Goal: Task Accomplishment & Management: Manage account settings

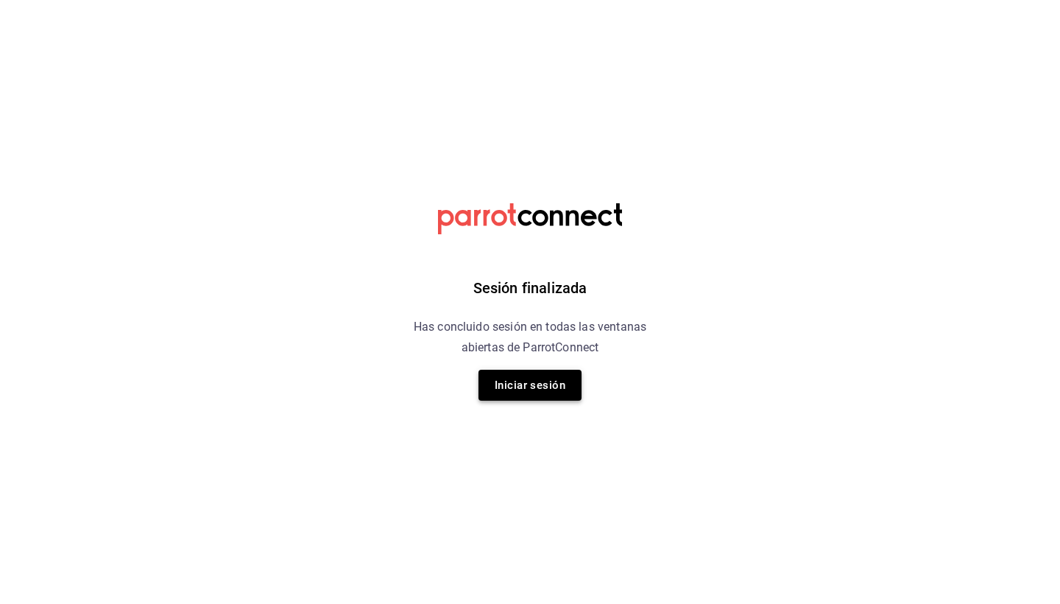
click at [558, 392] on button "Iniciar sesión" at bounding box center [530, 385] width 103 height 31
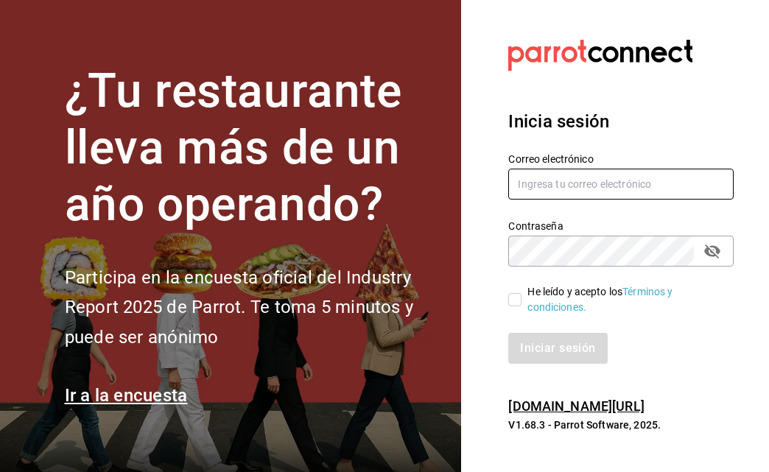
click at [677, 193] on input "text" at bounding box center [620, 184] width 225 height 31
type input "karlaosorniogalvan@gmail.com"
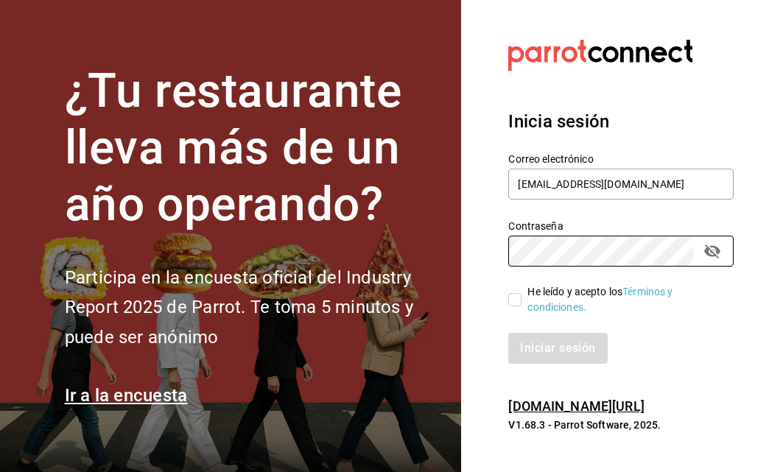
click at [524, 297] on span "He leído y acepto los Términos y condiciones." at bounding box center [621, 299] width 200 height 31
click at [521, 297] on input "He leído y acepto los Términos y condiciones." at bounding box center [514, 299] width 13 height 13
checkbox input "true"
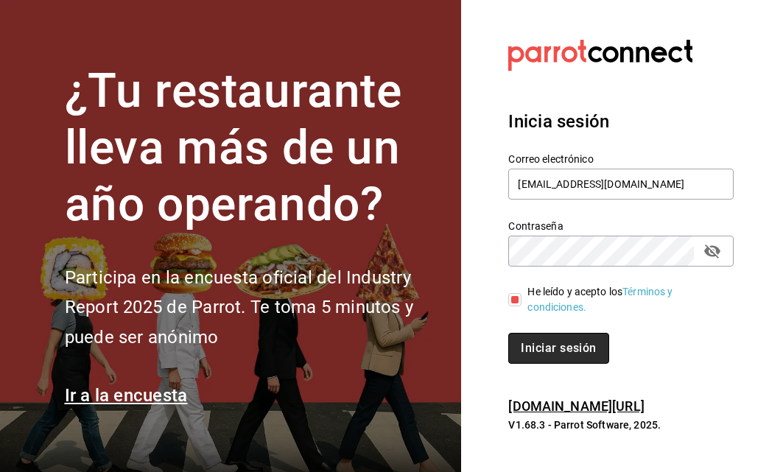
click at [535, 352] on button "Iniciar sesión" at bounding box center [558, 348] width 100 height 31
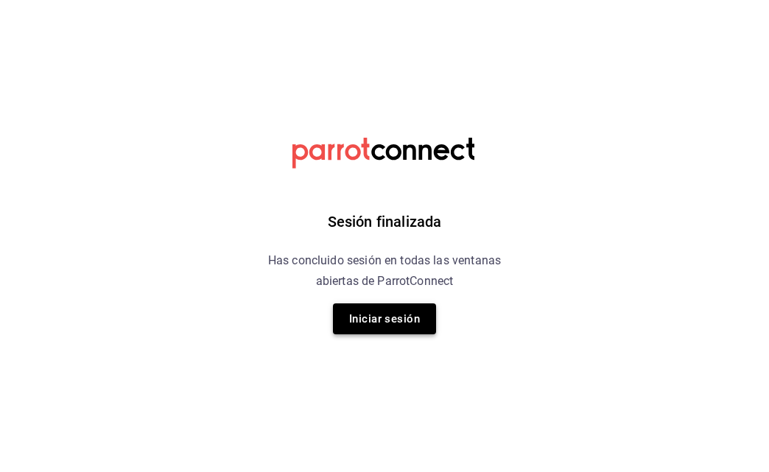
click at [403, 317] on button "Iniciar sesión" at bounding box center [384, 318] width 103 height 31
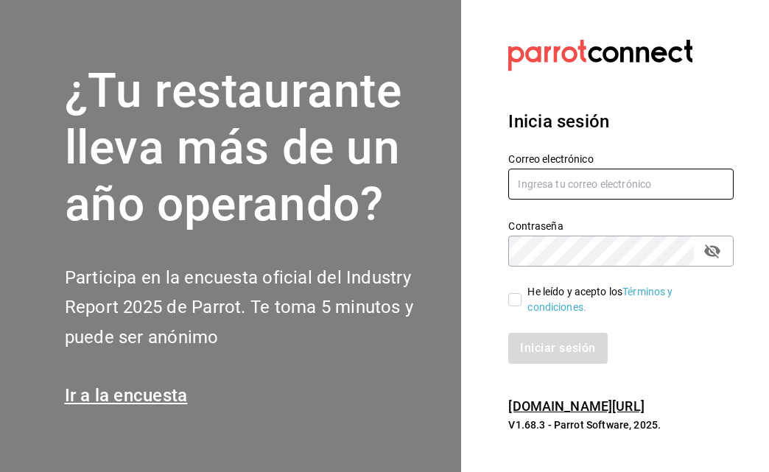
type input "[EMAIL_ADDRESS][DOMAIN_NAME]"
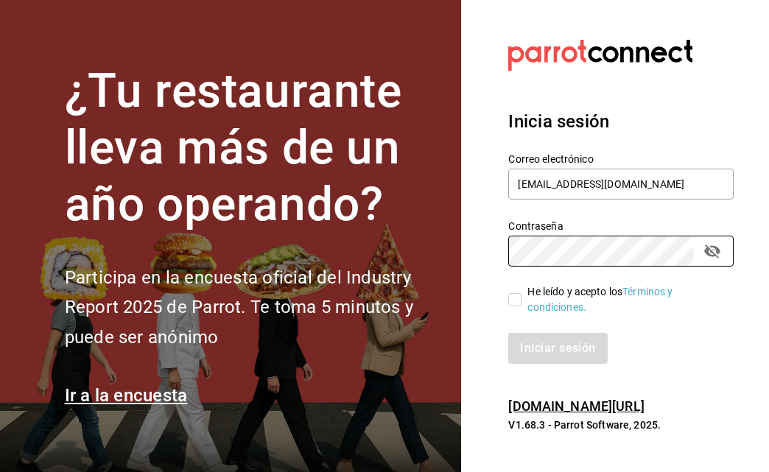
click at [518, 295] on input "He leído y acepto los Términos y condiciones." at bounding box center [514, 299] width 13 height 13
checkbox input "true"
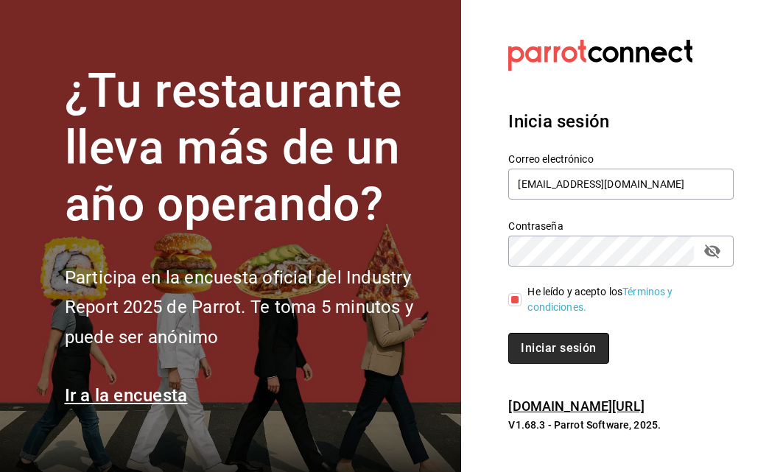
click at [542, 353] on button "Iniciar sesión" at bounding box center [558, 348] width 100 height 31
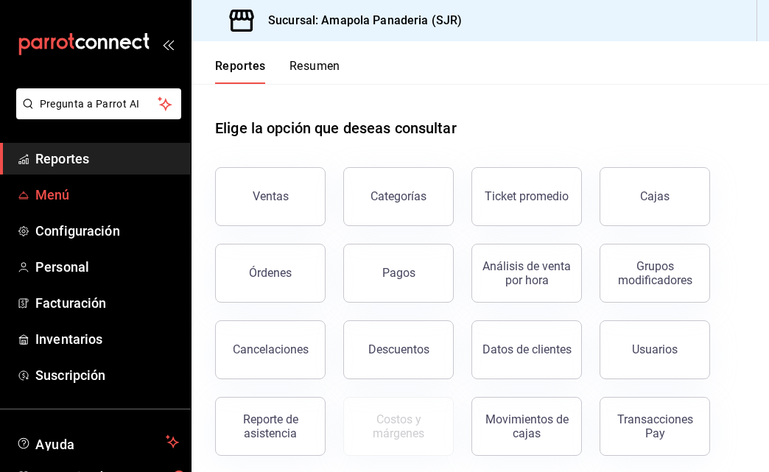
click at [40, 191] on span "Menú" at bounding box center [107, 195] width 144 height 20
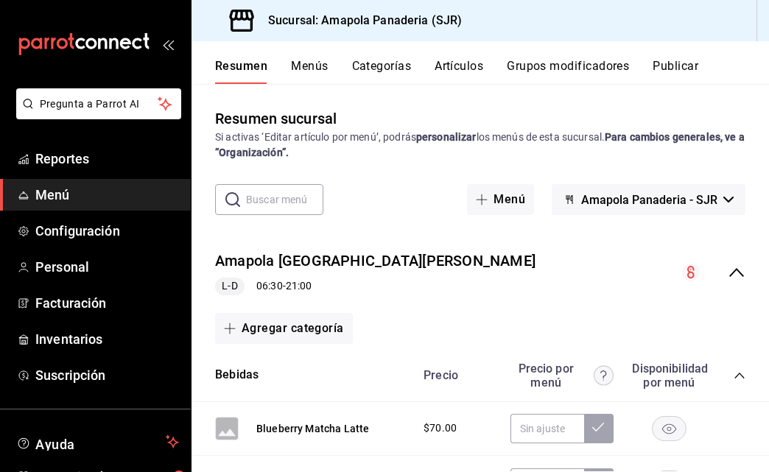
click at [359, 68] on button "Categorías" at bounding box center [382, 71] width 60 height 25
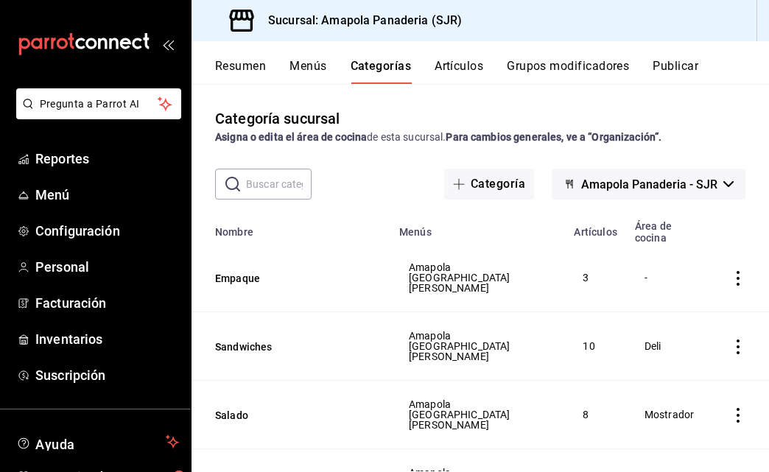
click at [459, 67] on button "Artículos" at bounding box center [458, 71] width 49 height 25
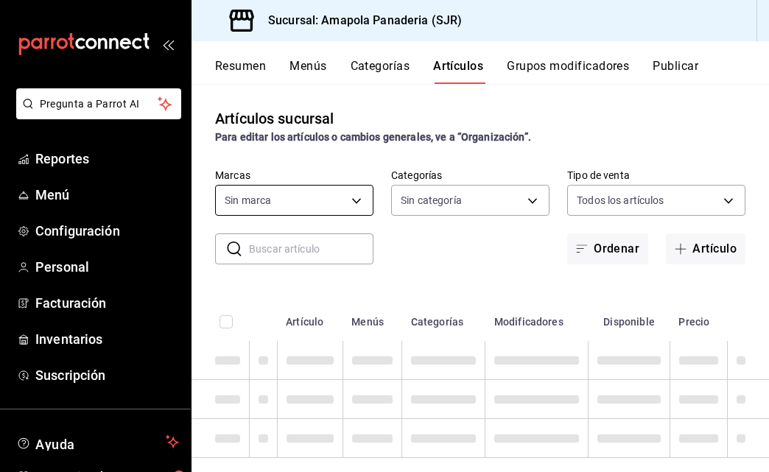
type input "fd167ea7-7224-4c5b-[DATE]-e03c65ddd71c"
type input "ac31a8d4-025f-41b4-ba04-54bf76937bf8,34f4e928-a9cc-4c3e-8621-91ef47076e68,fafb4…"
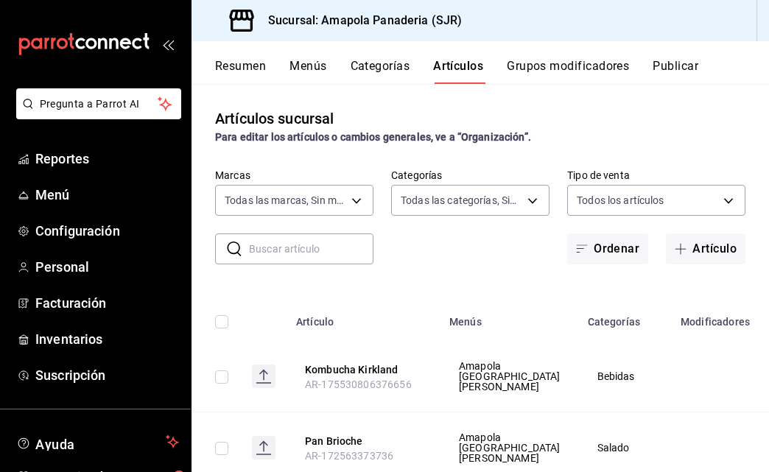
click at [277, 250] on input "text" at bounding box center [311, 248] width 124 height 29
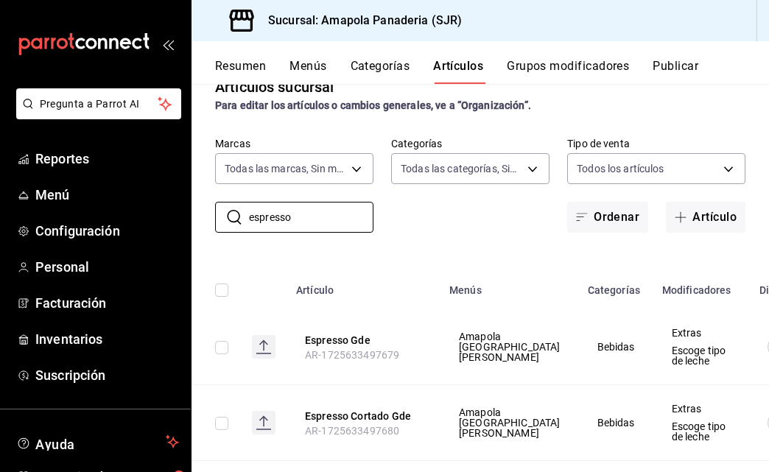
scroll to position [43, 0]
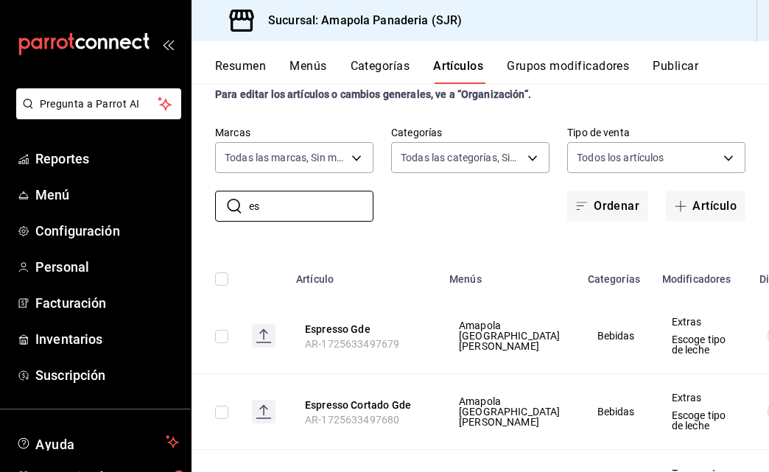
type input "e"
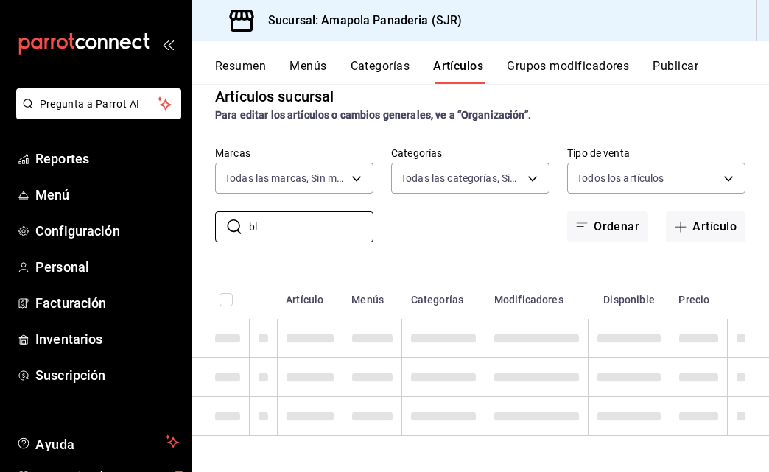
scroll to position [0, 0]
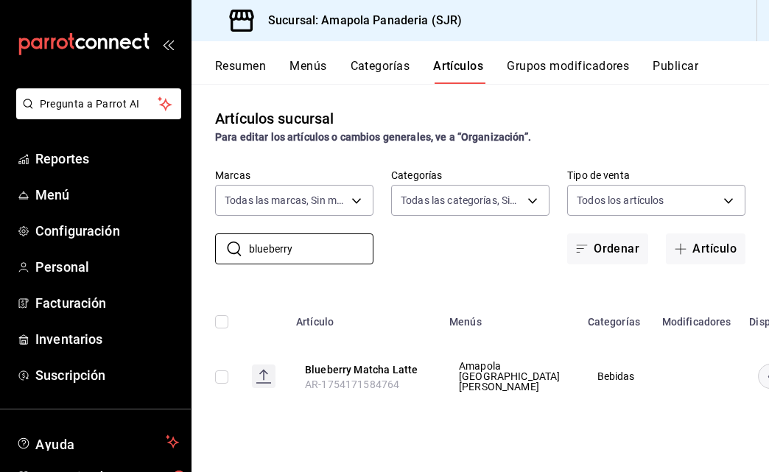
type input "blueberry"
click at [758, 381] on rect "availability-product" at bounding box center [775, 376] width 34 height 24
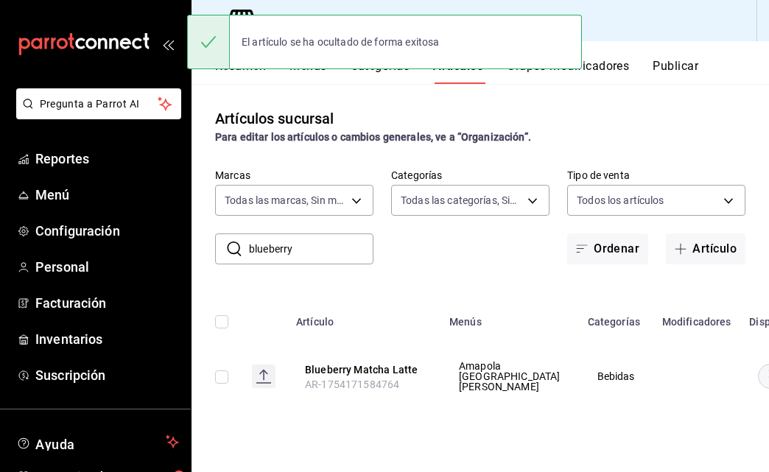
click at [278, 256] on input "blueberry" at bounding box center [311, 248] width 124 height 29
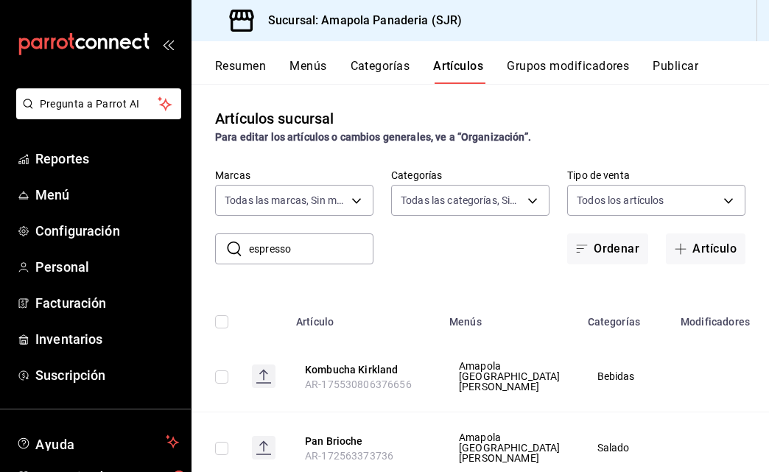
type input "espresso"
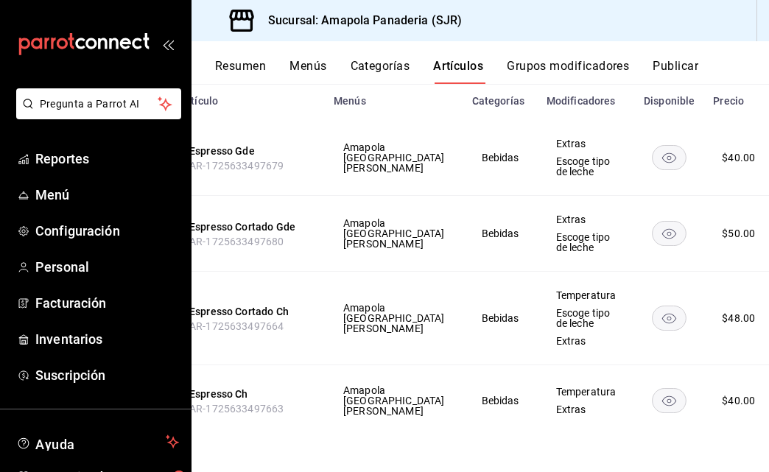
scroll to position [0, 115]
click at [719, 157] on div at bounding box center [384, 236] width 769 height 472
click at [698, 188] on span "Editar" at bounding box center [693, 186] width 38 height 15
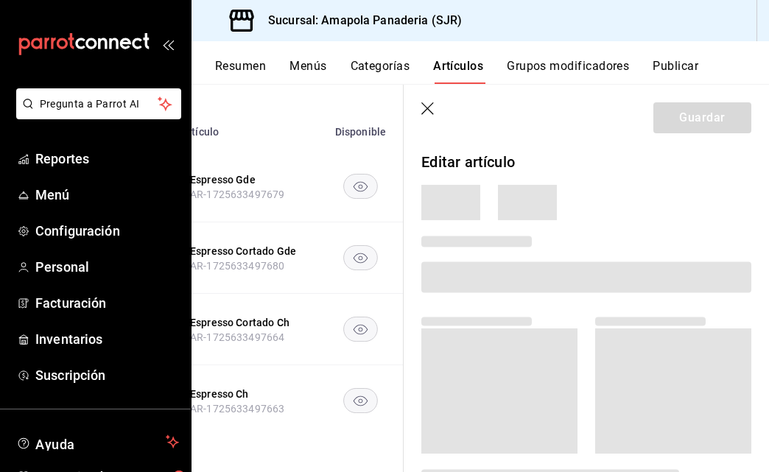
scroll to position [190, 0]
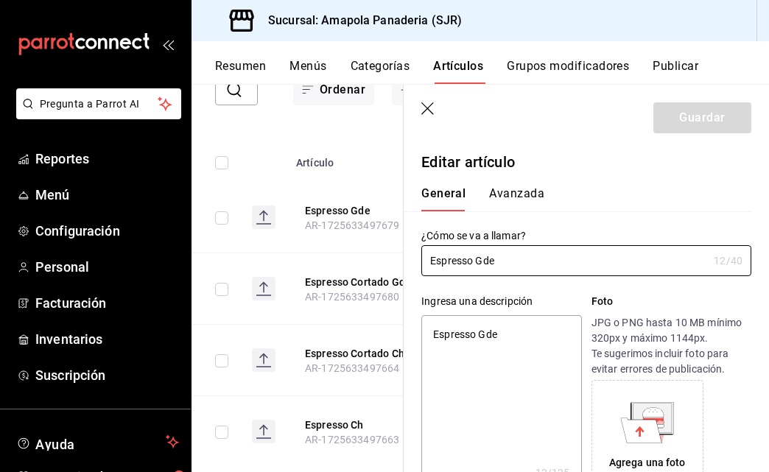
type textarea "x"
type input "$40.00"
radio input "false"
radio input "true"
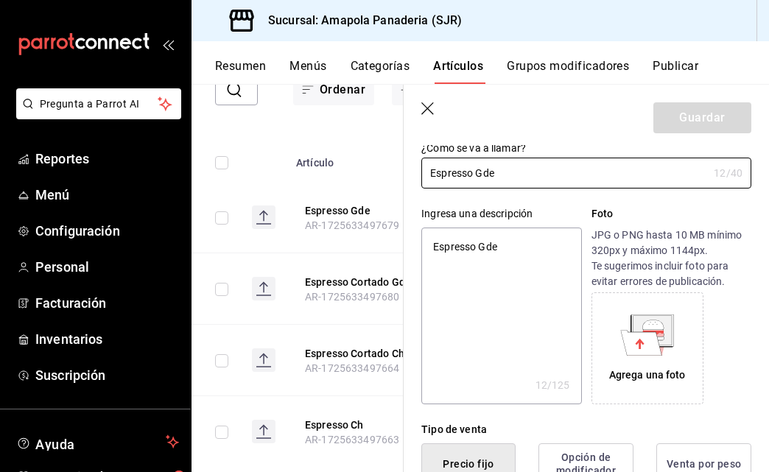
scroll to position [422, 0]
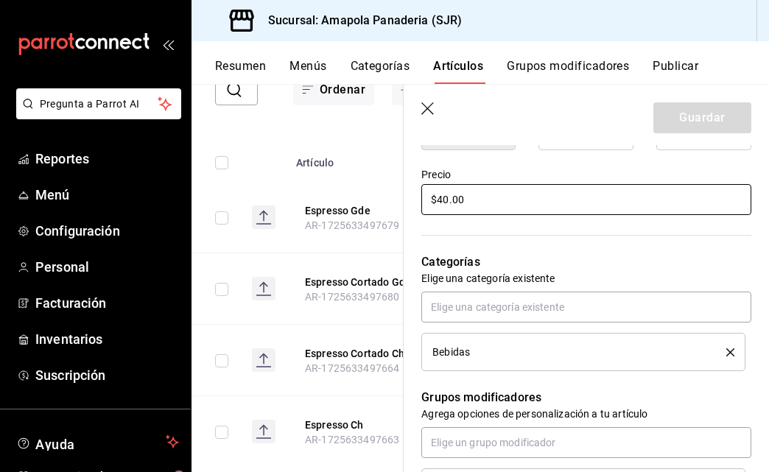
click at [444, 206] on input "$40.00" at bounding box center [586, 199] width 330 height 31
type textarea "x"
type input "$40.00"
type textarea "x"
type input "$40.00"
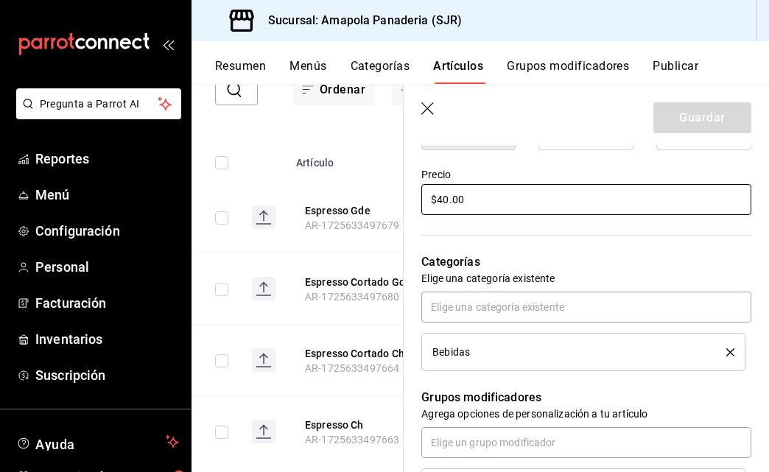
type textarea "x"
type input "$40.00"
type textarea "x"
type input "$4.00"
type textarea "x"
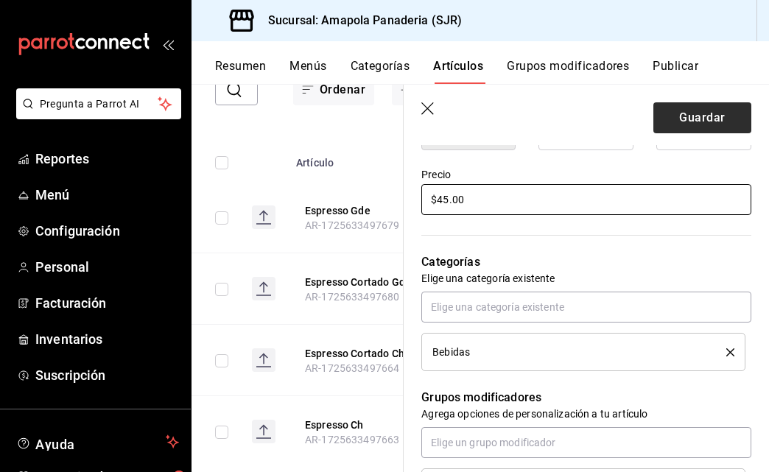
type input "$45.00"
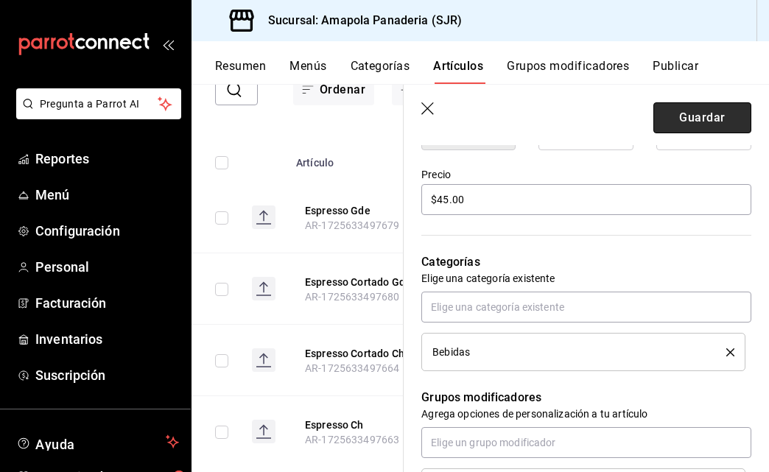
click at [694, 120] on button "Guardar" at bounding box center [702, 117] width 98 height 31
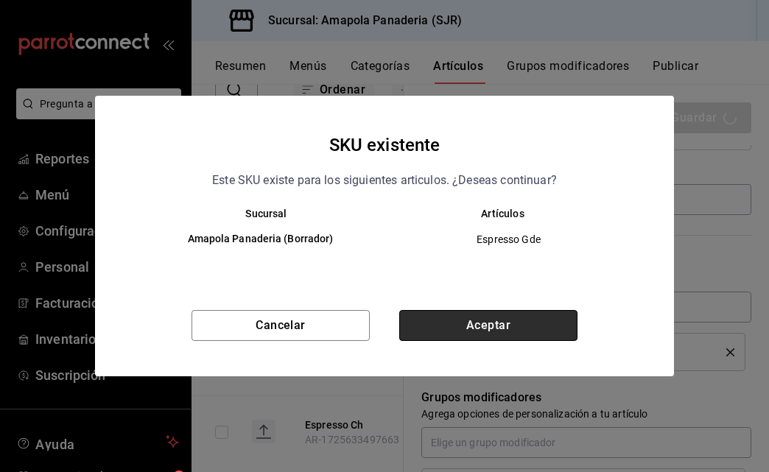
click at [493, 338] on button "Aceptar" at bounding box center [488, 325] width 178 height 31
type textarea "x"
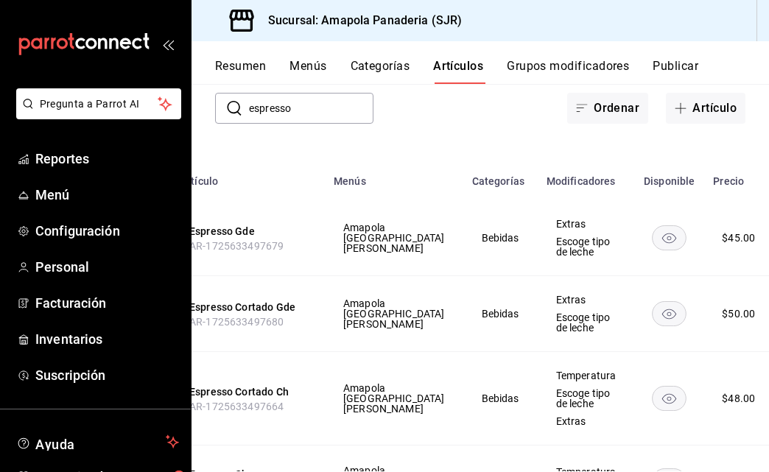
scroll to position [0, 115]
click at [702, 350] on span "Editar" at bounding box center [693, 352] width 38 height 15
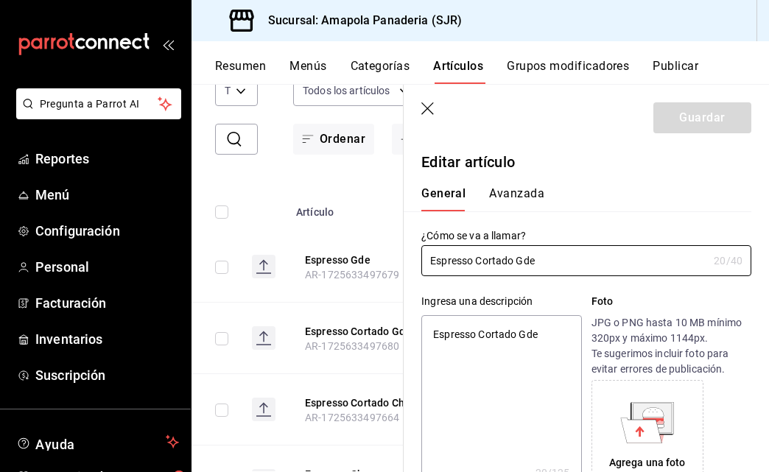
type textarea "x"
type input "$50.00"
radio input "false"
radio input "true"
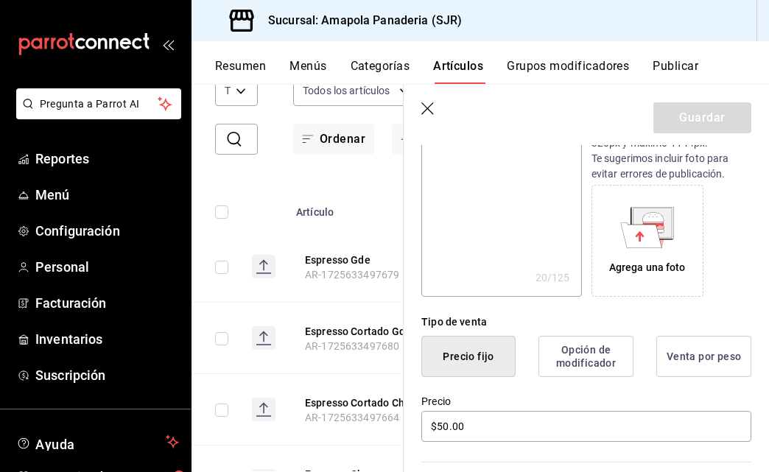
scroll to position [297, 0]
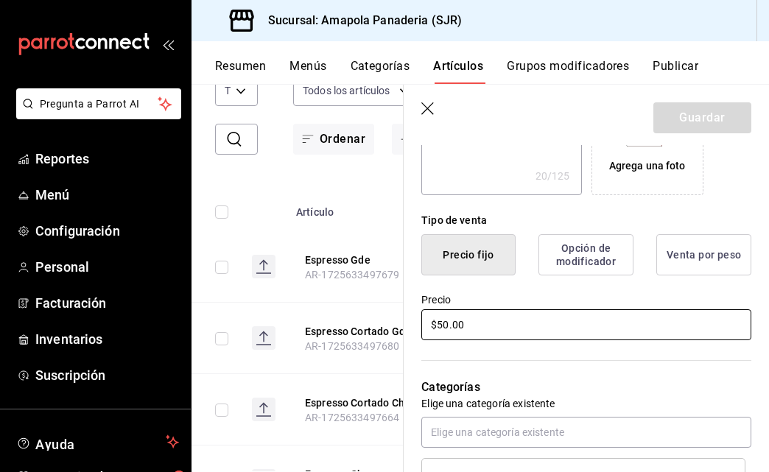
click at [446, 323] on input "$50.00" at bounding box center [586, 324] width 330 height 31
type textarea "x"
type input "$5.00"
type textarea "x"
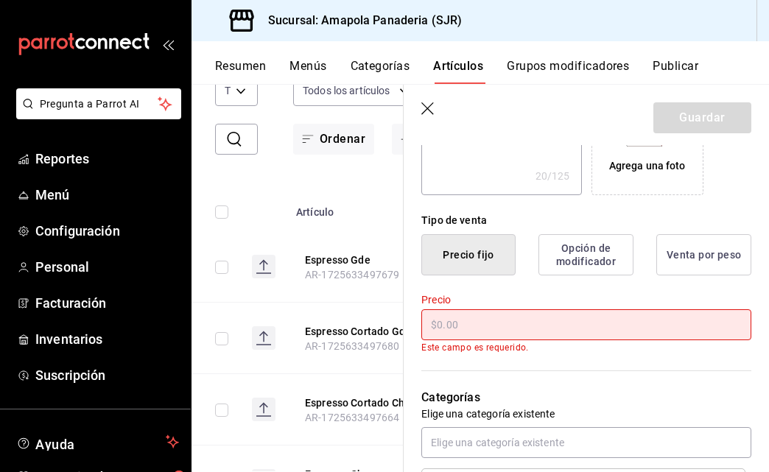
type textarea "x"
type input "$5.00"
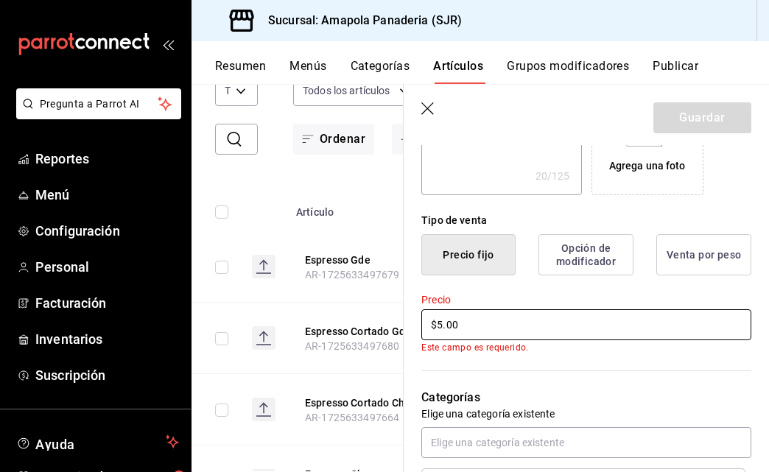
type textarea "x"
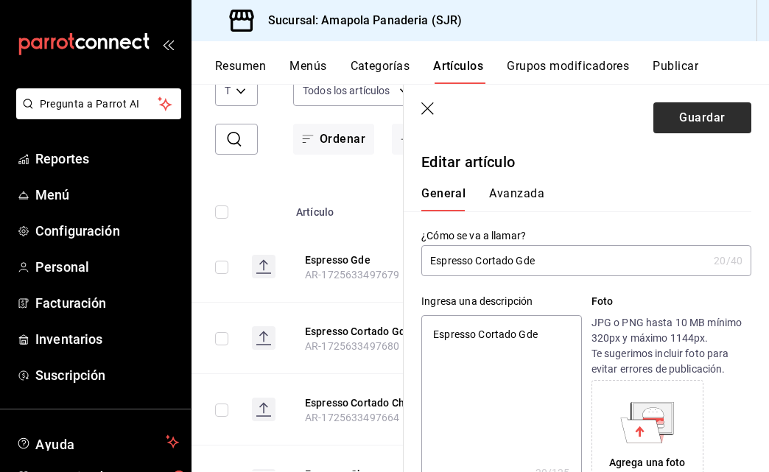
scroll to position [0, 0]
type input "$53.00"
click at [701, 127] on button "Guardar" at bounding box center [702, 117] width 98 height 31
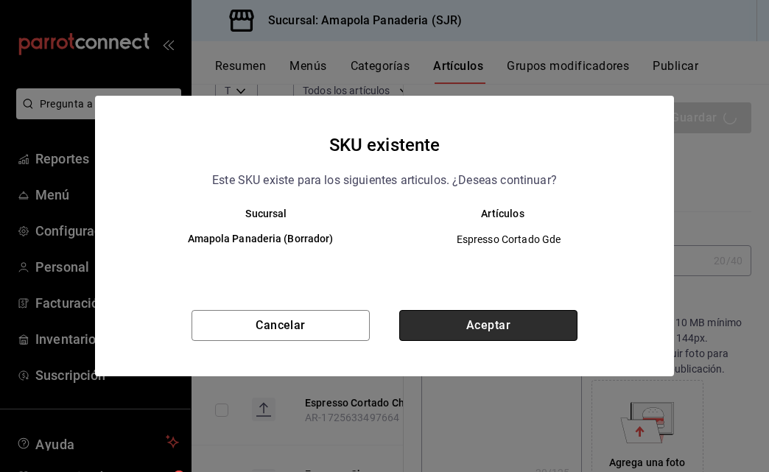
click at [498, 316] on button "Aceptar" at bounding box center [488, 325] width 178 height 31
type textarea "x"
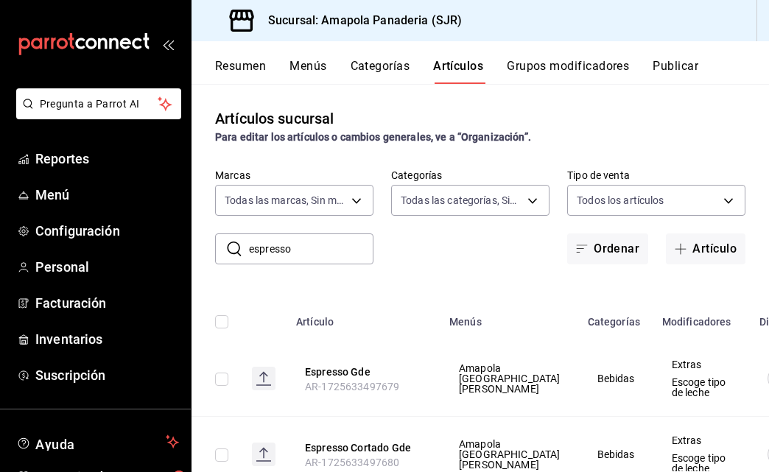
click at [295, 252] on input "espresso" at bounding box center [311, 248] width 124 height 29
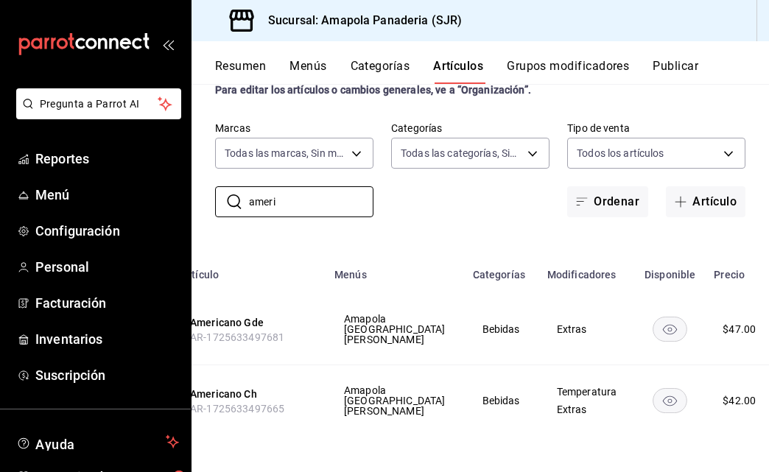
scroll to position [0, 115]
type input "ameri"
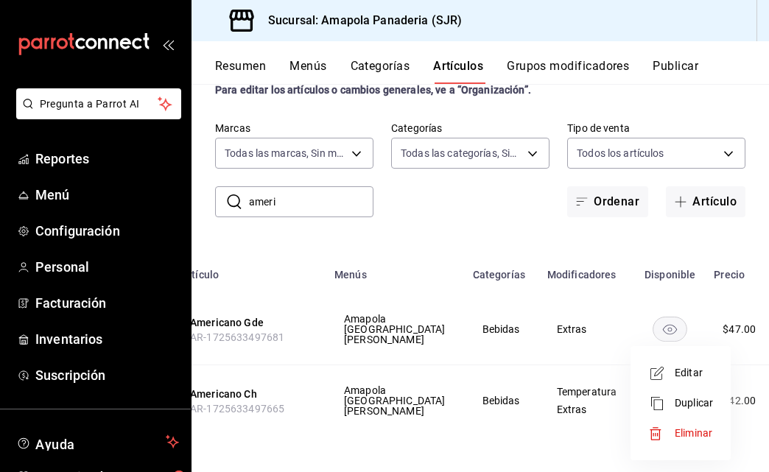
click at [716, 370] on li "Editar" at bounding box center [680, 373] width 88 height 30
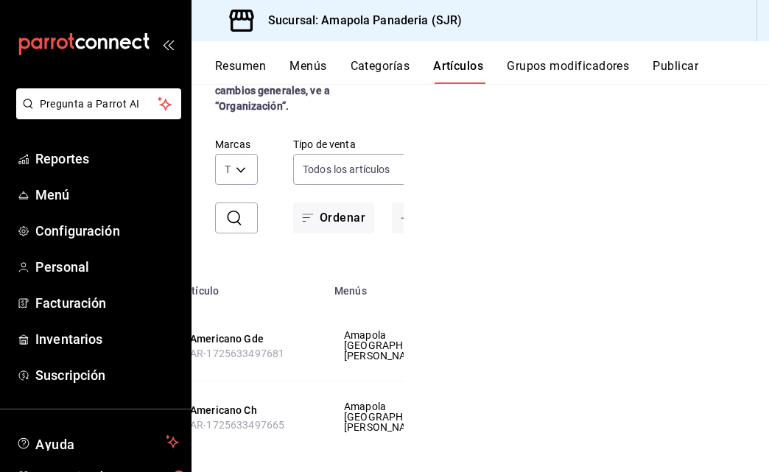
scroll to position [47, 0]
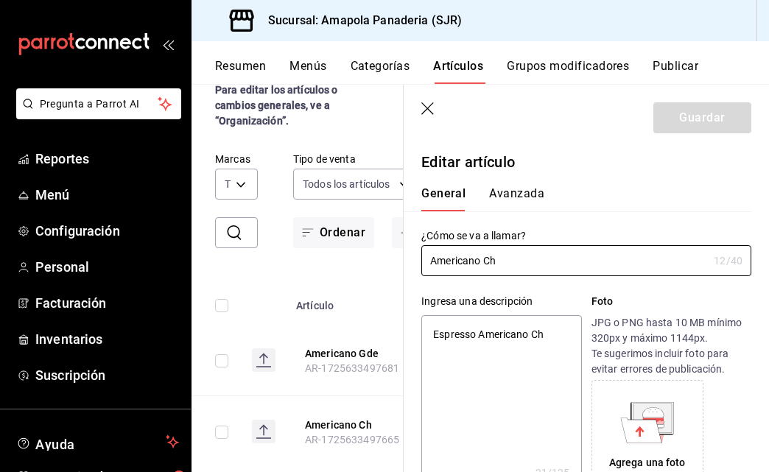
type textarea "x"
type input "$42.00"
radio input "false"
radio input "true"
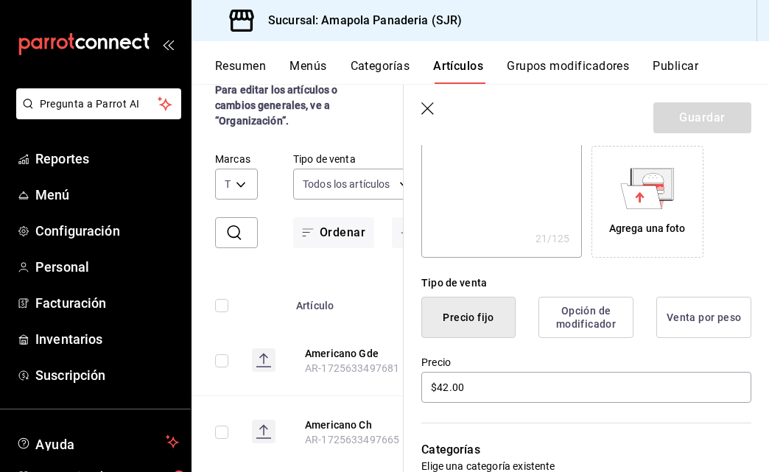
scroll to position [0, 0]
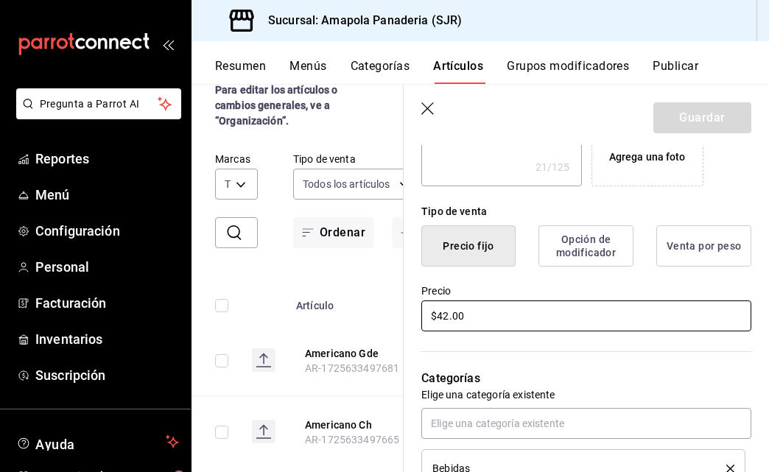
click at [540, 323] on input "$42.00" at bounding box center [586, 315] width 330 height 31
type textarea "x"
type input "$42.00"
type textarea "x"
type input "$42.00"
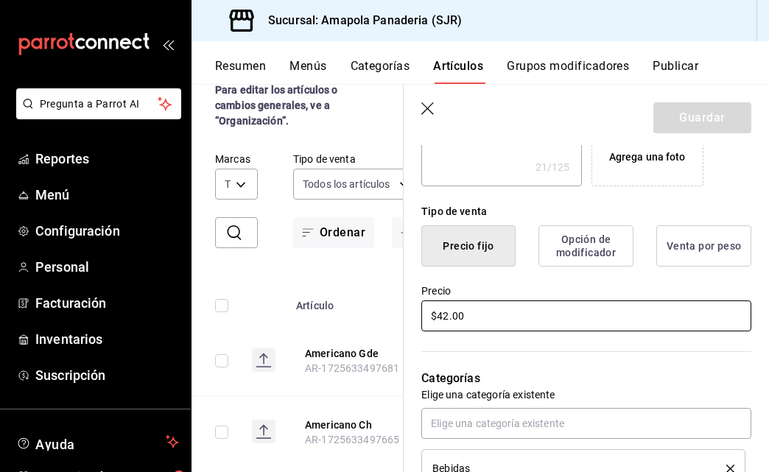
type textarea "x"
type input "$42.00"
type textarea "x"
type input "$4.00"
type textarea "x"
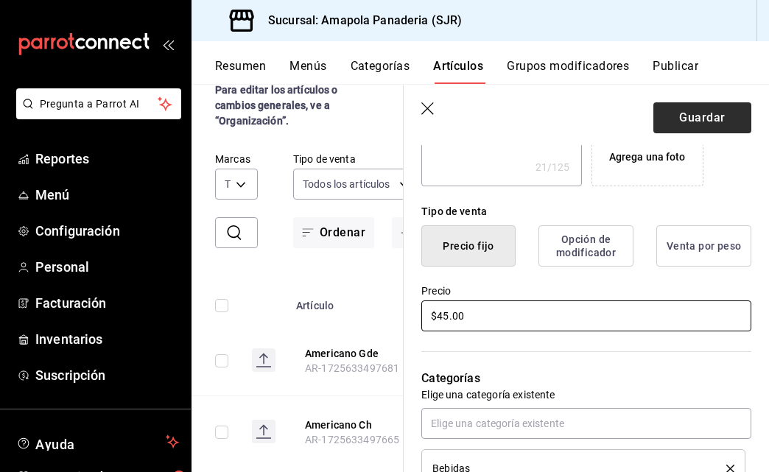
type input "$45.00"
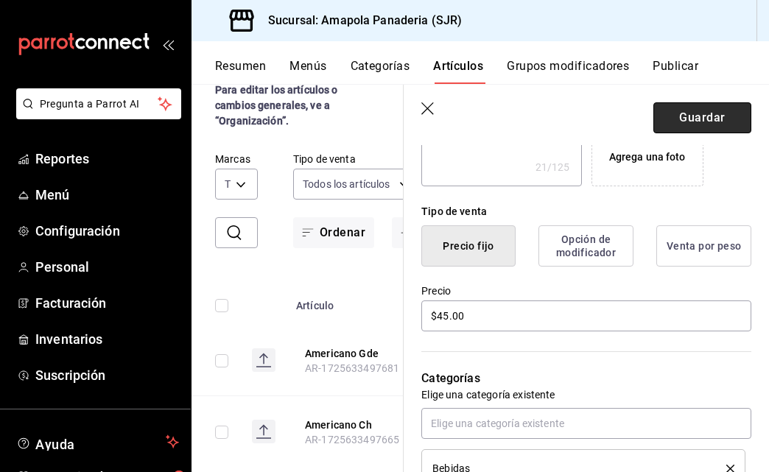
click at [689, 115] on button "Guardar" at bounding box center [702, 117] width 98 height 31
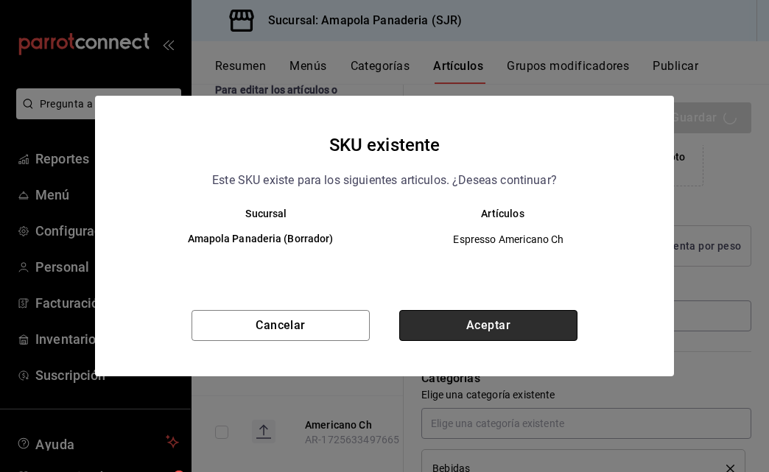
click at [533, 323] on button "Aceptar" at bounding box center [488, 325] width 178 height 31
type textarea "x"
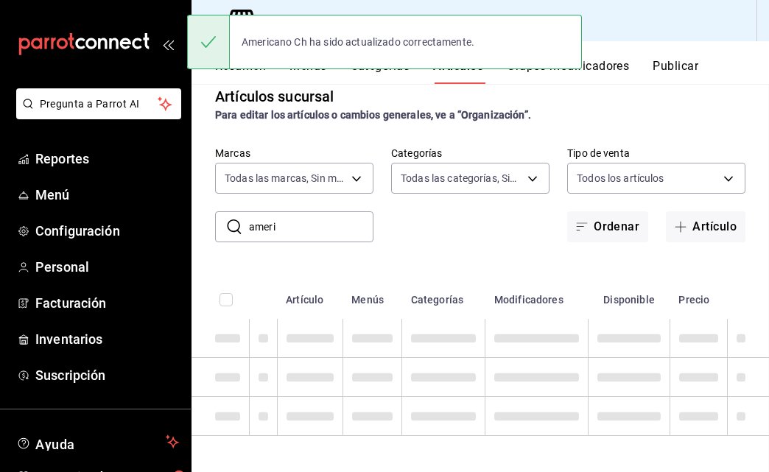
scroll to position [22, 0]
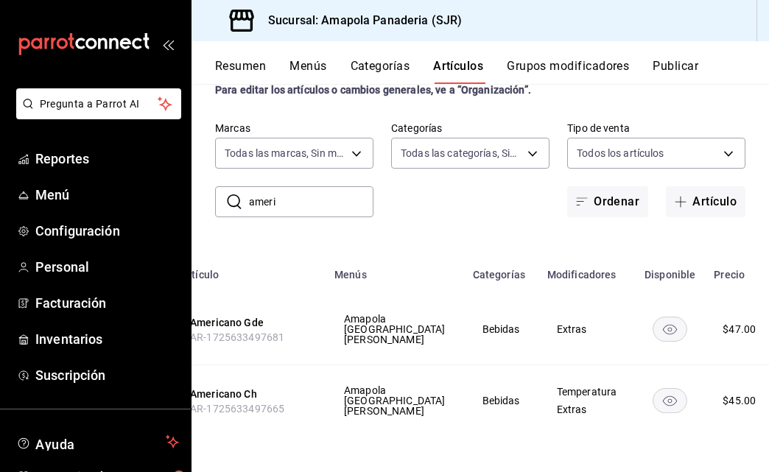
click at [679, 349] on span "Editar" at bounding box center [693, 352] width 38 height 15
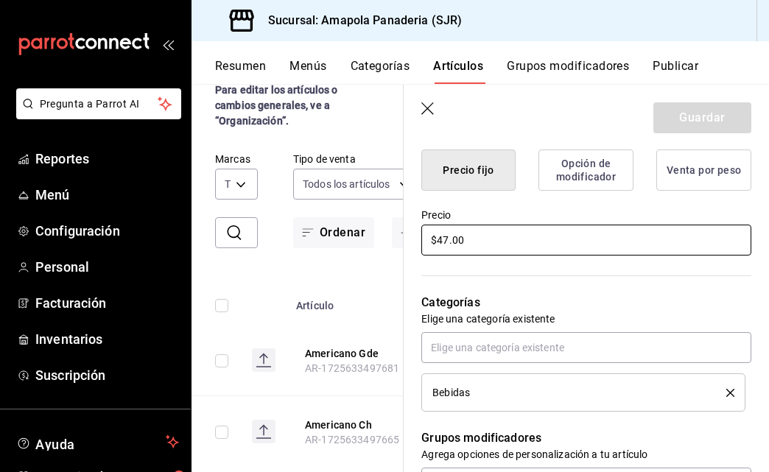
click at [449, 236] on input "$47.00" at bounding box center [586, 240] width 330 height 31
type textarea "x"
type input "$47.00"
type textarea "x"
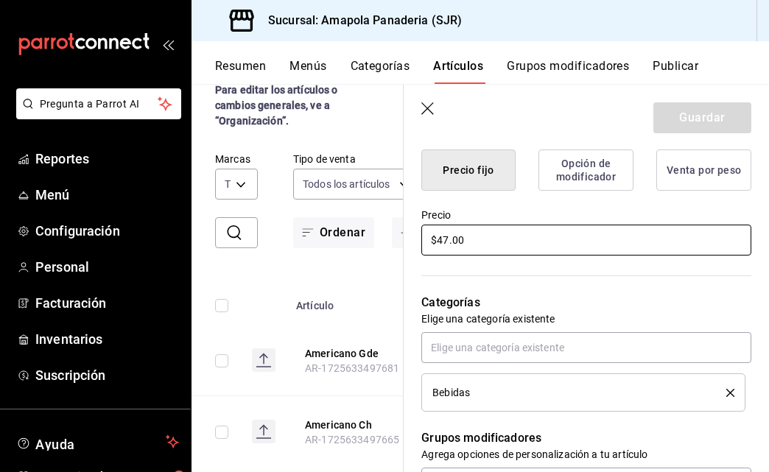
type input "$4.00"
type textarea "x"
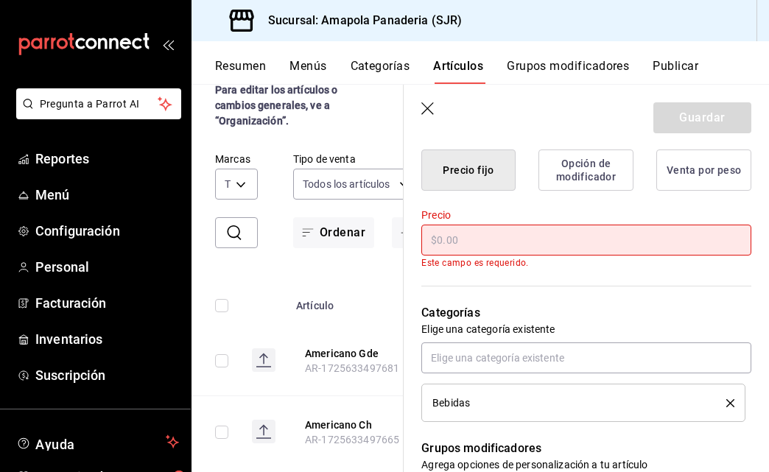
type textarea "x"
type input "$5.00"
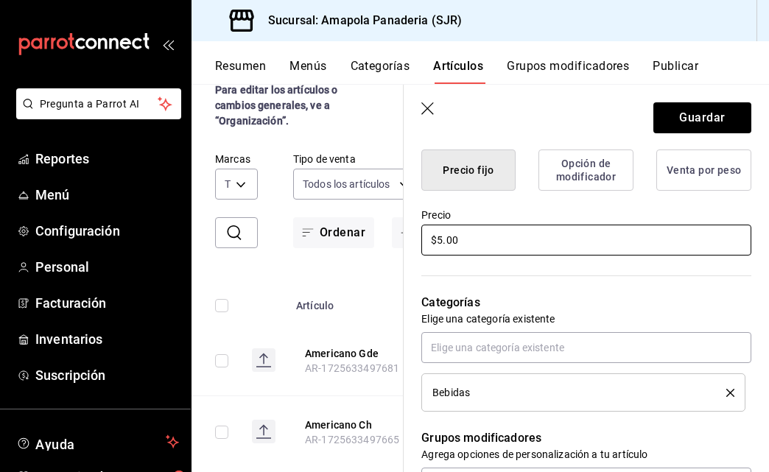
type textarea "x"
type input "$50.00"
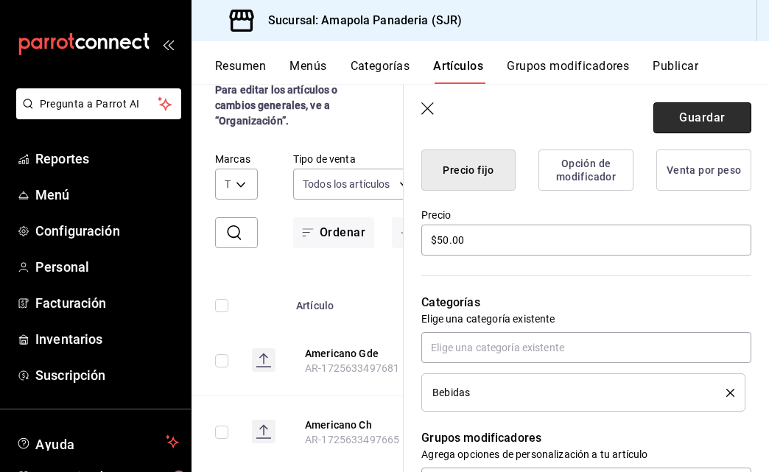
click at [693, 124] on button "Guardar" at bounding box center [702, 117] width 98 height 31
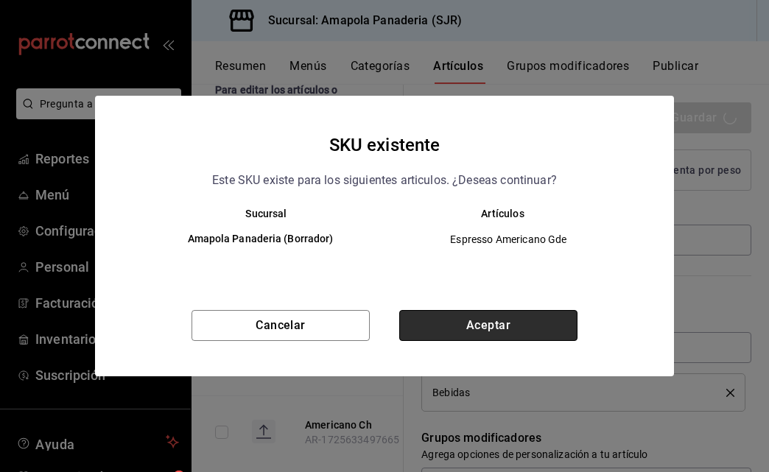
click at [478, 328] on button "Aceptar" at bounding box center [488, 325] width 178 height 31
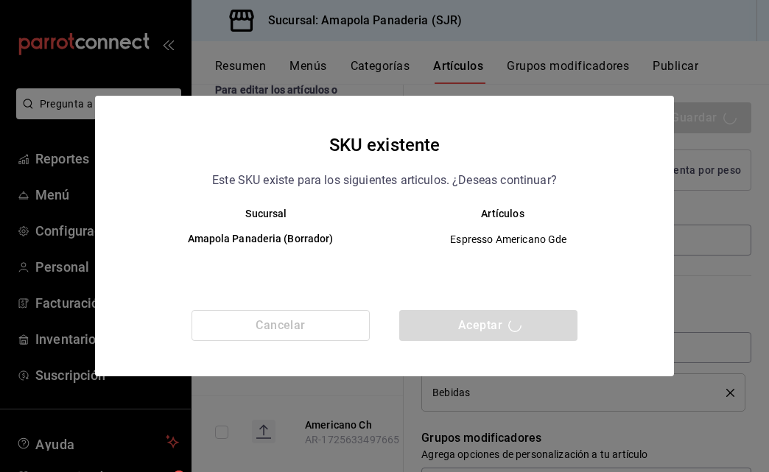
type textarea "x"
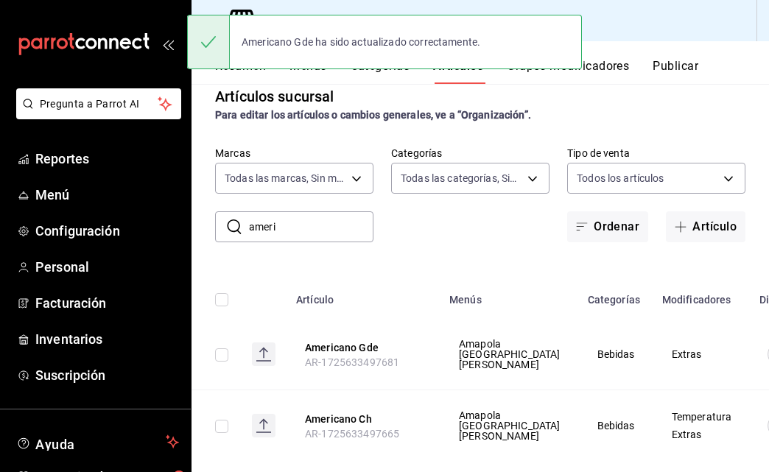
click at [297, 231] on input "ameri" at bounding box center [311, 226] width 124 height 29
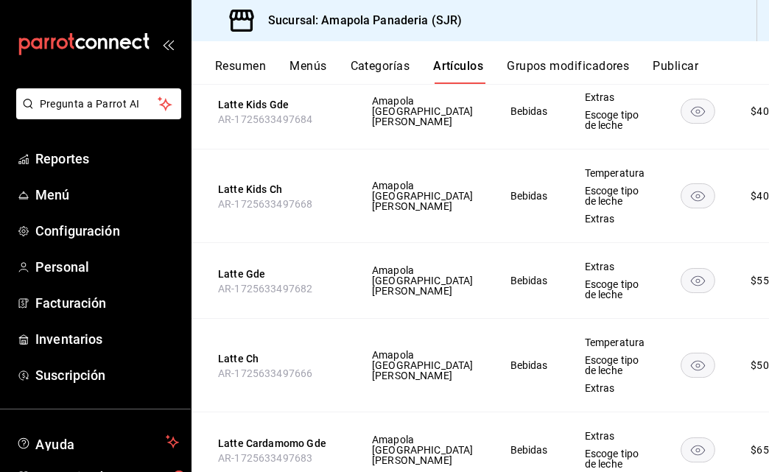
scroll to position [0, 109]
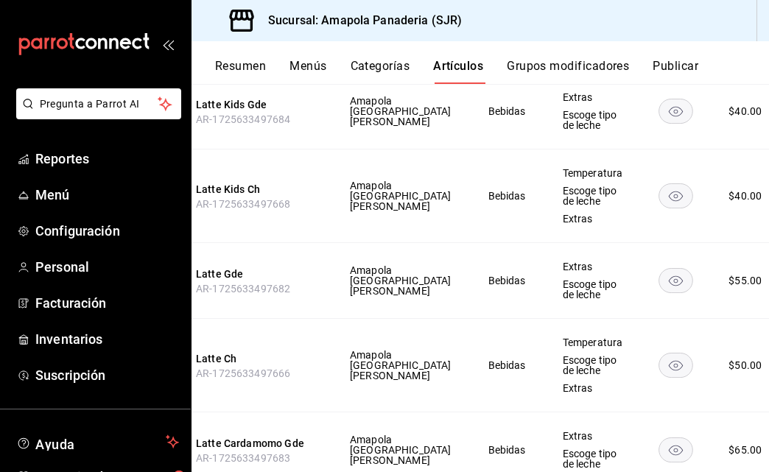
type input "latte"
click at [725, 375] on li "Editar" at bounding box center [686, 373] width 88 height 30
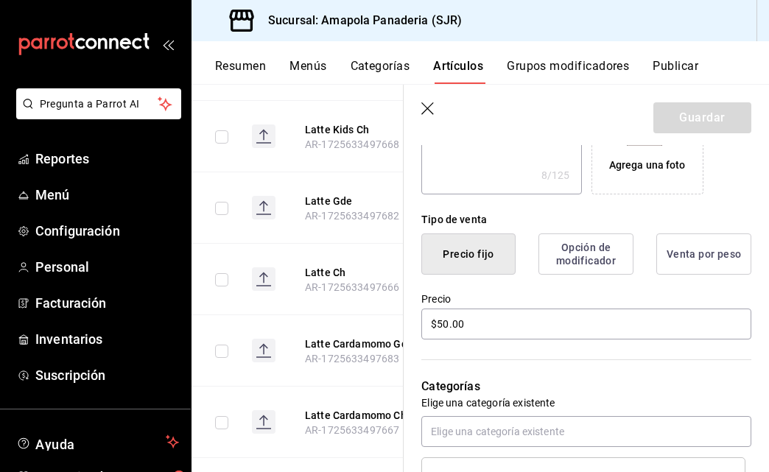
scroll to position [302, 0]
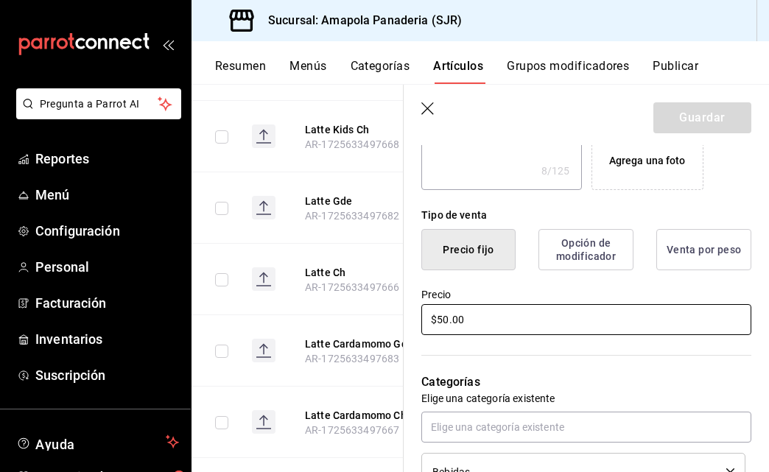
click at [445, 314] on input "$50.00" at bounding box center [586, 319] width 330 height 31
type textarea "x"
type input "$5.00"
type textarea "x"
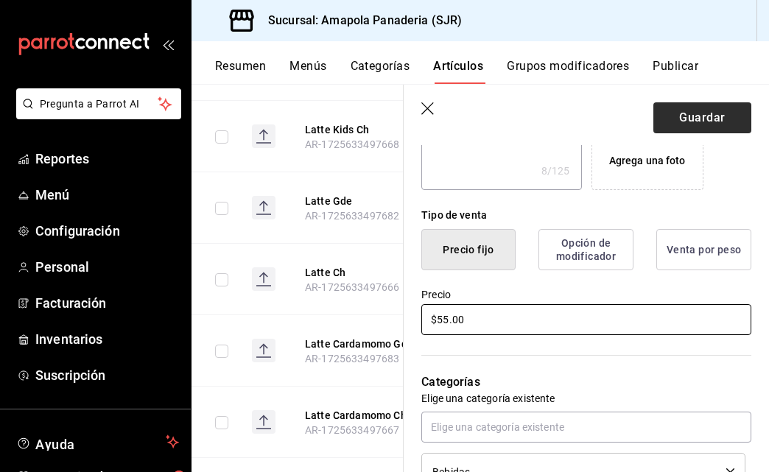
type input "$55.00"
click at [683, 106] on button "Guardar" at bounding box center [702, 117] width 98 height 31
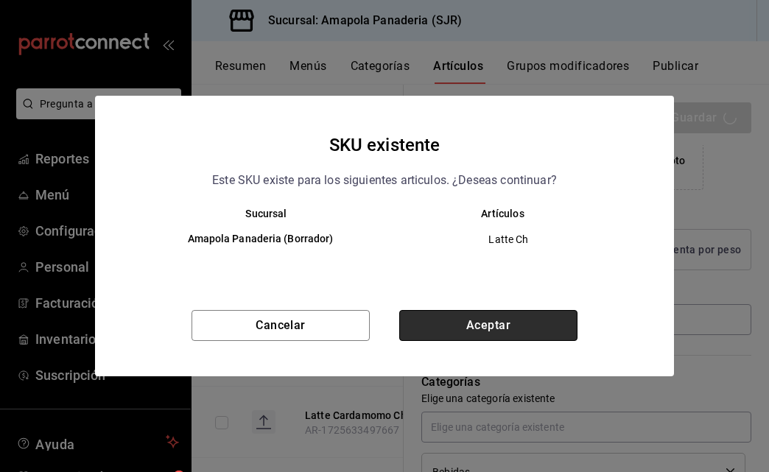
click at [459, 325] on button "Aceptar" at bounding box center [488, 325] width 178 height 31
type textarea "x"
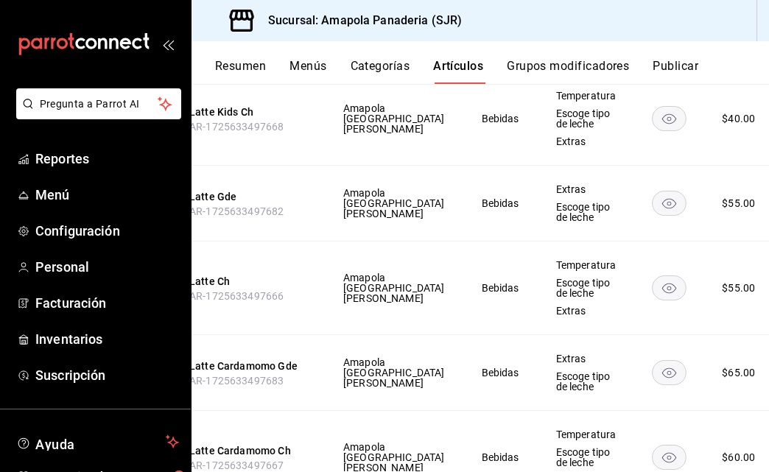
scroll to position [0, 115]
click at [696, 250] on span "Editar" at bounding box center [693, 255] width 38 height 15
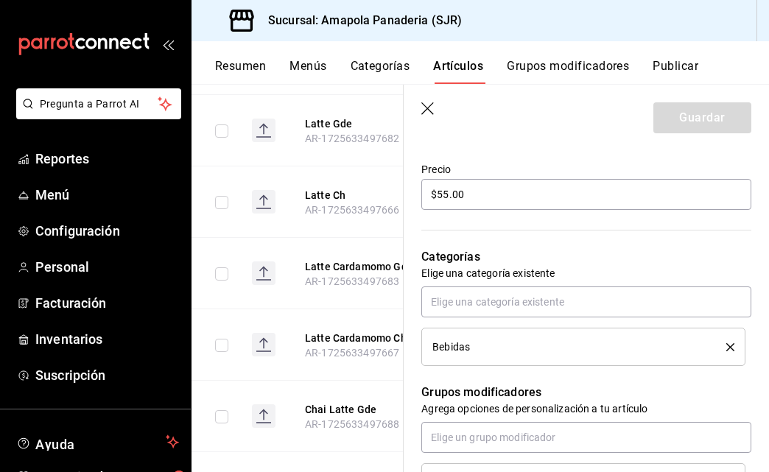
scroll to position [421, 0]
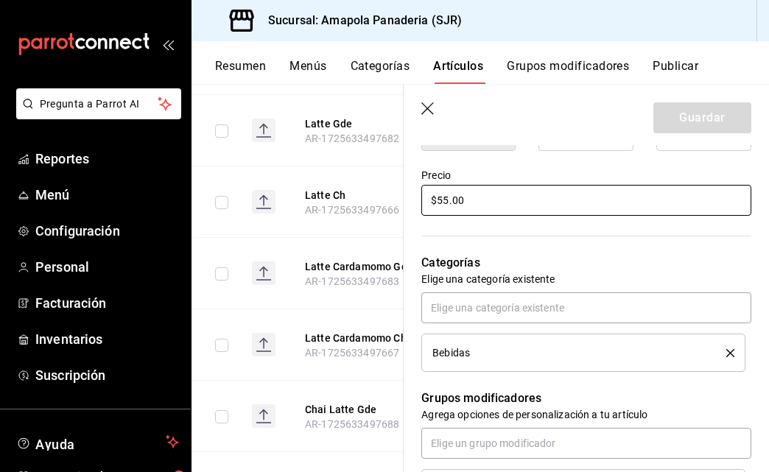
click at [451, 205] on input "$55.00" at bounding box center [586, 200] width 330 height 31
type textarea "x"
type input "$5.00"
type textarea "x"
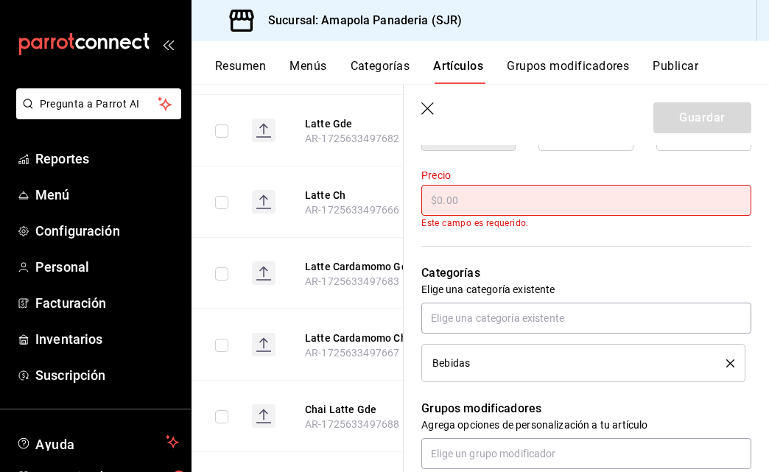
type textarea "x"
type input "$6.00"
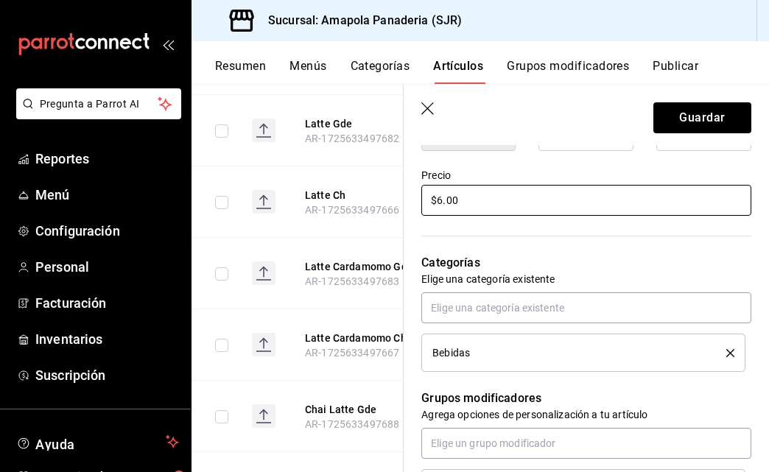
type textarea "x"
type input "$60.00"
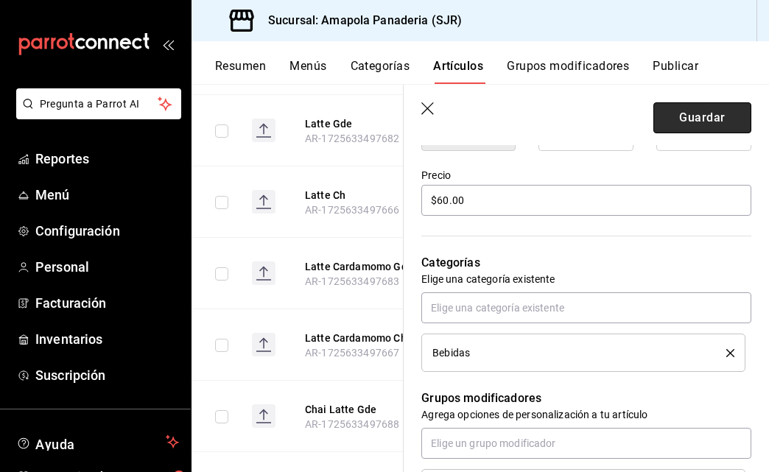
click at [696, 107] on button "Guardar" at bounding box center [702, 117] width 98 height 31
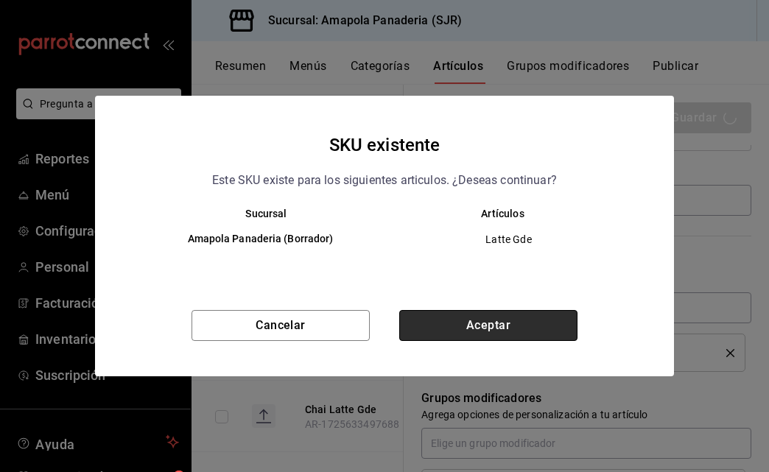
click at [506, 316] on button "Aceptar" at bounding box center [488, 325] width 178 height 31
type textarea "x"
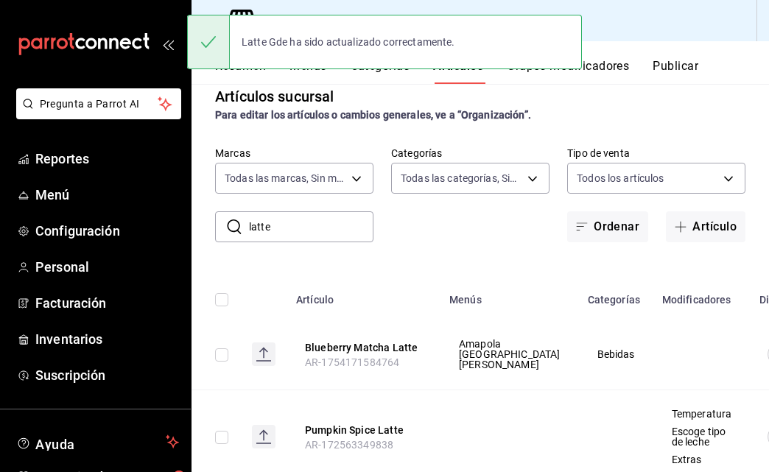
click at [284, 247] on div "Artículos sucursal Para editar los artículos o cambios generales, ve a “Organiz…" at bounding box center [479, 277] width 577 height 387
click at [295, 219] on input "latte" at bounding box center [311, 226] width 124 height 29
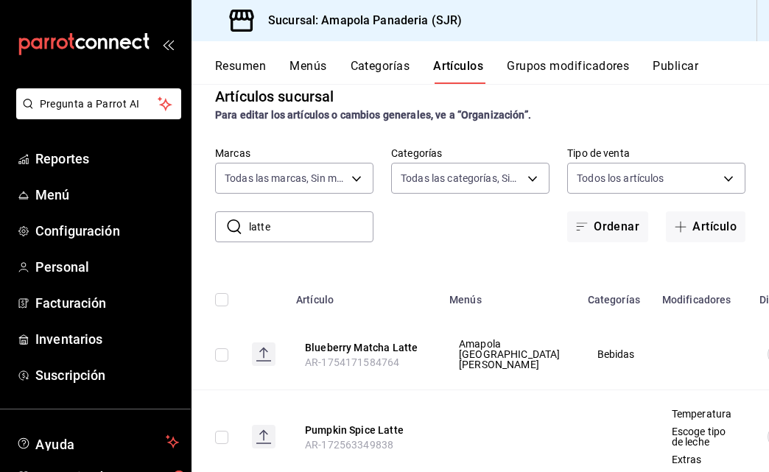
click at [309, 225] on input "latte" at bounding box center [311, 226] width 124 height 29
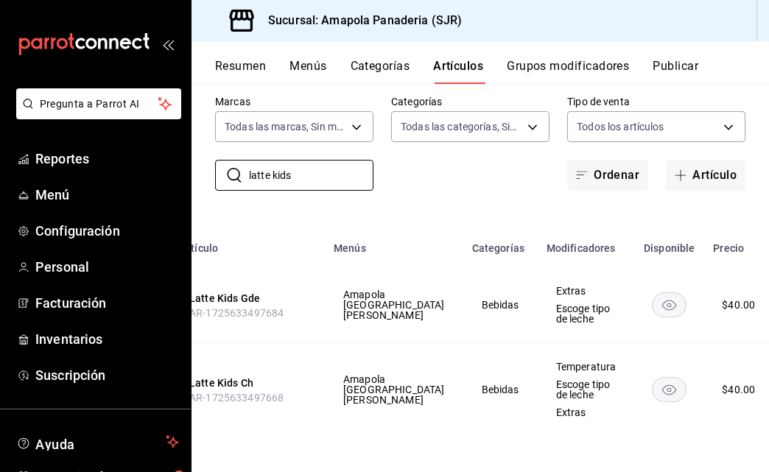
scroll to position [0, 115]
type input "latte kids"
click at [713, 333] on li "Editar" at bounding box center [680, 338] width 88 height 30
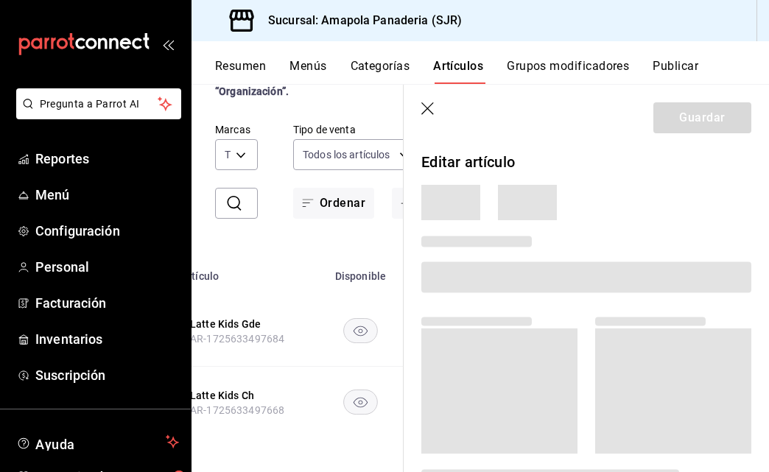
scroll to position [47, 0]
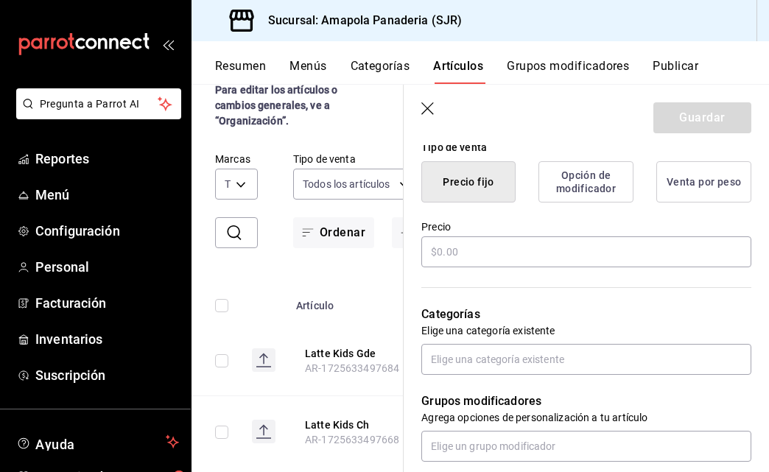
type textarea "x"
type input "$40.00"
radio input "false"
radio input "true"
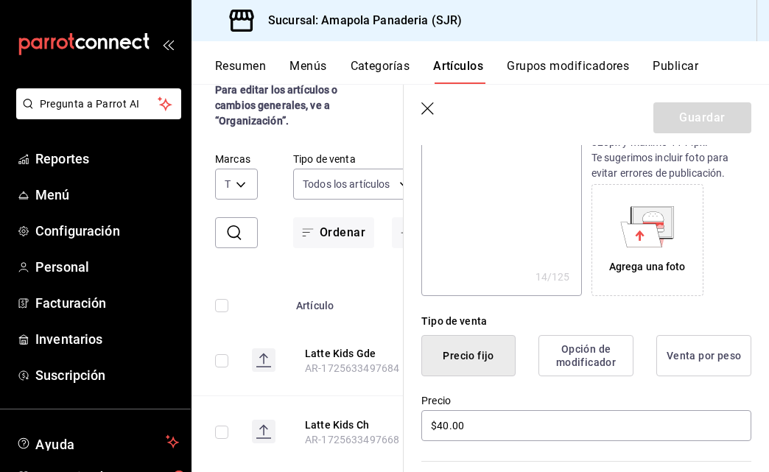
scroll to position [253, 0]
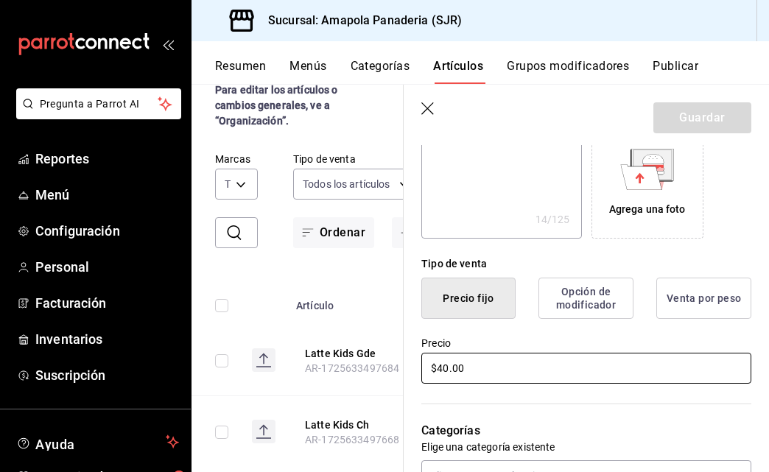
click at [443, 369] on input "$40.00" at bounding box center [586, 368] width 330 height 31
type textarea "x"
type input "$4.00"
type textarea "x"
type input "$45.00"
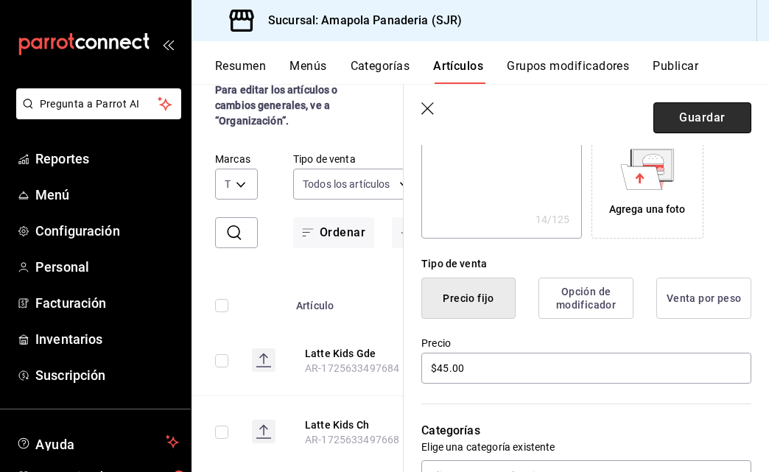
click at [699, 121] on button "Guardar" at bounding box center [702, 117] width 98 height 31
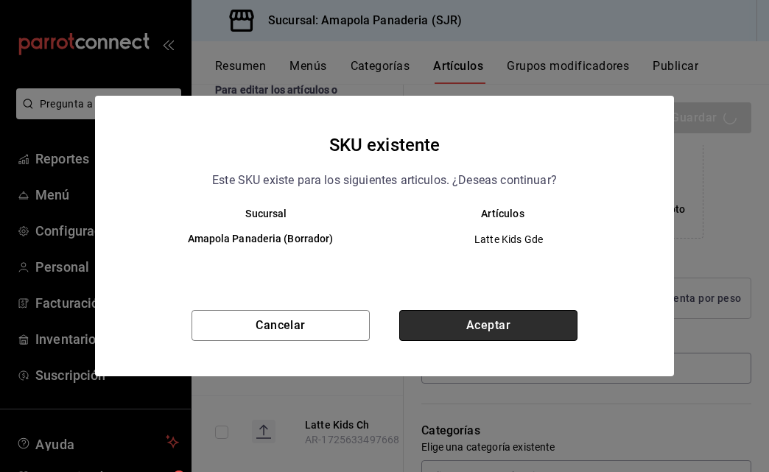
click at [504, 314] on button "Aceptar" at bounding box center [488, 325] width 178 height 31
type textarea "x"
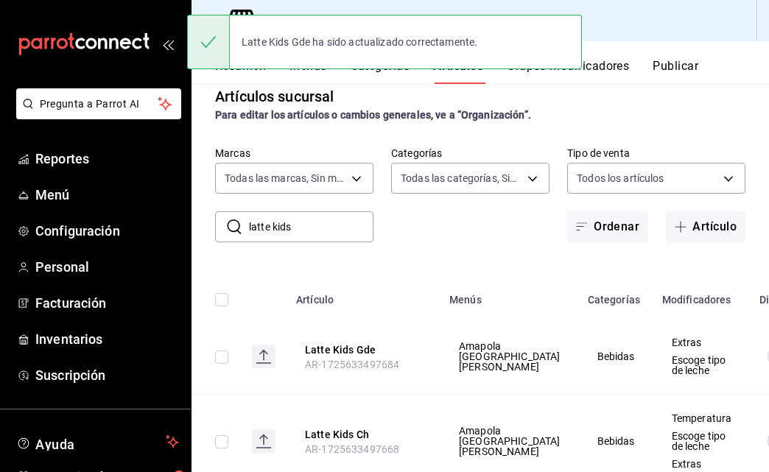
click at [281, 219] on input "latte kids" at bounding box center [311, 226] width 124 height 29
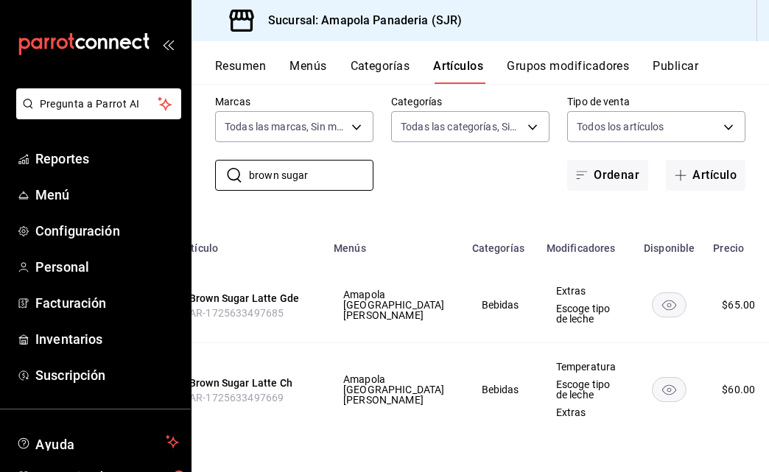
scroll to position [0, 115]
click at [266, 164] on div at bounding box center [384, 236] width 769 height 472
click at [266, 164] on body "Pregunta a Parrot AI Reportes Menú Configuración Personal Facturación Inventari…" at bounding box center [384, 236] width 769 height 472
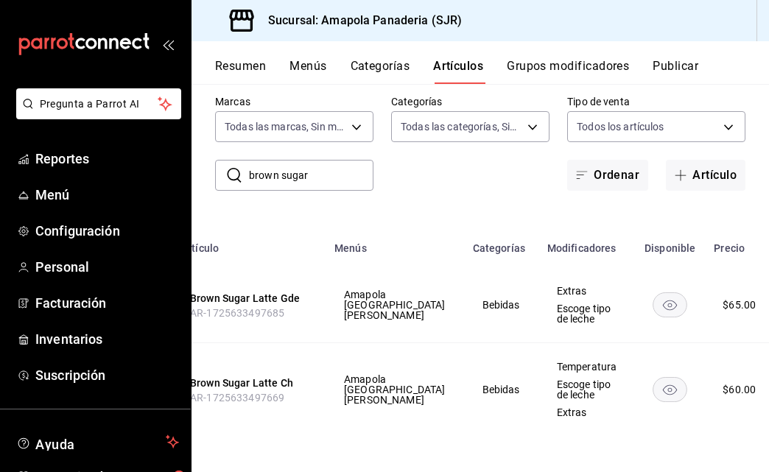
click at [278, 175] on input "brown sugar" at bounding box center [311, 175] width 124 height 29
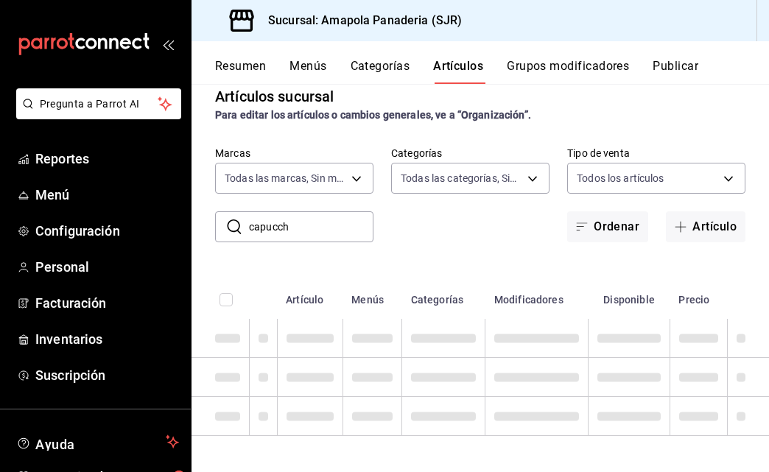
scroll to position [22, 0]
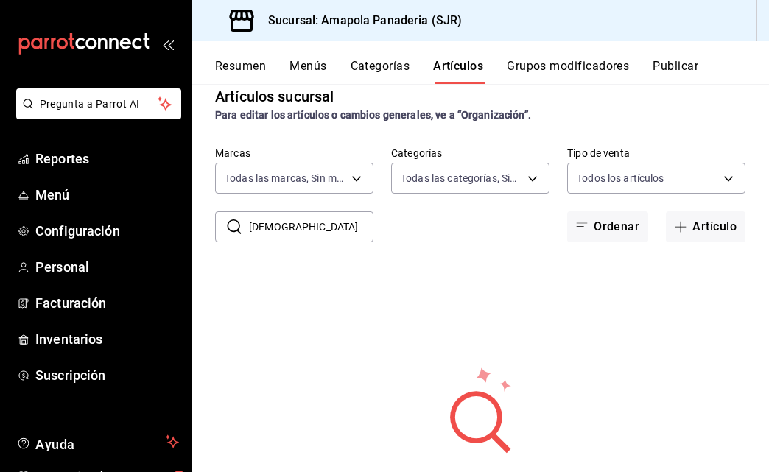
click at [279, 226] on input "capuchino" at bounding box center [311, 226] width 124 height 29
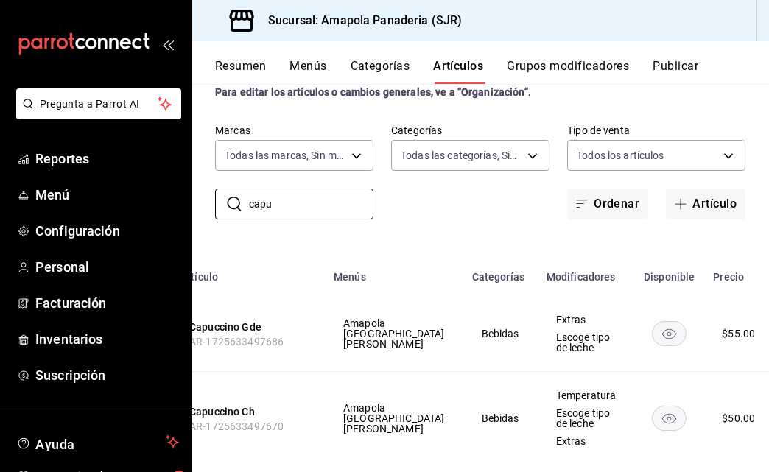
scroll to position [0, 115]
type input "capu"
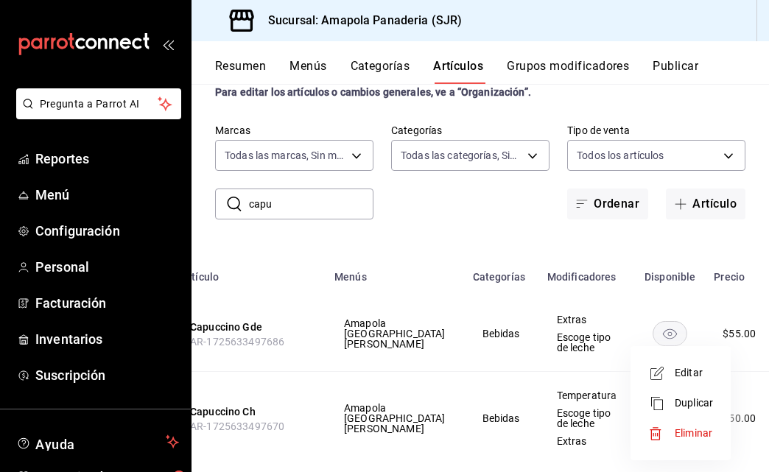
click at [681, 375] on span "Editar" at bounding box center [693, 372] width 38 height 15
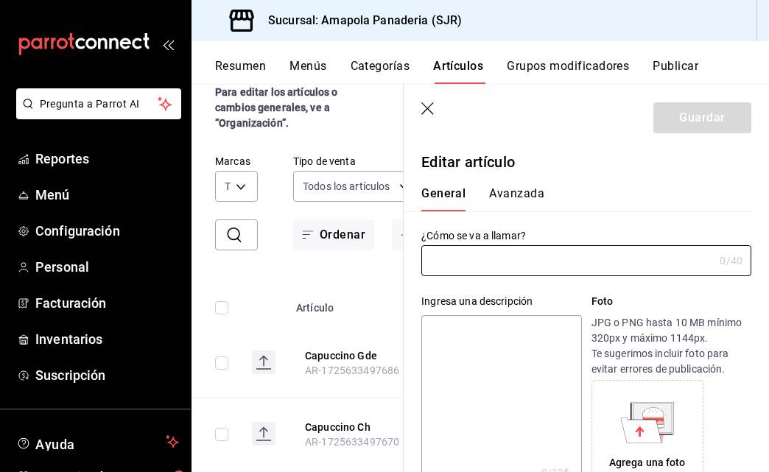
type input "Capuccino Ch"
type textarea "Capuccino Ch"
type textarea "x"
type input "$50.00"
radio input "false"
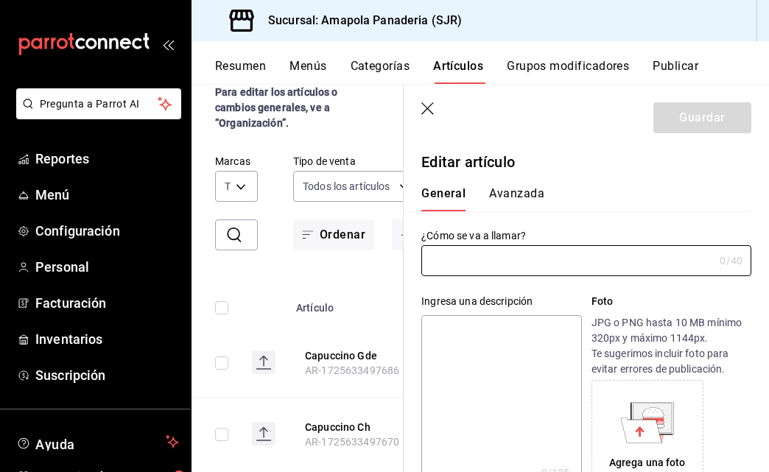
radio input "true"
type input "AR-1725633497670"
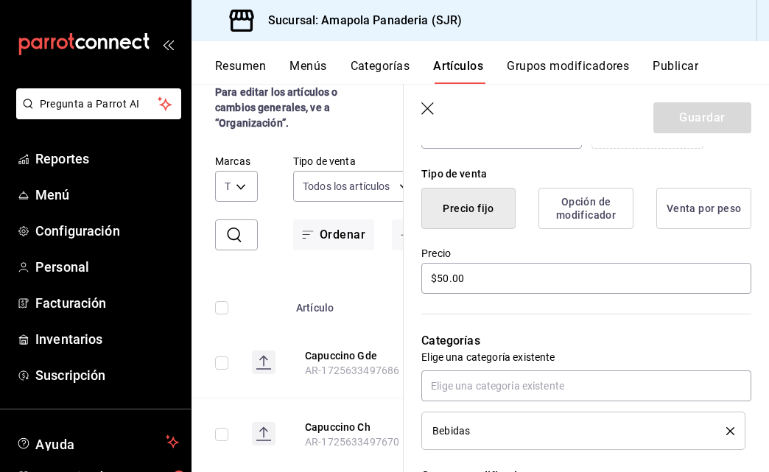
scroll to position [425, 0]
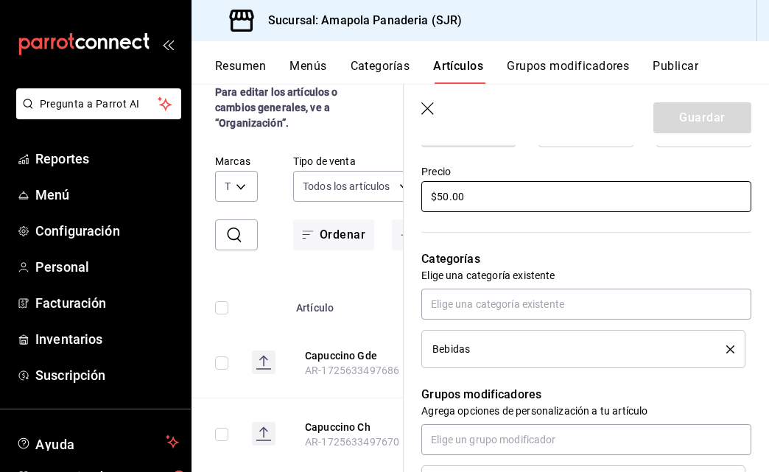
click at [454, 187] on input "$50.00" at bounding box center [586, 196] width 330 height 31
type textarea "x"
type input "$5.00"
type textarea "x"
type input "$55.00"
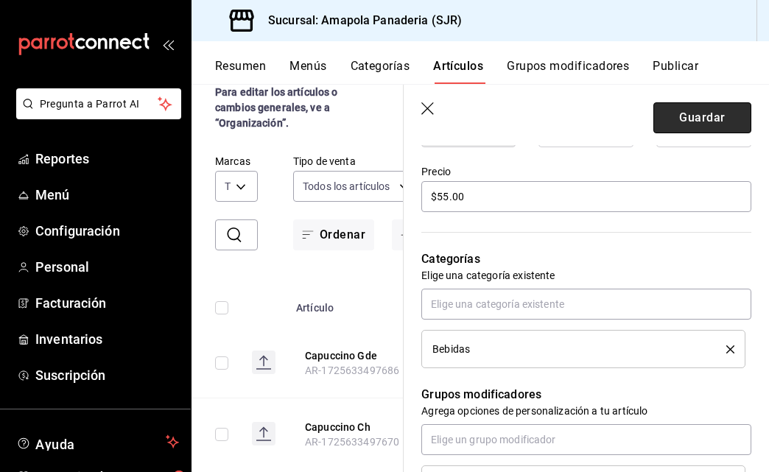
click at [673, 118] on button "Guardar" at bounding box center [702, 117] width 98 height 31
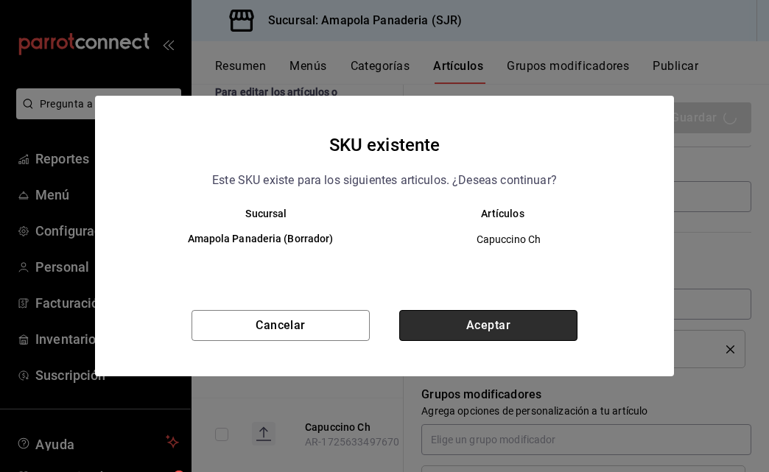
click at [518, 316] on button "Aceptar" at bounding box center [488, 325] width 178 height 31
type textarea "x"
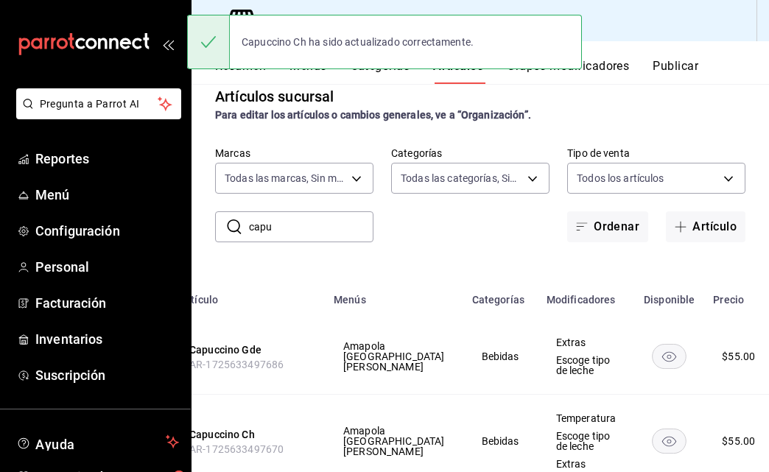
scroll to position [0, 115]
click at [704, 371] on span "Editar" at bounding box center [693, 372] width 38 height 15
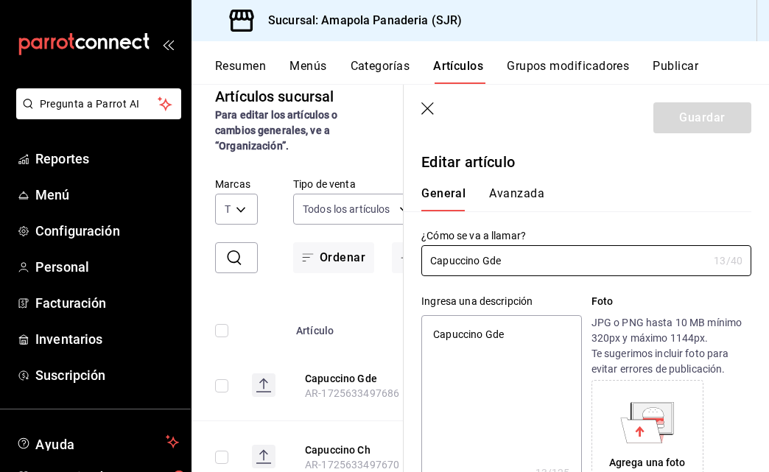
type textarea "x"
type input "$55.00"
radio input "false"
radio input "true"
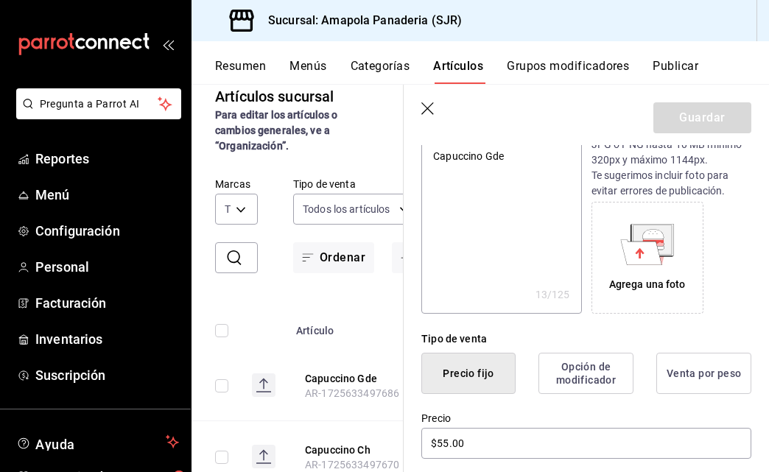
scroll to position [282, 0]
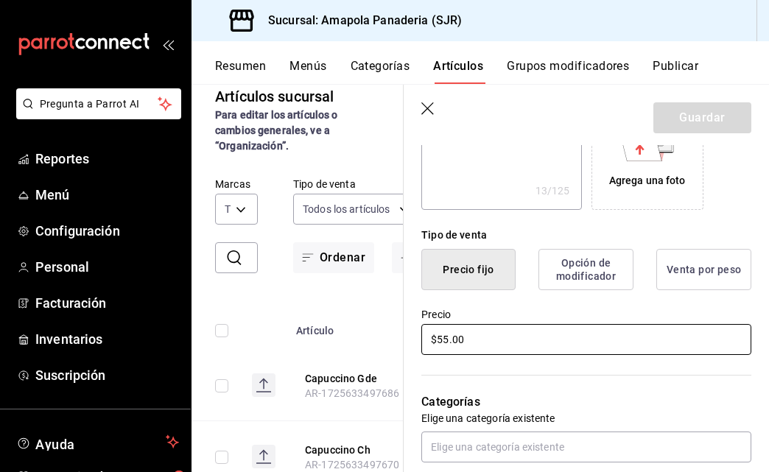
click at [473, 349] on input "$55.00" at bounding box center [586, 339] width 330 height 31
type textarea "x"
type input "$55.00"
type textarea "x"
type input "$55.00"
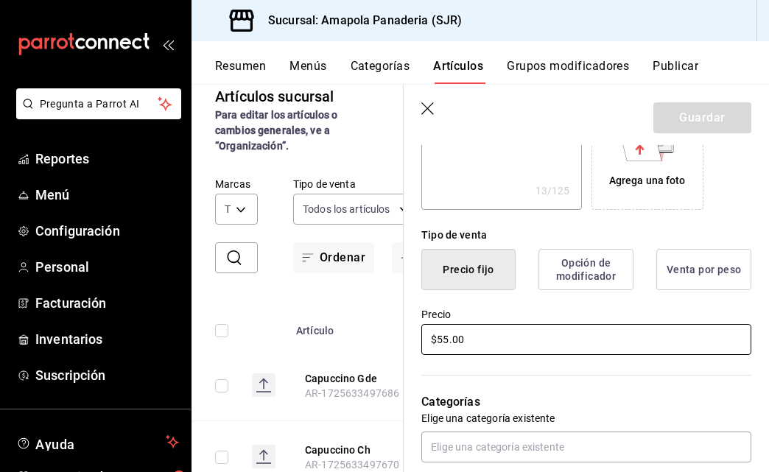
type textarea "x"
type input "$55.00"
type textarea "x"
type input "$5.00"
type textarea "x"
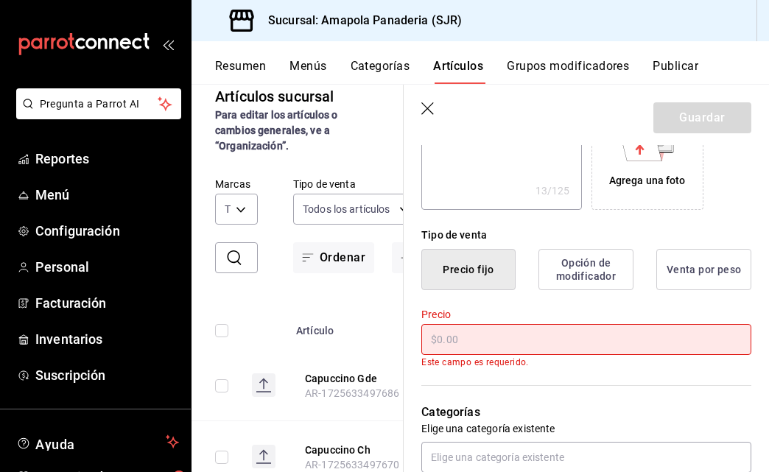
type textarea "x"
type input "$6.00"
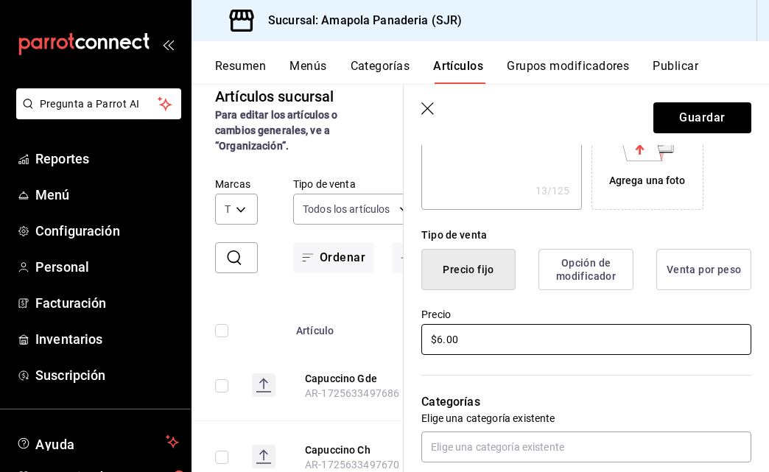
type textarea "x"
type input "$60.00"
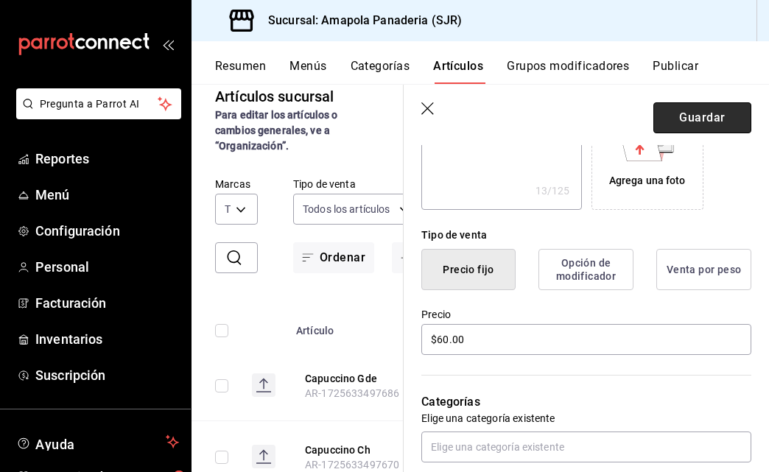
click at [688, 127] on button "Guardar" at bounding box center [702, 117] width 98 height 31
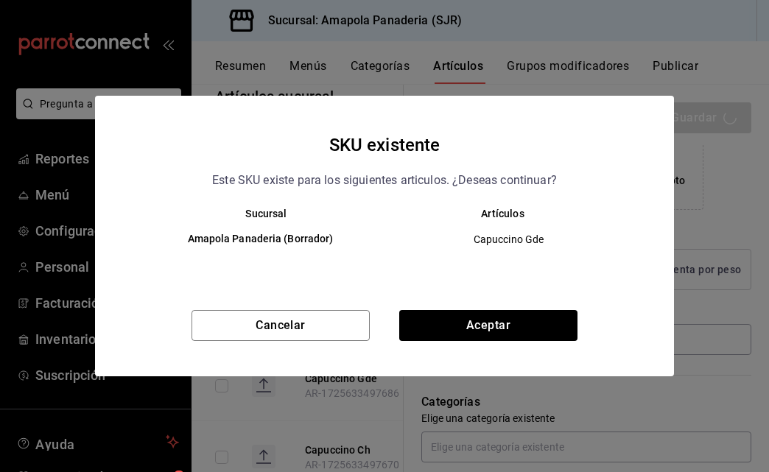
click at [434, 342] on div "Cancelar Aceptar" at bounding box center [384, 343] width 579 height 66
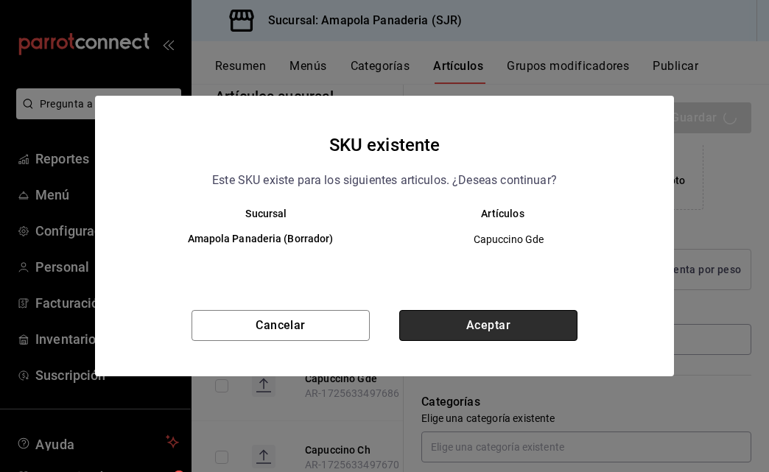
click at [446, 325] on button "Aceptar" at bounding box center [488, 325] width 178 height 31
type textarea "x"
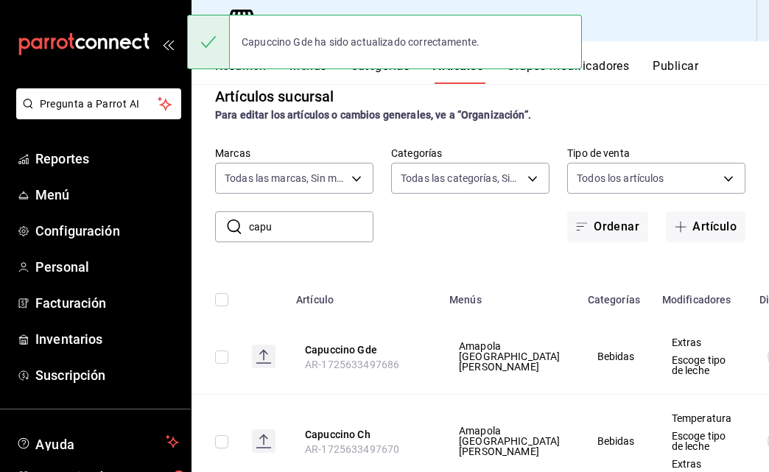
click at [276, 235] on input "capu" at bounding box center [311, 226] width 124 height 29
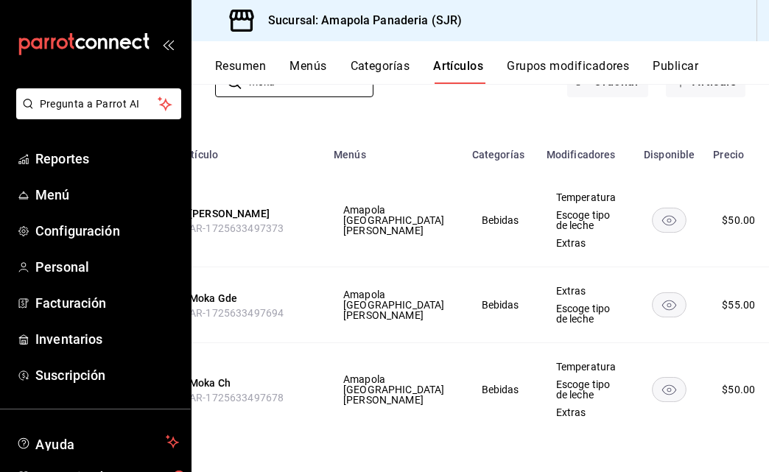
scroll to position [0, 115]
type input "moka"
click at [685, 373] on span "Editar" at bounding box center [693, 372] width 38 height 15
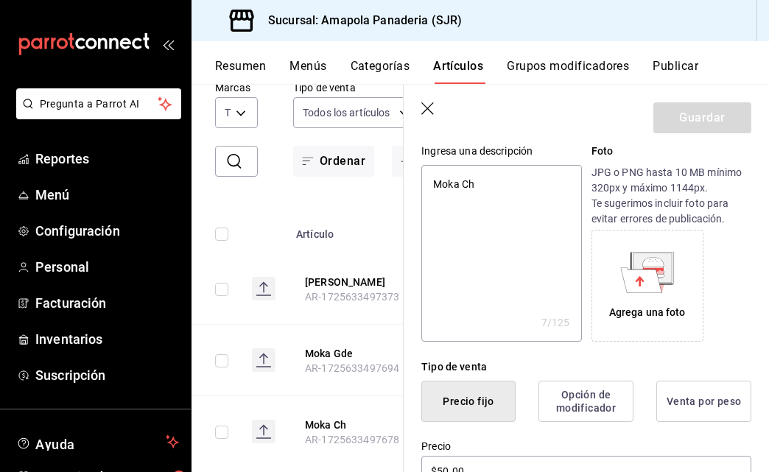
scroll to position [343, 0]
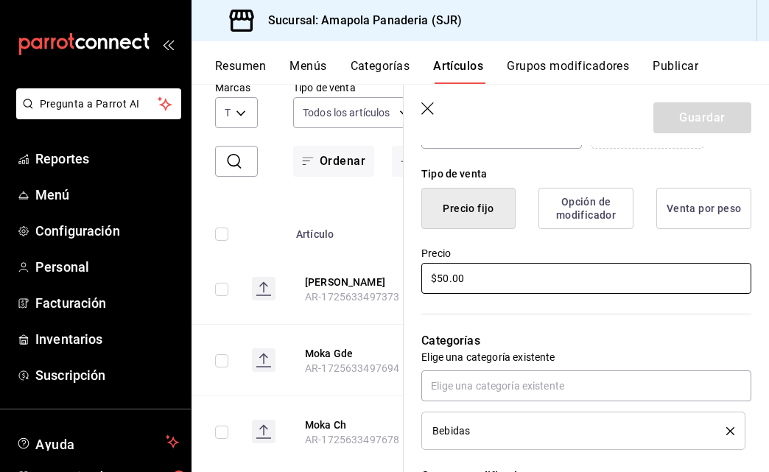
click at [445, 281] on input "$50.00" at bounding box center [586, 278] width 330 height 31
type textarea "x"
type input "$6.00"
type textarea "x"
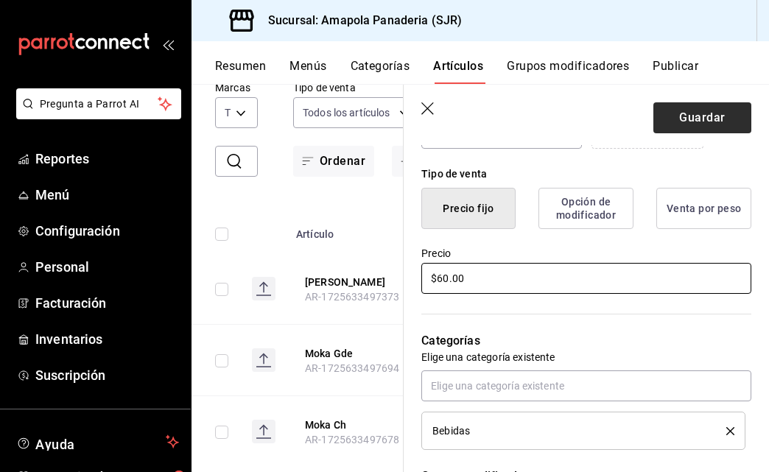
type input "$60.00"
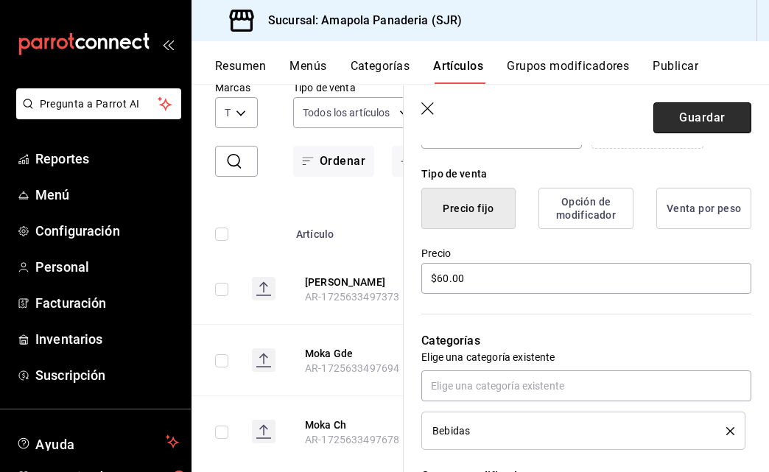
click at [680, 121] on button "Guardar" at bounding box center [702, 117] width 98 height 31
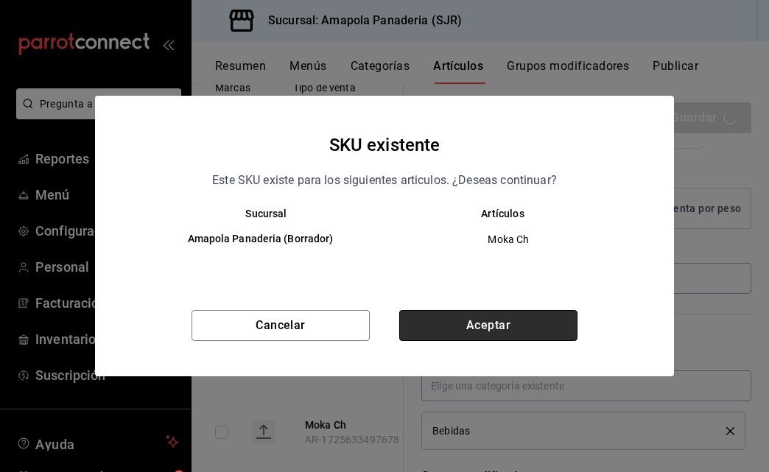
click at [487, 331] on button "Aceptar" at bounding box center [488, 325] width 178 height 31
type textarea "x"
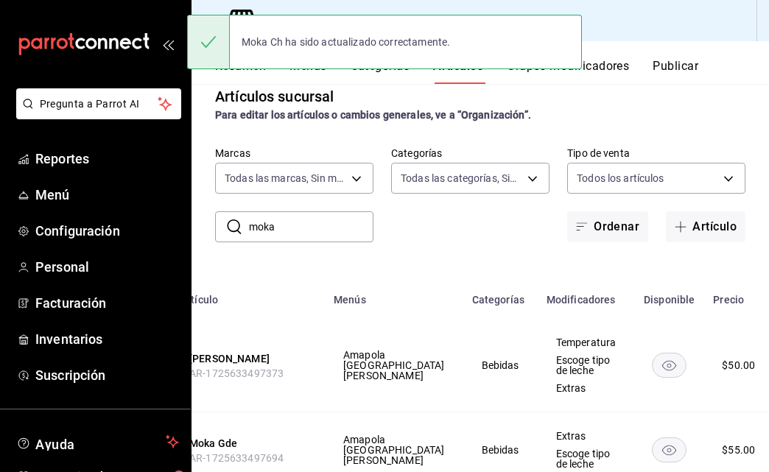
scroll to position [0, 115]
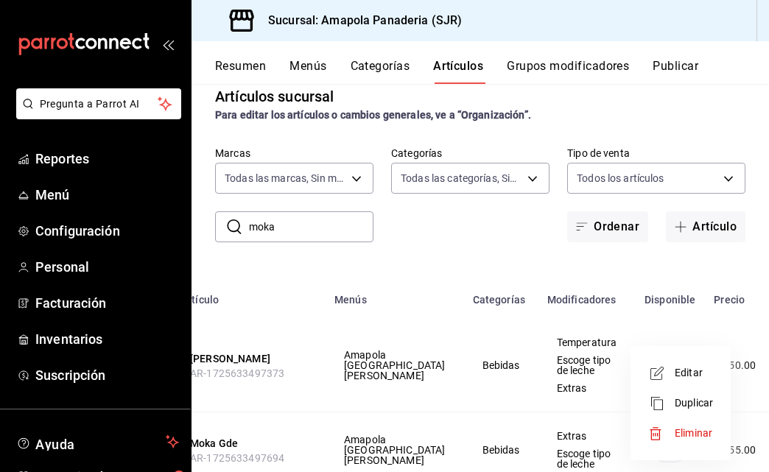
click at [607, 248] on div at bounding box center [384, 236] width 769 height 472
click at [706, 367] on span "Editar" at bounding box center [693, 372] width 38 height 15
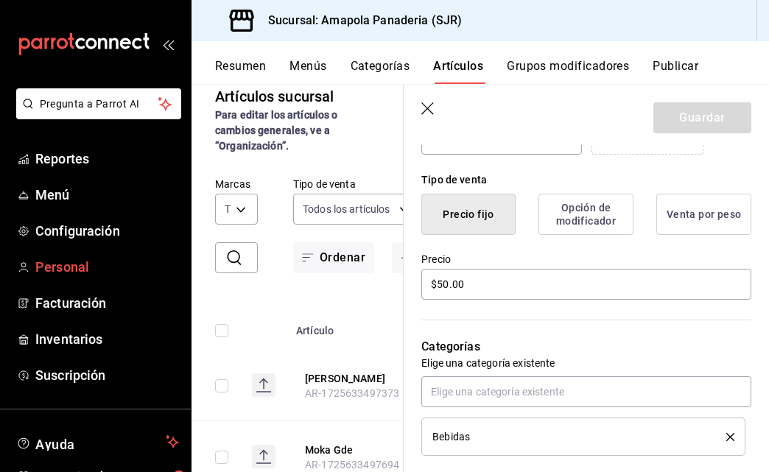
scroll to position [435, 0]
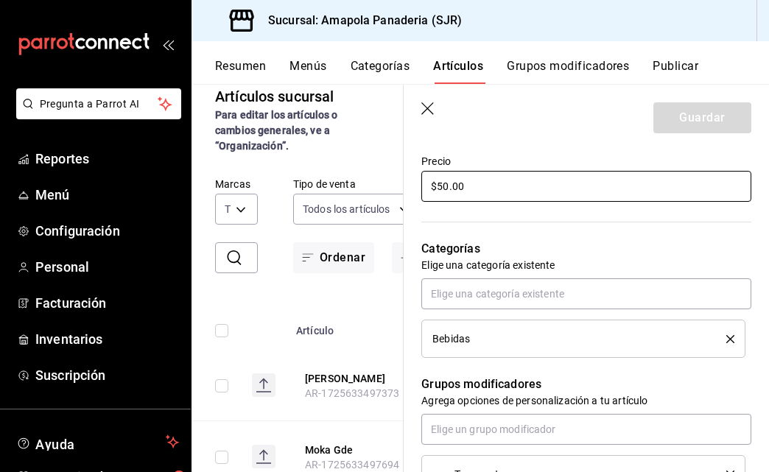
click at [479, 186] on input "$50.00" at bounding box center [586, 186] width 330 height 31
type textarea "x"
type input "$6.00"
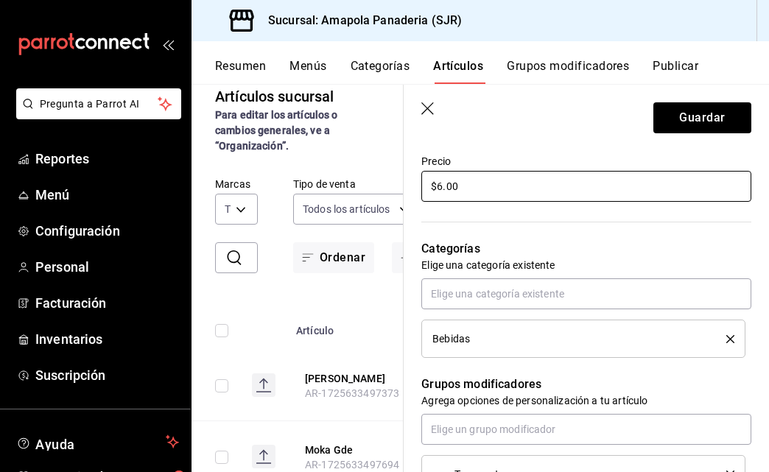
type textarea "x"
type input "$60.00"
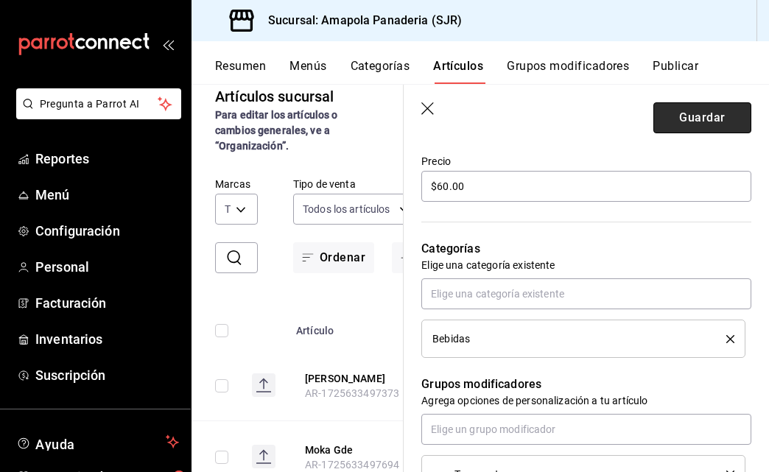
click at [683, 114] on button "Guardar" at bounding box center [702, 117] width 98 height 31
type textarea "x"
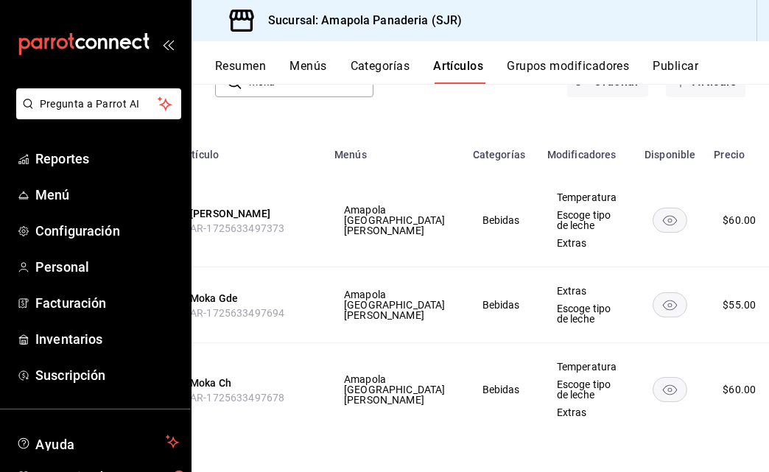
scroll to position [170, 0]
click at [689, 329] on li "Editar" at bounding box center [680, 338] width 88 height 30
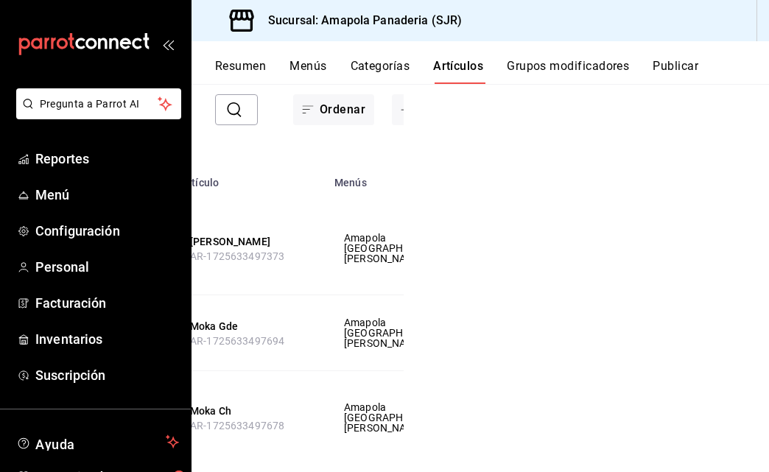
scroll to position [119, 0]
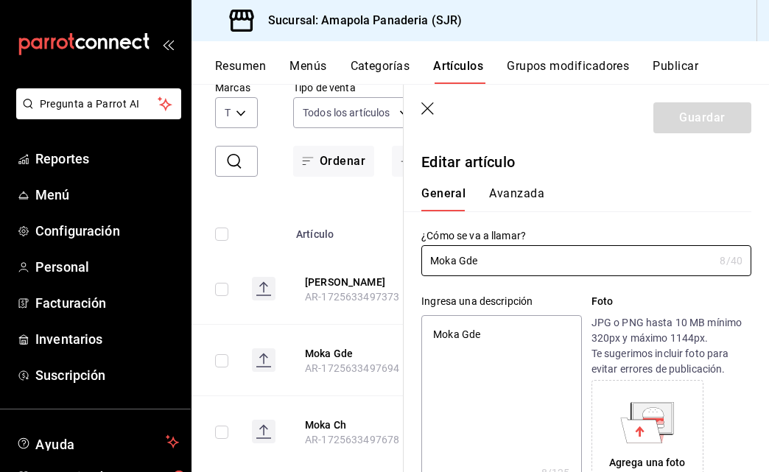
type textarea "x"
type input "$55.00"
radio input "false"
radio input "true"
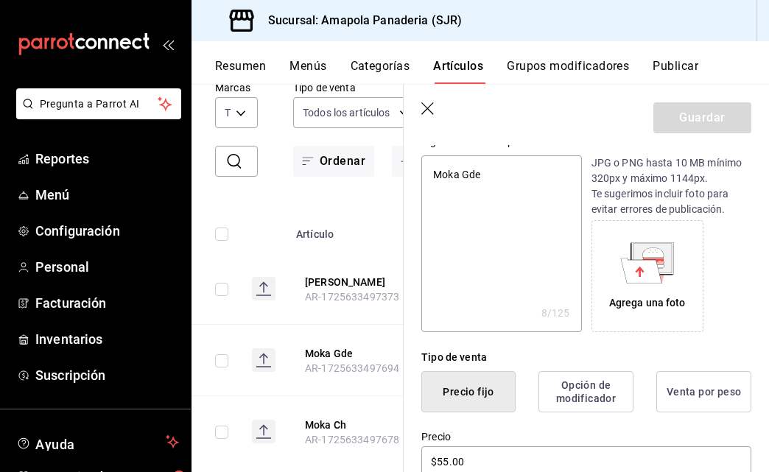
scroll to position [216, 0]
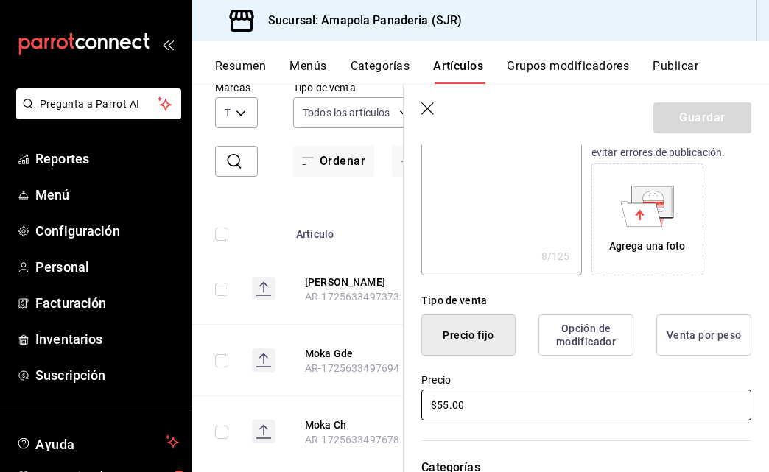
click at [493, 396] on input "$55.00" at bounding box center [586, 405] width 330 height 31
type textarea "x"
type input "$6.00"
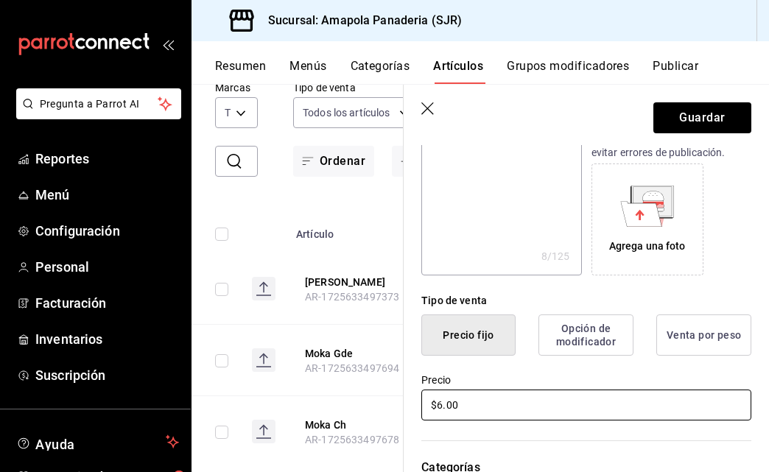
type textarea "x"
type input "$65.00"
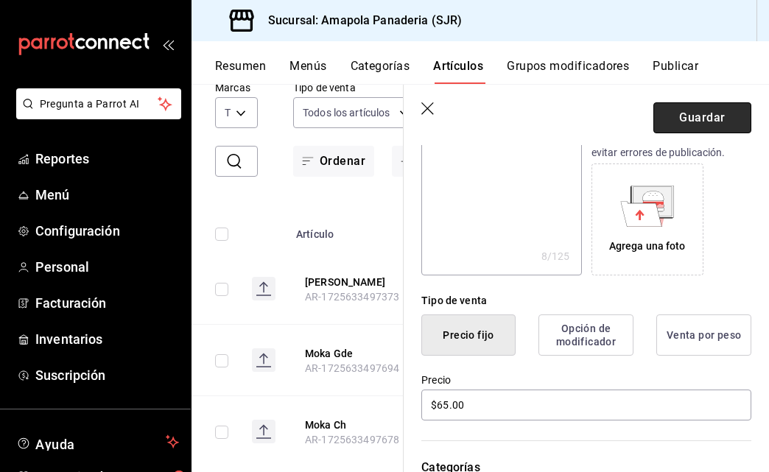
click at [676, 121] on button "Guardar" at bounding box center [702, 117] width 98 height 31
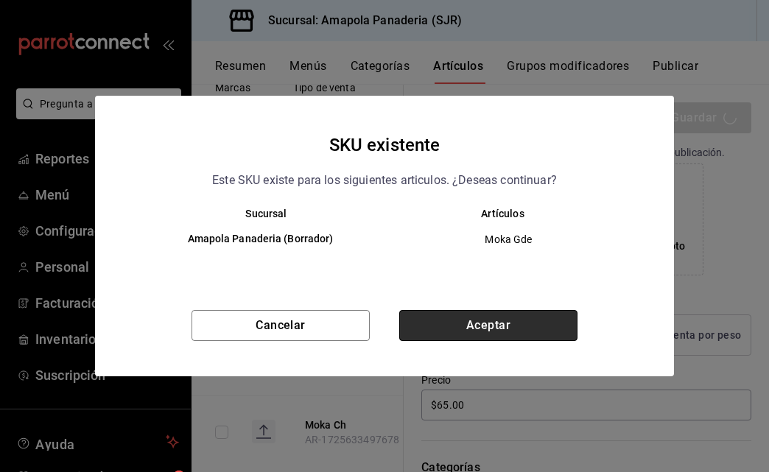
click at [494, 319] on button "Aceptar" at bounding box center [488, 325] width 178 height 31
type textarea "x"
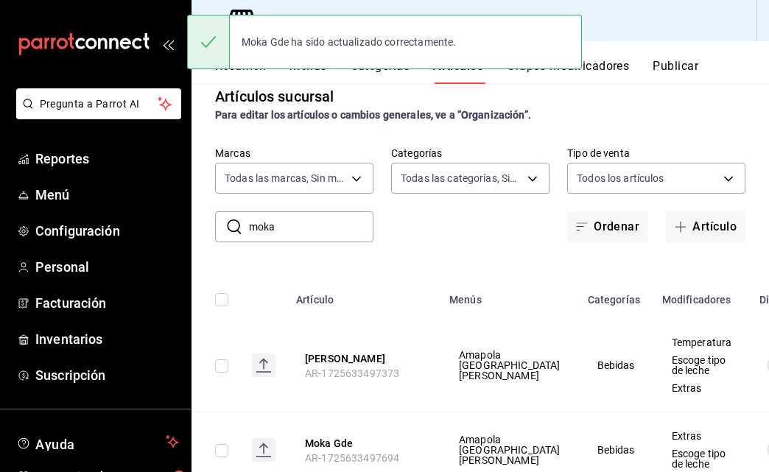
click at [325, 231] on input "moka" at bounding box center [311, 226] width 124 height 29
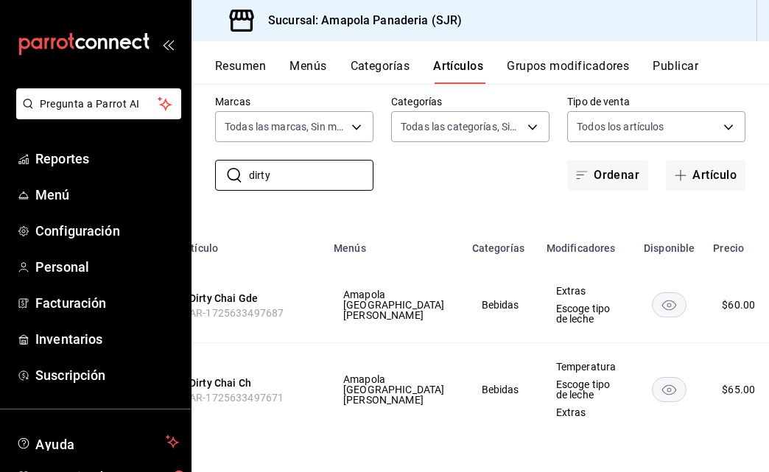
scroll to position [0, 115]
type input "dirty"
click at [691, 371] on span "Editar" at bounding box center [693, 372] width 38 height 15
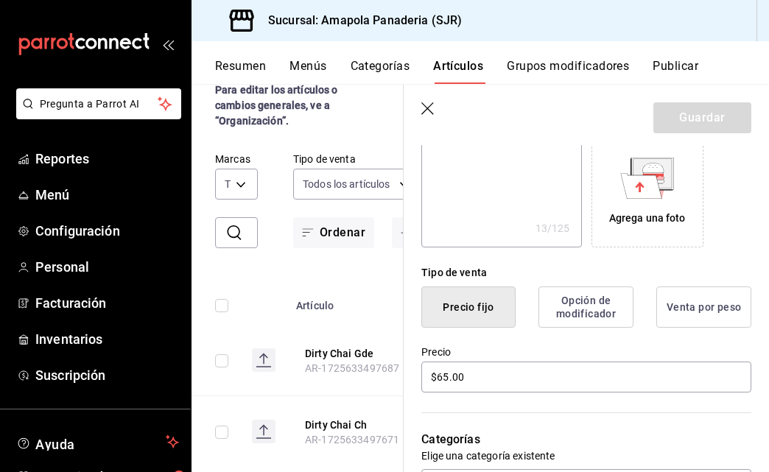
scroll to position [297, 0]
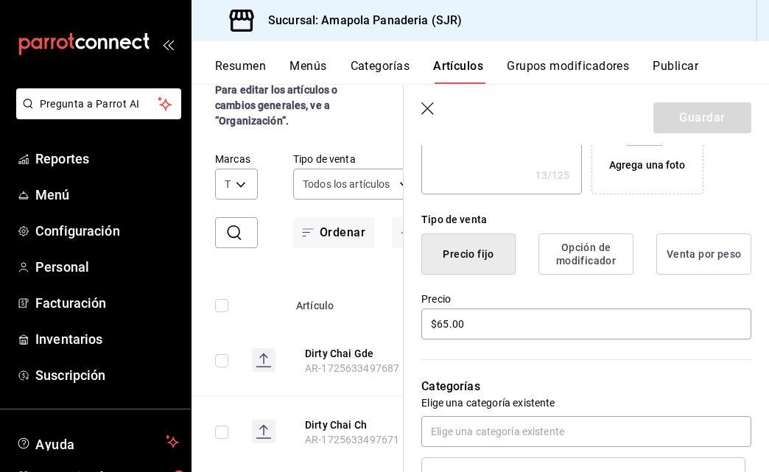
click at [426, 110] on icon "button" at bounding box center [428, 109] width 15 height 15
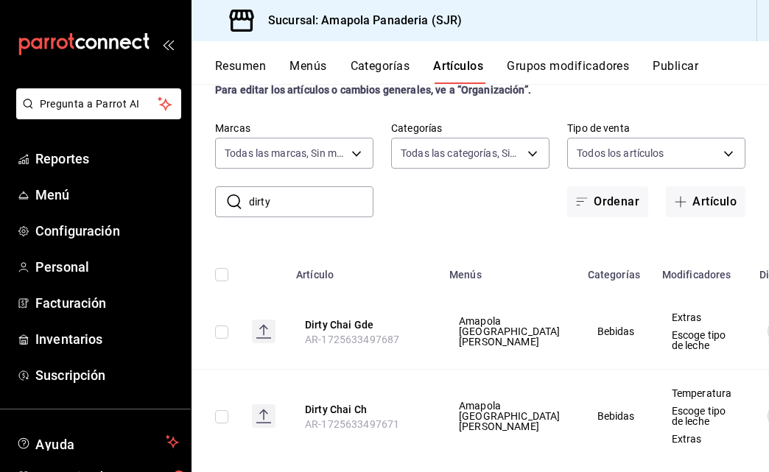
click at [362, 362] on th "Dirty Chai Gde AR-1725633497687" at bounding box center [363, 332] width 153 height 76
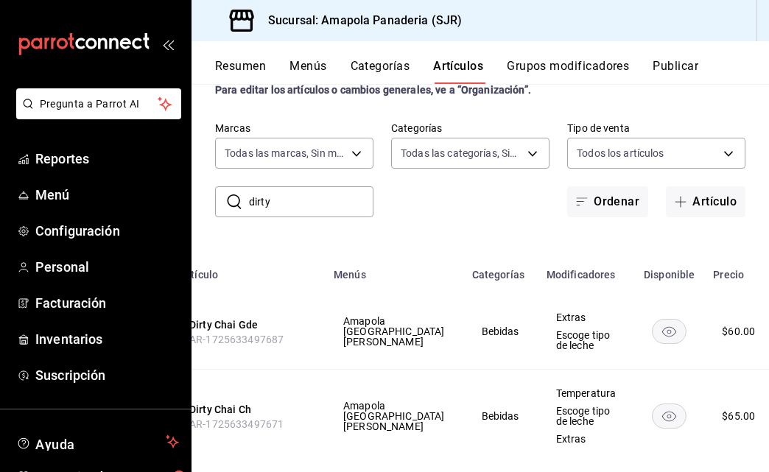
scroll to position [0, 115]
click at [680, 366] on span "Editar" at bounding box center [693, 367] width 38 height 15
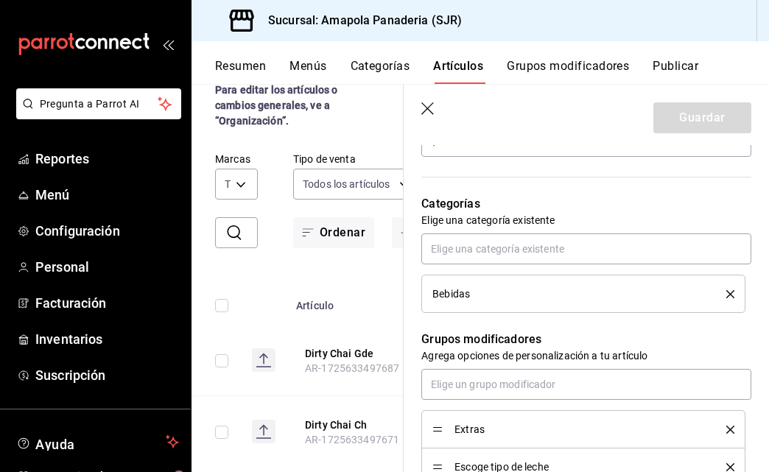
scroll to position [417, 0]
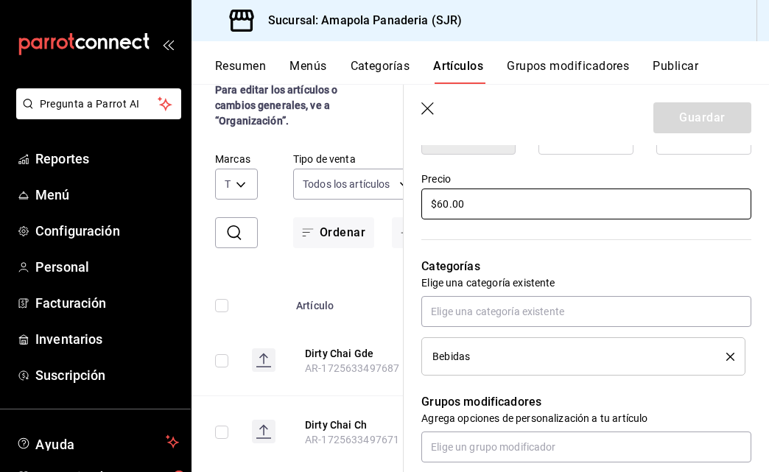
click at [444, 209] on input "$60.00" at bounding box center [586, 203] width 330 height 31
type textarea "x"
type input "$7.00"
type textarea "x"
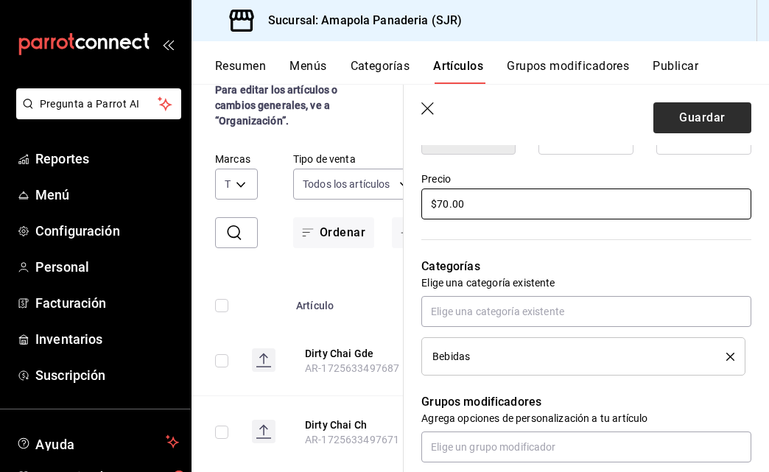
type input "$70.00"
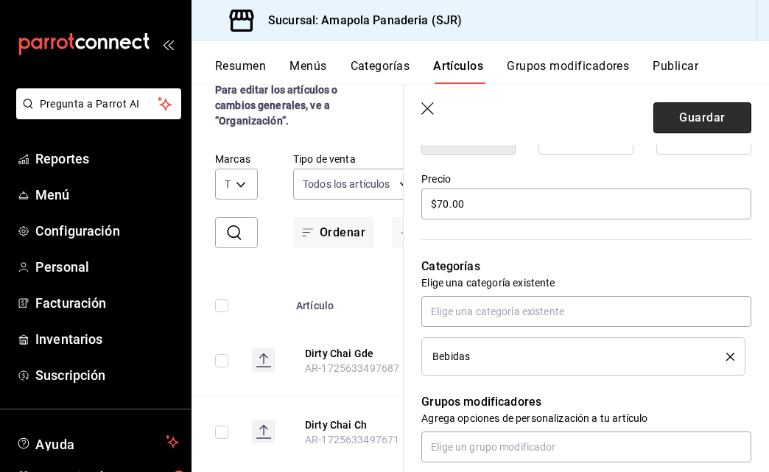
click at [707, 116] on button "Guardar" at bounding box center [702, 117] width 98 height 31
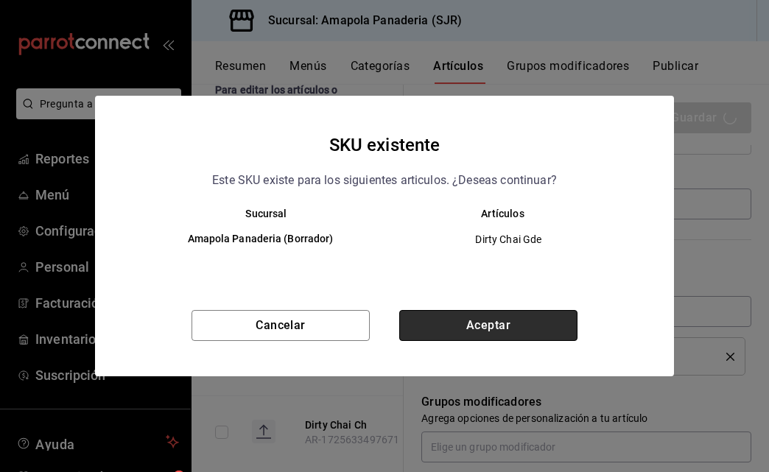
click at [506, 339] on button "Aceptar" at bounding box center [488, 325] width 178 height 31
type textarea "x"
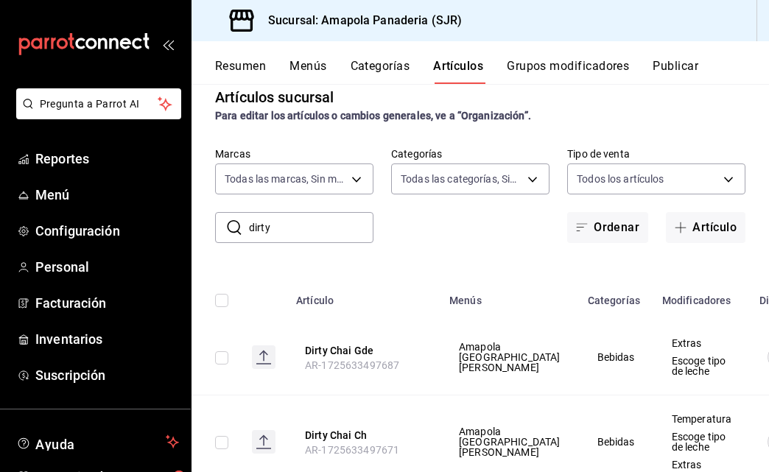
click at [257, 221] on input "dirty" at bounding box center [311, 227] width 124 height 29
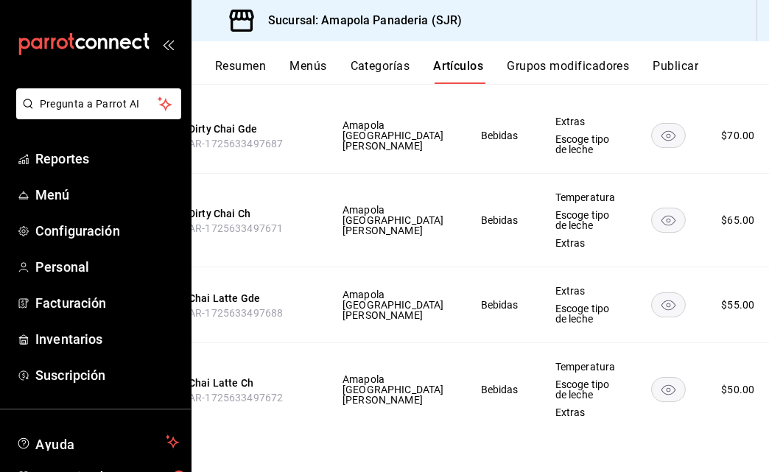
scroll to position [0, 115]
type input "chai"
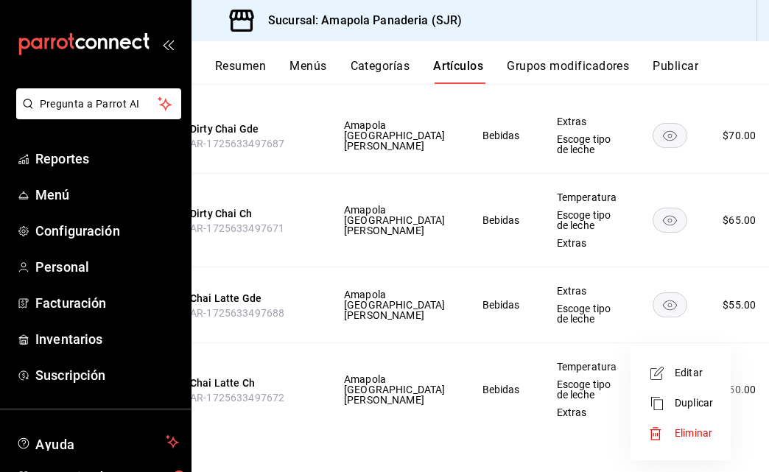
click at [702, 373] on span "Editar" at bounding box center [693, 372] width 38 height 15
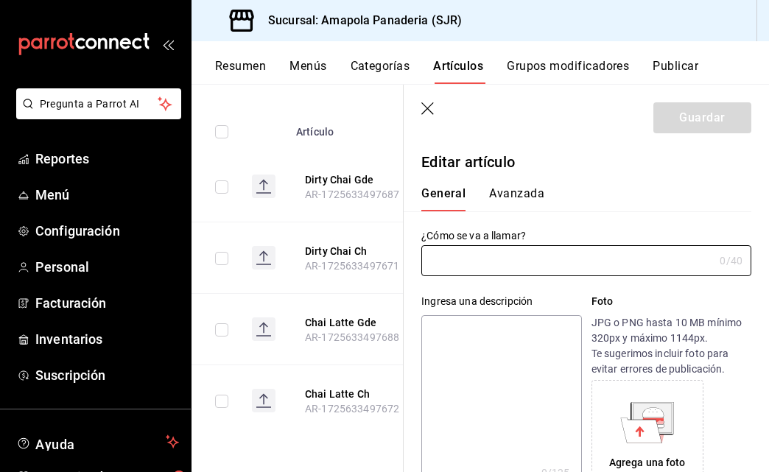
type input "Chai Latte Ch"
type textarea "Chai Latte Ch"
type textarea "x"
type input "$50.00"
radio input "false"
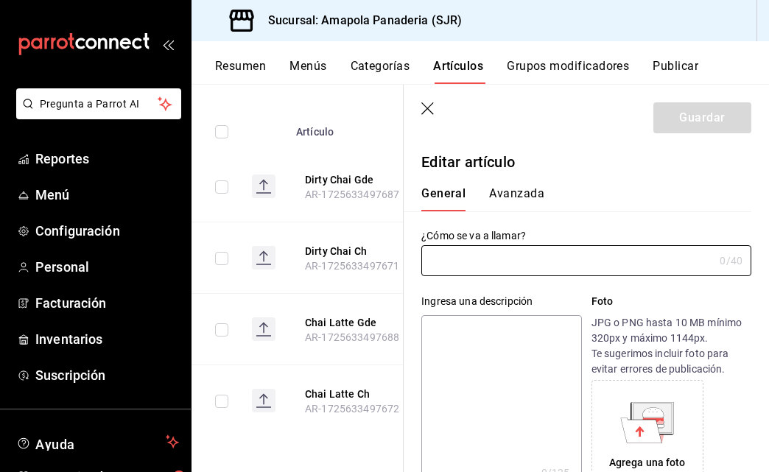
radio input "true"
type input "AR-1725633497672"
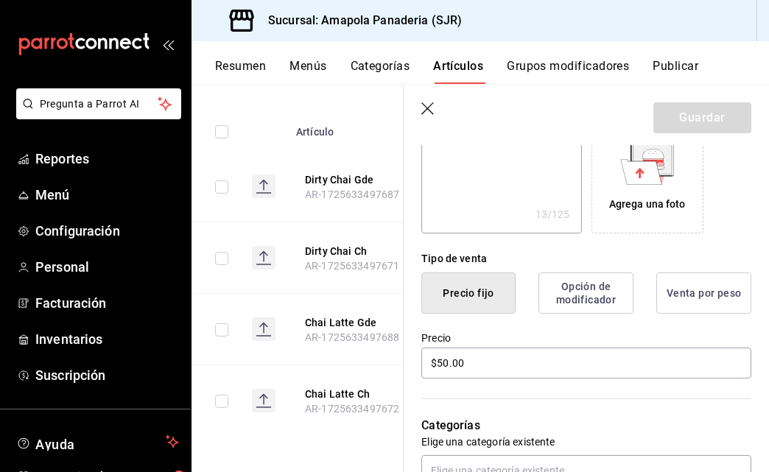
scroll to position [306, 0]
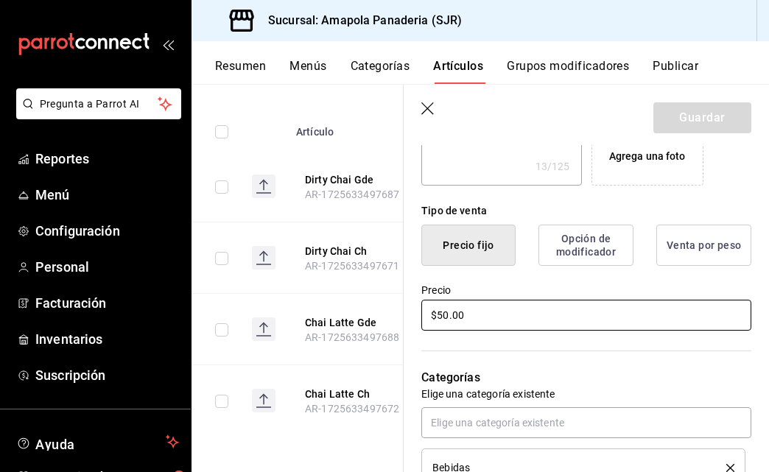
click at [446, 312] on input "$50.00" at bounding box center [586, 315] width 330 height 31
type textarea "x"
type input "$5.00"
type textarea "x"
type input "$55.00"
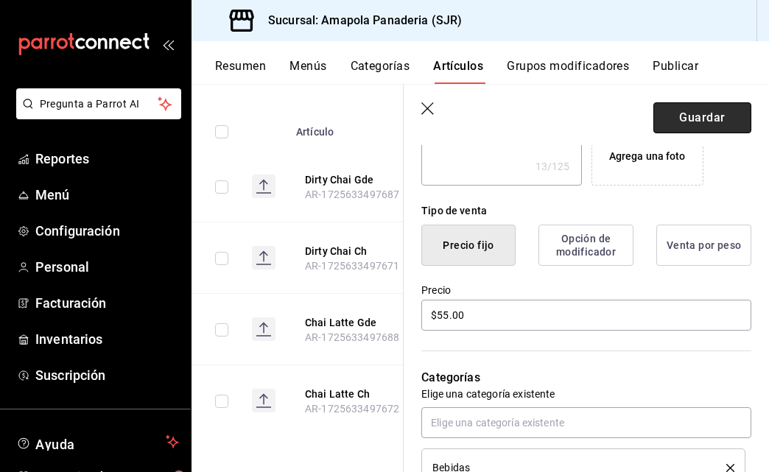
click at [709, 111] on button "Guardar" at bounding box center [702, 117] width 98 height 31
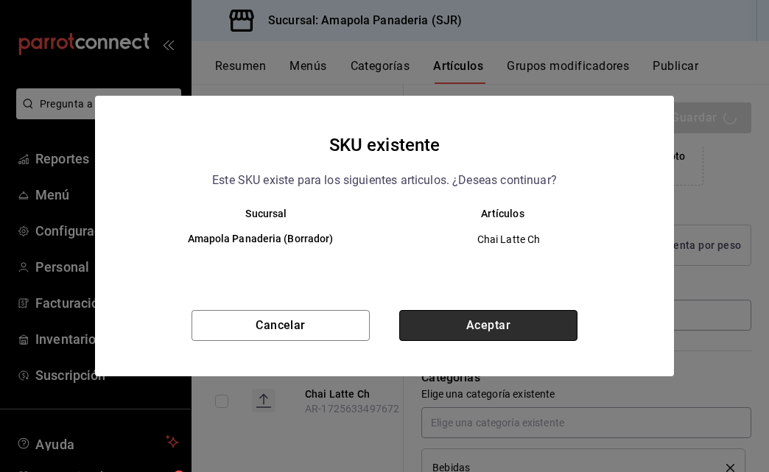
click at [468, 323] on button "Aceptar" at bounding box center [488, 325] width 178 height 31
type textarea "x"
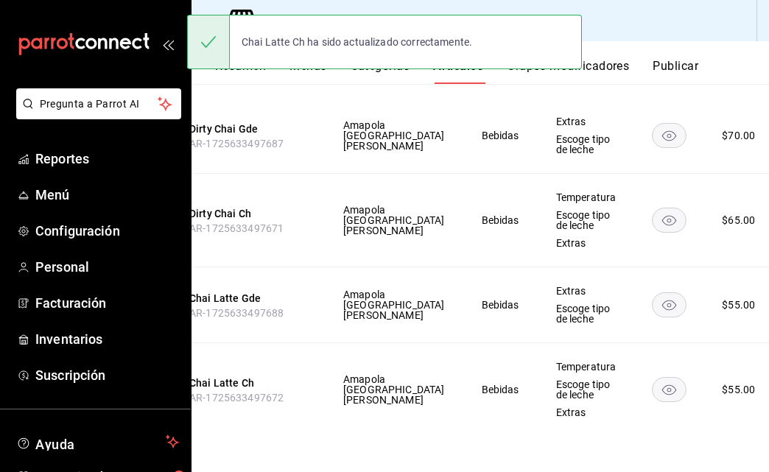
scroll to position [0, 115]
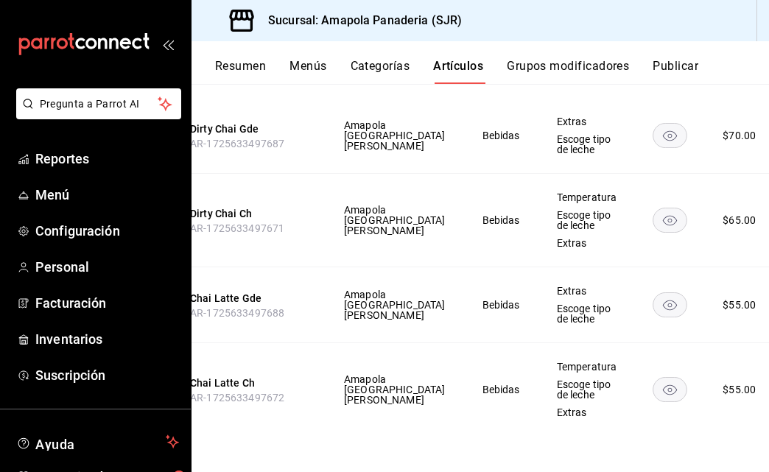
click at [696, 334] on span "Editar" at bounding box center [693, 338] width 38 height 15
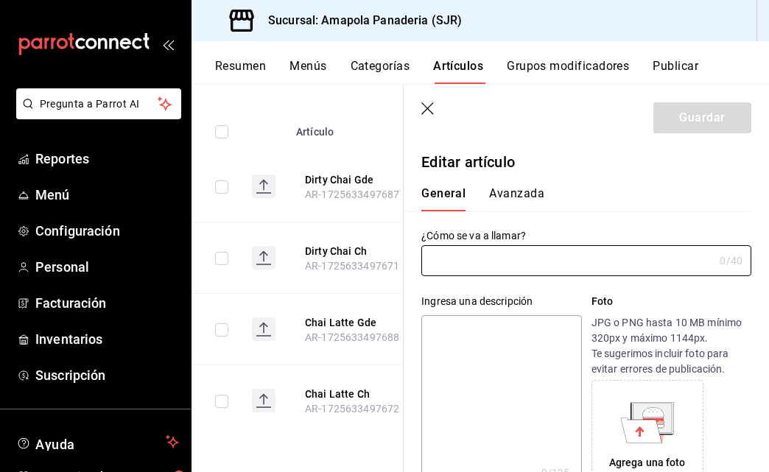
type input "Chai Latte Gde"
type textarea "Chai Latte Gde"
type textarea "x"
type input "AR-1725633497688"
type textarea "x"
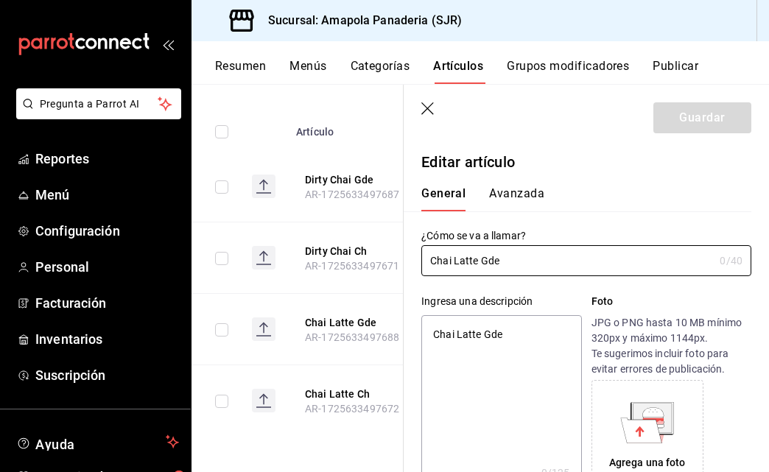
type input "$55.00"
radio input "false"
radio input "true"
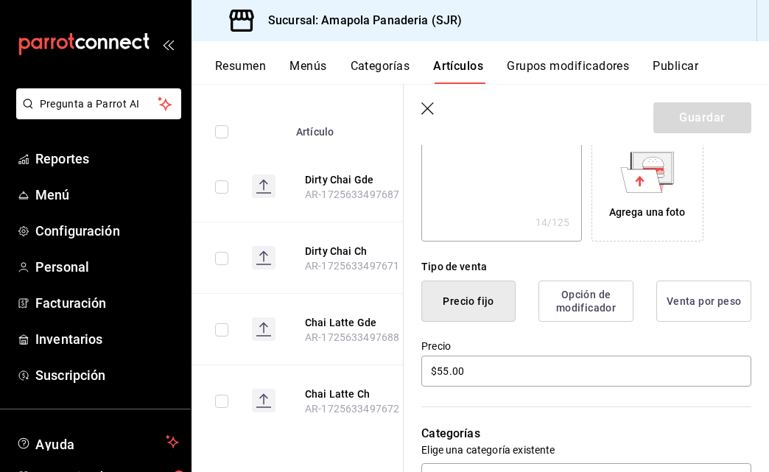
scroll to position [359, 0]
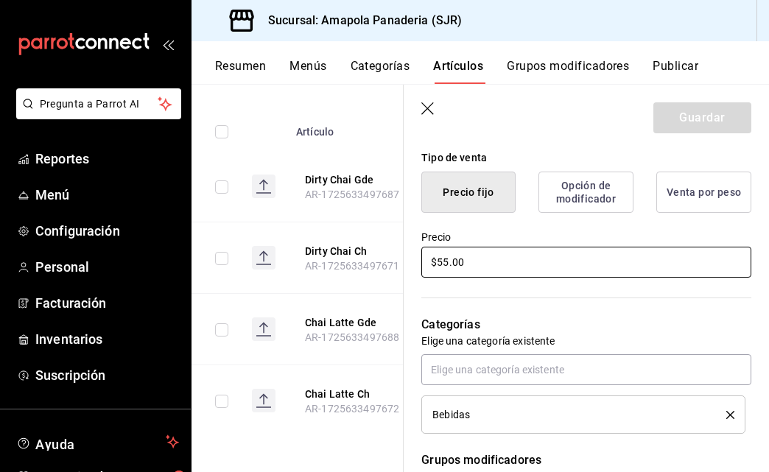
click at [444, 256] on input "$55.00" at bounding box center [586, 262] width 330 height 31
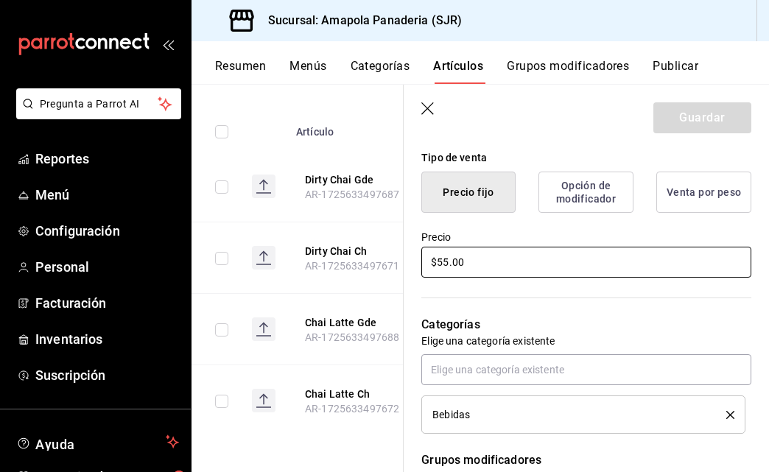
type textarea "x"
type input "$6.00"
type textarea "x"
type input "$6.00"
type textarea "x"
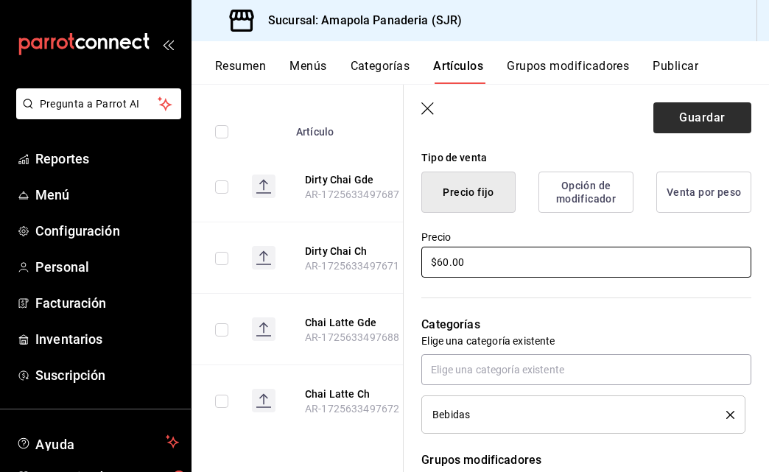
type input "$60.00"
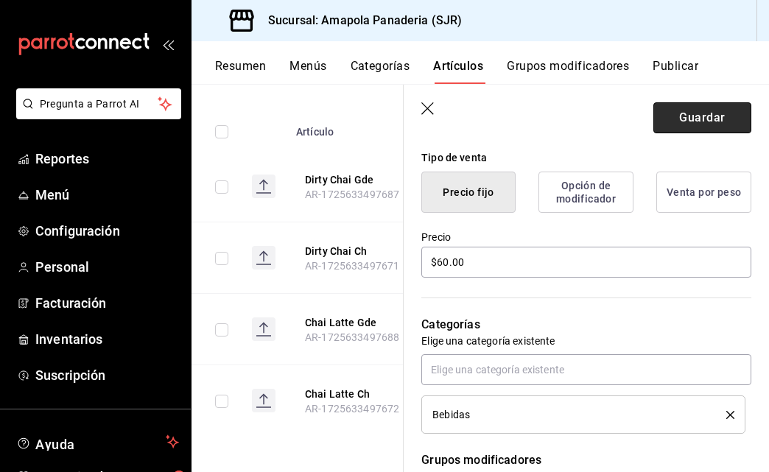
click at [685, 112] on button "Guardar" at bounding box center [702, 117] width 98 height 31
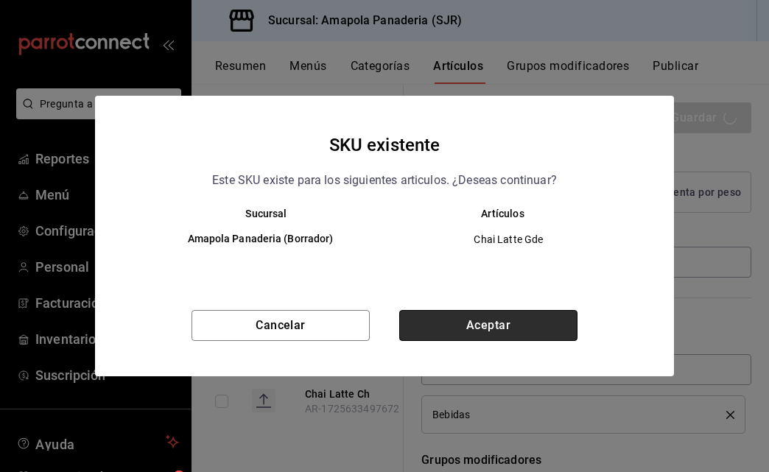
click at [537, 325] on button "Aceptar" at bounding box center [488, 325] width 178 height 31
type textarea "x"
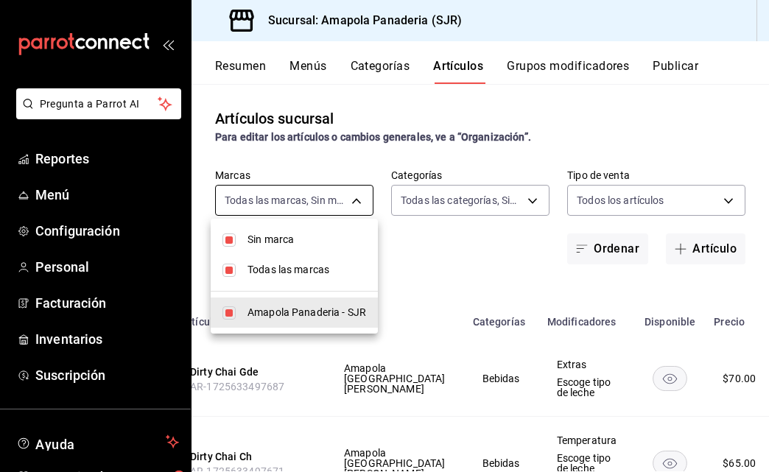
click at [271, 207] on body "Pregunta a Parrot AI Reportes Menú Configuración Personal Facturación Inventari…" at bounding box center [384, 236] width 769 height 472
click at [271, 207] on div at bounding box center [384, 236] width 769 height 472
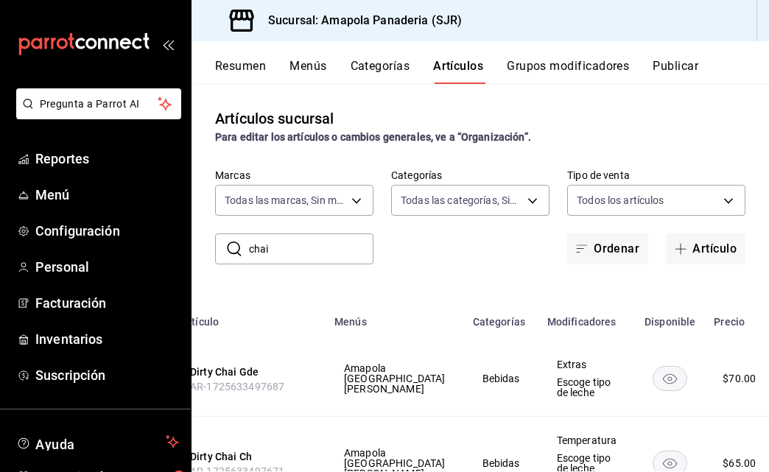
click at [286, 244] on input "chai" at bounding box center [311, 248] width 124 height 29
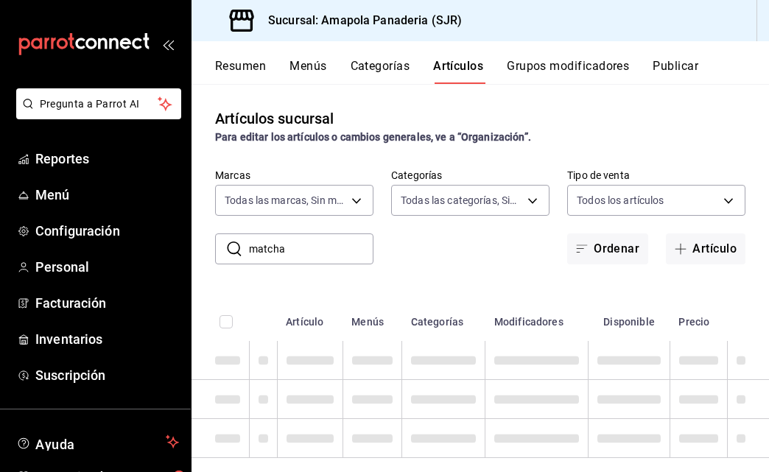
type input "matcha"
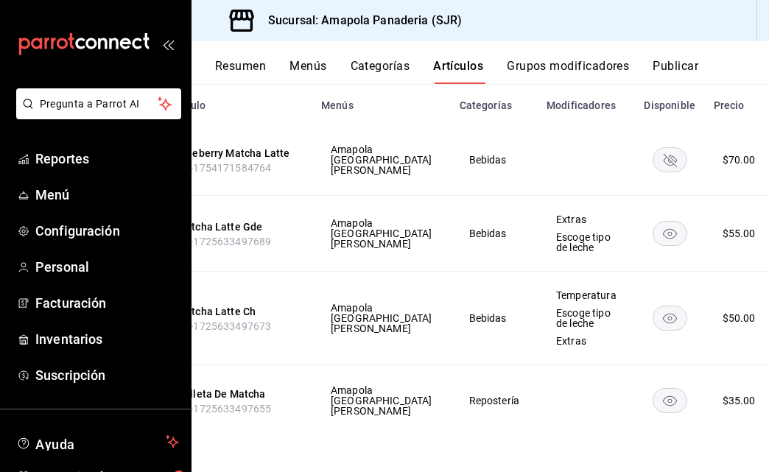
scroll to position [0, 127]
click at [709, 337] on li "Editar" at bounding box center [680, 346] width 88 height 30
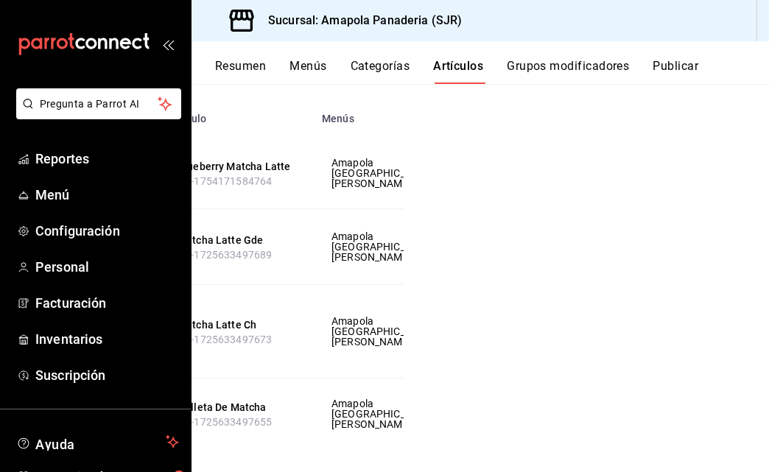
scroll to position [190, 0]
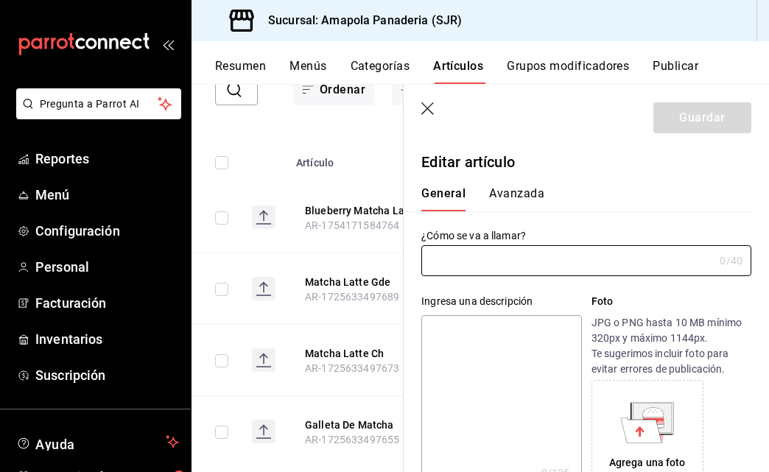
type input "Matcha Latte Ch"
type textarea "Matcha Latte Ch"
type textarea "x"
type input "$50.00"
radio input "false"
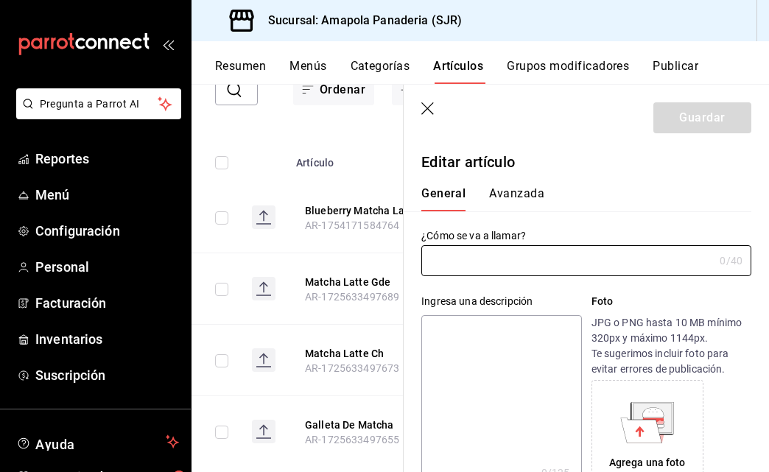
radio input "true"
type input "AR-1725633497673"
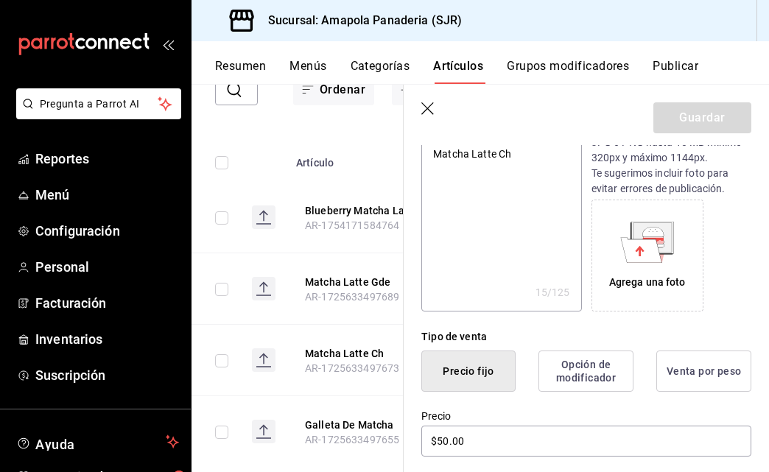
scroll to position [397, 0]
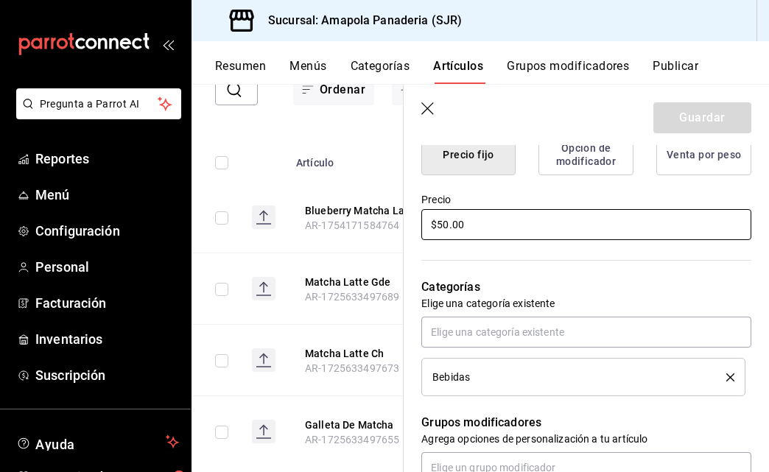
click at [468, 225] on input "$50.00" at bounding box center [586, 224] width 330 height 31
type textarea "x"
type input "$5.00"
type textarea "x"
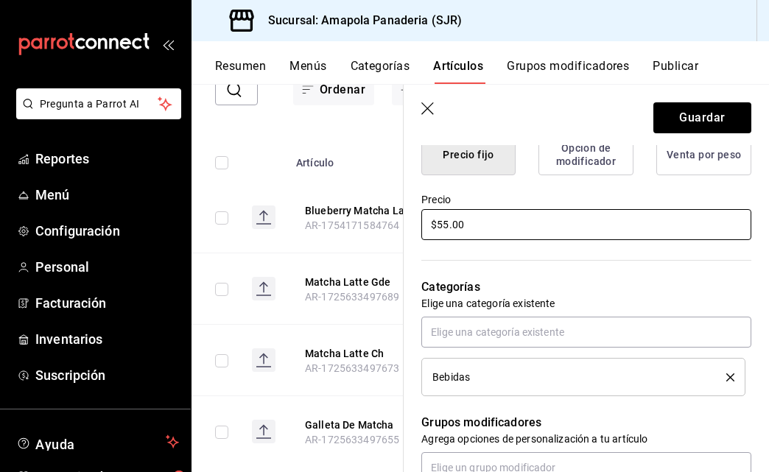
type input "$55.00"
click at [719, 101] on header "Guardar" at bounding box center [585, 115] width 365 height 60
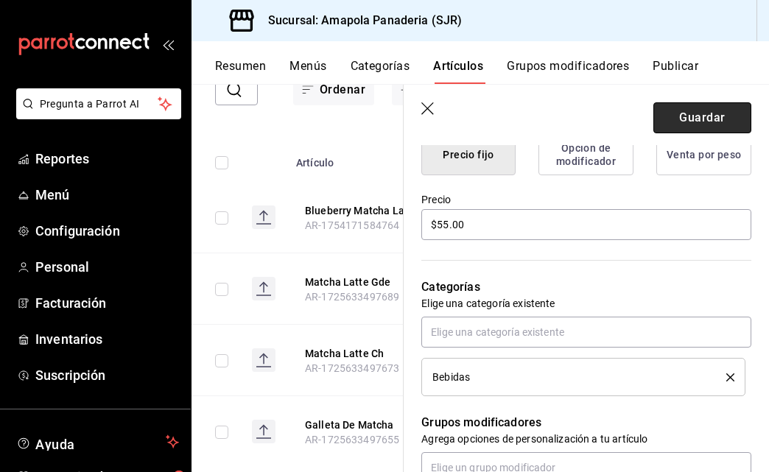
click at [717, 104] on button "Guardar" at bounding box center [702, 117] width 98 height 31
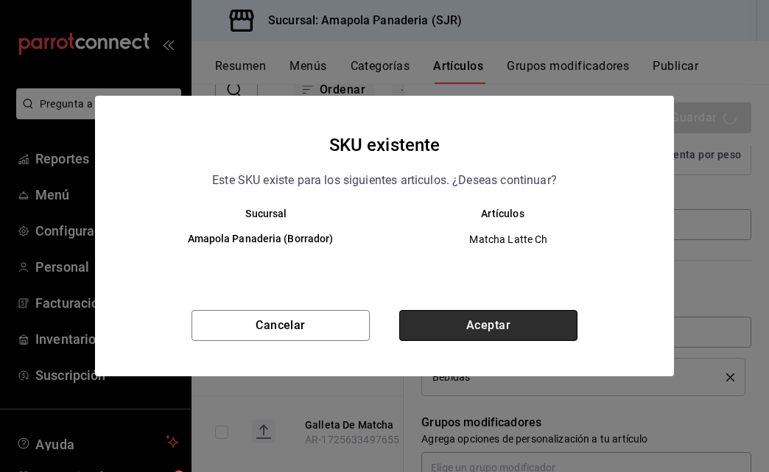
click at [502, 328] on button "Aceptar" at bounding box center [488, 325] width 178 height 31
type textarea "x"
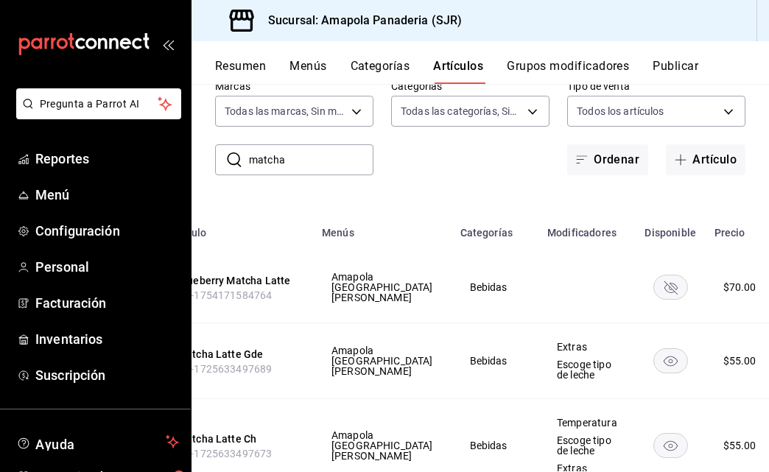
scroll to position [110, 0]
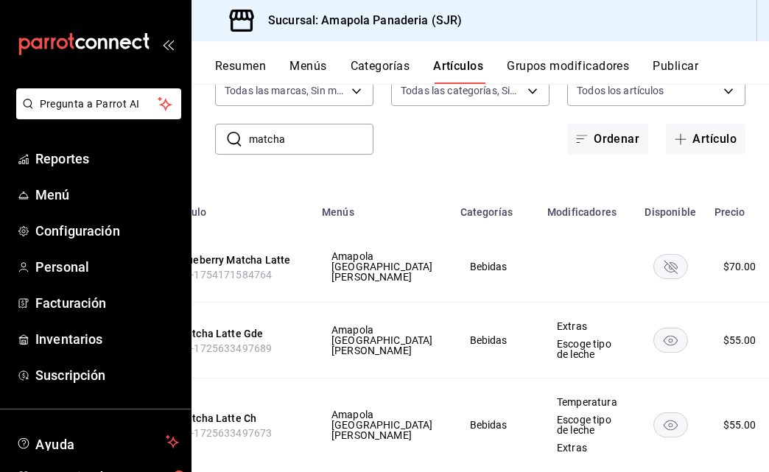
click at [713, 363] on li "Editar" at bounding box center [680, 373] width 88 height 30
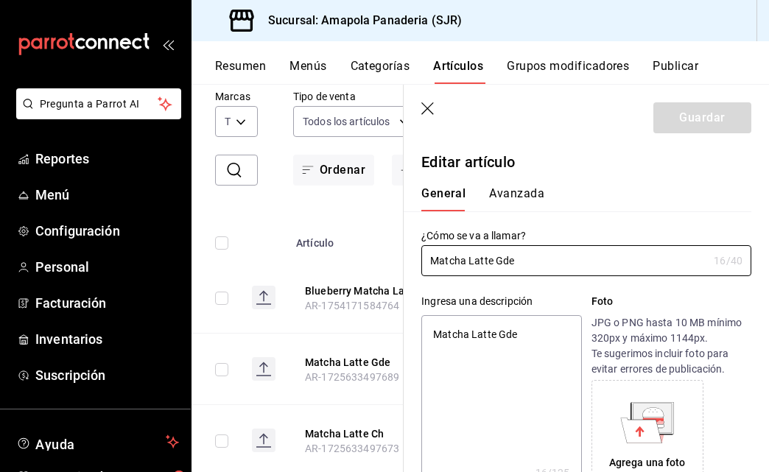
type textarea "x"
type input "$55.00"
radio input "false"
radio input "true"
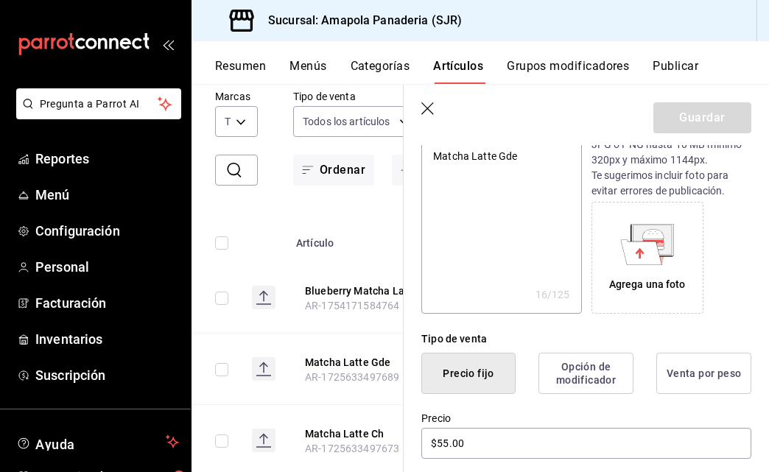
scroll to position [219, 0]
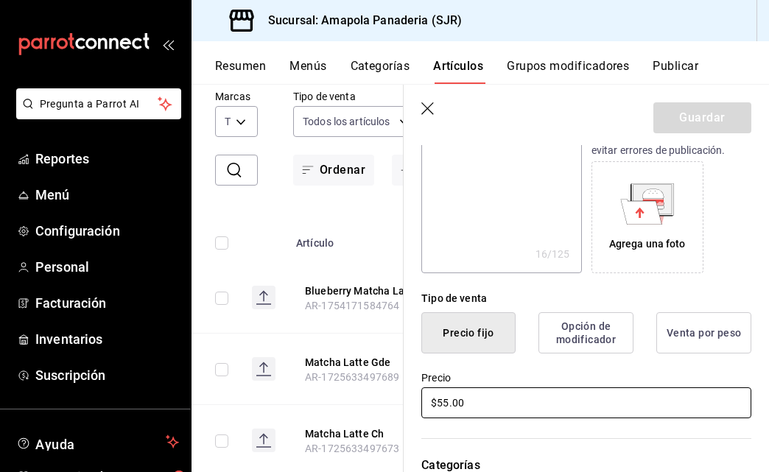
click at [442, 399] on input "$55.00" at bounding box center [586, 402] width 330 height 31
type textarea "x"
type input "$6.00"
type textarea "x"
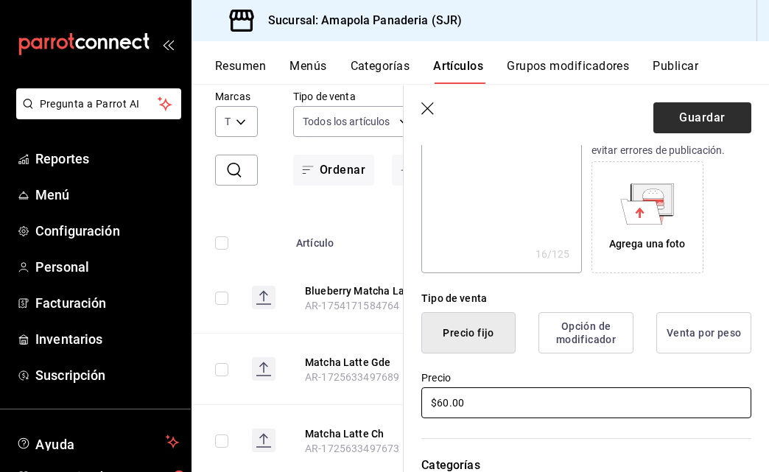
type input "$60.00"
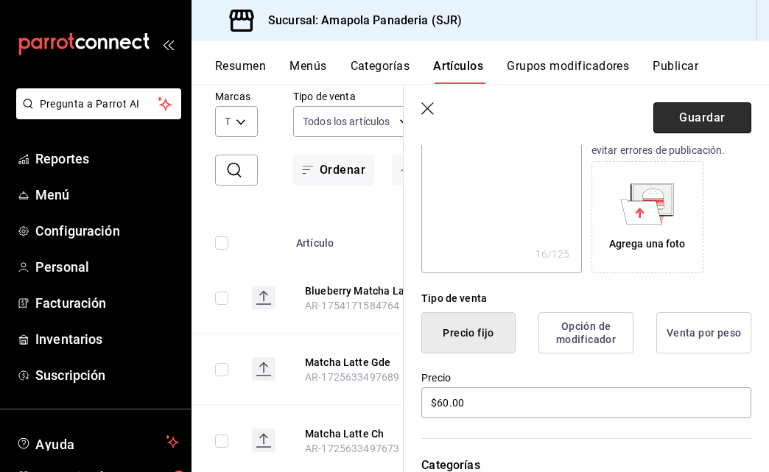
click at [722, 119] on button "Guardar" at bounding box center [702, 117] width 98 height 31
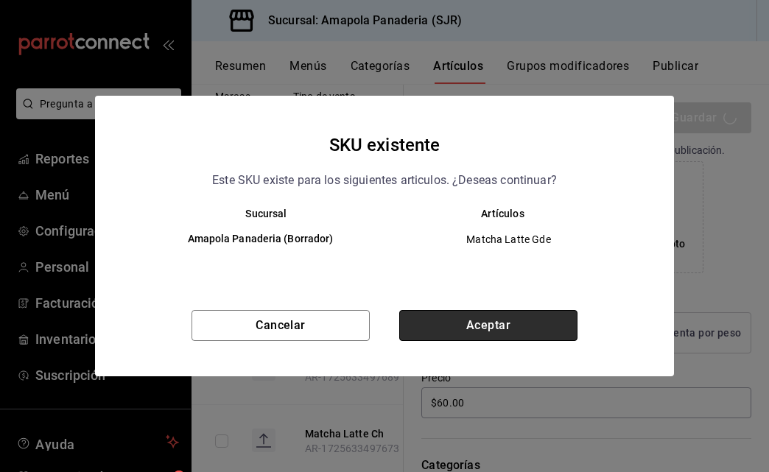
click at [431, 329] on button "Aceptar" at bounding box center [488, 325] width 178 height 31
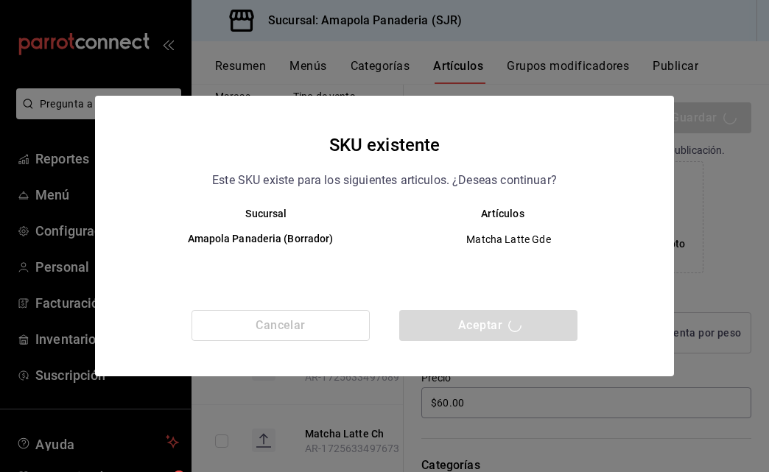
type textarea "x"
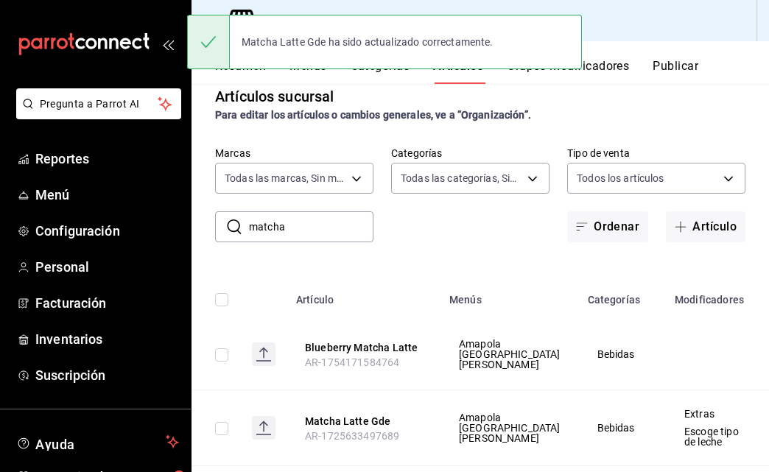
click at [278, 228] on input "matcha" at bounding box center [311, 226] width 124 height 29
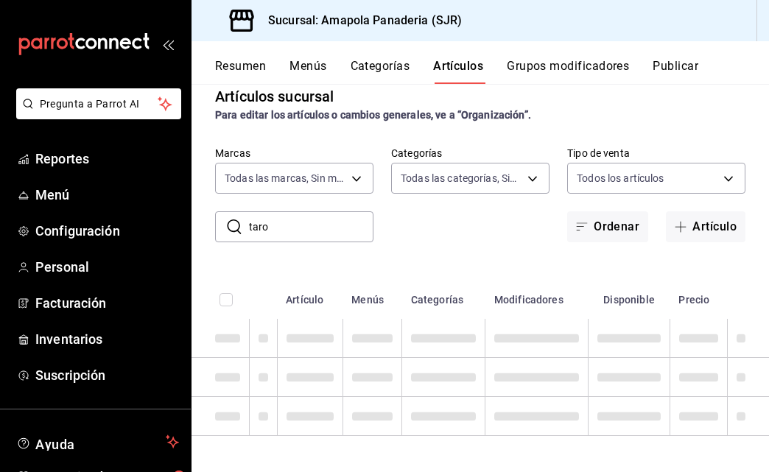
type input "taro"
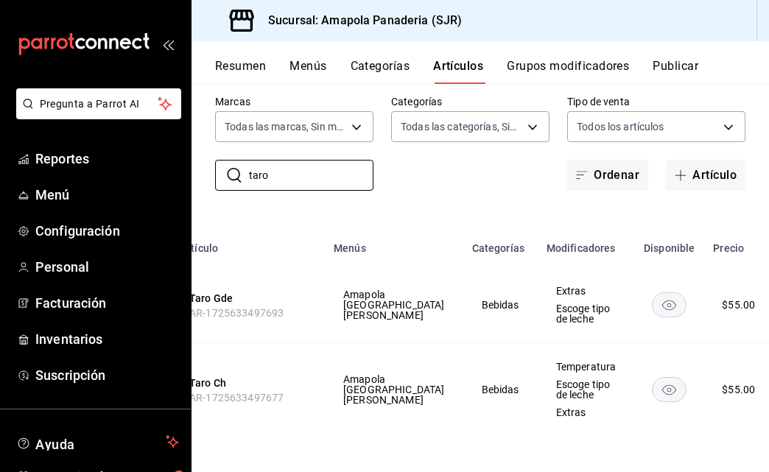
scroll to position [0, 115]
click at [683, 363] on li "Editar" at bounding box center [680, 373] width 88 height 30
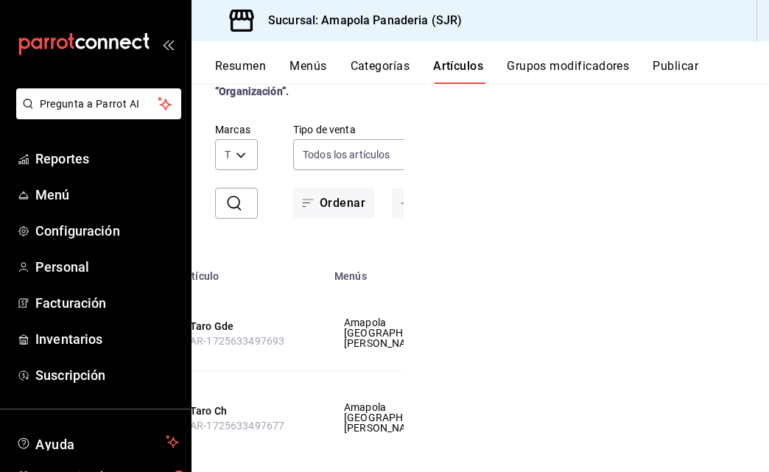
scroll to position [47, 0]
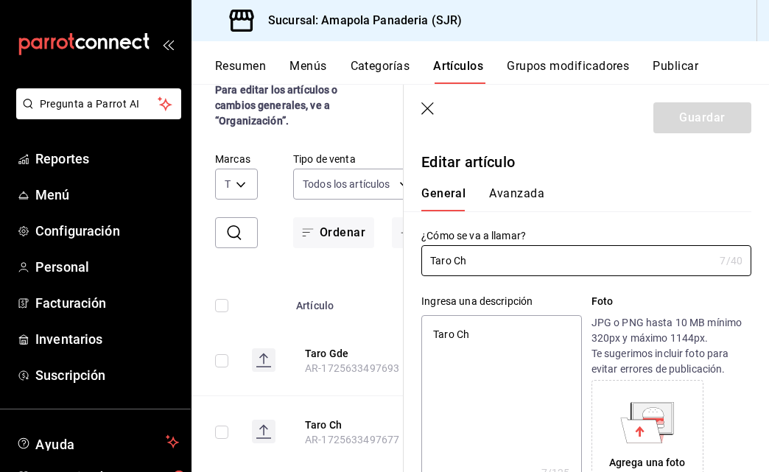
type textarea "x"
type input "$55.00"
radio input "false"
radio input "true"
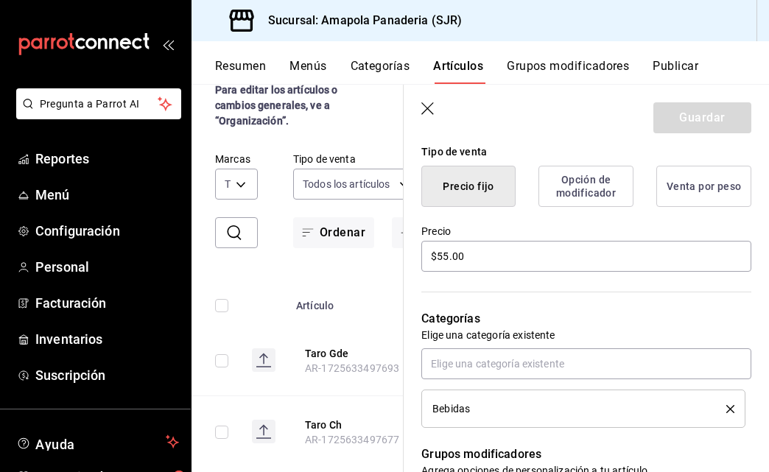
scroll to position [390, 0]
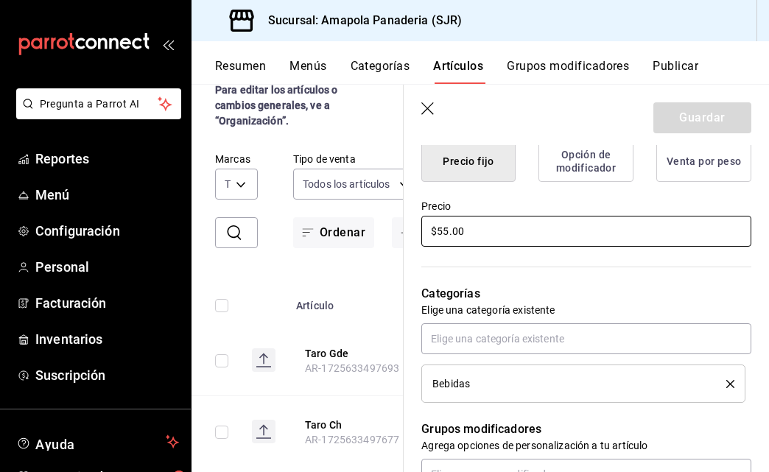
click at [445, 224] on input "$55.00" at bounding box center [586, 231] width 330 height 31
type textarea "x"
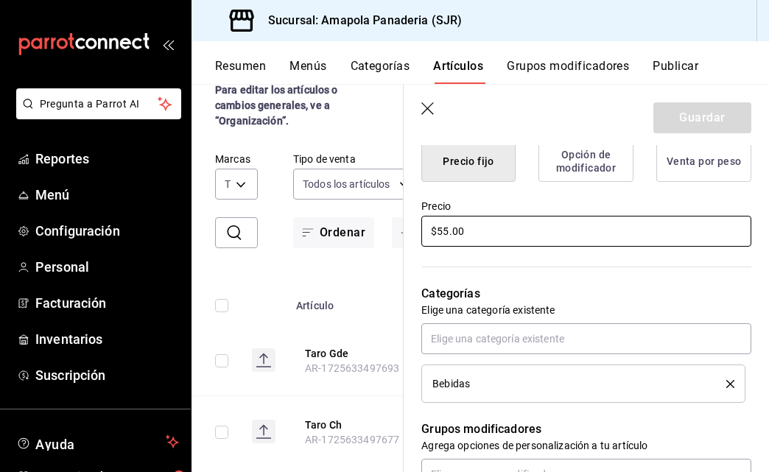
type input "$6.00"
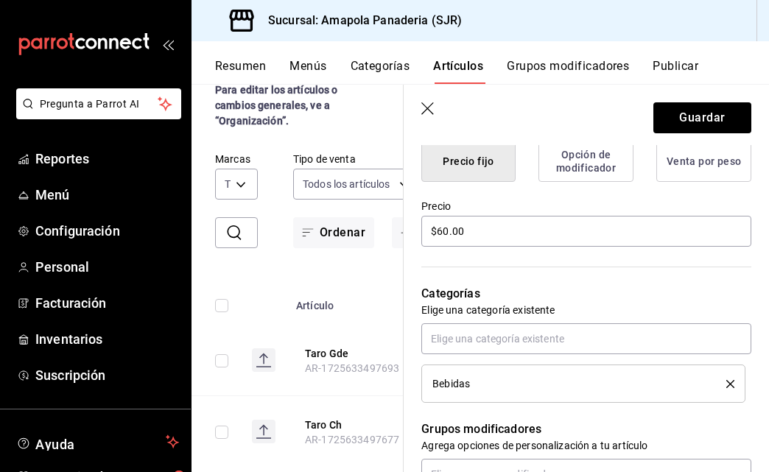
click at [707, 94] on header "Guardar" at bounding box center [585, 115] width 365 height 60
click at [705, 105] on button "Guardar" at bounding box center [702, 117] width 98 height 31
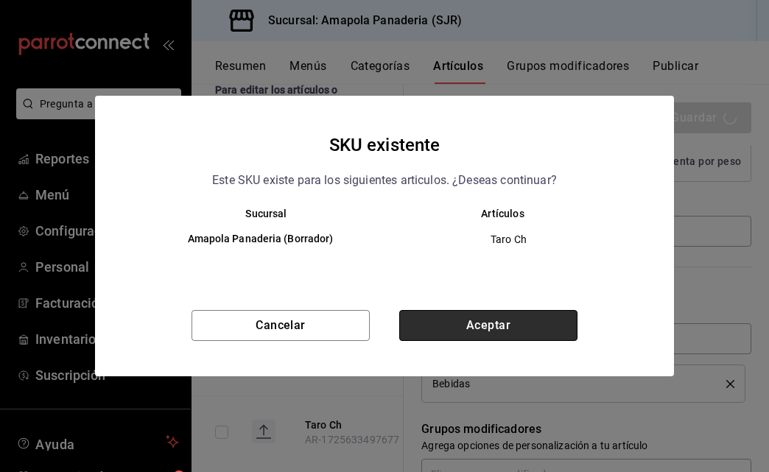
click at [520, 320] on button "Aceptar" at bounding box center [488, 325] width 178 height 31
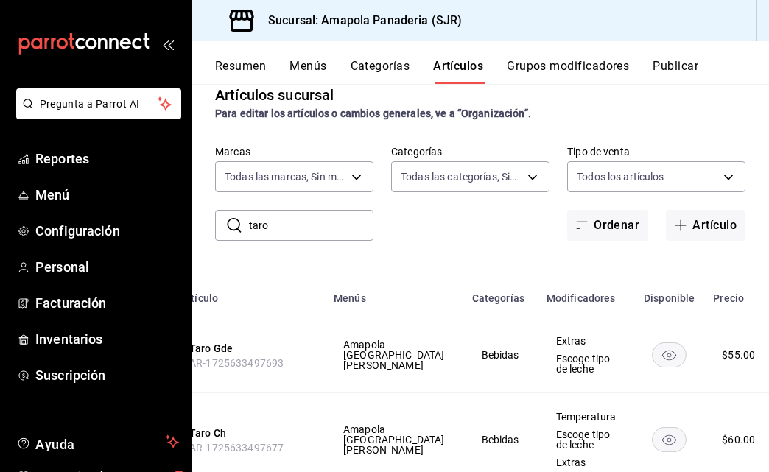
scroll to position [0, 115]
click at [691, 370] on span "Editar" at bounding box center [693, 372] width 38 height 15
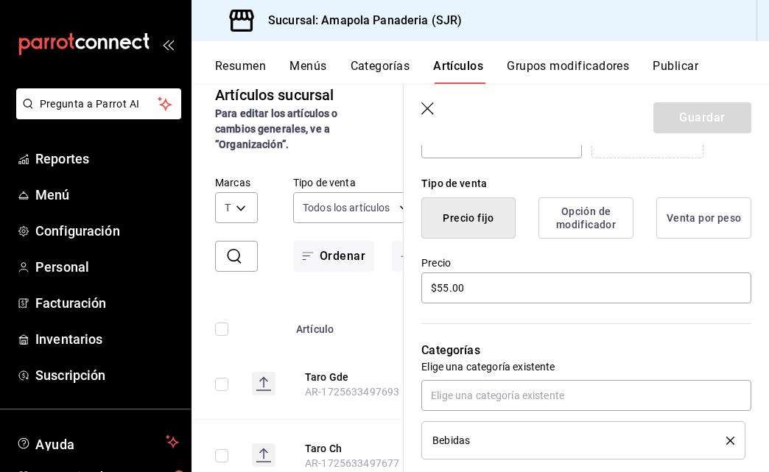
scroll to position [375, 0]
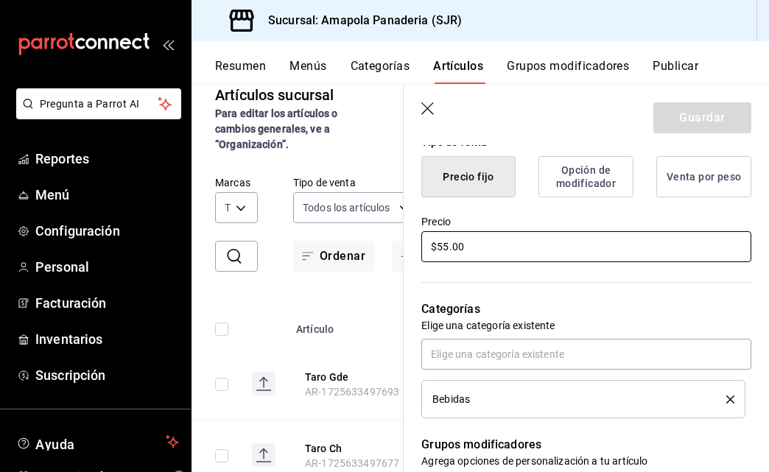
click at [442, 250] on input "$55.00" at bounding box center [586, 246] width 330 height 31
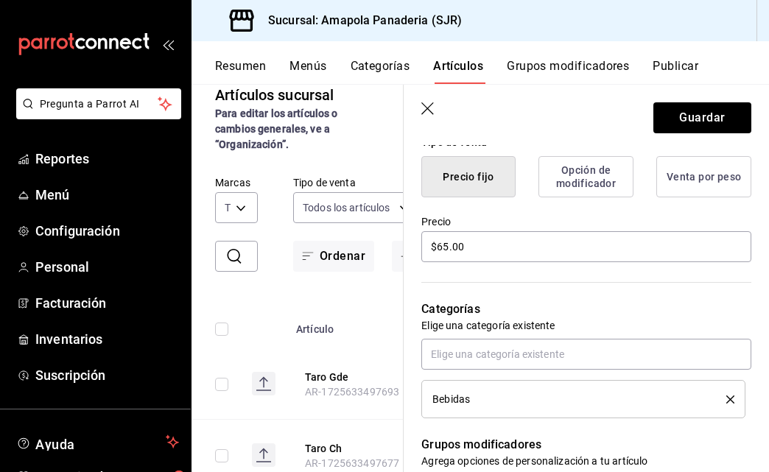
click at [602, 170] on button "Opción de modificador" at bounding box center [585, 176] width 95 height 41
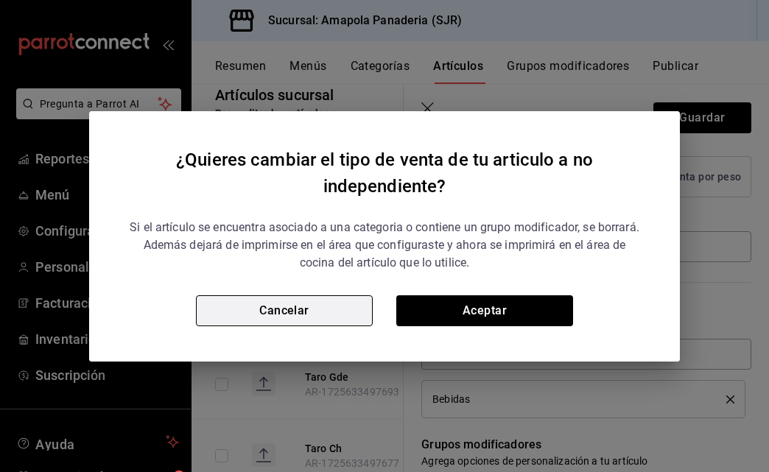
click at [300, 316] on button "Cancelar" at bounding box center [284, 310] width 177 height 31
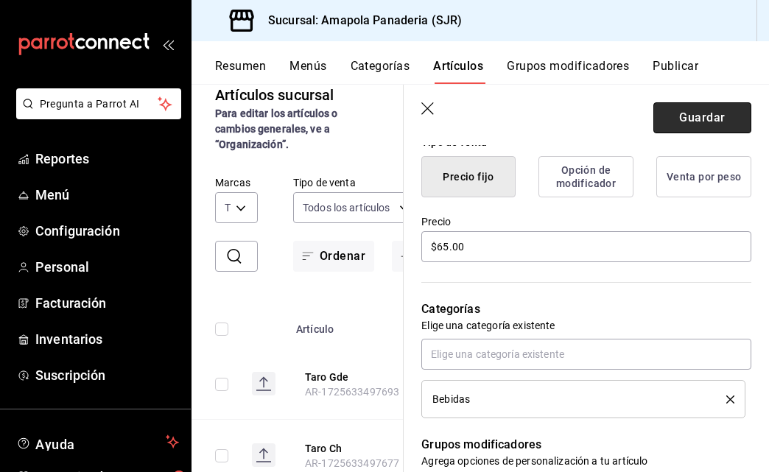
click at [726, 116] on button "Guardar" at bounding box center [702, 117] width 98 height 31
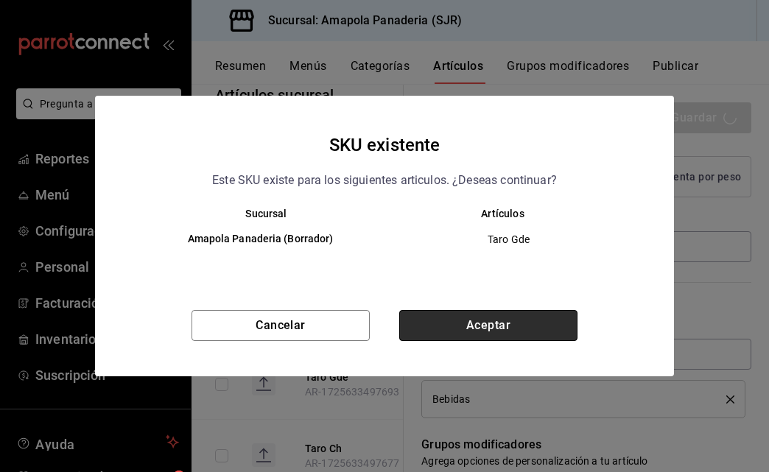
click at [502, 314] on button "Aceptar" at bounding box center [488, 325] width 178 height 31
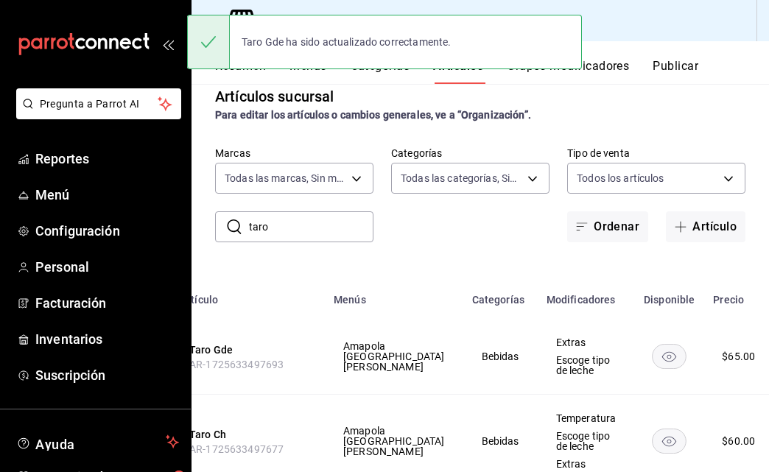
scroll to position [0, 115]
click at [258, 230] on input "taro" at bounding box center [311, 226] width 124 height 29
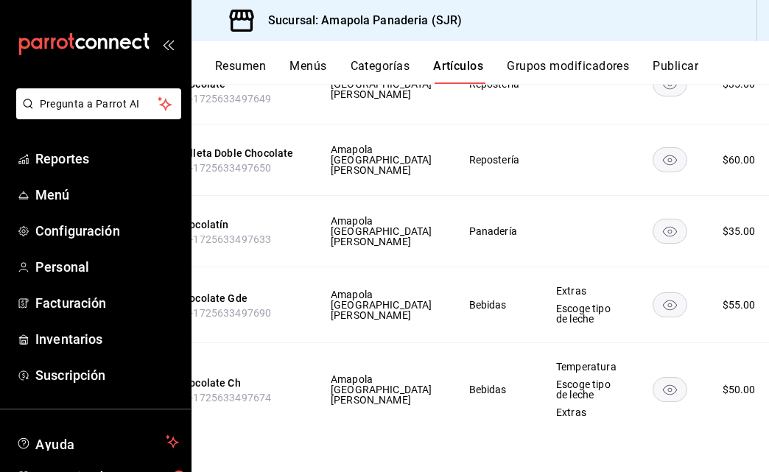
scroll to position [0, 127]
click at [681, 337] on span "Editar" at bounding box center [693, 338] width 38 height 15
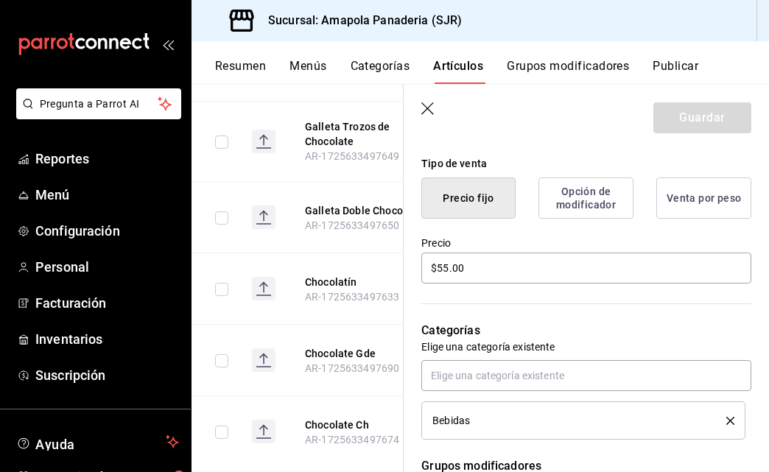
scroll to position [342, 0]
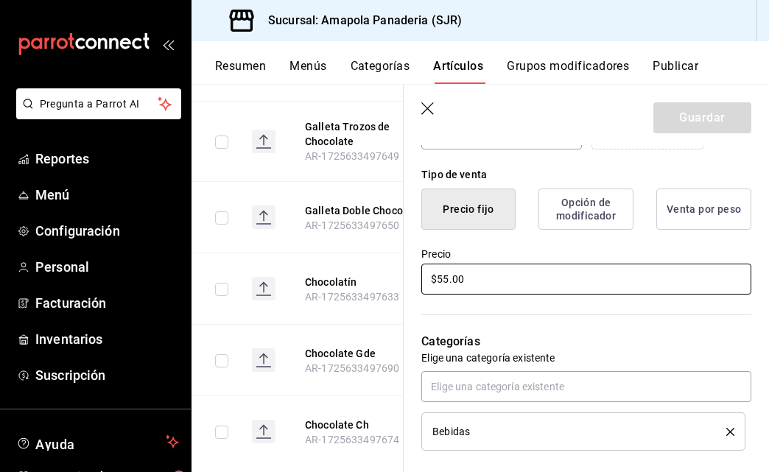
click at [453, 285] on input "$55.00" at bounding box center [586, 279] width 330 height 31
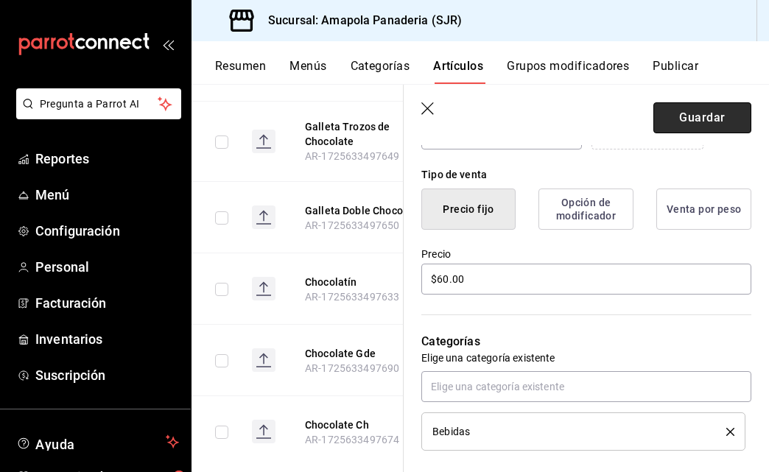
click at [695, 117] on button "Guardar" at bounding box center [702, 117] width 98 height 31
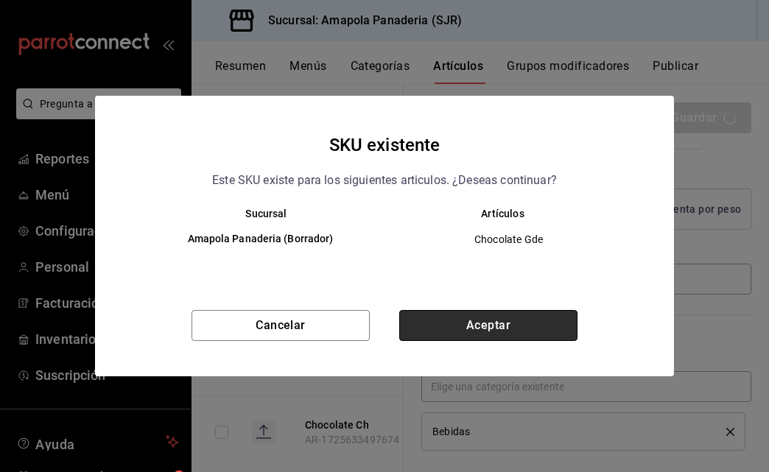
click at [466, 312] on button "Aceptar" at bounding box center [488, 325] width 178 height 31
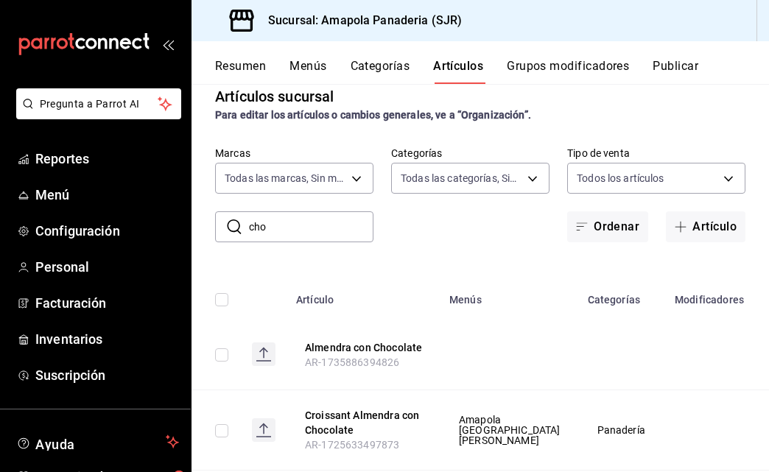
click at [335, 233] on input "cho" at bounding box center [311, 226] width 124 height 29
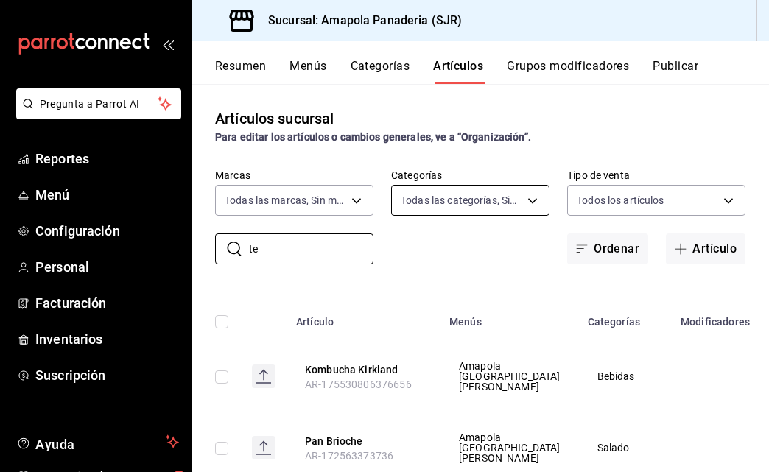
click at [454, 207] on body "Pregunta a Parrot AI Reportes Menú Configuración Personal Facturación Inventari…" at bounding box center [384, 236] width 769 height 472
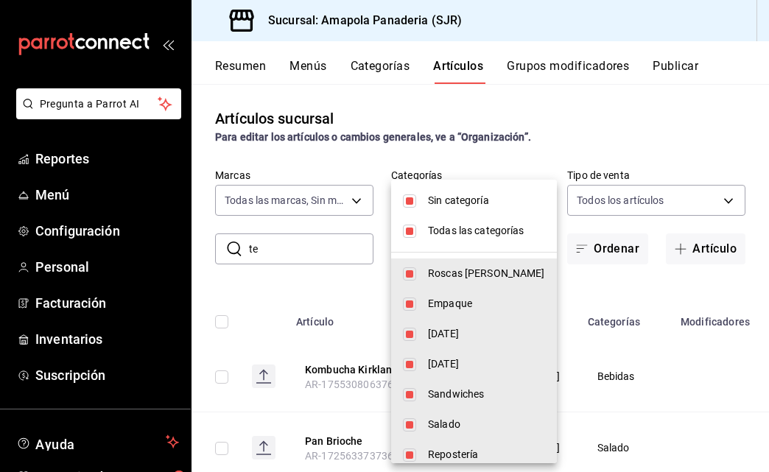
click at [443, 207] on span "Sin categoría" at bounding box center [486, 200] width 117 height 15
click at [479, 236] on span "Todas las categorías" at bounding box center [486, 230] width 117 height 15
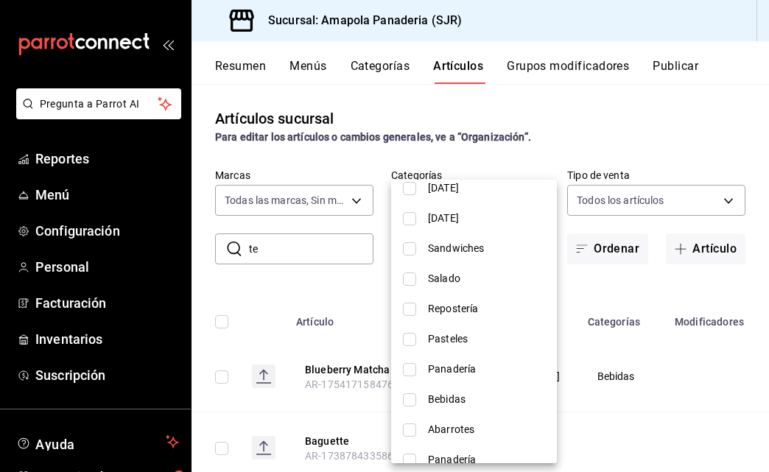
scroll to position [151, 0]
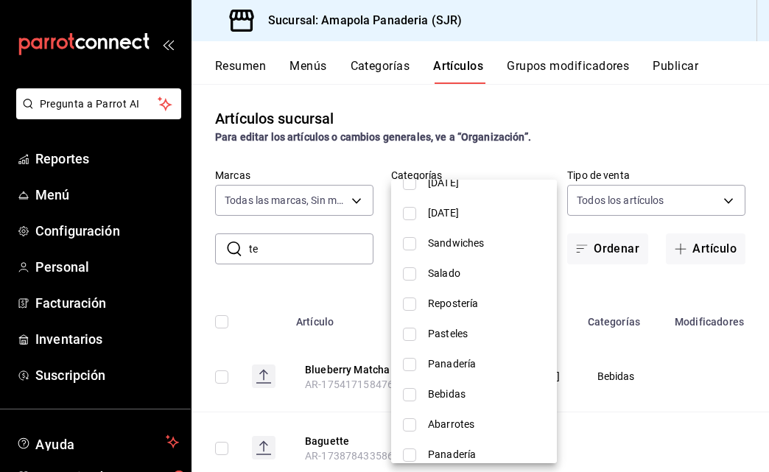
click at [440, 395] on span "Bebidas" at bounding box center [486, 394] width 117 height 15
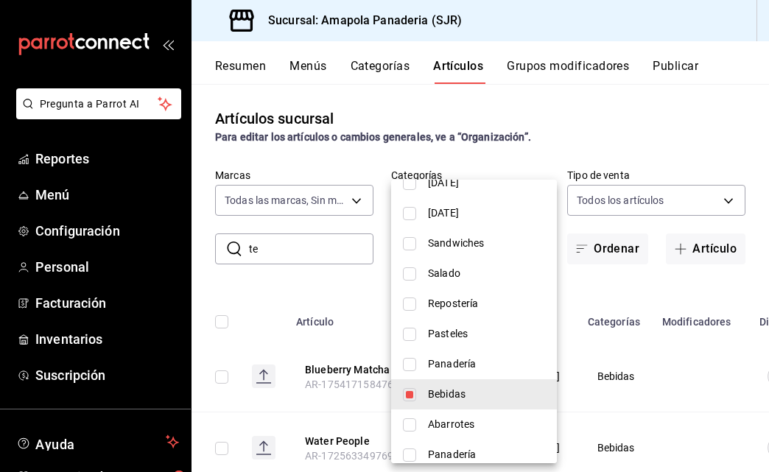
click at [604, 275] on div at bounding box center [384, 236] width 769 height 472
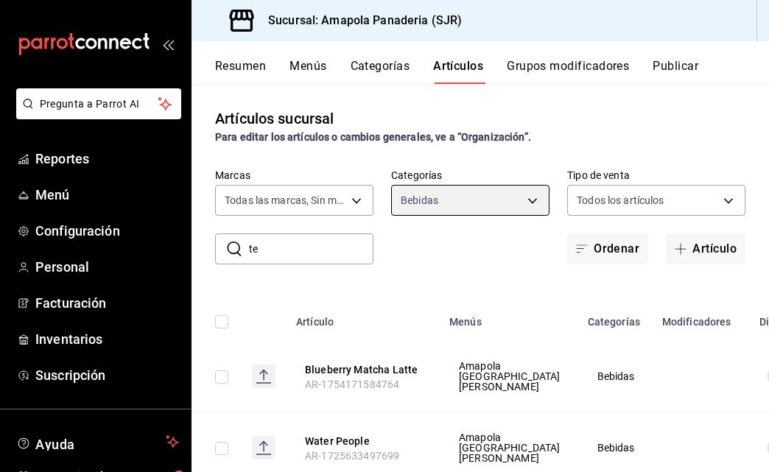
scroll to position [0, 0]
click at [260, 251] on input "te" at bounding box center [311, 248] width 124 height 29
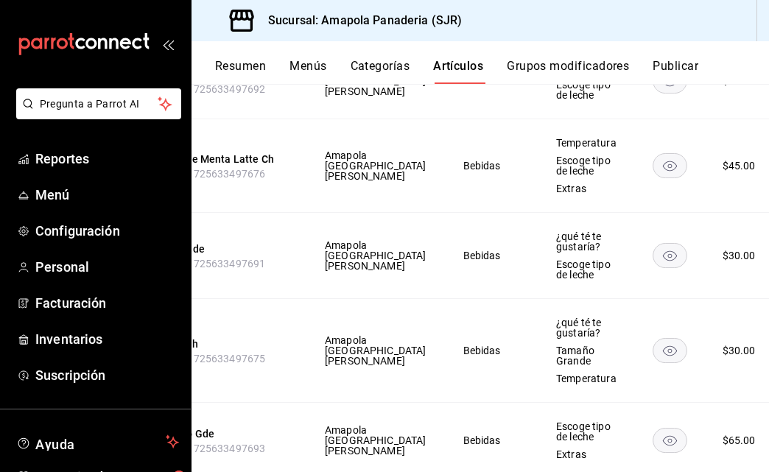
scroll to position [0, 133]
click at [716, 332] on li "Editar" at bounding box center [680, 338] width 88 height 30
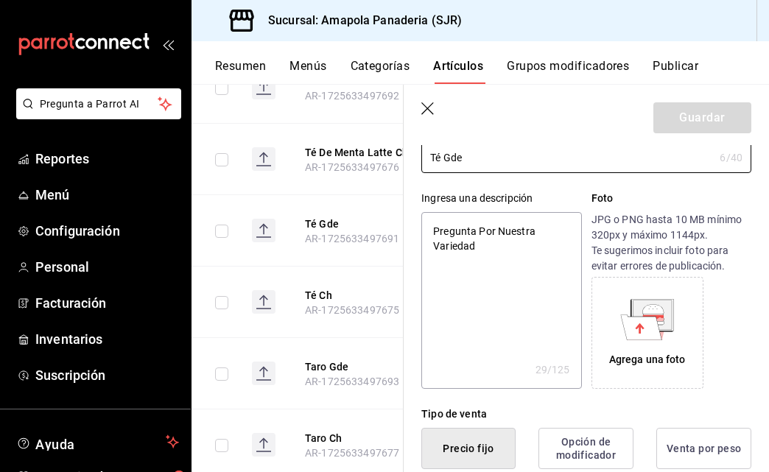
scroll to position [302, 0]
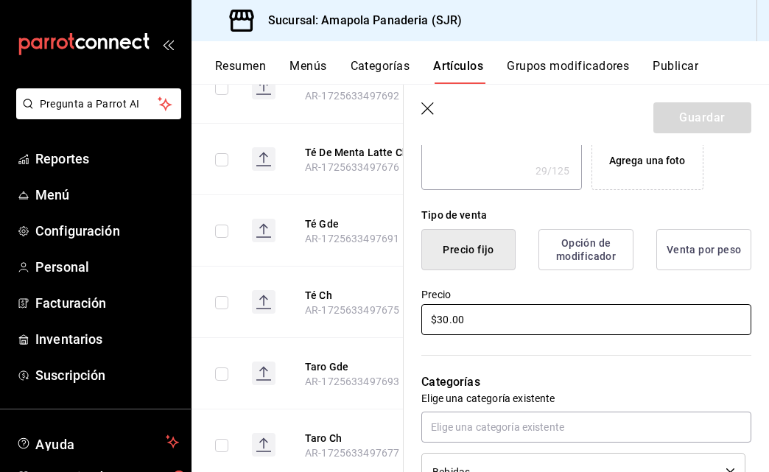
click at [465, 319] on input "$30.00" at bounding box center [586, 319] width 330 height 31
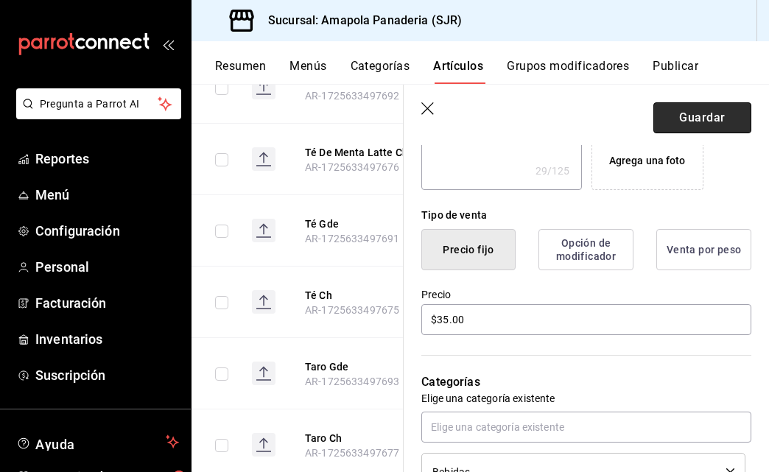
click at [713, 114] on button "Guardar" at bounding box center [702, 117] width 98 height 31
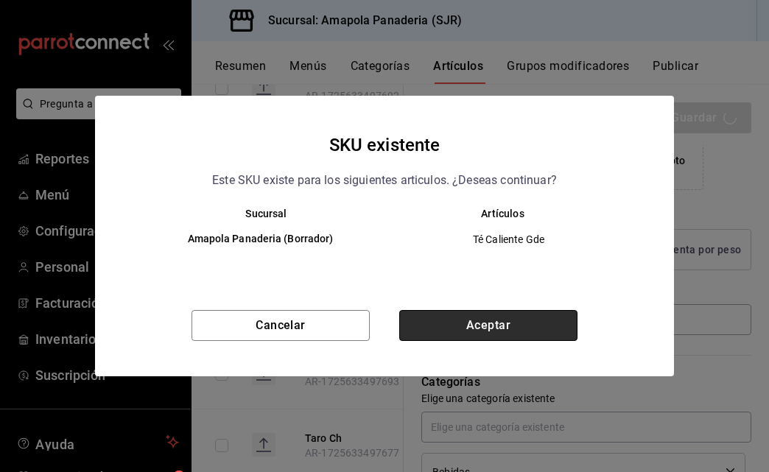
click at [491, 324] on button "Aceptar" at bounding box center [488, 325] width 178 height 31
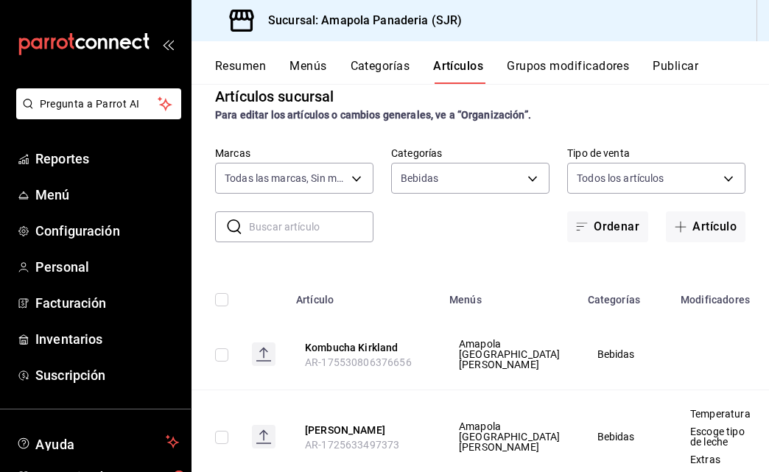
click at [283, 227] on input "text" at bounding box center [311, 226] width 124 height 29
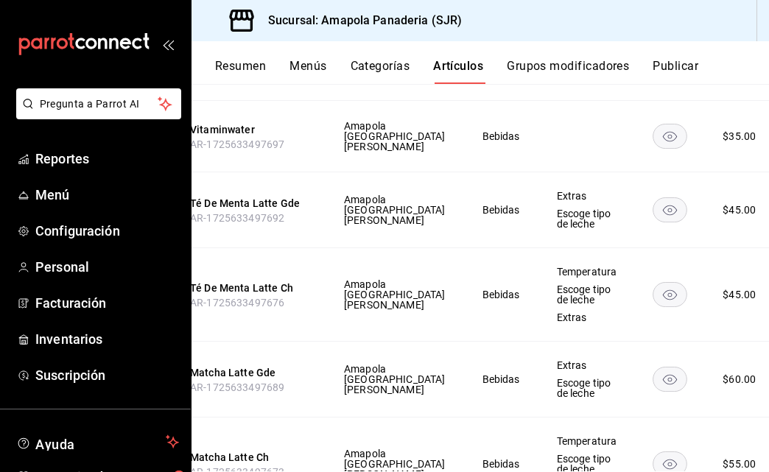
scroll to position [0, 94]
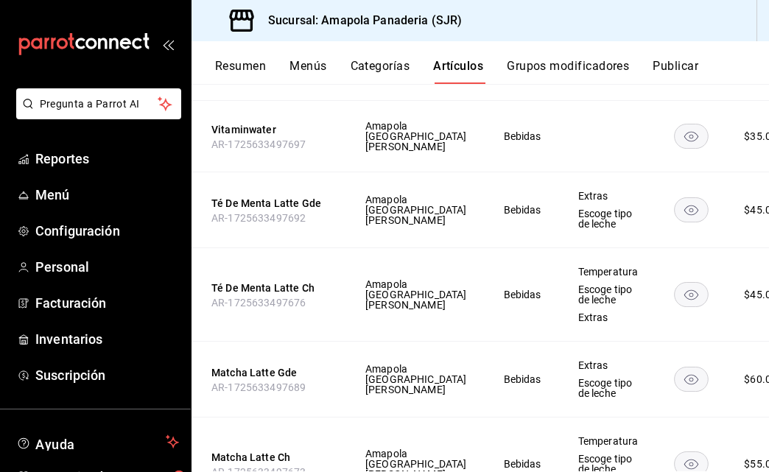
click at [711, 348] on span "Editar" at bounding box center [715, 354] width 38 height 15
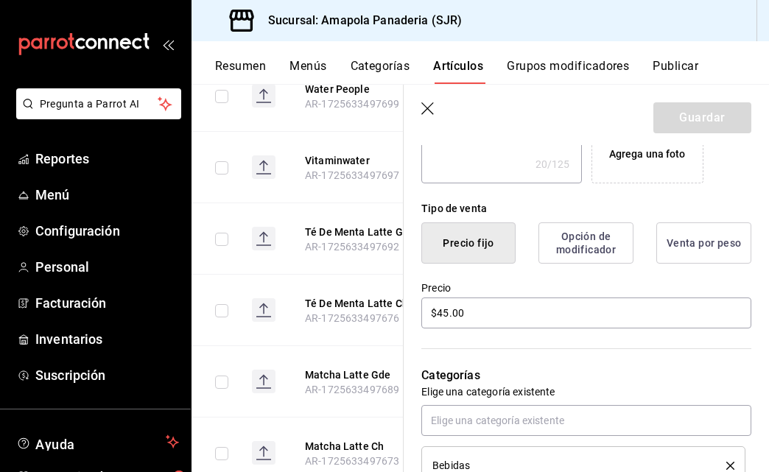
scroll to position [333, 0]
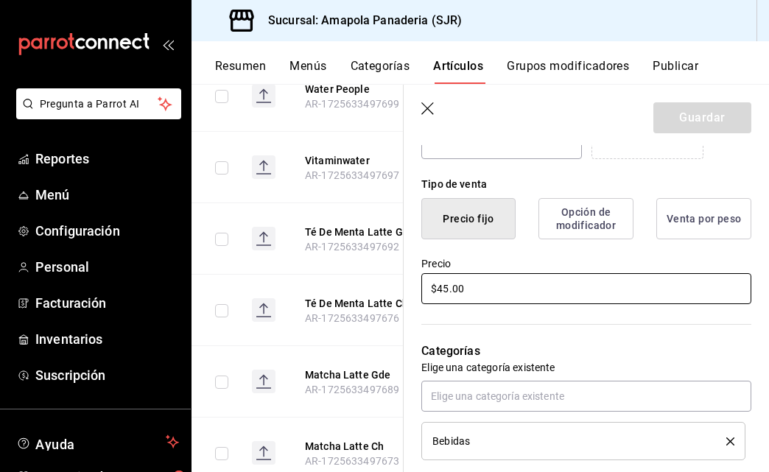
click at [466, 296] on input "$45.00" at bounding box center [586, 288] width 330 height 31
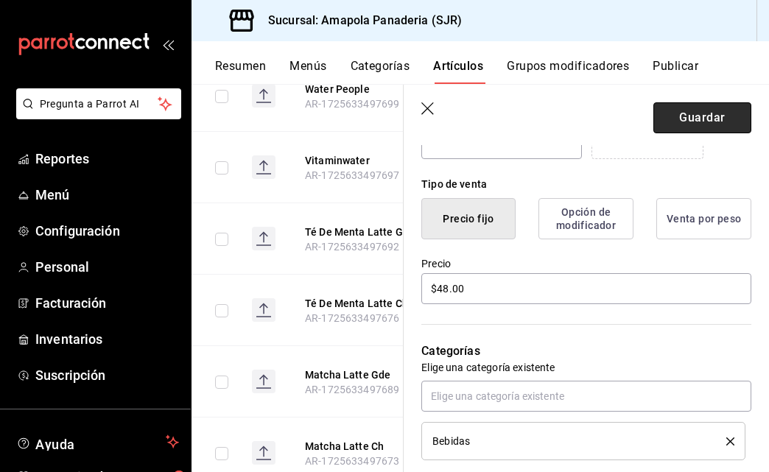
click at [699, 121] on button "Guardar" at bounding box center [702, 117] width 98 height 31
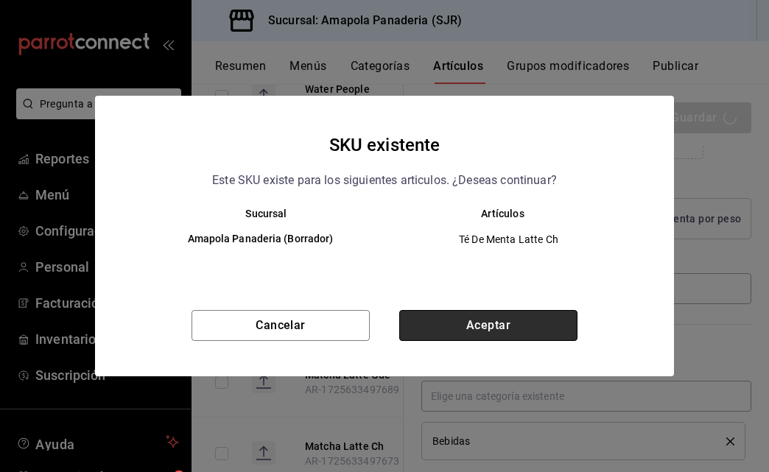
click at [476, 330] on button "Aceptar" at bounding box center [488, 325] width 178 height 31
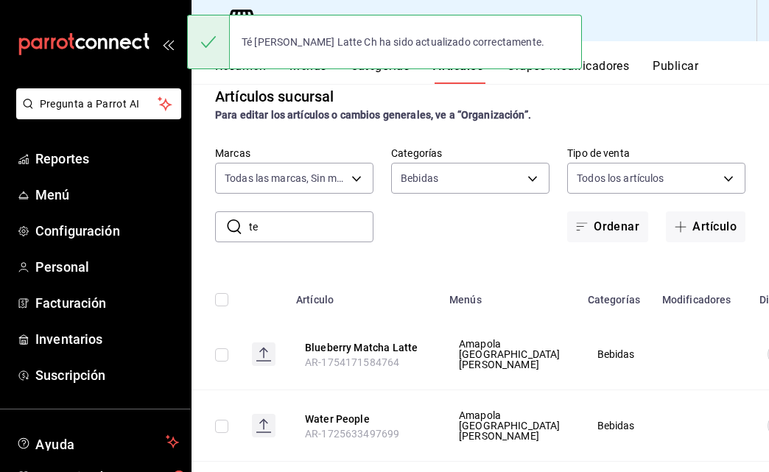
click at [286, 231] on input "te" at bounding box center [311, 226] width 124 height 29
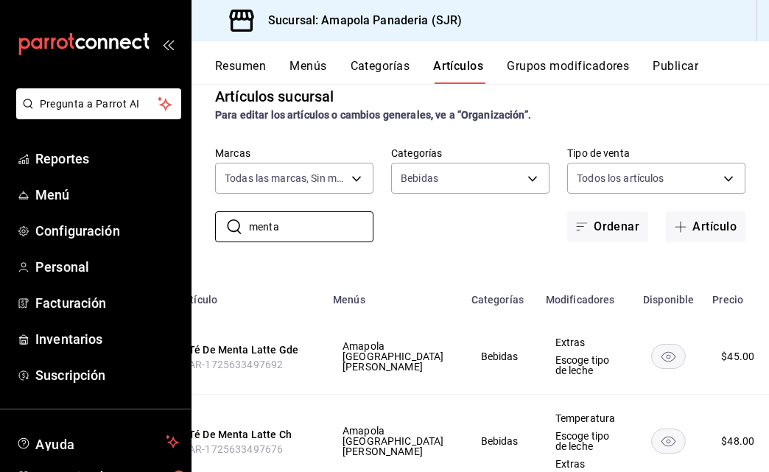
scroll to position [0, 115]
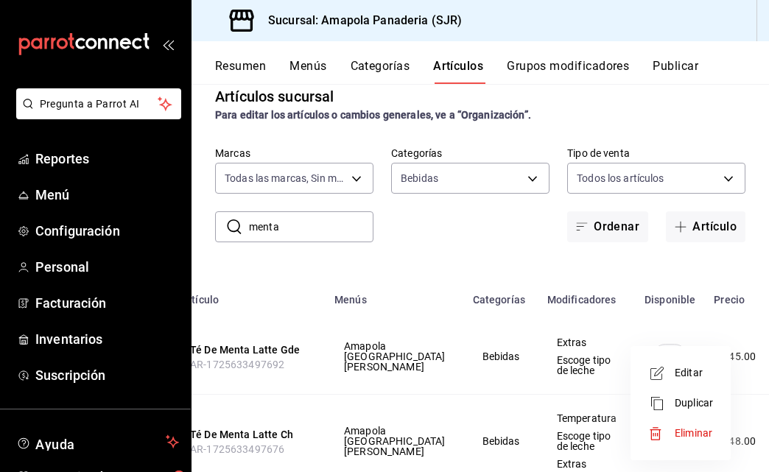
click at [691, 379] on span "Editar" at bounding box center [693, 372] width 38 height 15
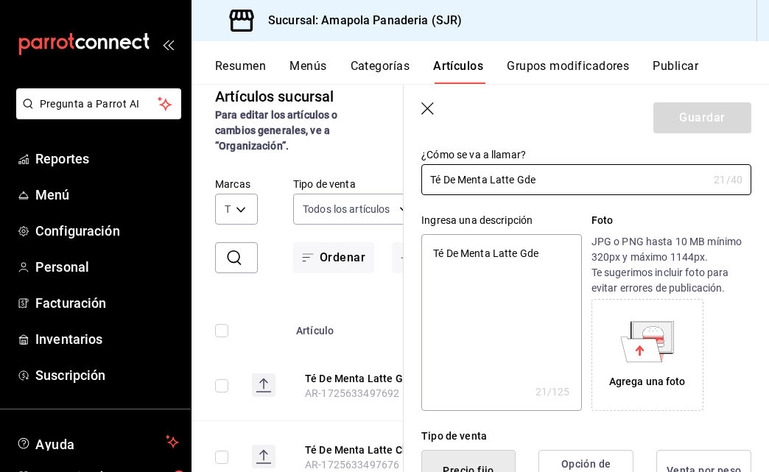
scroll to position [298, 0]
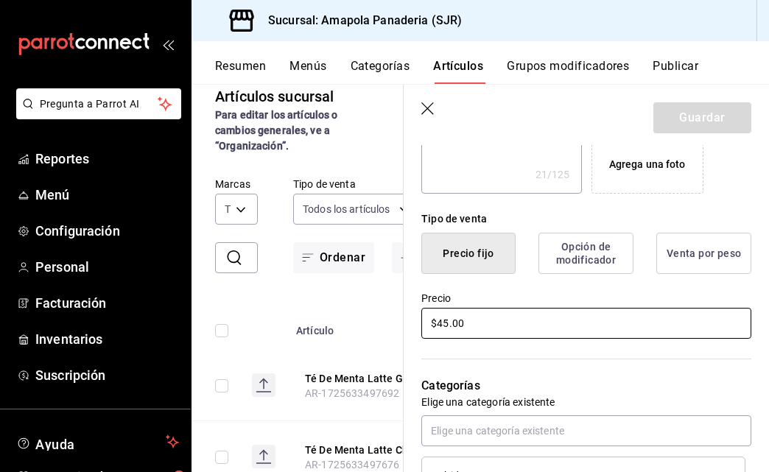
click at [449, 325] on input "$45.00" at bounding box center [586, 323] width 330 height 31
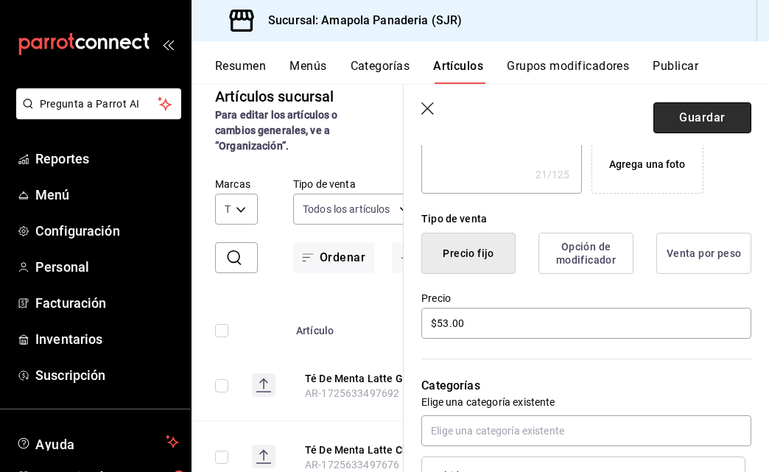
click at [703, 119] on button "Guardar" at bounding box center [702, 117] width 98 height 31
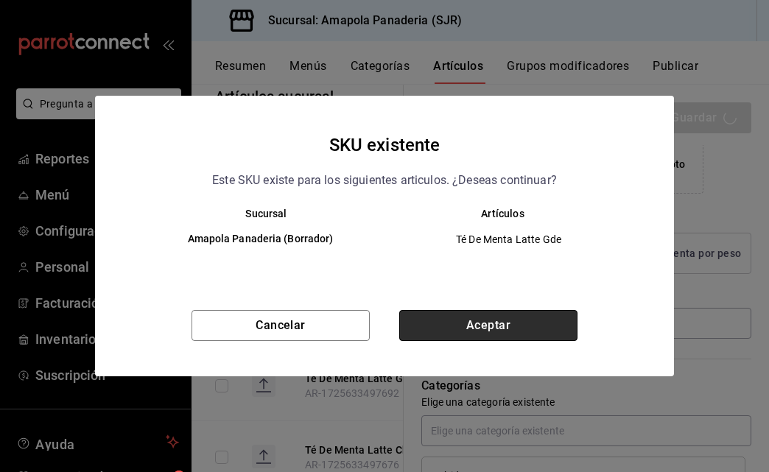
click at [521, 325] on button "Aceptar" at bounding box center [488, 325] width 178 height 31
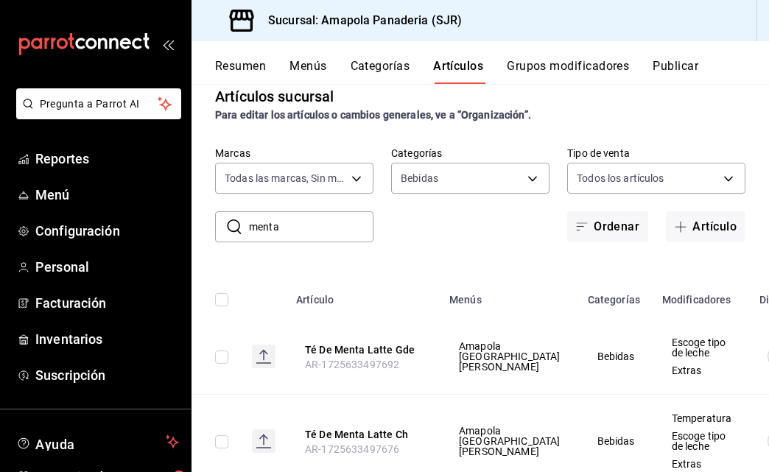
click at [275, 230] on input "menta" at bounding box center [311, 226] width 124 height 29
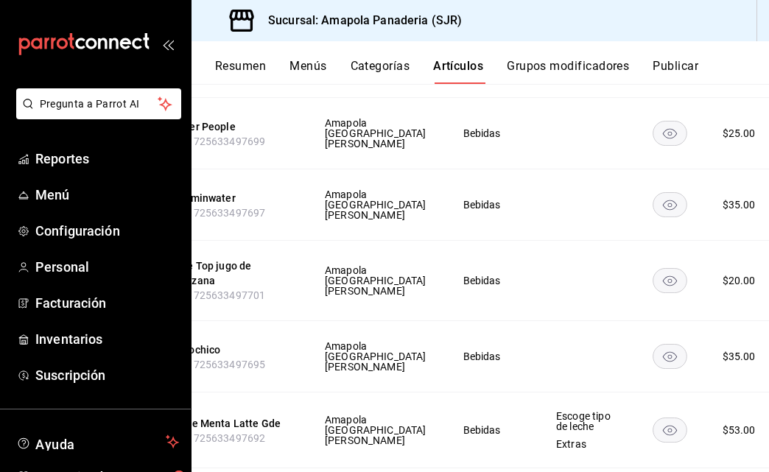
scroll to position [0, 133]
click at [653, 145] on rect "availability-product" at bounding box center [670, 133] width 34 height 24
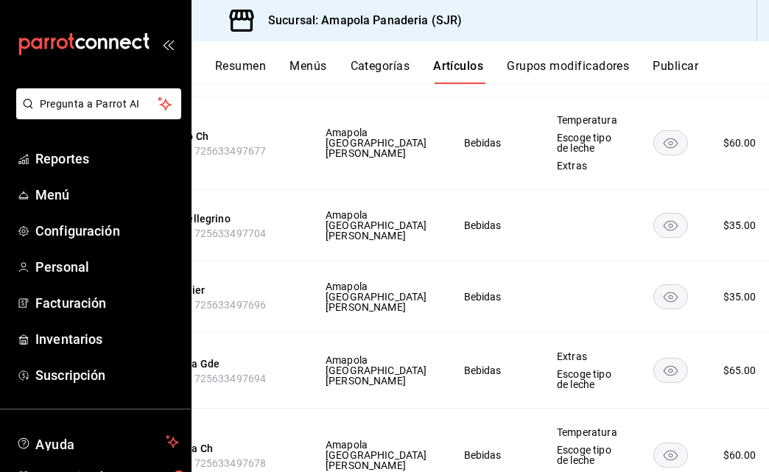
scroll to position [1280, 0]
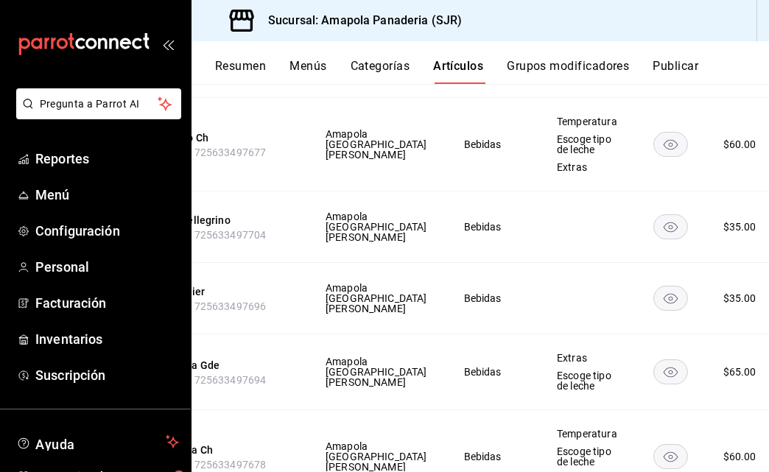
click at [711, 310] on span "Editar" at bounding box center [693, 315] width 38 height 15
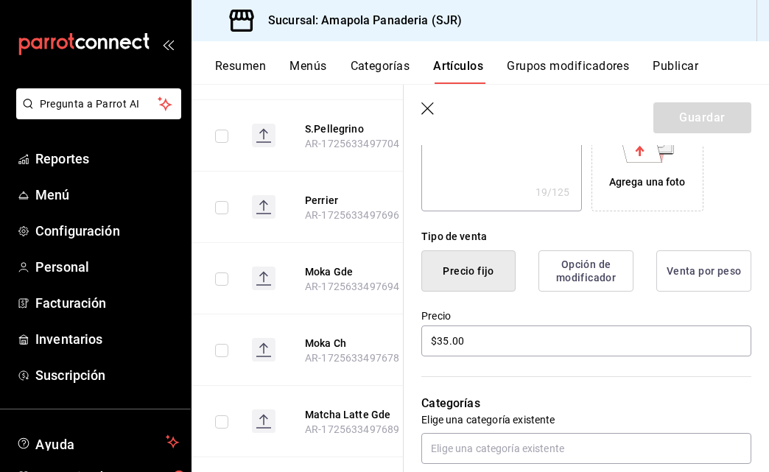
scroll to position [270, 0]
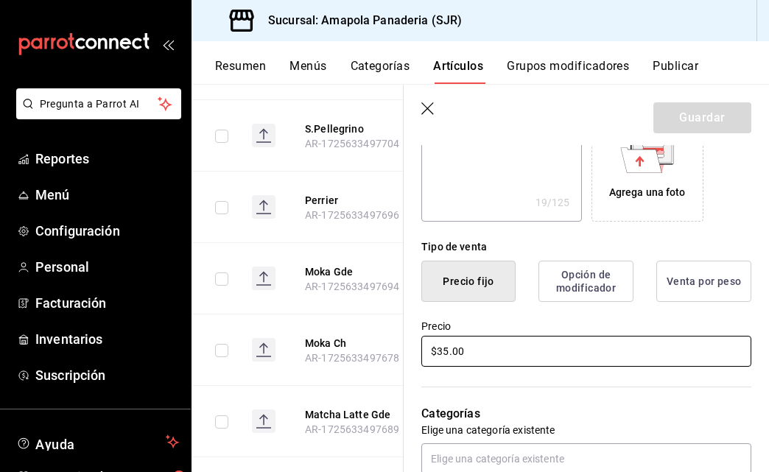
click at [445, 354] on input "$35.00" at bounding box center [586, 351] width 330 height 31
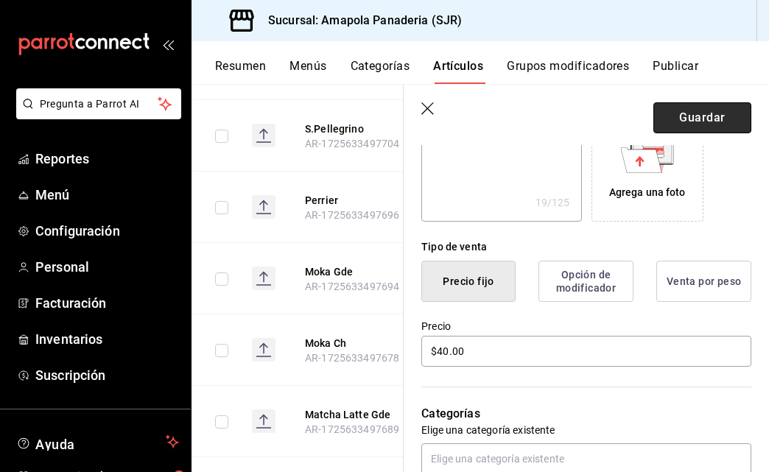
click at [700, 118] on button "Guardar" at bounding box center [702, 117] width 98 height 31
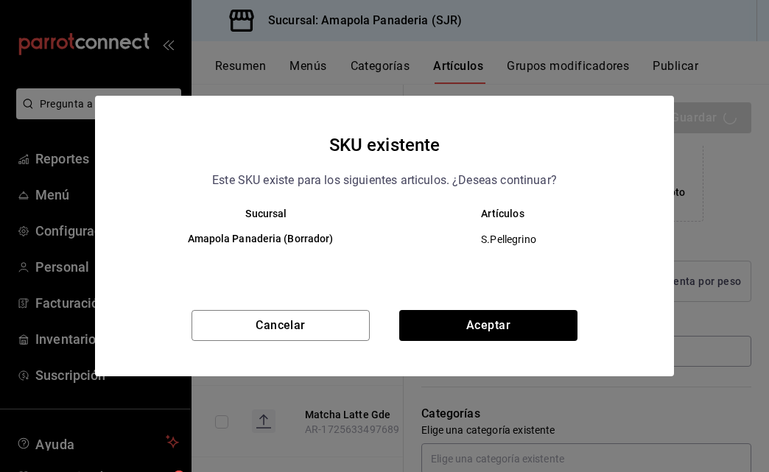
click at [505, 309] on div "SKU existente Este SKU existe para los siguientes articulos. ¿Deseas continuar?…" at bounding box center [384, 236] width 579 height 281
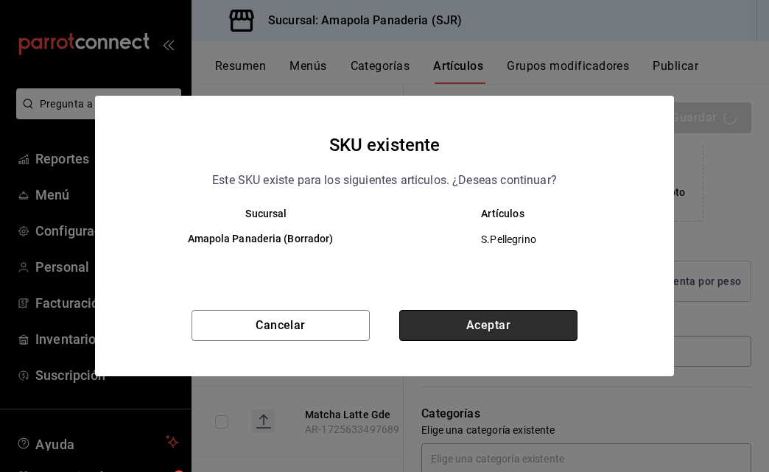
click at [448, 328] on button "Aceptar" at bounding box center [488, 325] width 178 height 31
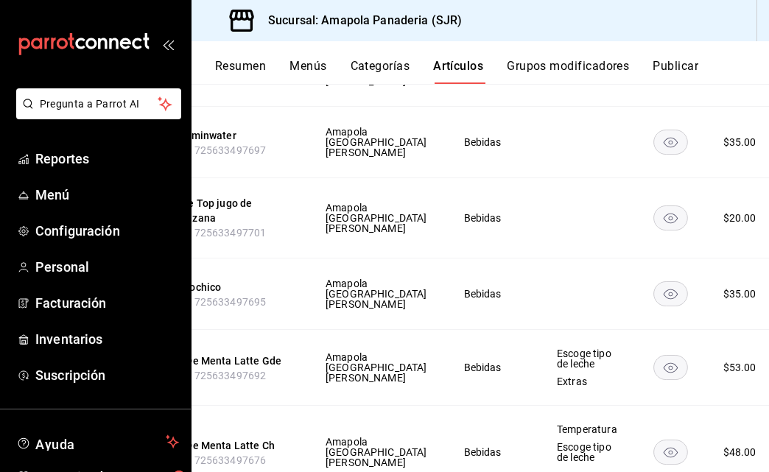
scroll to position [630, 0]
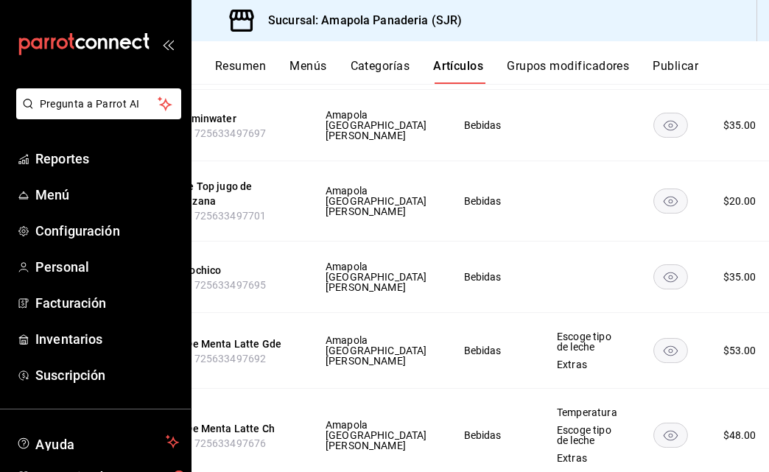
click at [724, 348] on li "Editar" at bounding box center [680, 352] width 88 height 30
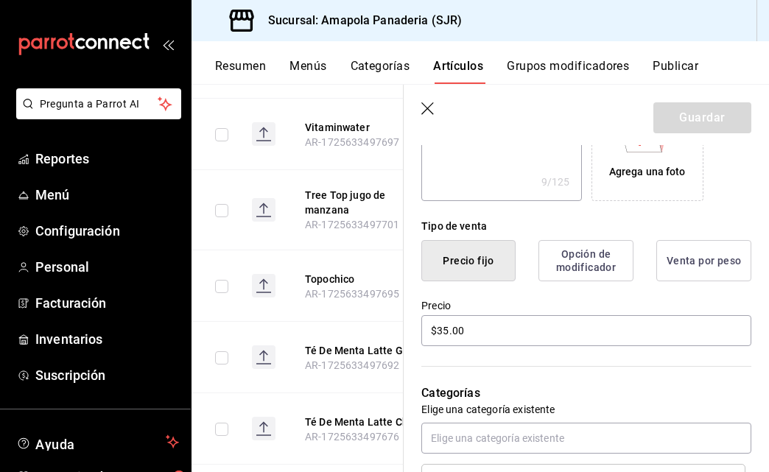
scroll to position [335, 0]
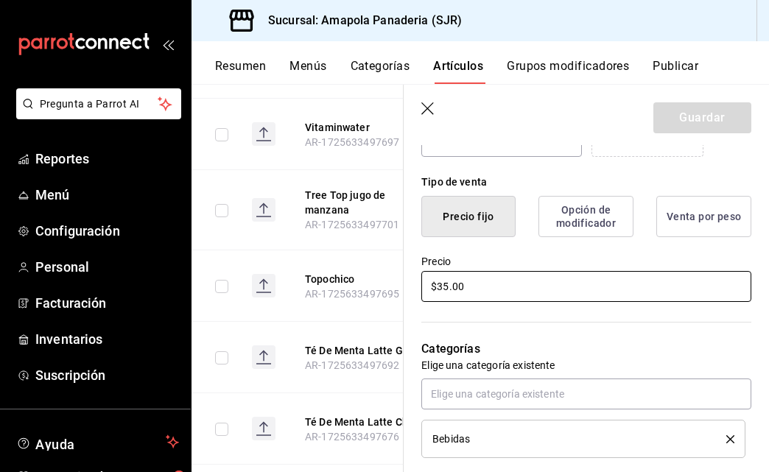
click at [510, 286] on input "$35.00" at bounding box center [586, 286] width 330 height 31
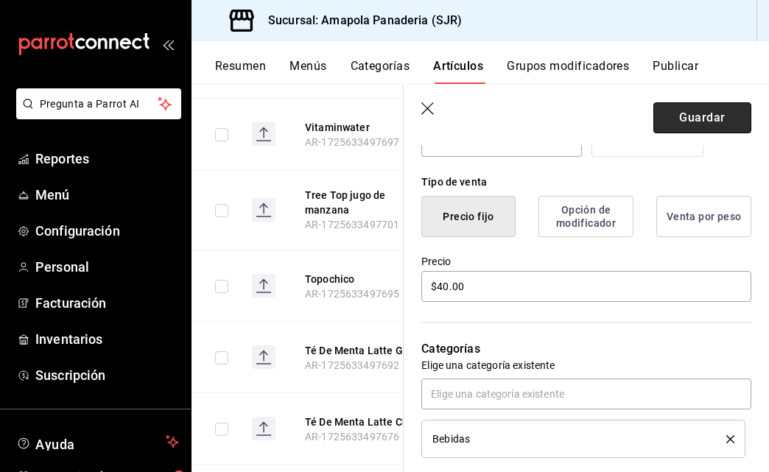
click at [702, 127] on button "Guardar" at bounding box center [702, 117] width 98 height 31
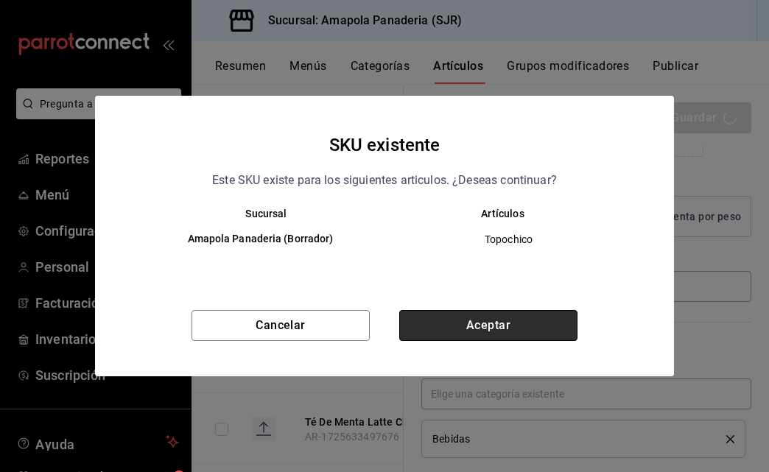
click at [509, 328] on button "Aceptar" at bounding box center [488, 325] width 178 height 31
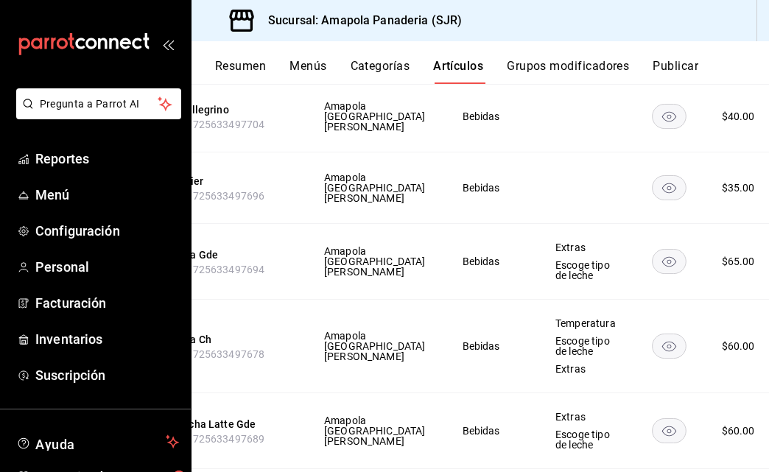
scroll to position [0, 133]
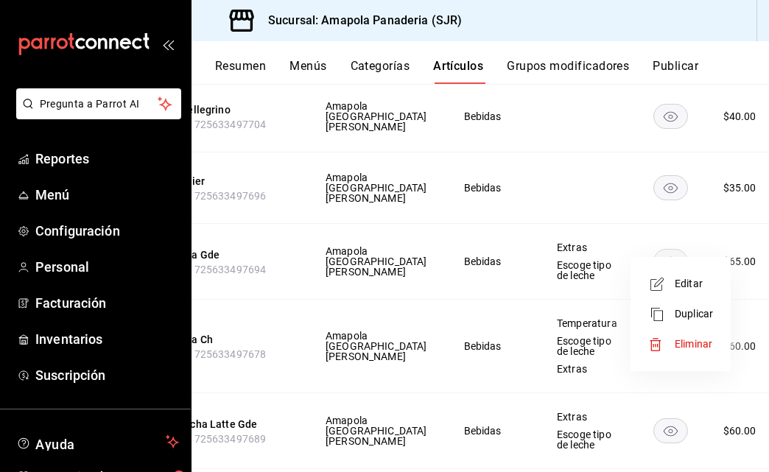
click at [705, 282] on span "Editar" at bounding box center [693, 283] width 38 height 15
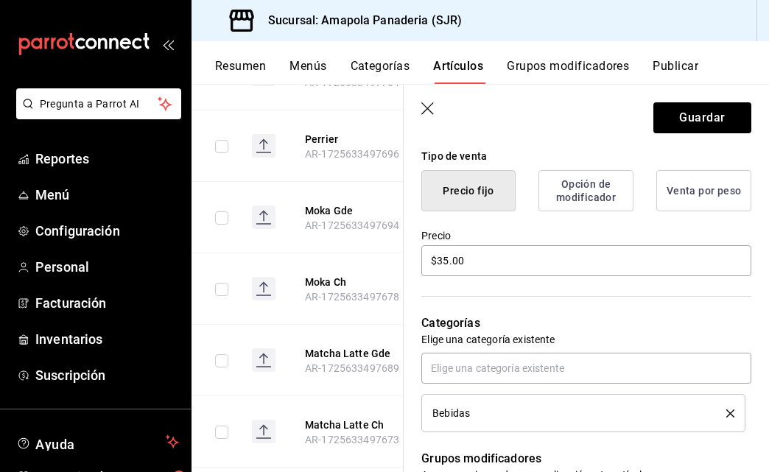
scroll to position [330, 0]
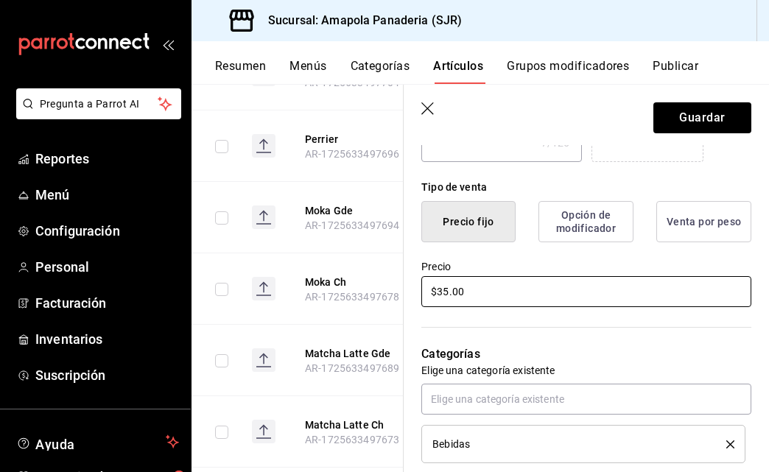
click at [445, 298] on input "$35.00" at bounding box center [586, 291] width 330 height 31
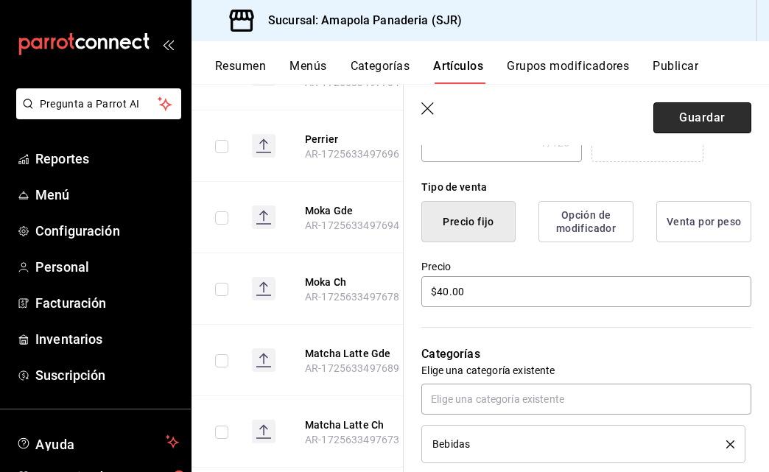
click at [692, 133] on button "Guardar" at bounding box center [702, 117] width 98 height 31
click at [692, 129] on div "Guardar" at bounding box center [702, 117] width 98 height 31
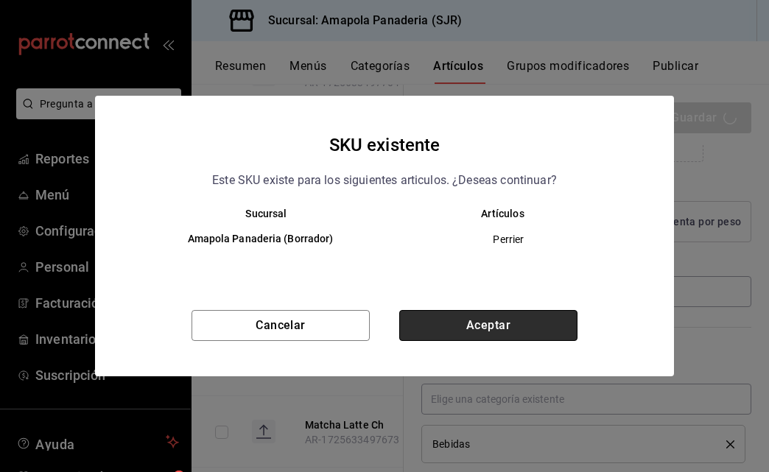
click at [487, 325] on button "Aceptar" at bounding box center [488, 325] width 178 height 31
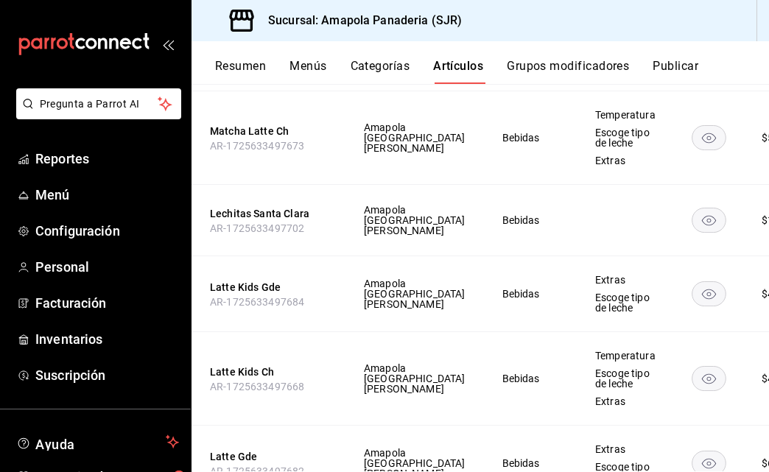
scroll to position [0, 125]
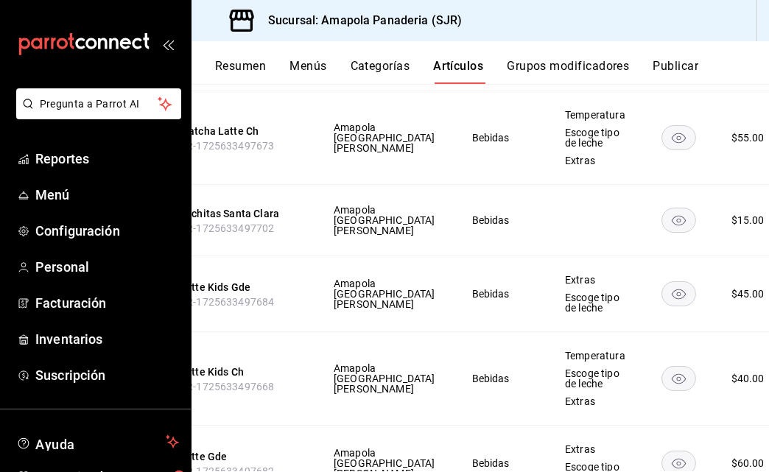
click at [701, 325] on span "Editar" at bounding box center [702, 329] width 38 height 15
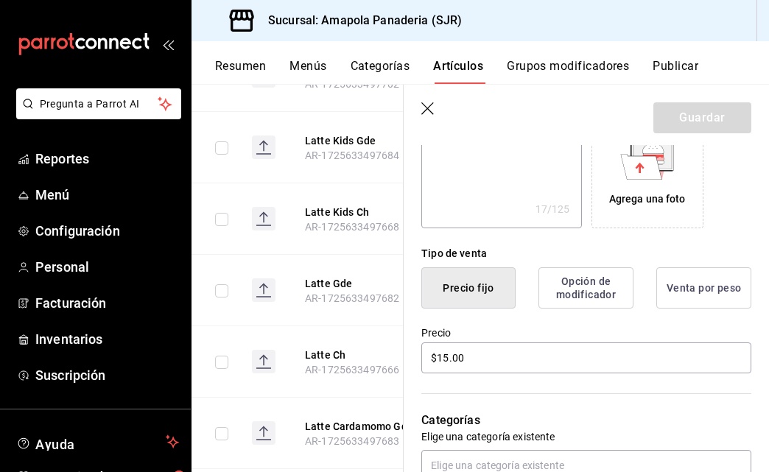
scroll to position [310, 0]
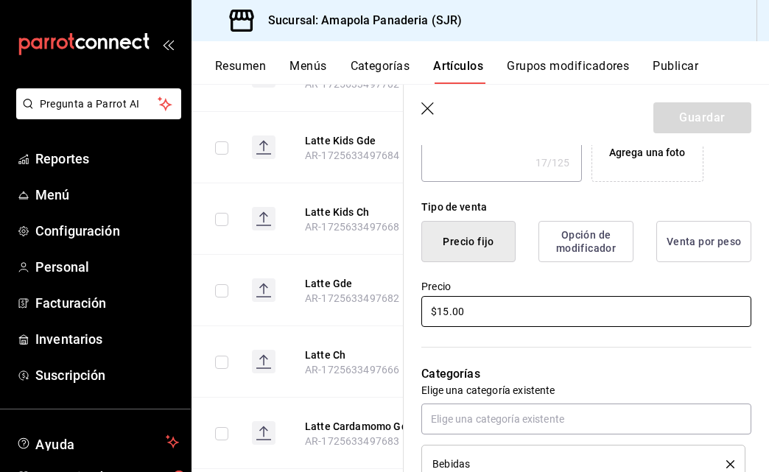
click at [477, 308] on input "$15.00" at bounding box center [586, 311] width 330 height 31
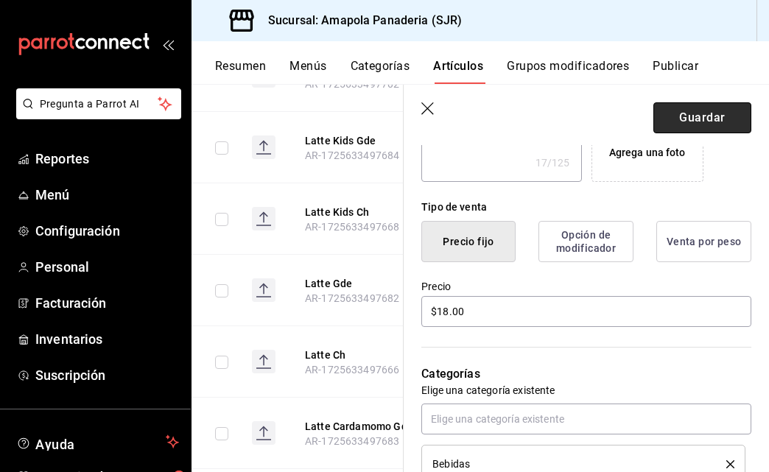
click at [692, 132] on button "Guardar" at bounding box center [702, 117] width 98 height 31
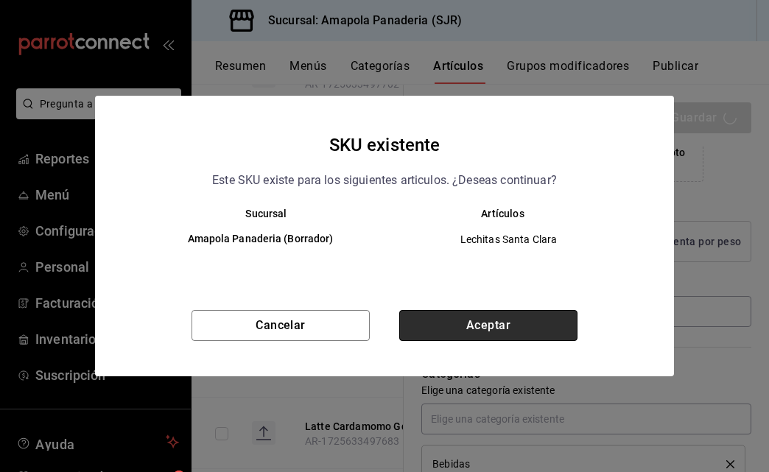
click at [468, 328] on button "Aceptar" at bounding box center [488, 325] width 178 height 31
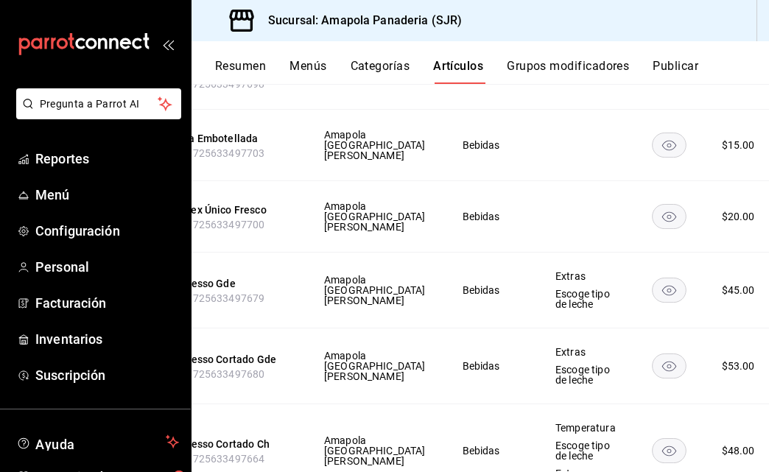
scroll to position [0, 133]
click at [653, 82] on rect "availability-product" at bounding box center [670, 69] width 34 height 24
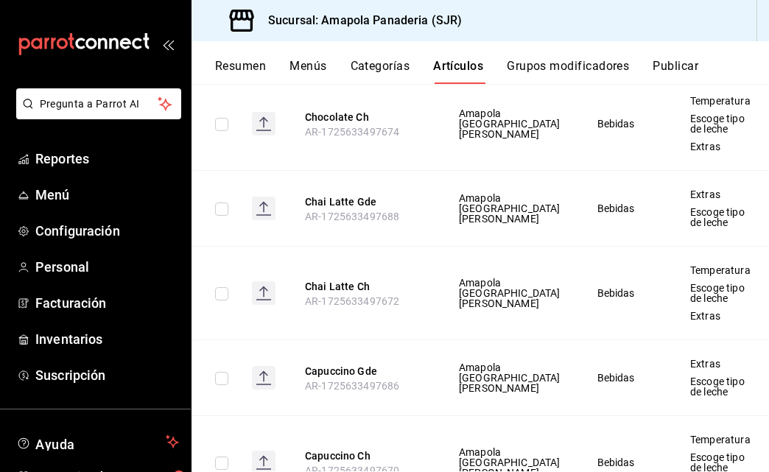
scroll to position [3397, 0]
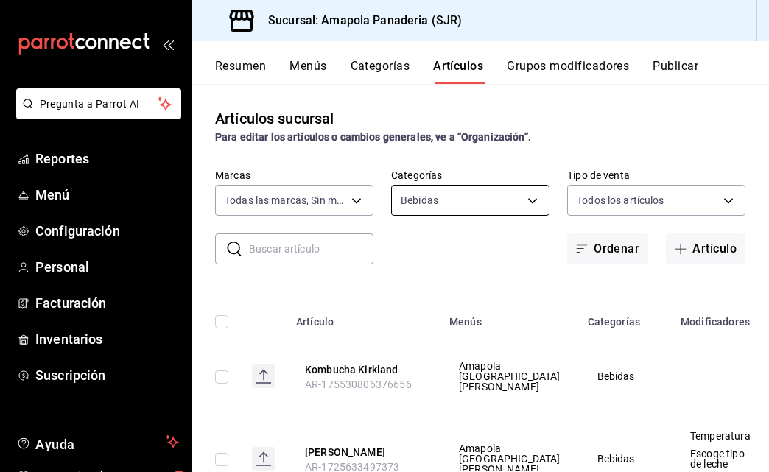
click at [443, 206] on body "Pregunta a Parrot AI Reportes Menú Configuración Personal Facturación Inventari…" at bounding box center [384, 236] width 769 height 472
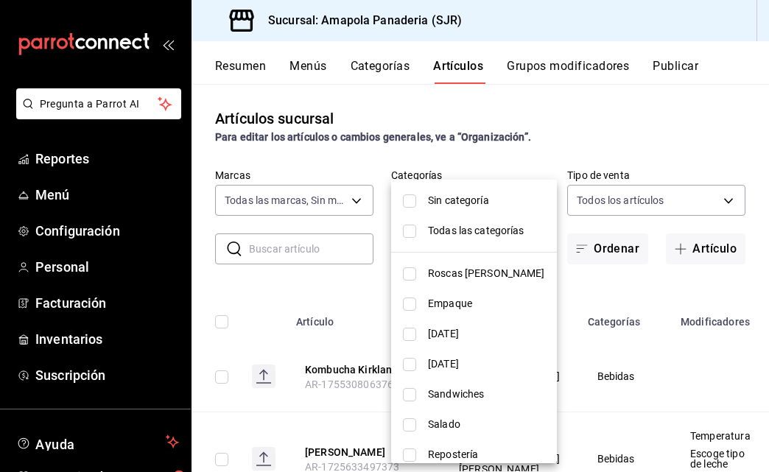
scroll to position [68, 0]
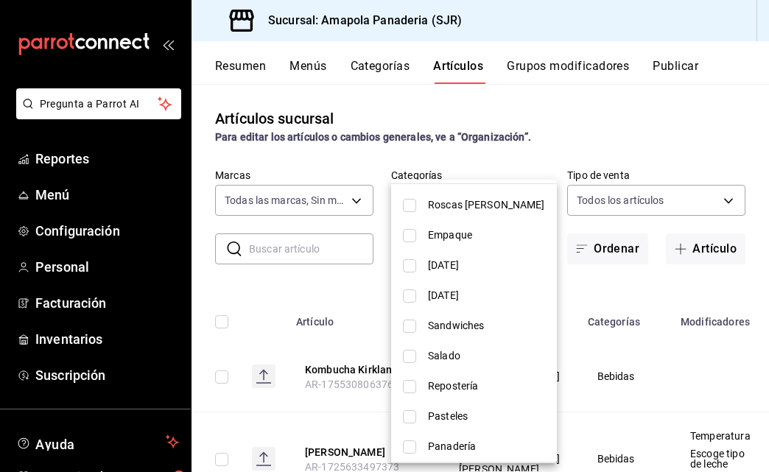
click at [434, 443] on span "Panadería" at bounding box center [486, 446] width 117 height 15
type input "b7aa1f0d-4aa7-4ac5-ab08-e2f25ffa2cf6,879c2b56-0e34-47fd-b4a1-68a8f3d61abf"
checkbox input "true"
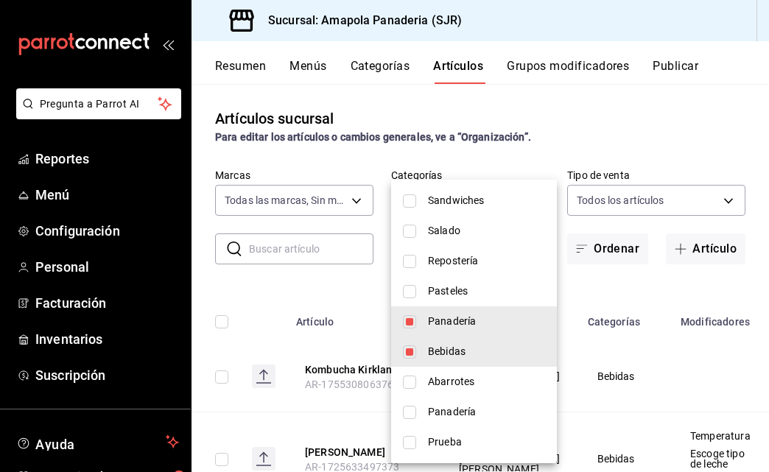
scroll to position [194, 0]
click at [428, 345] on span "Bebidas" at bounding box center [486, 351] width 117 height 15
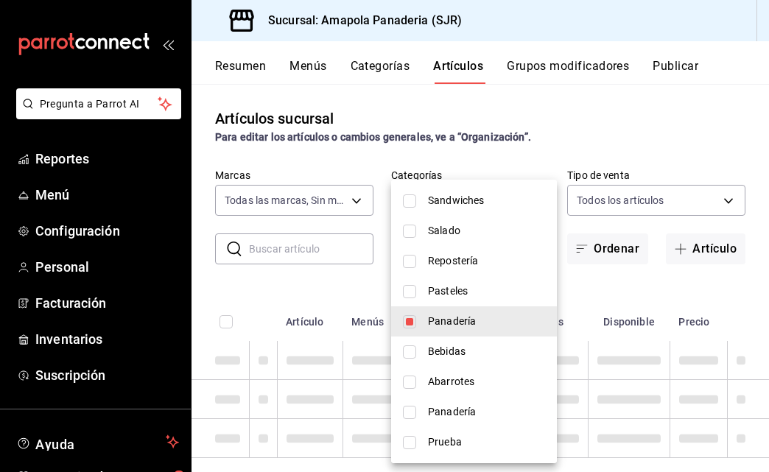
type input "879c2b56-0e34-47fd-b4a1-68a8f3d61abf"
checkbox input "false"
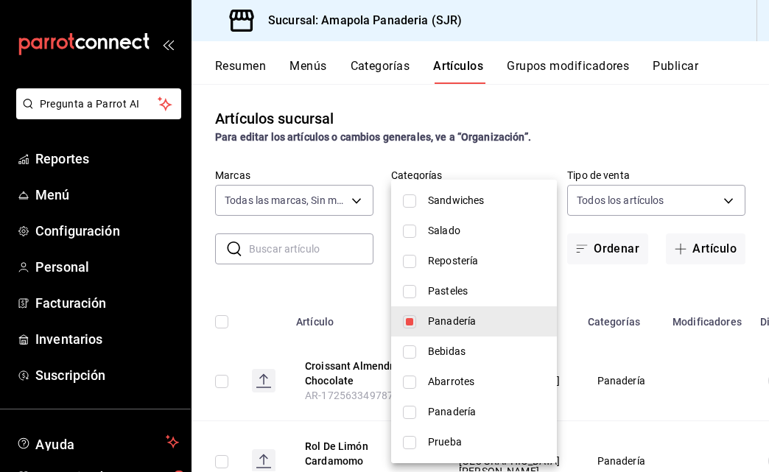
click at [468, 290] on span "Pasteles" at bounding box center [486, 290] width 117 height 15
type input "879c2b56-0e34-47fd-b4a1-68a8f3d61abf,c756feec-b40a-4a63-9bd6-242aa9923203"
checkbox input "true"
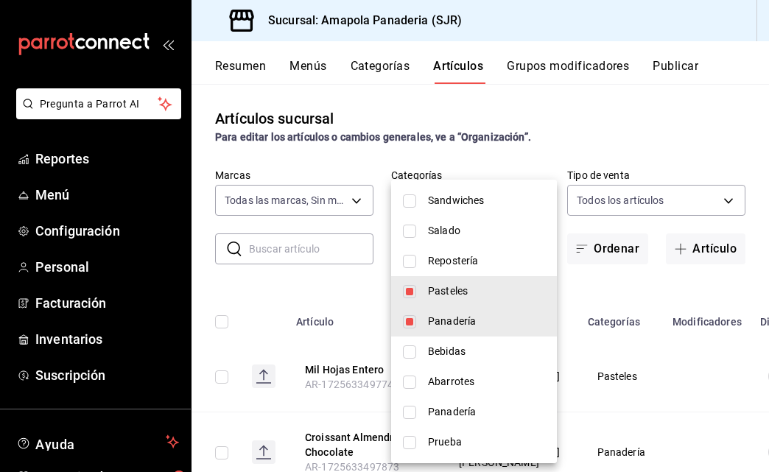
click at [462, 412] on span "Panadería" at bounding box center [486, 411] width 117 height 15
type input "879c2b56-0e34-47fd-b4a1-68a8f3d61abf,c756feec-b40a-4a63-9bd6-242aa9923203,e4cac…"
checkbox input "true"
click at [483, 264] on span "Repostería" at bounding box center [486, 260] width 117 height 15
type input "879c2b56-0e34-47fd-b4a1-68a8f3d61abf,c756feec-b40a-4a63-9bd6-242aa9923203,e4cac…"
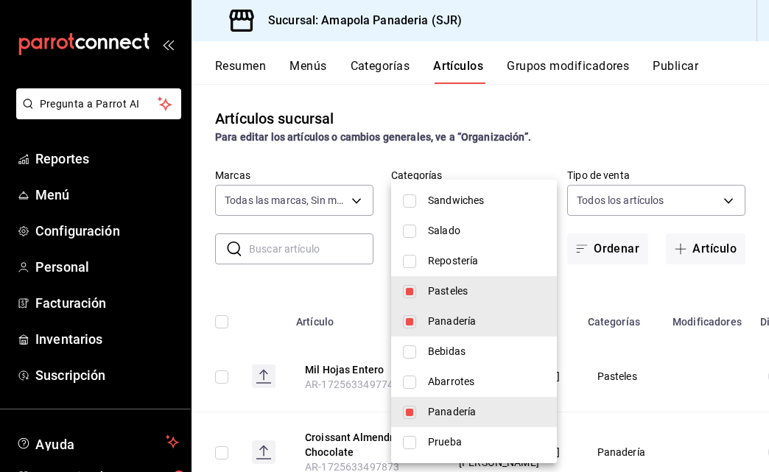
checkbox input "true"
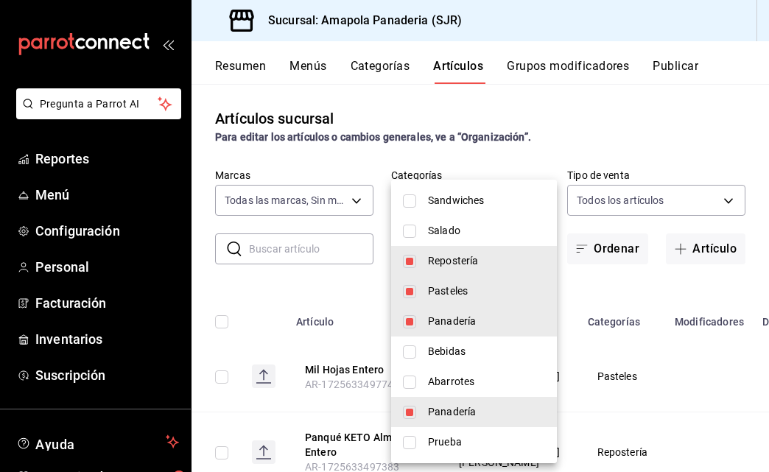
click at [355, 128] on div at bounding box center [384, 236] width 769 height 472
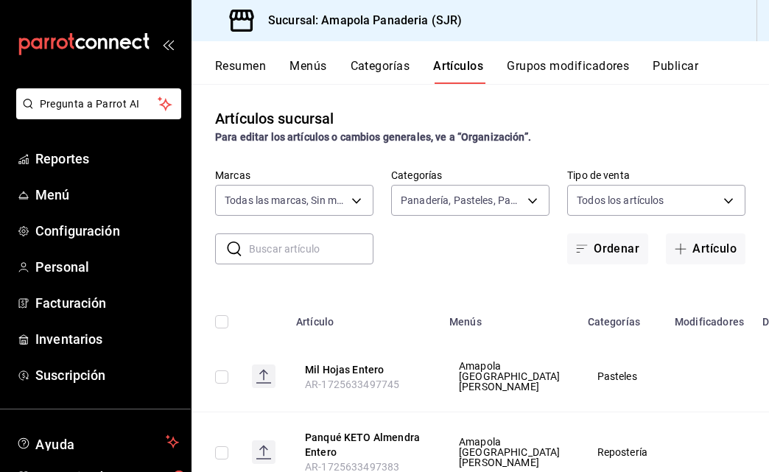
click at [309, 246] on input "text" at bounding box center [311, 248] width 124 height 29
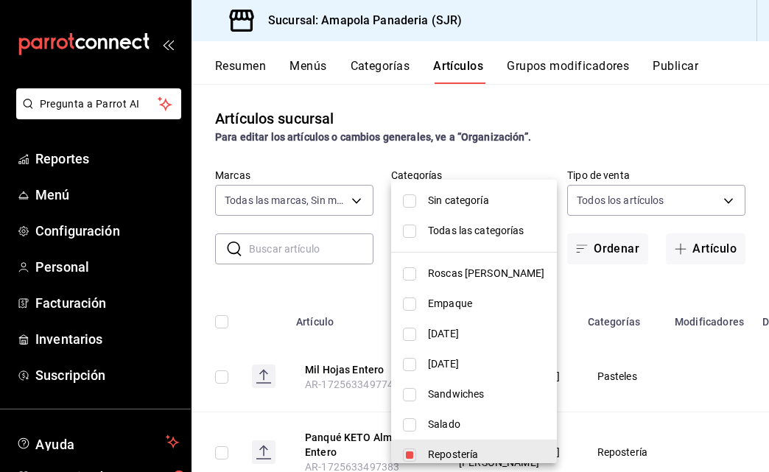
click at [499, 202] on body "Pregunta a Parrot AI Reportes Menú Configuración Personal Facturación Inventari…" at bounding box center [384, 236] width 769 height 472
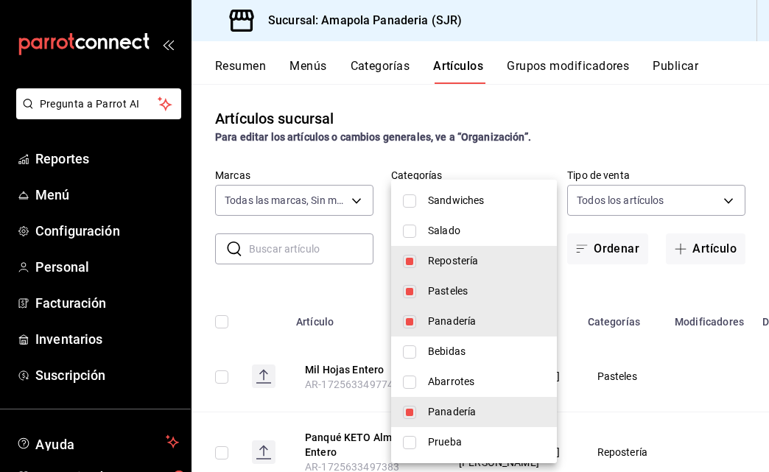
click at [465, 375] on span "Abarrotes" at bounding box center [486, 381] width 117 height 15
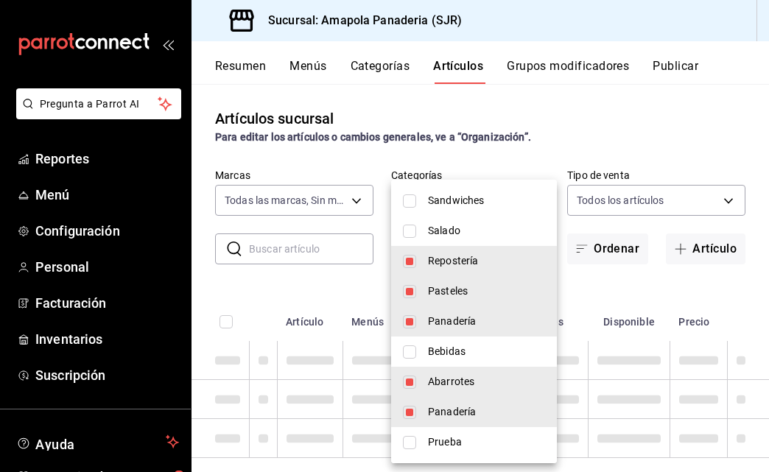
type input "879c2b56-0e34-47fd-b4a1-68a8f3d61abf,c756feec-b40a-4a63-9bd6-242aa9923203,e4cac…"
checkbox input "true"
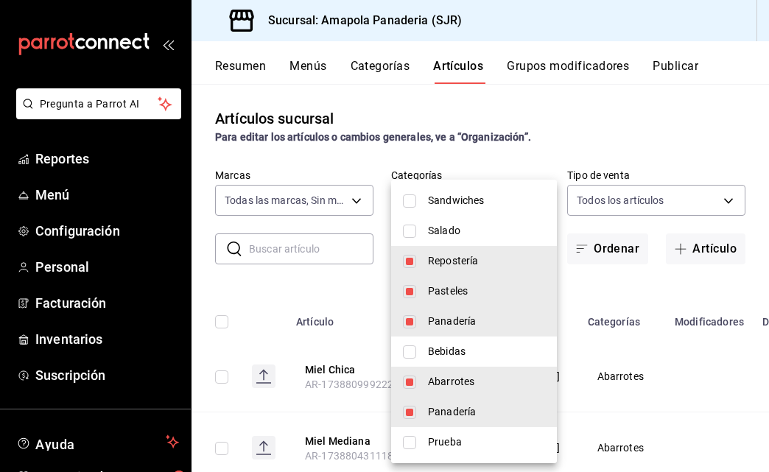
click at [289, 236] on div at bounding box center [384, 236] width 769 height 472
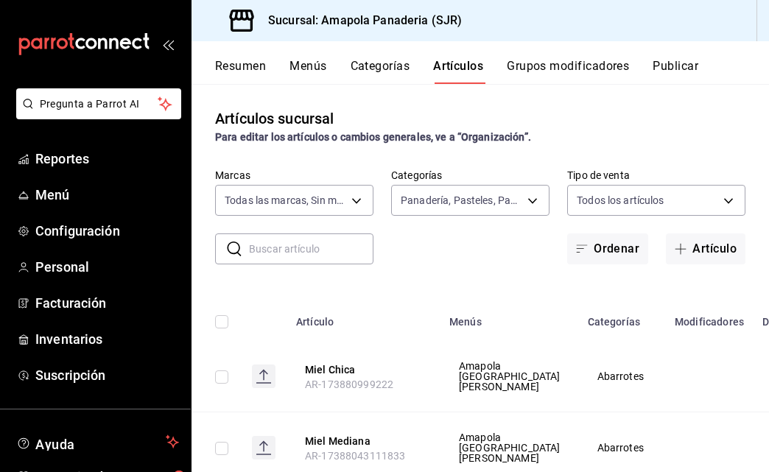
click at [289, 250] on input "text" at bounding box center [311, 248] width 124 height 29
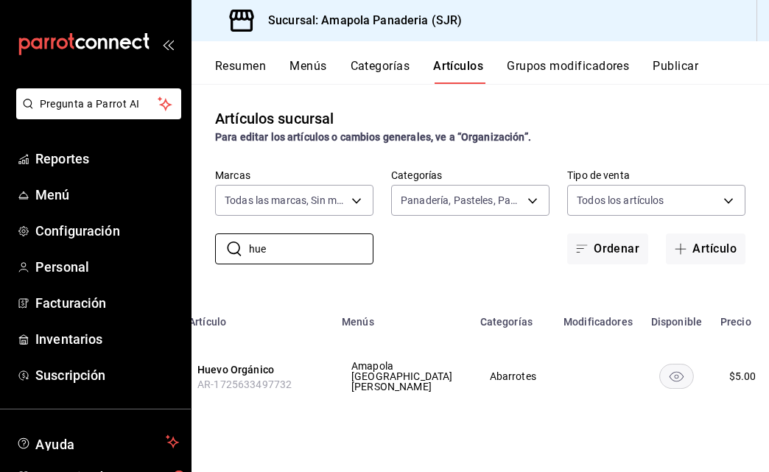
scroll to position [0, 107]
type input "hue"
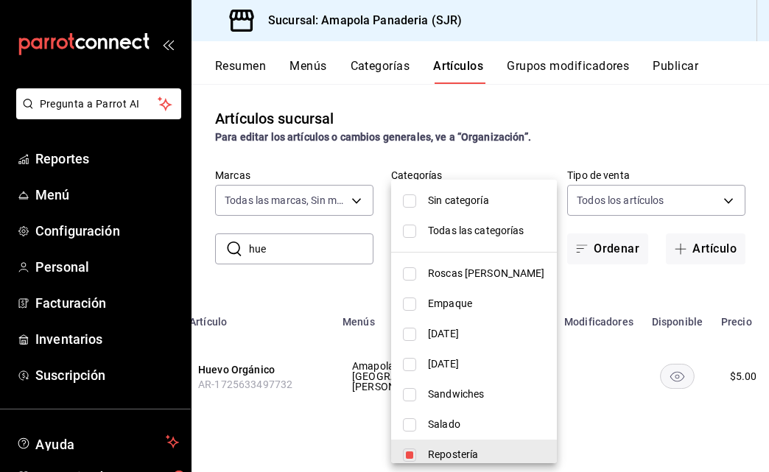
click at [502, 203] on body "Pregunta a Parrot AI Reportes Menú Configuración Personal Facturación Inventari…" at bounding box center [384, 236] width 769 height 472
click at [483, 224] on span "Todas las categorías" at bounding box center [486, 230] width 117 height 15
type input "ac31a8d4-025f-41b4-ba04-54bf76937bf8,34f4e928-a9cc-4c3e-8621-91ef47076e68,fafb4…"
checkbox input "true"
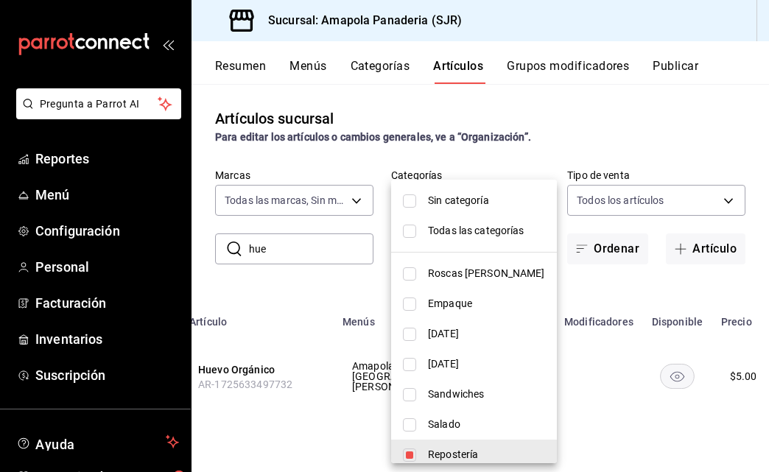
checkbox input "true"
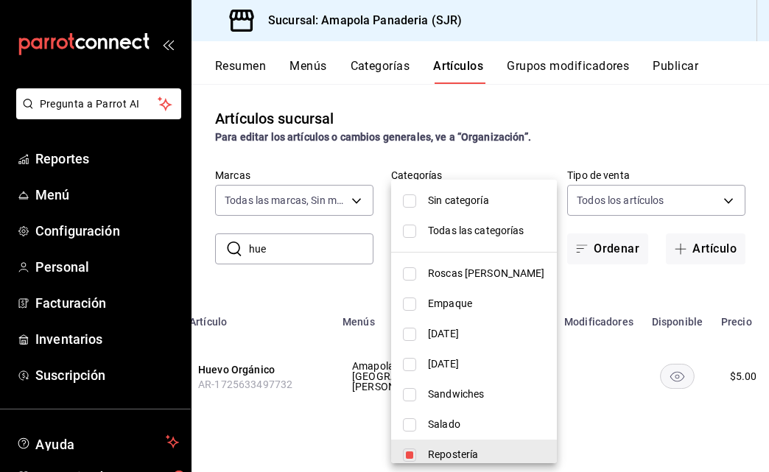
checkbox input "true"
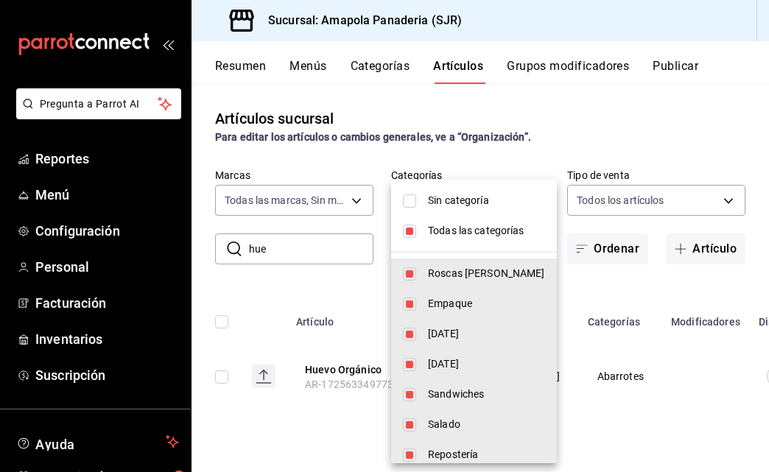
click at [483, 224] on span "Todas las categorías" at bounding box center [486, 230] width 117 height 15
checkbox input "false"
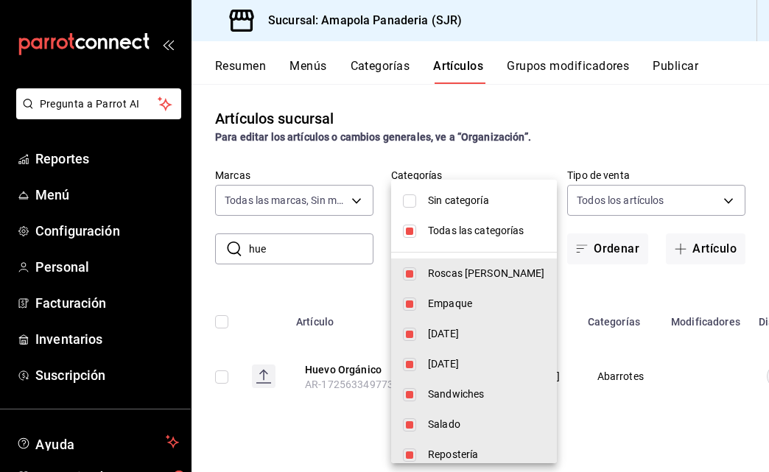
checkbox input "false"
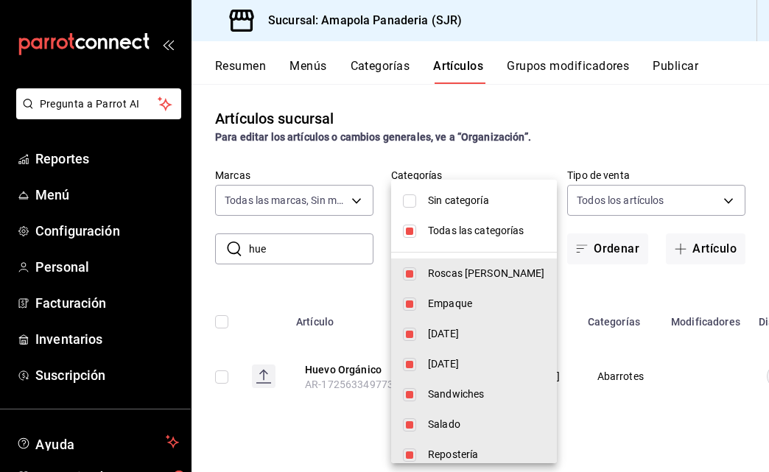
checkbox input "false"
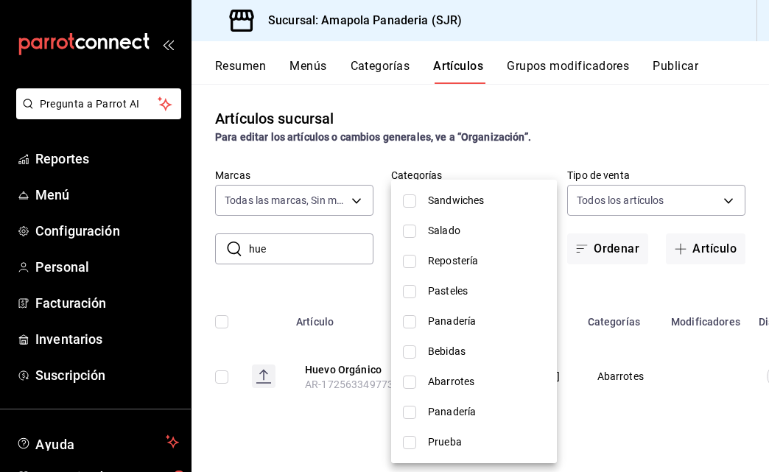
scroll to position [194, 0]
click at [452, 373] on li "Abarrotes" at bounding box center [474, 382] width 166 height 30
type input "1559432f-633f-4a7e-853e-56569307baf3"
checkbox input "true"
click at [571, 306] on div at bounding box center [384, 236] width 769 height 472
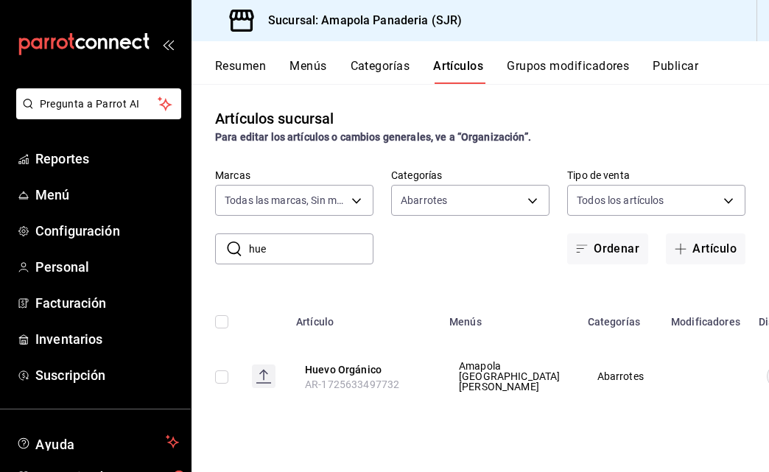
click at [287, 250] on input "hue" at bounding box center [311, 248] width 124 height 29
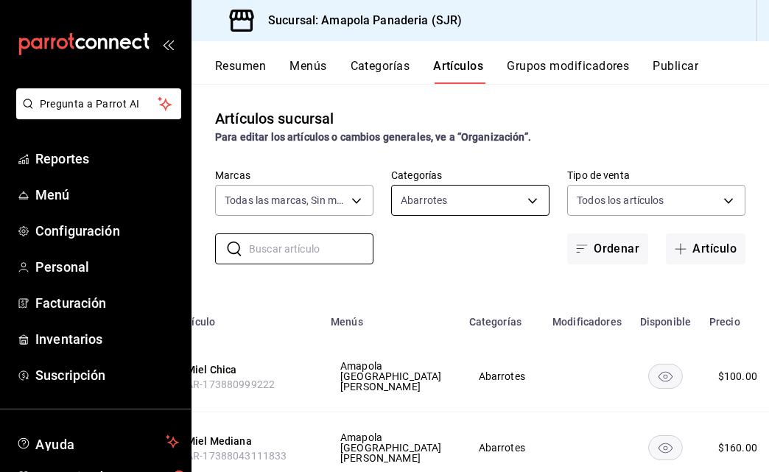
scroll to position [0, 0]
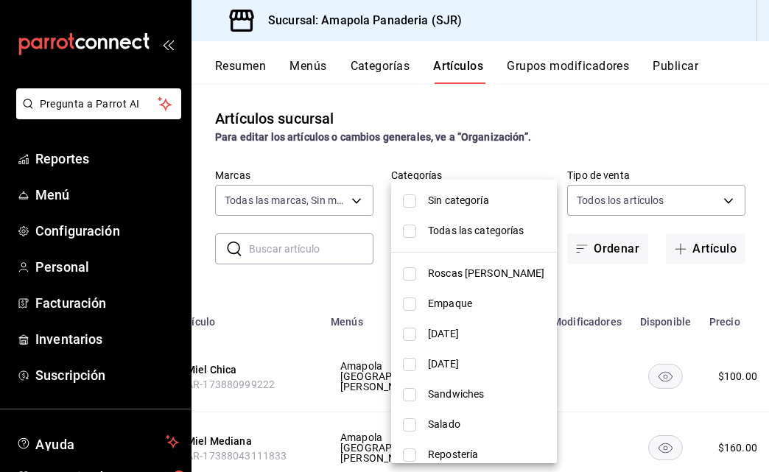
click at [490, 204] on body "Pregunta a Parrot AI Reportes Menú Configuración Personal Facturación Inventari…" at bounding box center [384, 236] width 769 height 472
click at [476, 226] on span "Todas las categorías" at bounding box center [486, 230] width 117 height 15
type input "ac31a8d4-025f-41b4-ba04-54bf76937bf8,34f4e928-a9cc-4c3e-8621-91ef47076e68,fafb4…"
checkbox input "true"
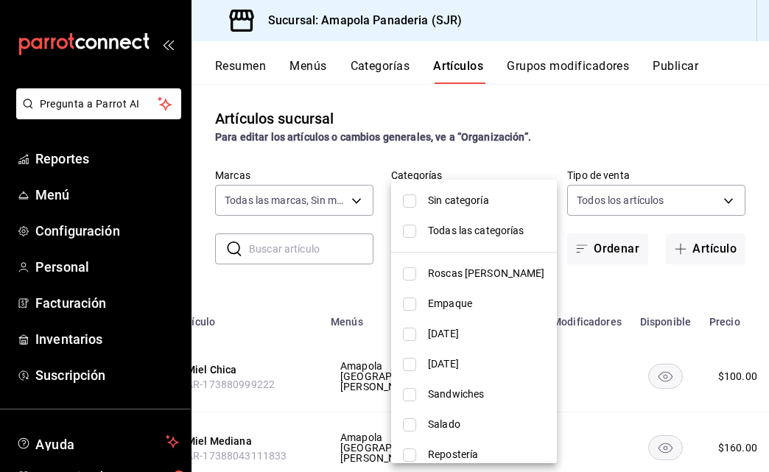
checkbox input "true"
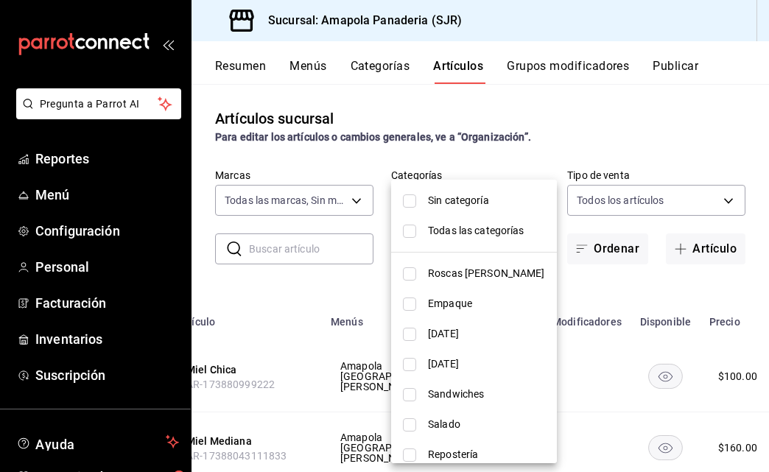
checkbox input "true"
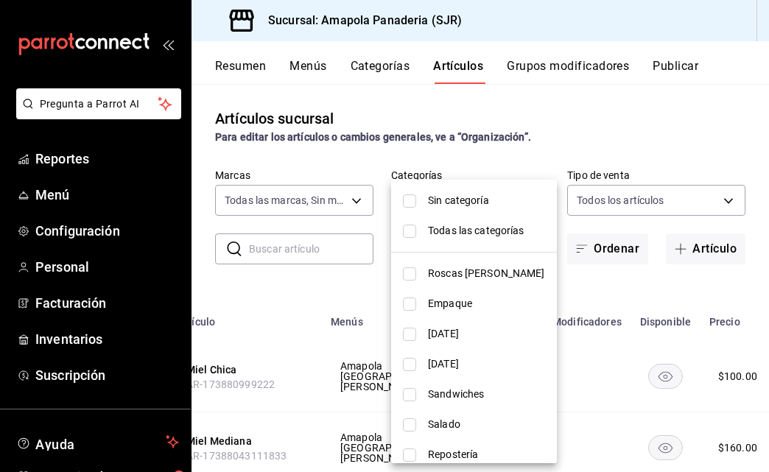
checkbox input "true"
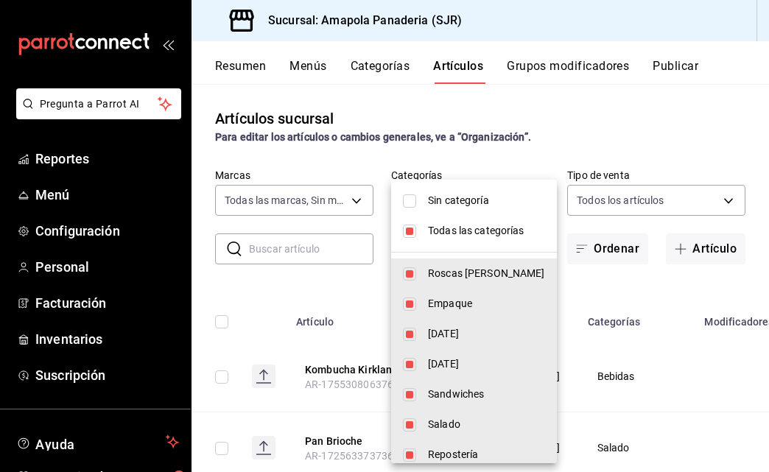
click at [478, 227] on span "Todas las categorías" at bounding box center [486, 230] width 117 height 15
checkbox input "false"
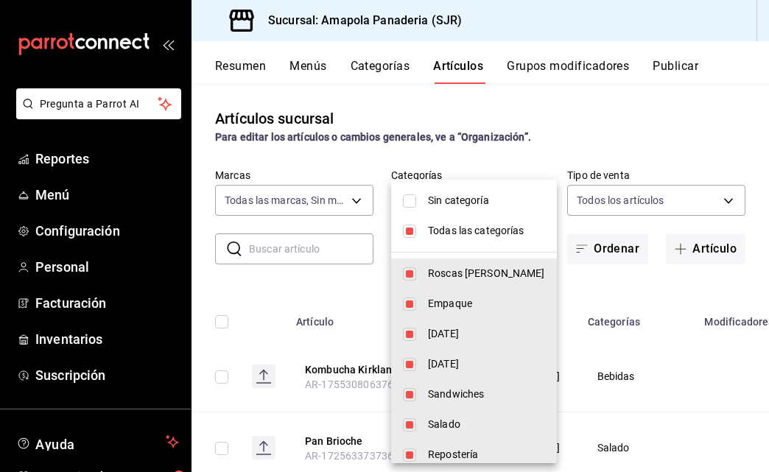
checkbox input "false"
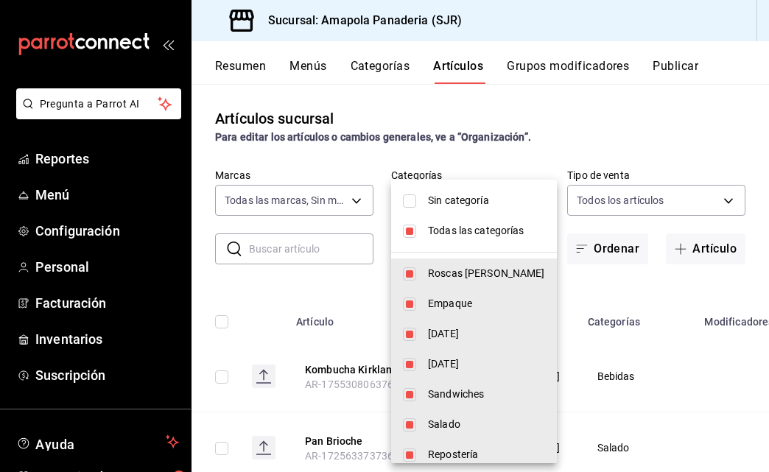
checkbox input "false"
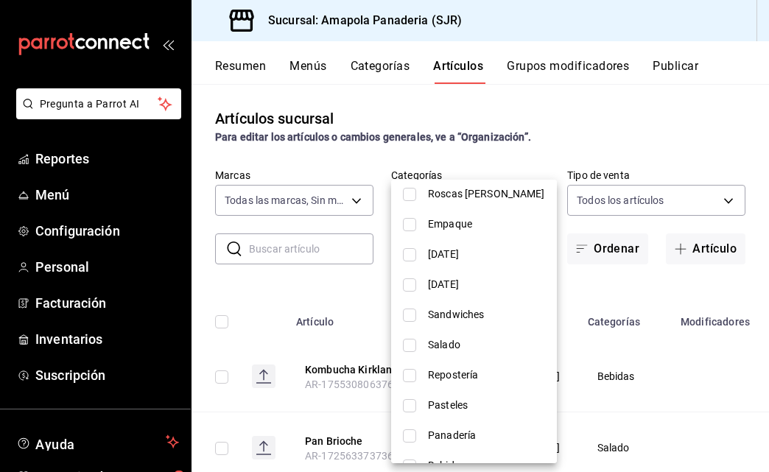
scroll to position [82, 0]
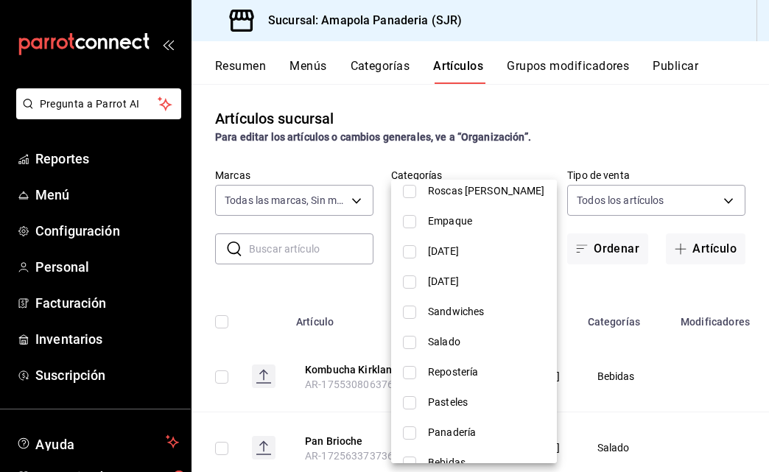
click at [462, 367] on span "Repostería" at bounding box center [486, 371] width 117 height 15
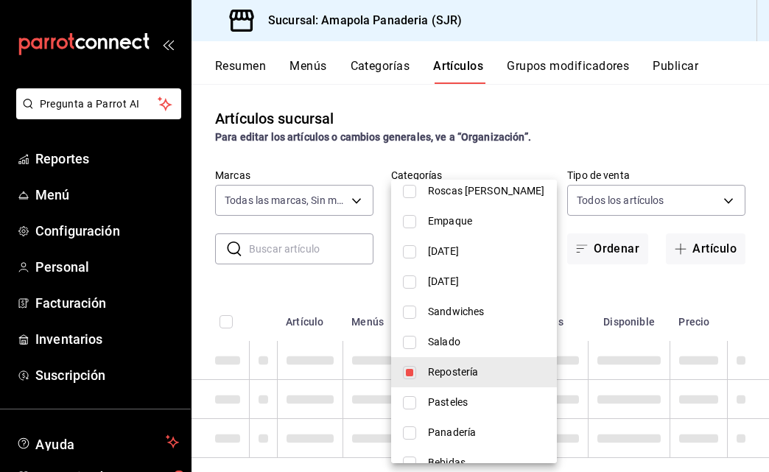
type input "c699c0ae-9f5c-40c3-b59a-c4b7cc3c097a"
checkbox input "true"
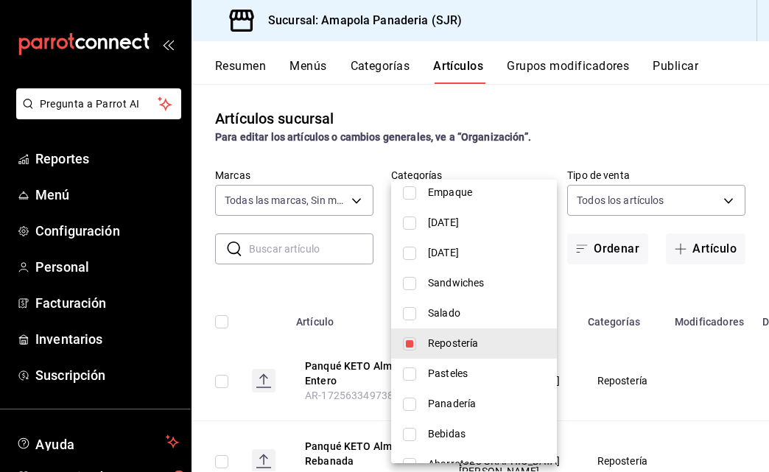
scroll to position [130, 0]
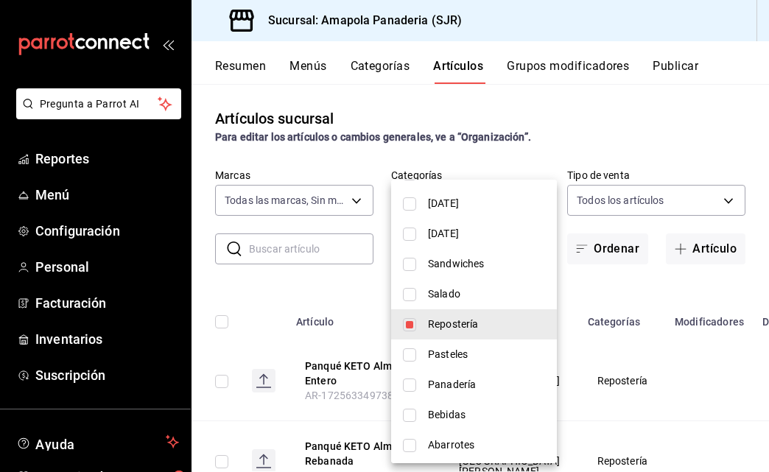
click at [447, 350] on span "Pasteles" at bounding box center [486, 354] width 117 height 15
type input "c699c0ae-9f5c-40c3-b59a-c4b7cc3c097a,c756feec-b40a-4a63-9bd6-242aa9923203"
checkbox input "true"
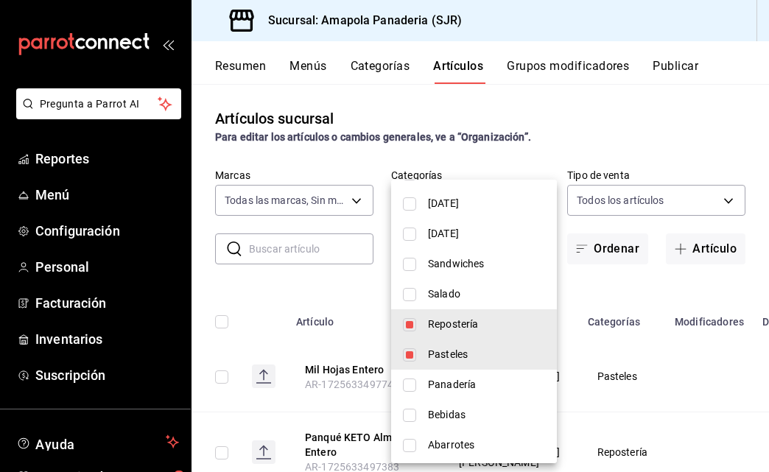
click at [443, 381] on span "Panadería" at bounding box center [486, 384] width 117 height 15
type input "c699c0ae-9f5c-40c3-b59a-c4b7cc3c097a,c756feec-b40a-4a63-9bd6-242aa9923203,879c2…"
checkbox input "true"
click at [678, 286] on div at bounding box center [384, 236] width 769 height 472
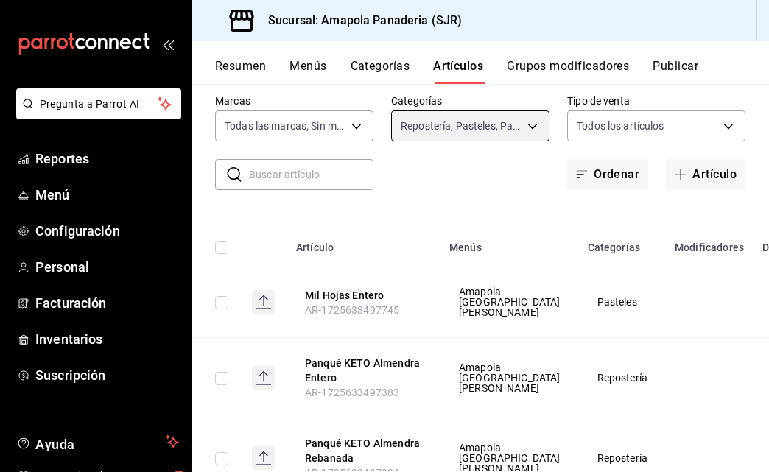
scroll to position [15, 0]
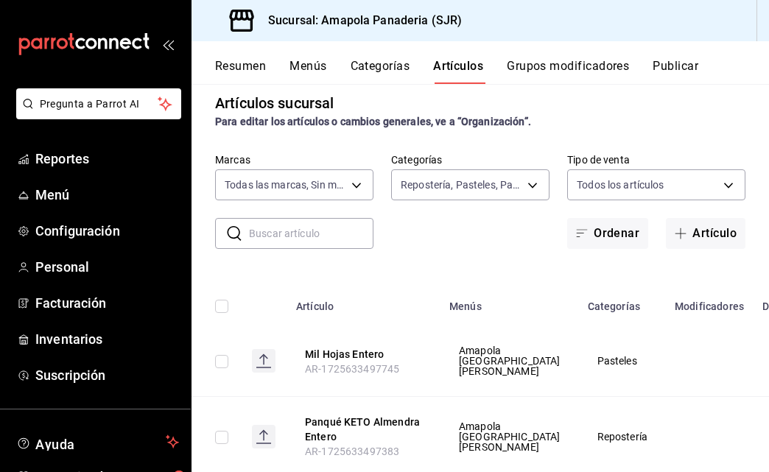
click at [219, 309] on input "checkbox" at bounding box center [221, 306] width 13 height 13
checkbox input "true"
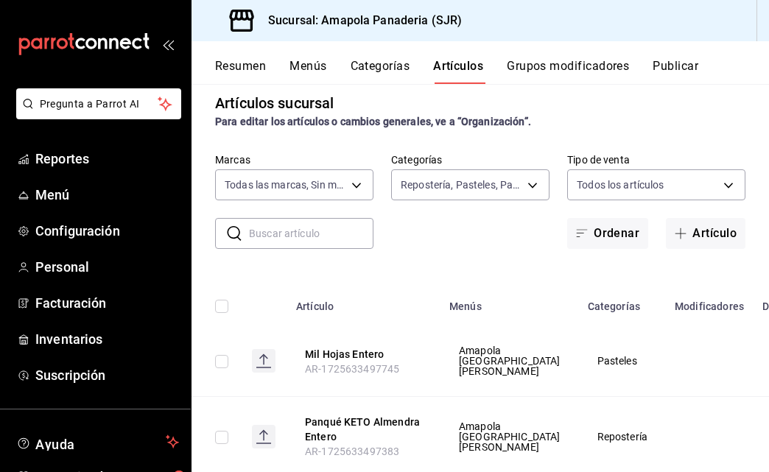
checkbox input "true"
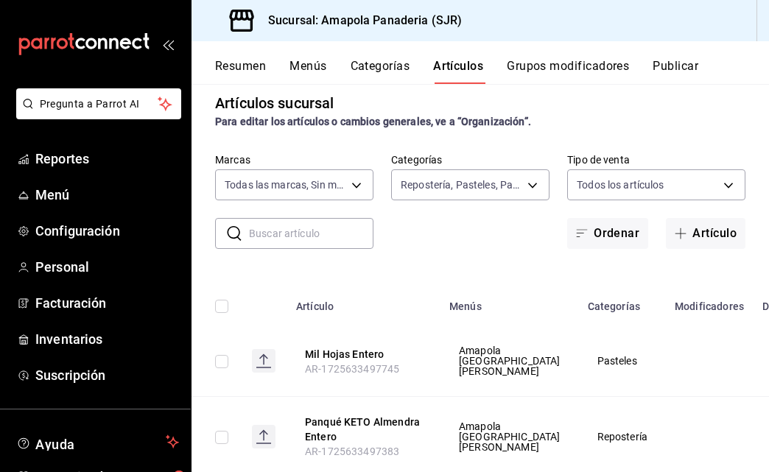
checkbox input "true"
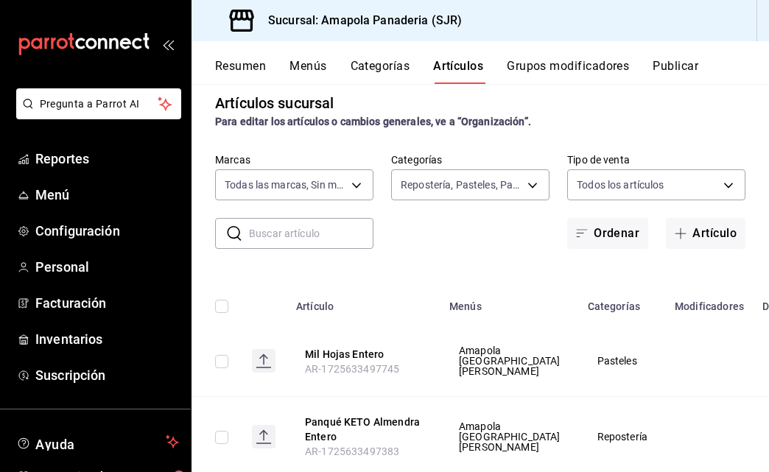
checkbox input "true"
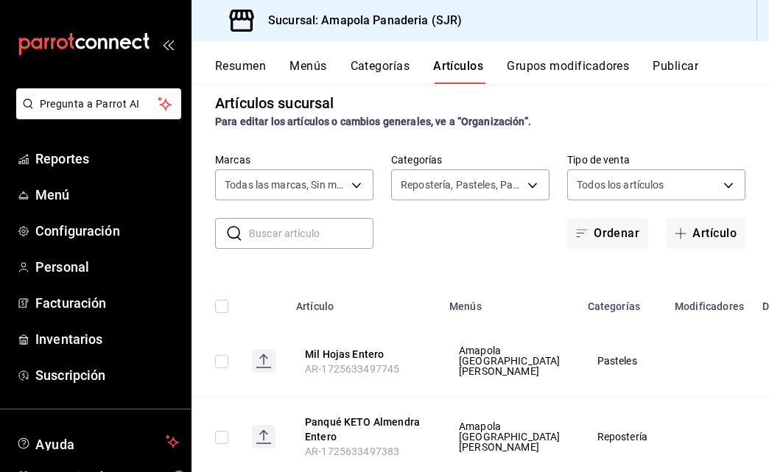
checkbox input "true"
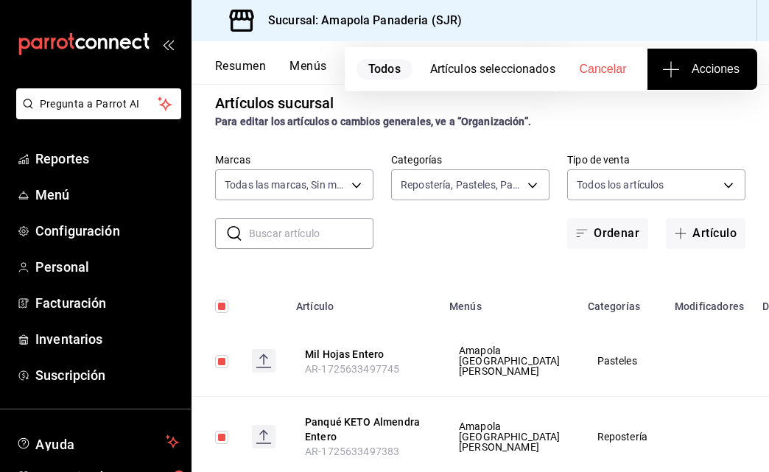
click at [686, 71] on span "Acciones" at bounding box center [702, 69] width 74 height 18
click at [524, 70] on div at bounding box center [384, 236] width 769 height 472
click at [616, 142] on div "Artículos sucursal Para editar los artículos o cambios generales, ve a “Organiz…" at bounding box center [479, 277] width 577 height 387
click at [668, 108] on div "Artículos sucursal Para editar los artículos o cambios generales, ve a “Organiz…" at bounding box center [479, 111] width 577 height 38
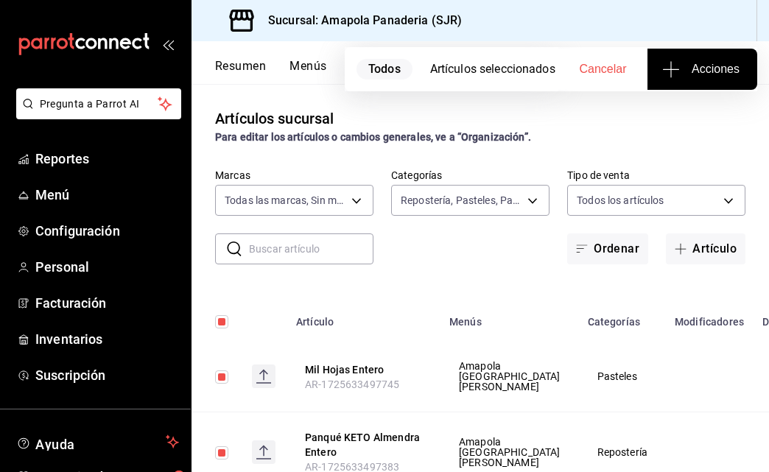
scroll to position [-1, 0]
click at [603, 112] on div "Artículos sucursal Para editar los artículos o cambios generales, ve a “Organiz…" at bounding box center [479, 127] width 577 height 38
click at [605, 68] on span "Cancelar" at bounding box center [602, 69] width 47 height 13
checkbox input "false"
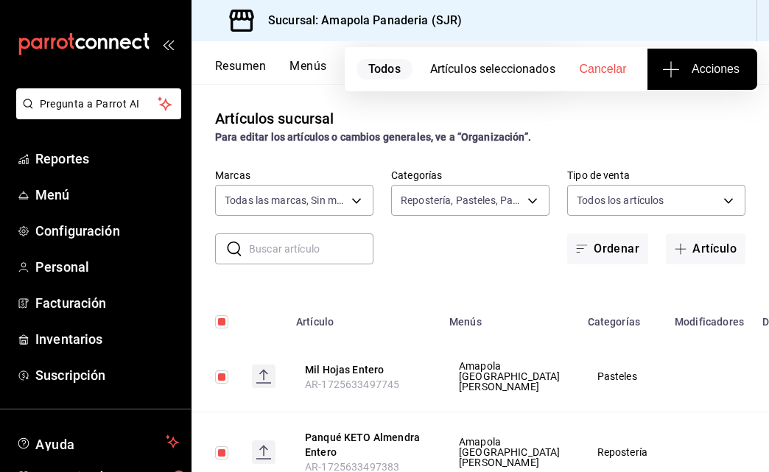
checkbox input "false"
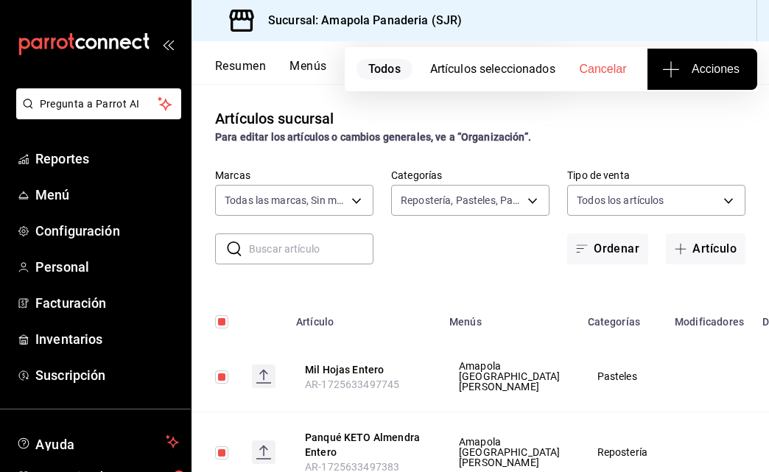
checkbox input "false"
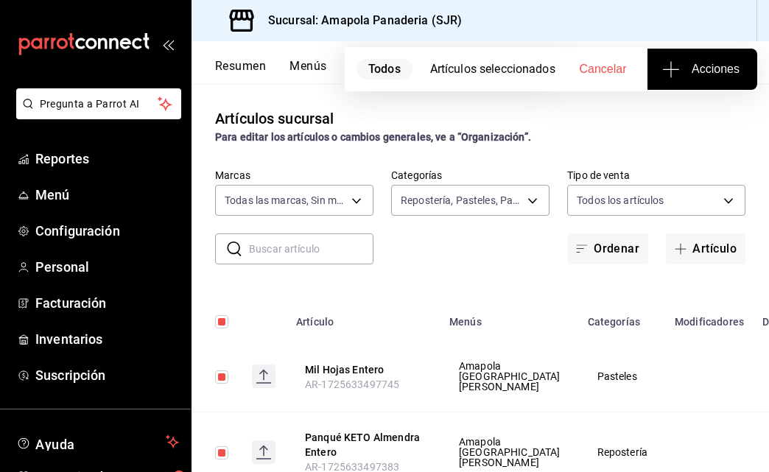
checkbox input "false"
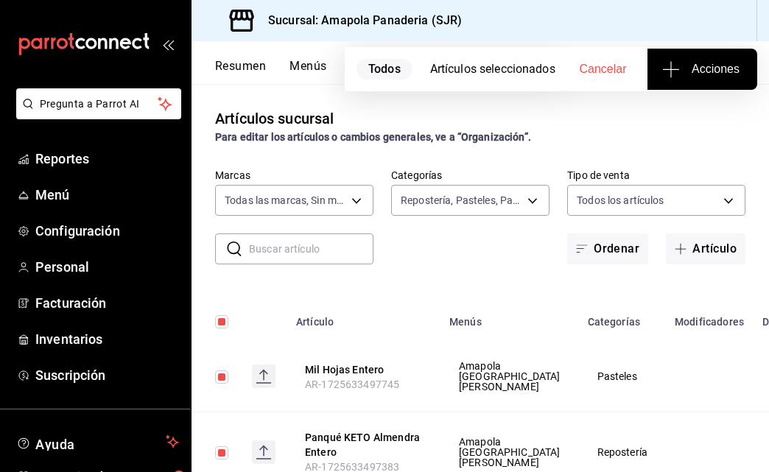
checkbox input "false"
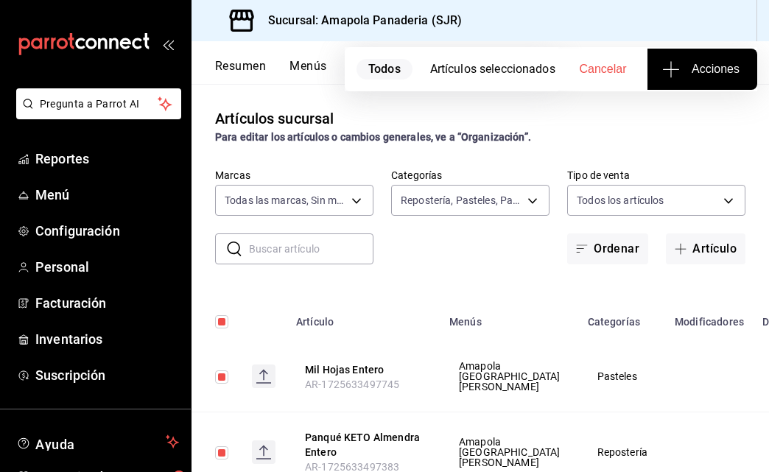
checkbox input "false"
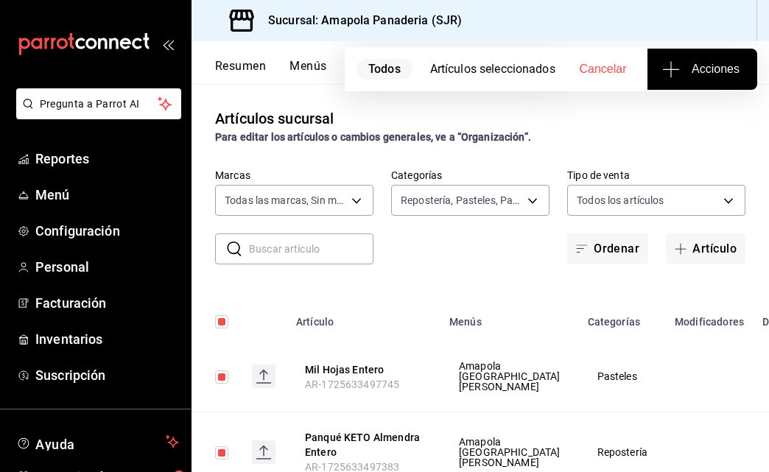
checkbox input "false"
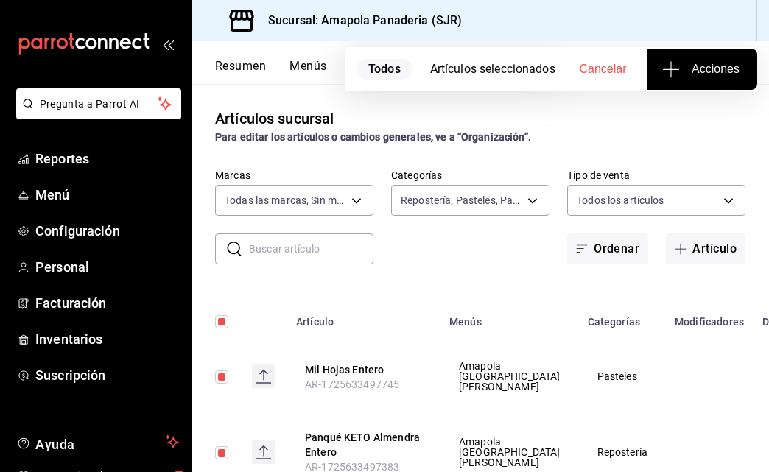
checkbox input "false"
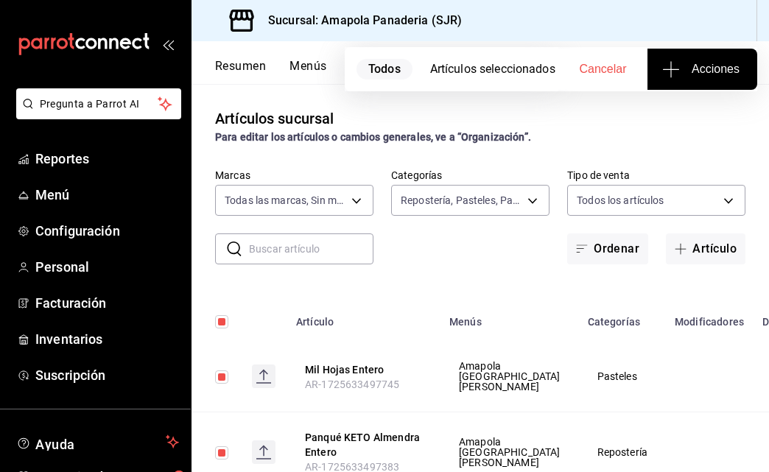
checkbox input "false"
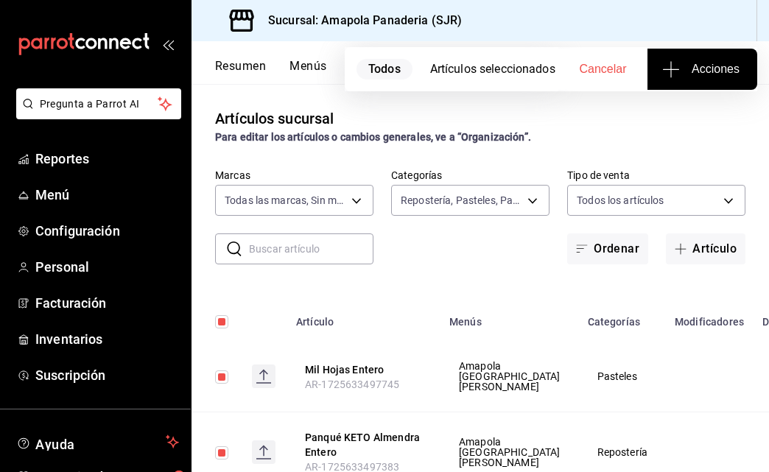
checkbox input "false"
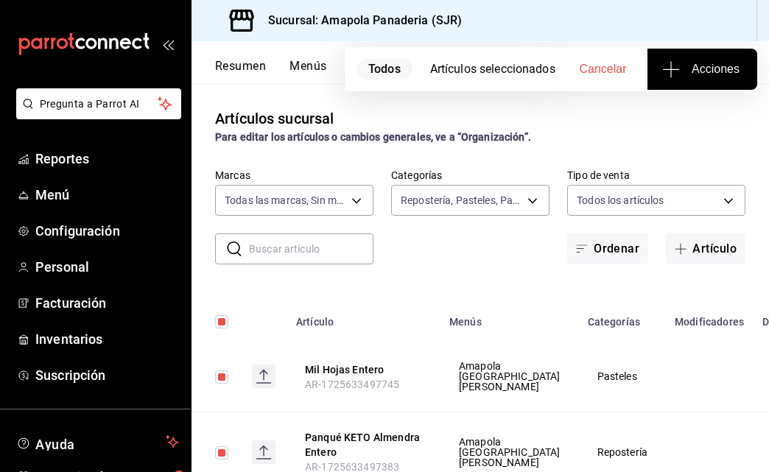
checkbox input "false"
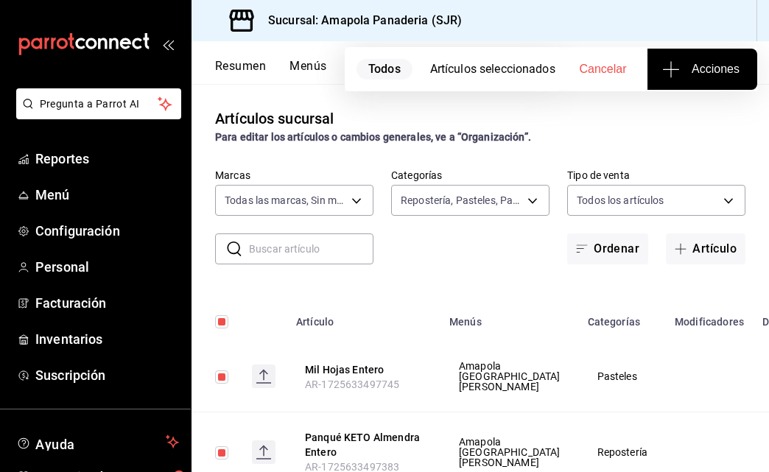
checkbox input "false"
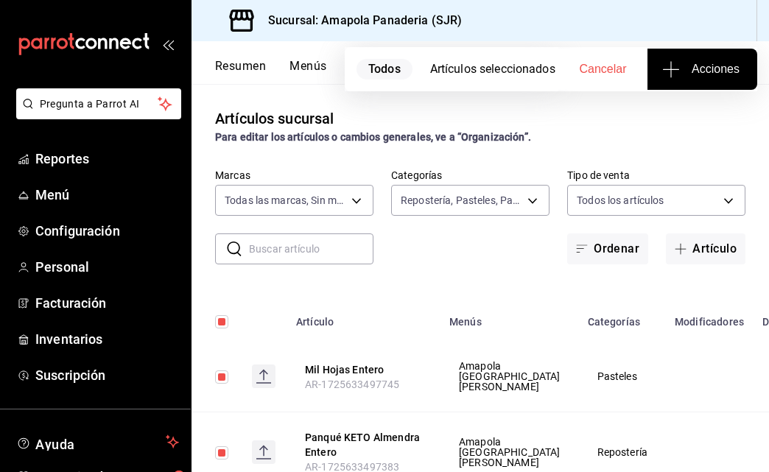
checkbox input "false"
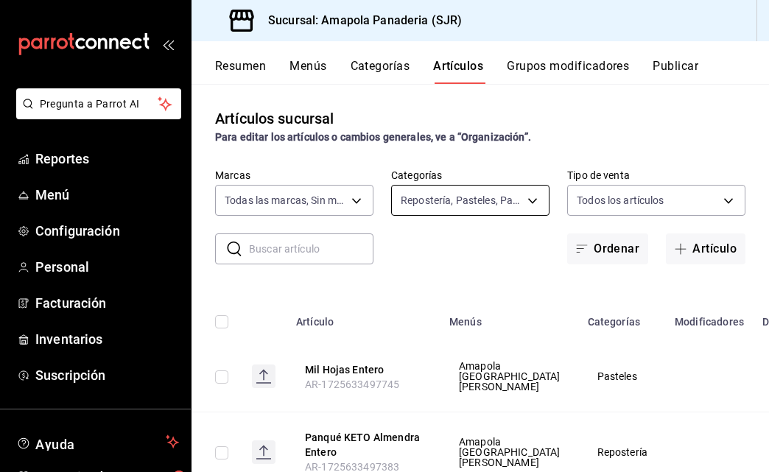
click at [463, 200] on body "Pregunta a Parrot AI Reportes Menú Configuración Personal Facturación Inventari…" at bounding box center [384, 236] width 769 height 472
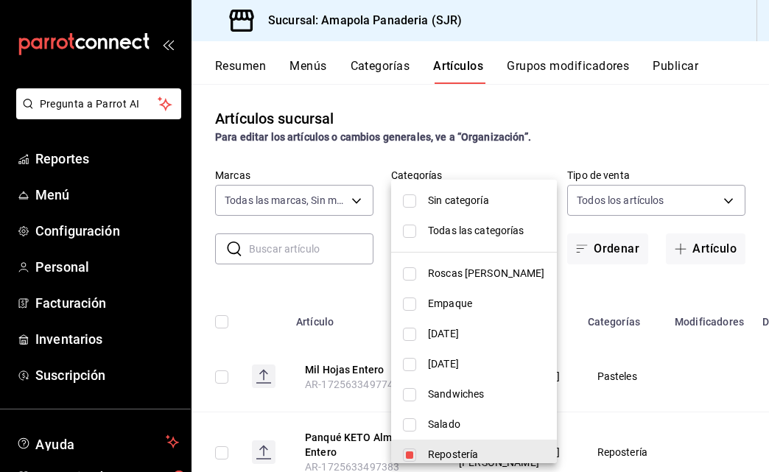
click at [449, 451] on span "Repostería" at bounding box center [486, 454] width 117 height 15
type input "c756feec-b40a-4a63-9bd6-242aa9923203,879c2b56-0e34-47fd-b4a1-68a8f3d61abf"
checkbox input "false"
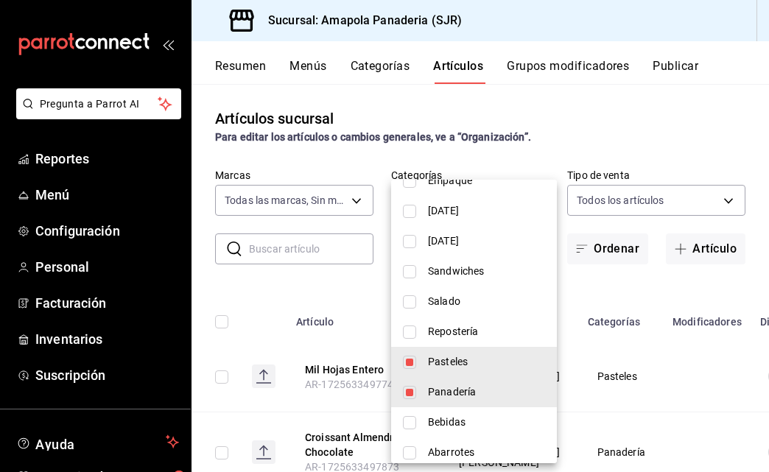
click at [465, 361] on span "Pasteles" at bounding box center [486, 361] width 117 height 15
type input "879c2b56-0e34-47fd-b4a1-68a8f3d61abf"
checkbox input "false"
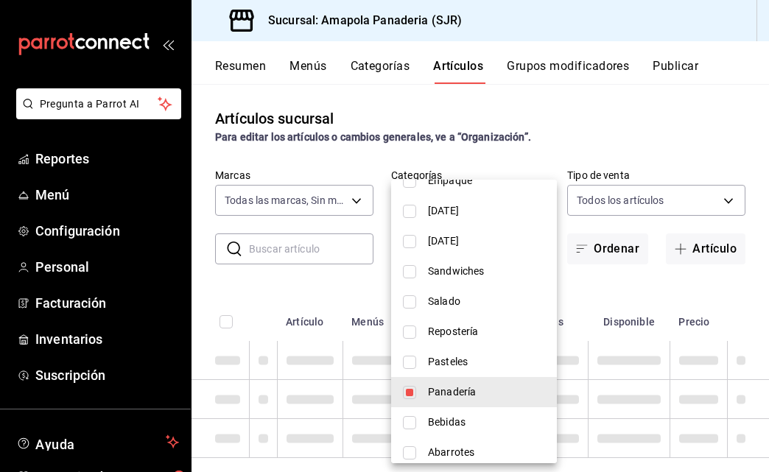
click at [465, 387] on span "Panadería" at bounding box center [486, 391] width 117 height 15
checkbox input "false"
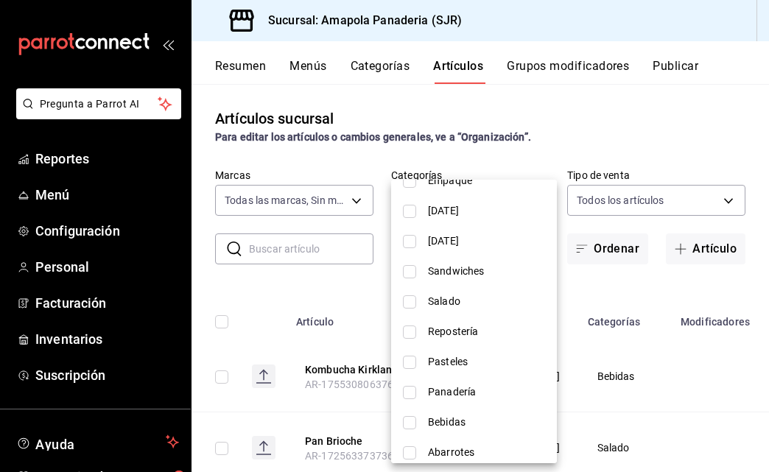
click at [290, 252] on div at bounding box center [384, 236] width 769 height 472
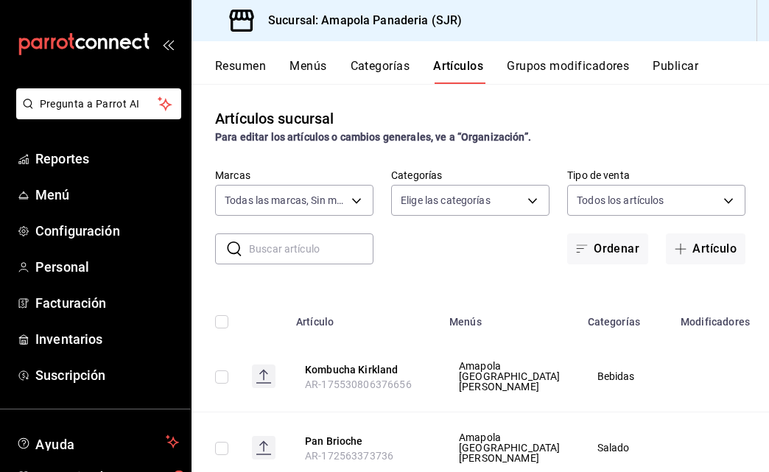
click at [290, 252] on div at bounding box center [384, 236] width 769 height 472
click at [290, 250] on input "text" at bounding box center [311, 248] width 124 height 29
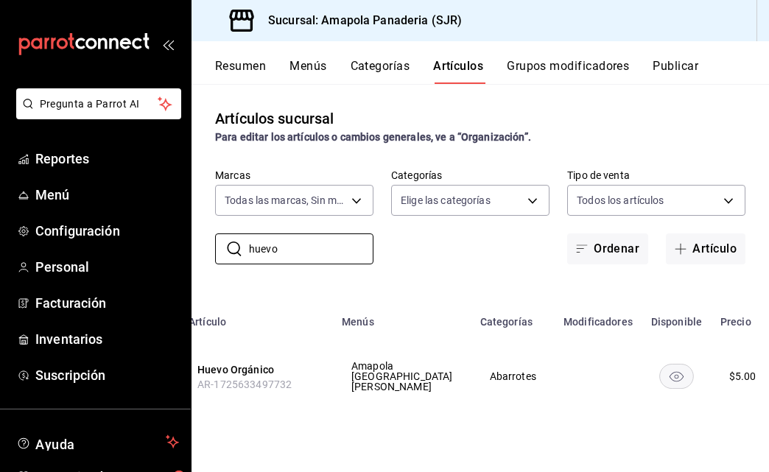
scroll to position [0, 107]
type input "huevo"
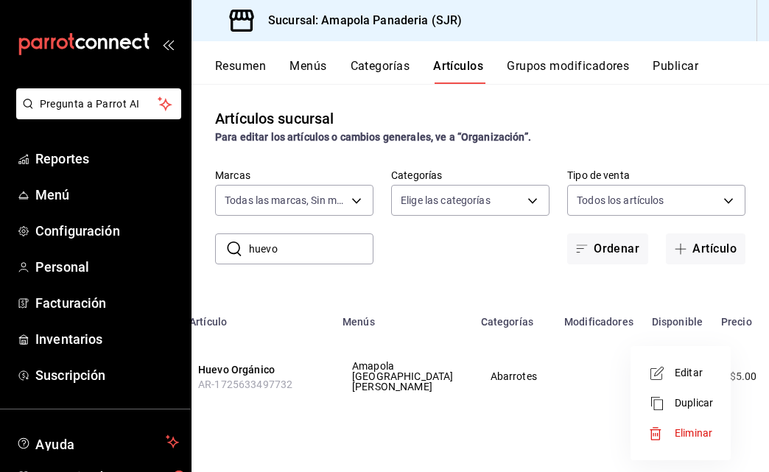
click at [710, 381] on li "Editar" at bounding box center [680, 373] width 88 height 30
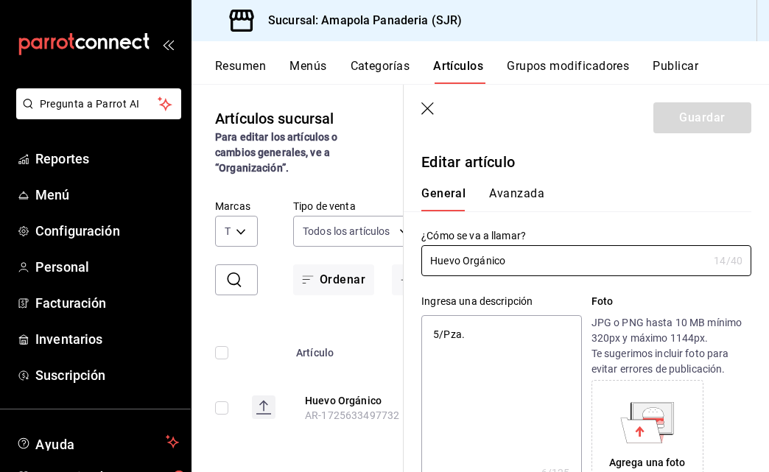
type textarea "x"
type input "$5.00"
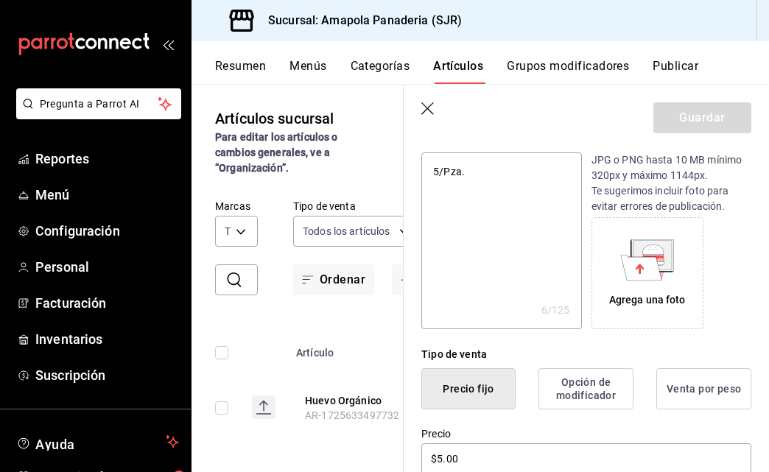
scroll to position [133, 0]
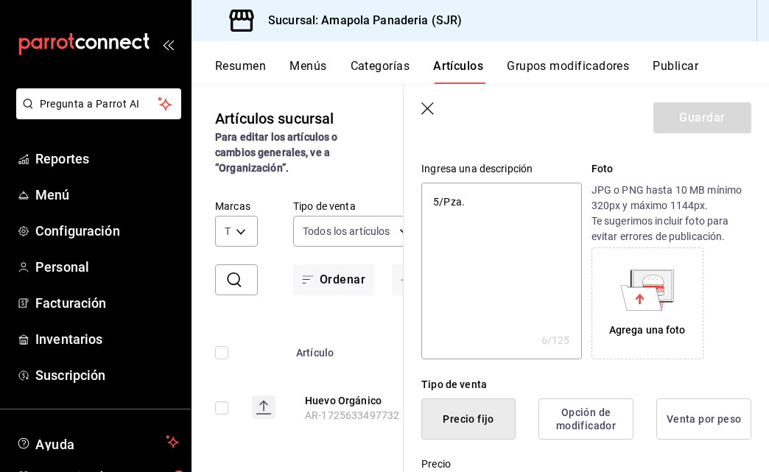
type textarea "x"
click at [438, 197] on textarea "5/Pza." at bounding box center [501, 271] width 160 height 177
type textarea "5.Pza."
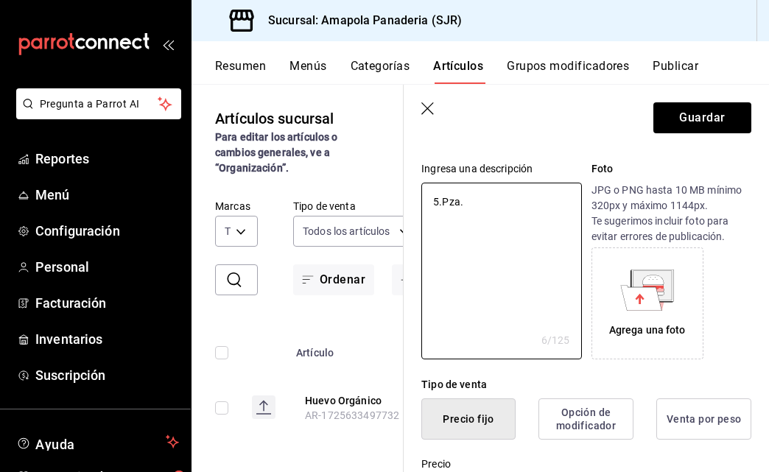
type textarea "x"
type textarea "5.Pza.5"
type textarea "x"
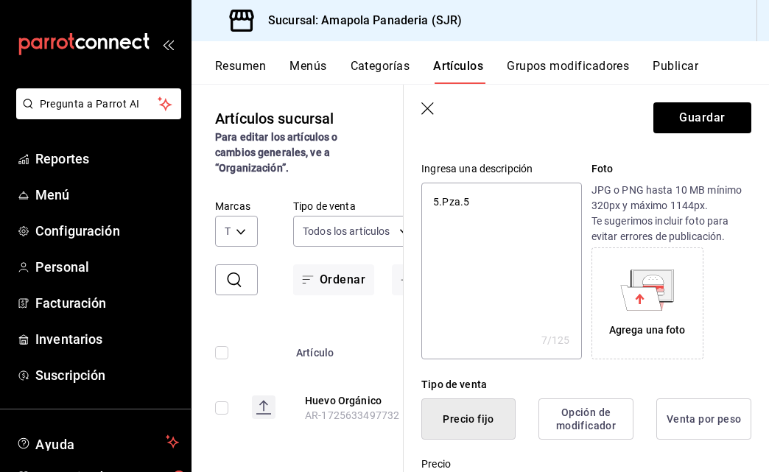
type textarea "5.Pza."
type textarea "x"
type textarea "5.Pza"
type textarea "x"
type textarea "5.5Pza"
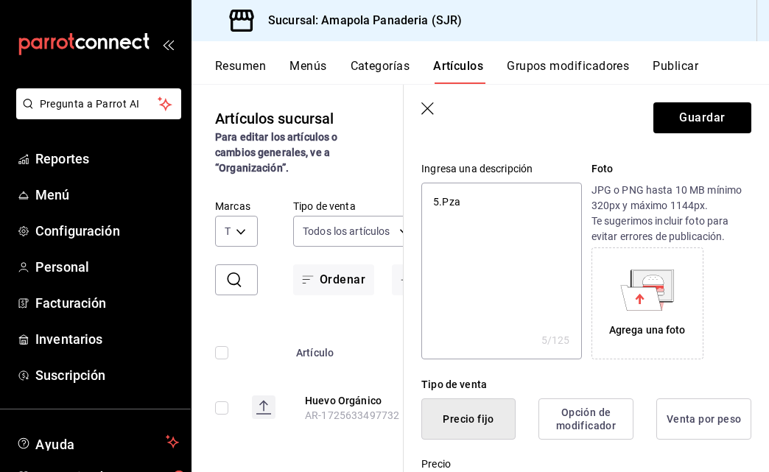
type textarea "x"
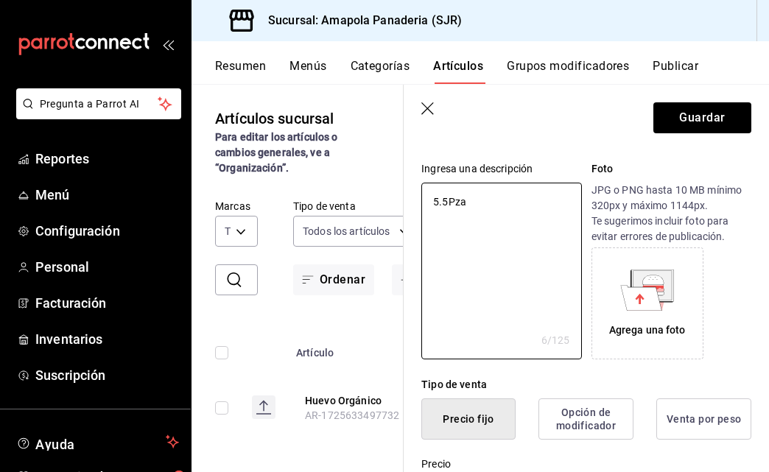
type textarea "5.5 Pza"
type textarea "x"
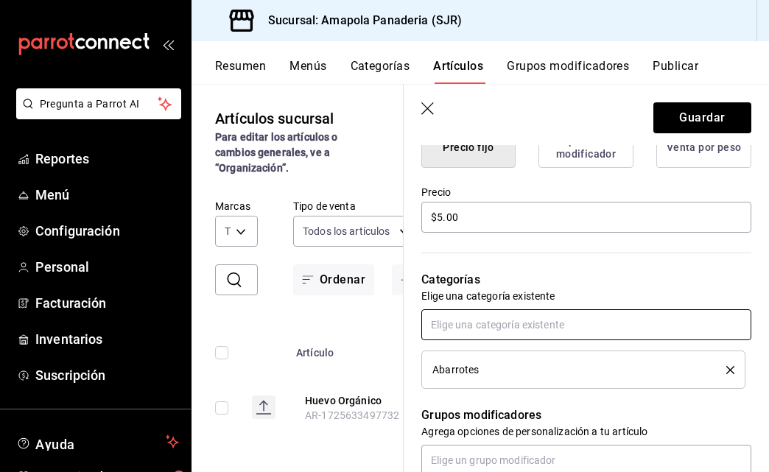
scroll to position [402, 0]
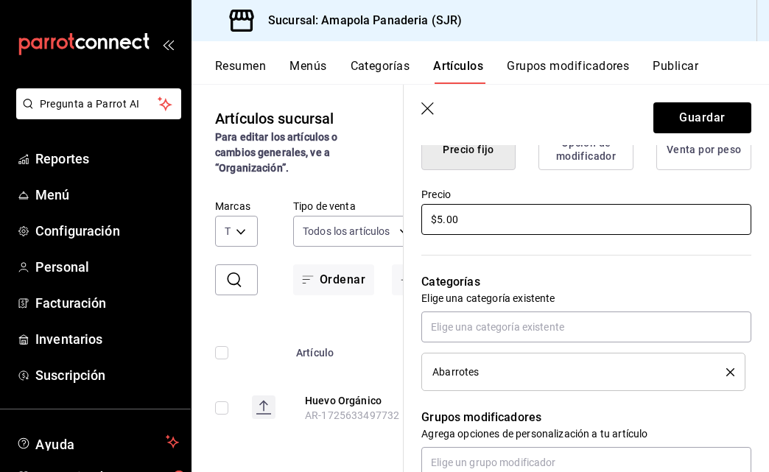
type textarea "5.5 Pza"
click at [440, 218] on input "$5.00" at bounding box center [586, 219] width 330 height 31
type textarea "x"
type input "$5.00"
type textarea "x"
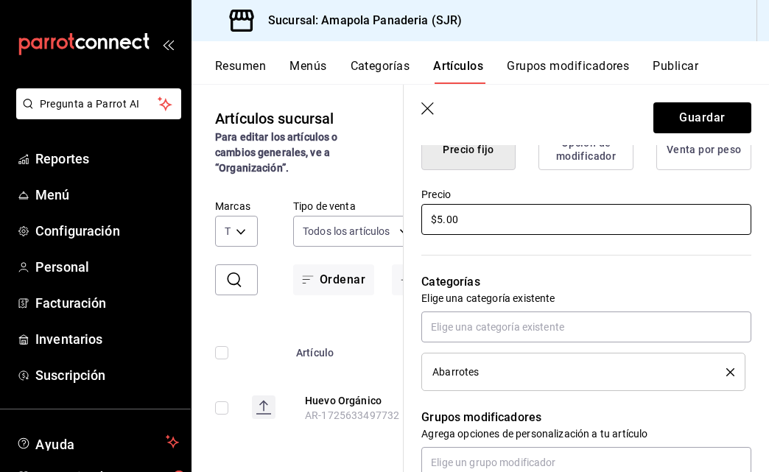
type input "$5.50"
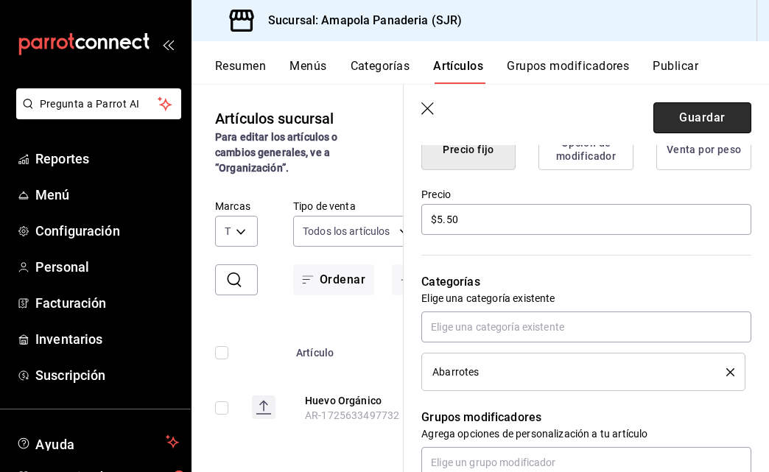
click at [699, 115] on button "Guardar" at bounding box center [702, 117] width 98 height 31
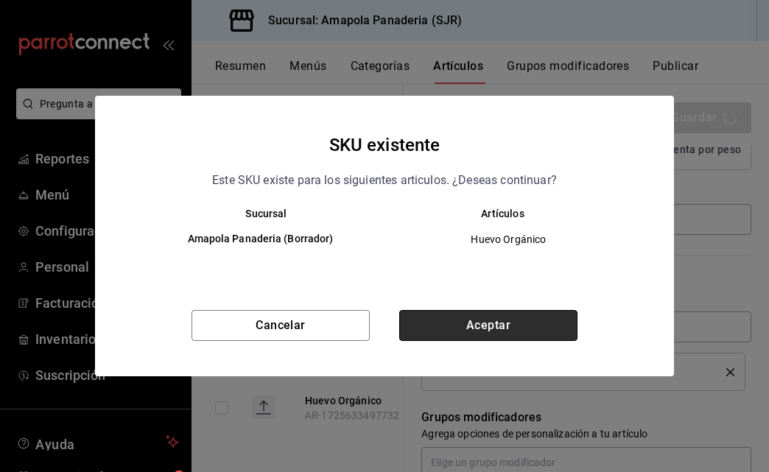
click at [474, 312] on button "Aceptar" at bounding box center [488, 325] width 178 height 31
type textarea "x"
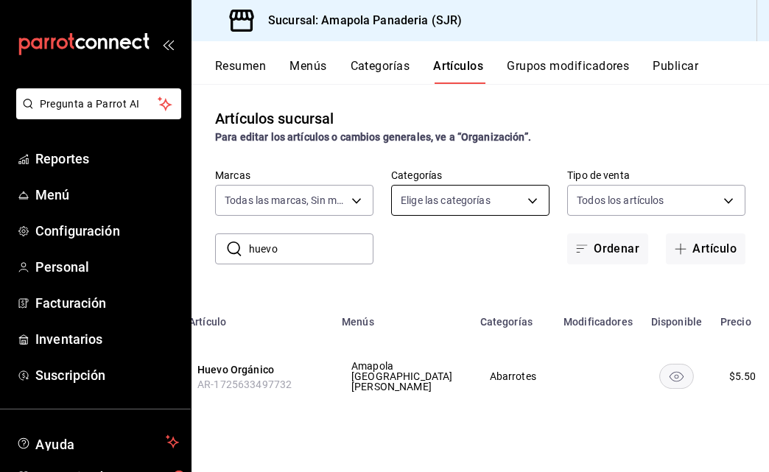
scroll to position [0, 107]
click at [489, 195] on body "Pregunta a Parrot AI Reportes Menú Configuración Personal Facturación Inventari…" at bounding box center [384, 236] width 769 height 472
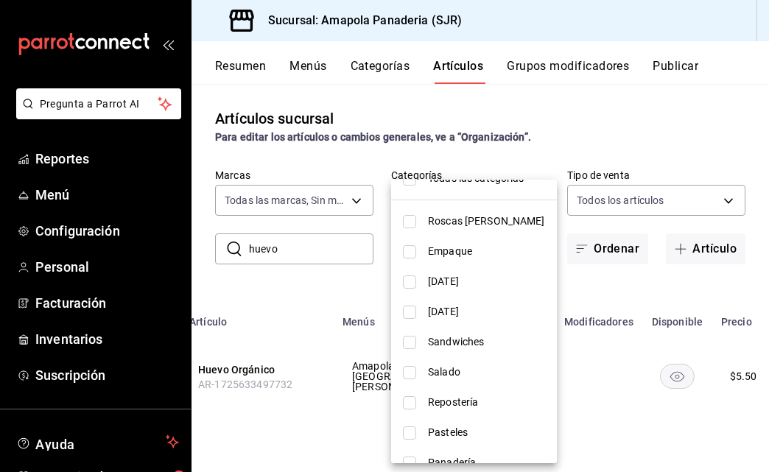
scroll to position [76, 0]
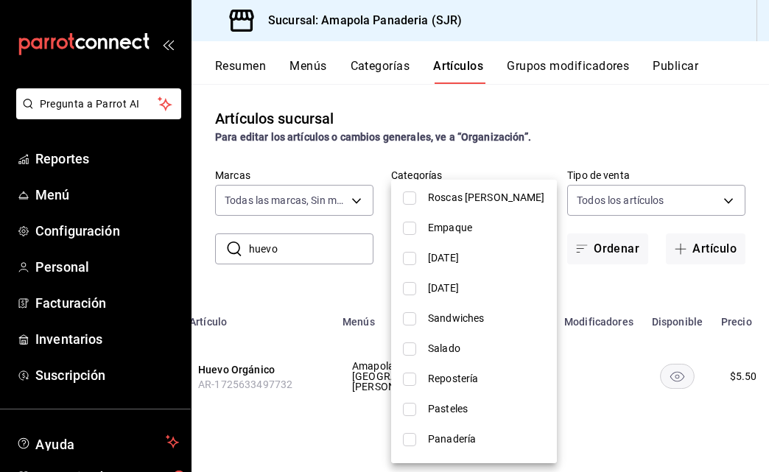
click at [306, 253] on div at bounding box center [384, 236] width 769 height 472
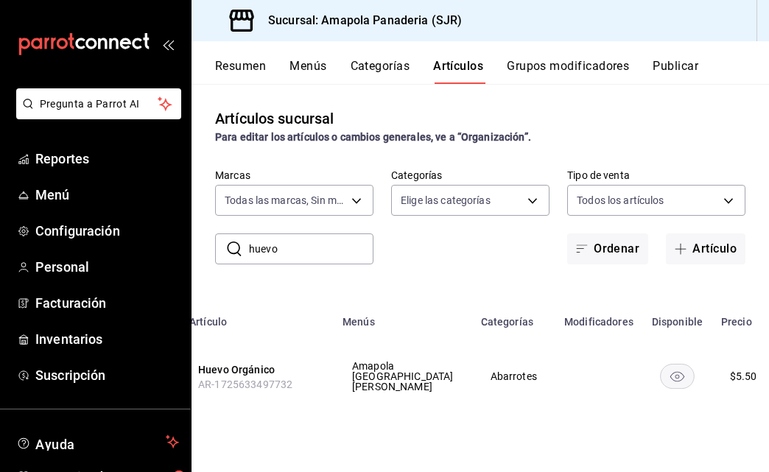
click at [306, 253] on div at bounding box center [384, 236] width 769 height 472
click at [306, 253] on input "huevo" at bounding box center [311, 248] width 124 height 29
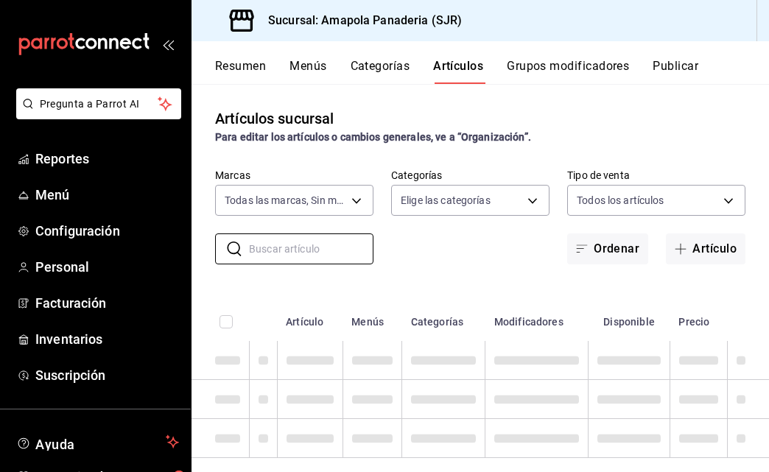
scroll to position [0, 0]
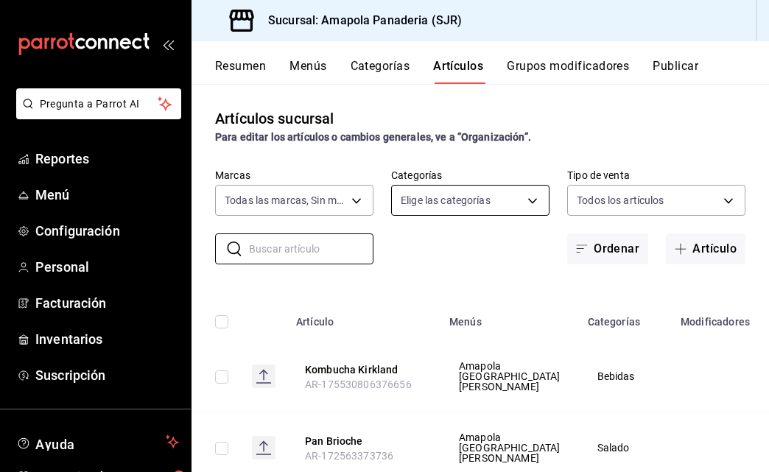
click at [474, 199] on body "Pregunta a Parrot AI Reportes Menú Configuración Personal Facturación Inventari…" at bounding box center [384, 236] width 769 height 472
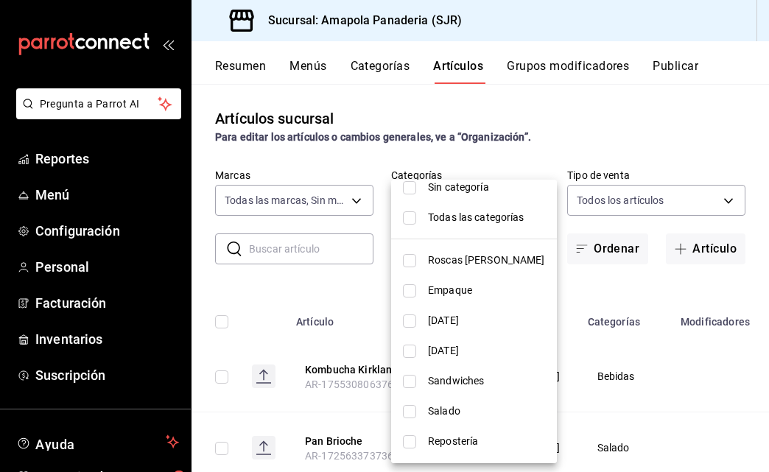
scroll to position [18, 0]
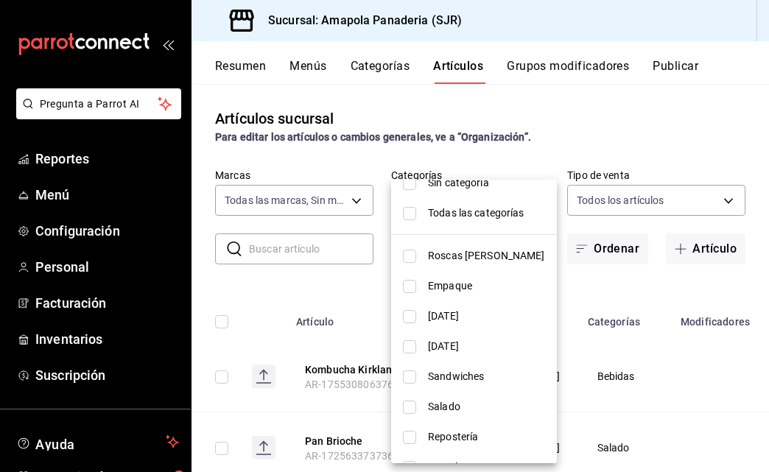
click at [463, 403] on span "Salado" at bounding box center [486, 406] width 117 height 15
type input "93fa1520-1528-4865-83e1-ae0a9395ed62"
checkbox input "true"
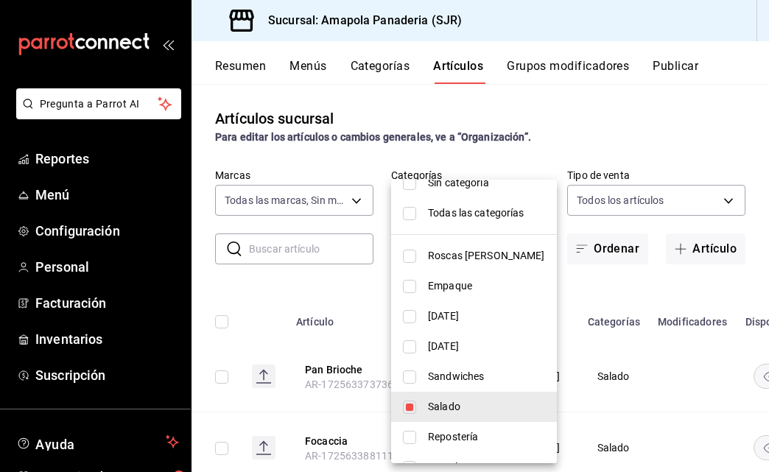
click at [630, 305] on div at bounding box center [384, 236] width 769 height 472
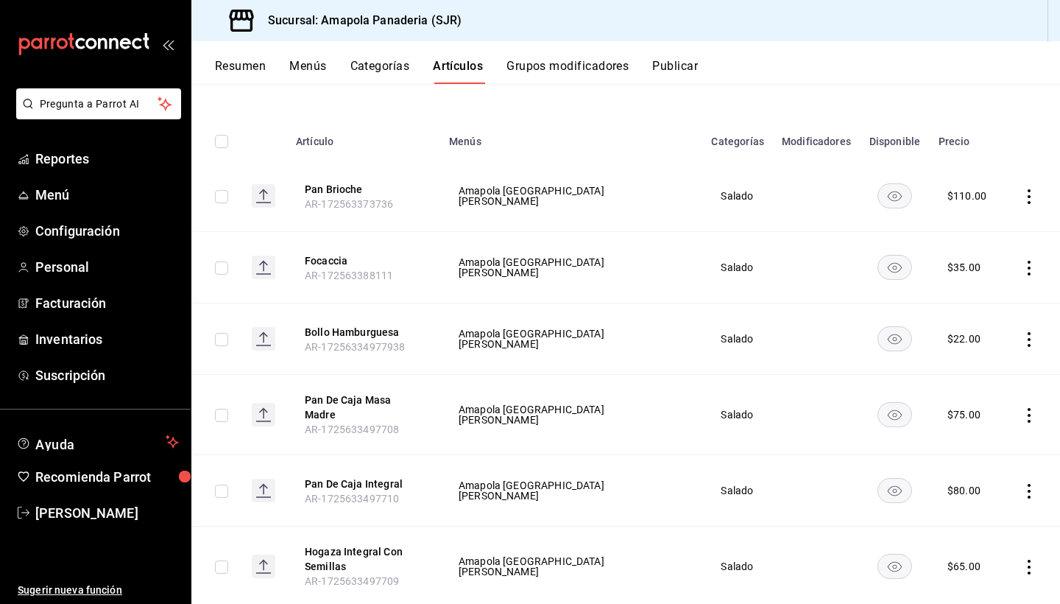
scroll to position [141, 0]
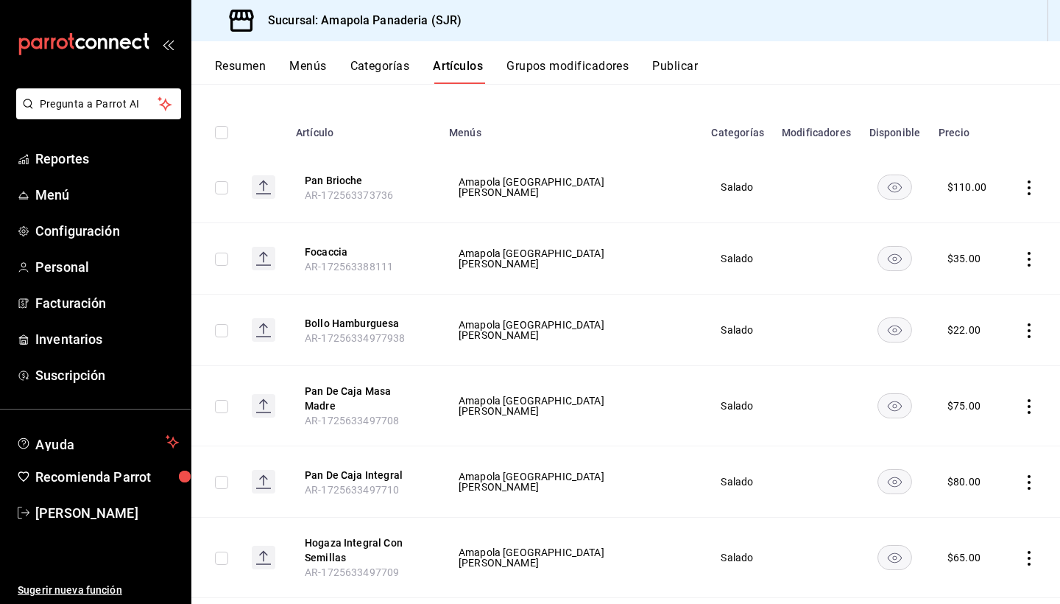
click at [768, 332] on icon "actions" at bounding box center [1029, 330] width 15 height 15
click at [768, 363] on li "Editar" at bounding box center [972, 365] width 88 height 30
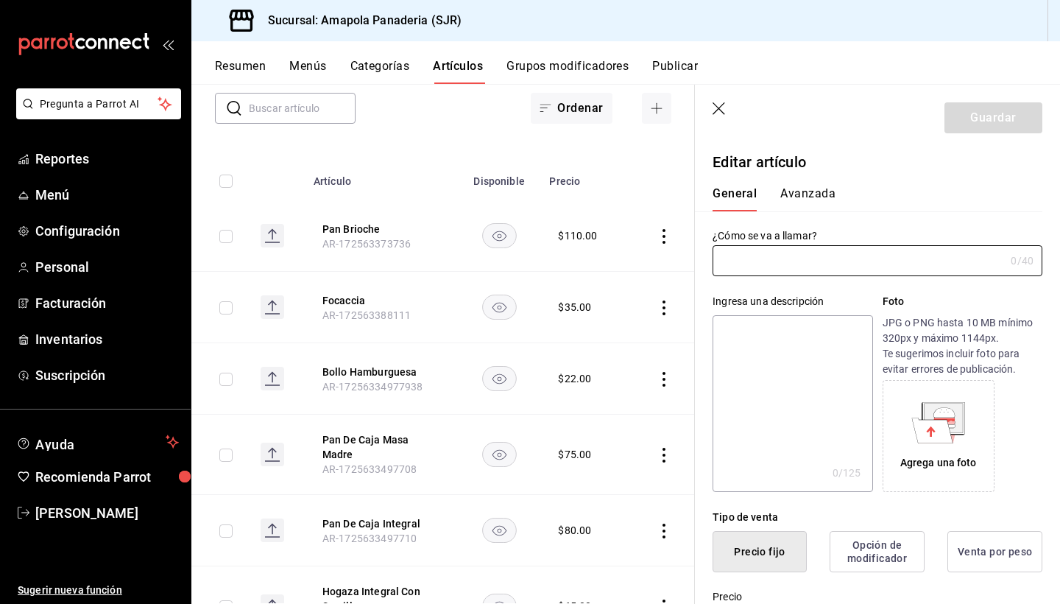
type input "Bollo Hamburguesa"
type input "AR-17256334977938"
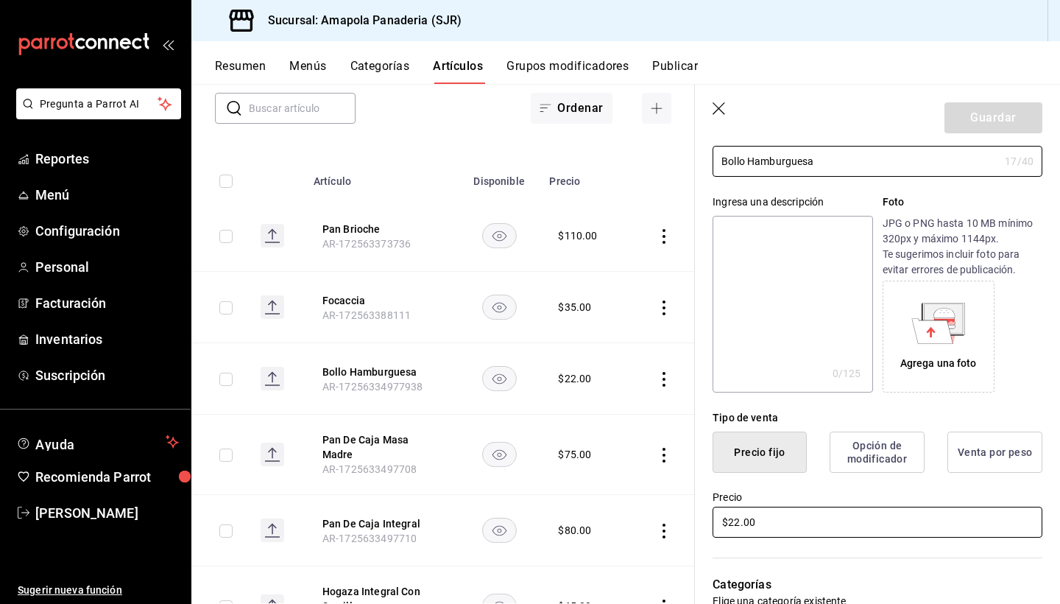
scroll to position [113, 0]
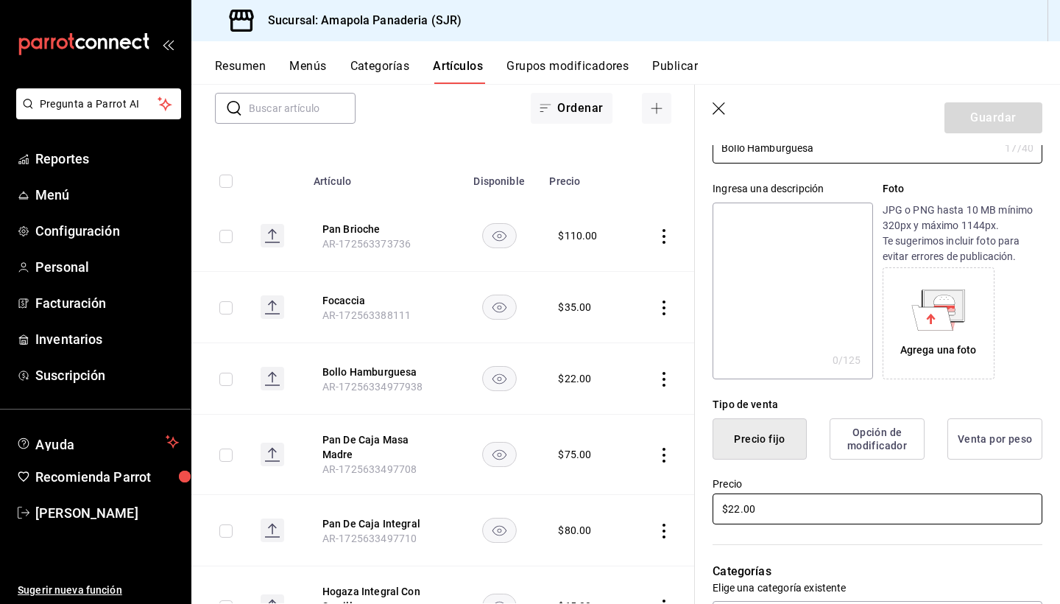
click at [768, 471] on input "$22.00" at bounding box center [878, 508] width 330 height 31
type input "$25.00"
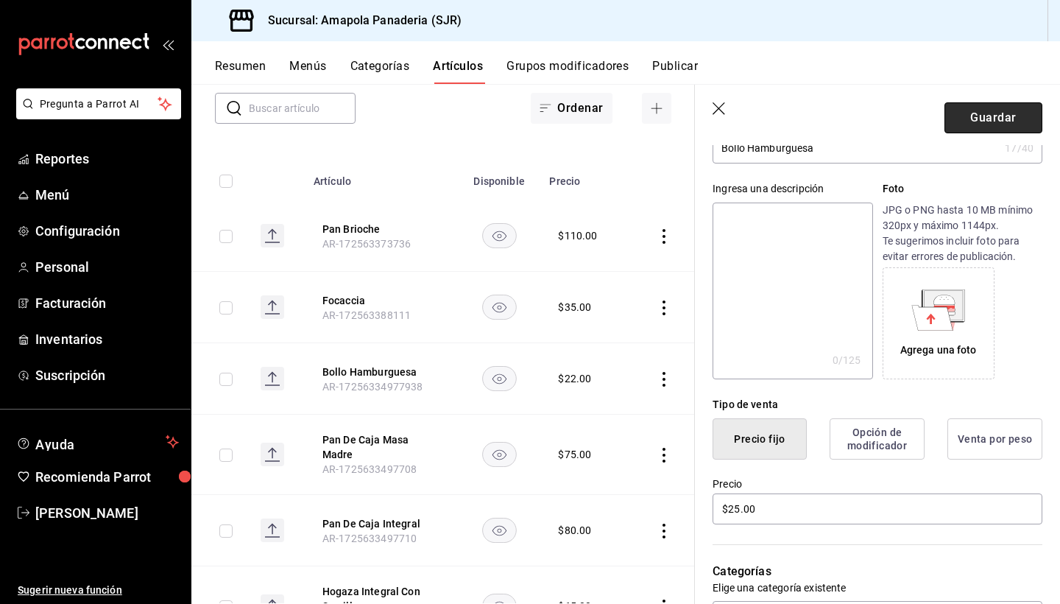
click at [768, 104] on button "Guardar" at bounding box center [994, 117] width 98 height 31
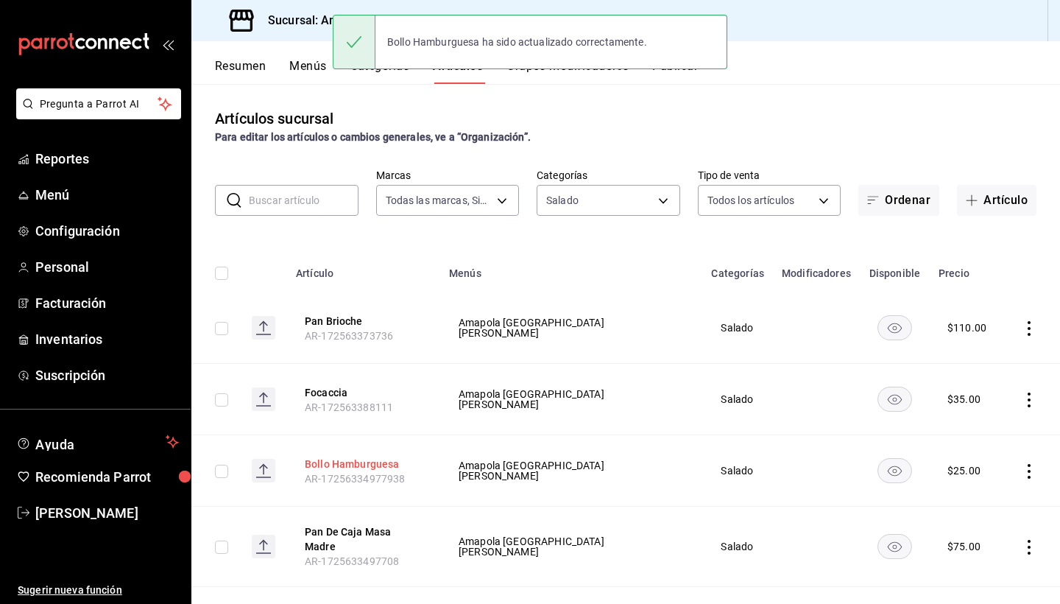
click at [379, 462] on button "Bollo Hamburguesa" at bounding box center [364, 464] width 118 height 15
click at [379, 435] on th "Focaccia AR-172563388111" at bounding box center [363, 399] width 153 height 71
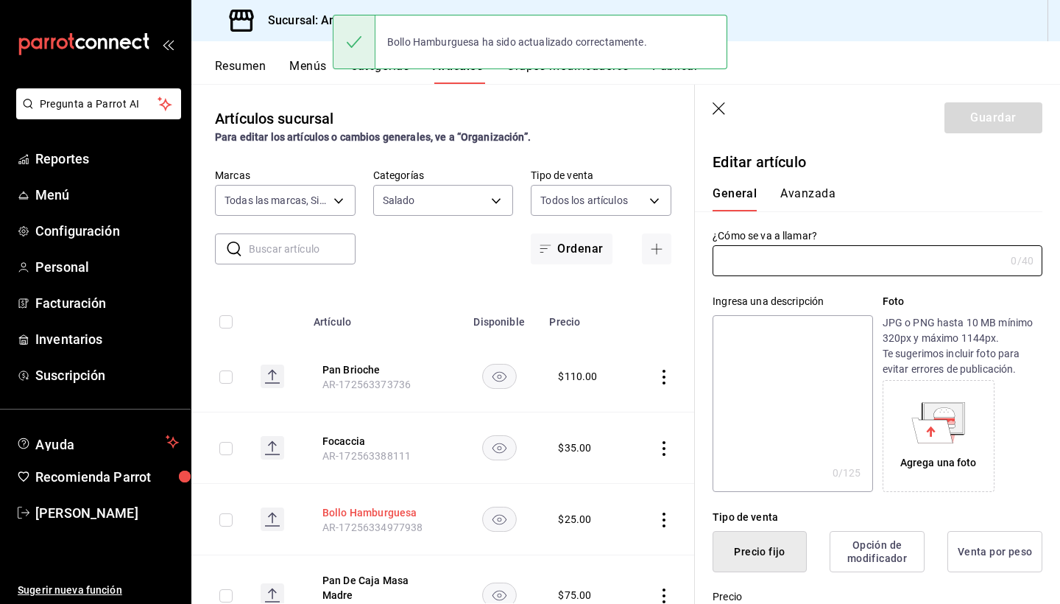
type input "Bollo Hamburguesa"
type input "AR-17256334977938"
type input "$25.00"
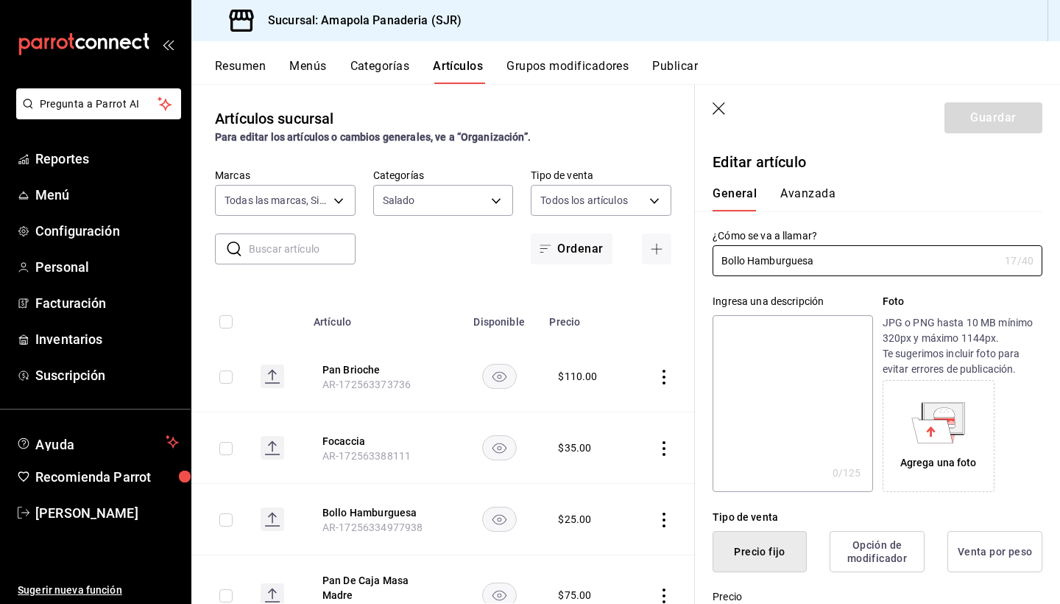
click at [720, 102] on header "Guardar" at bounding box center [877, 115] width 365 height 60
click at [723, 106] on icon "button" at bounding box center [720, 109] width 15 height 15
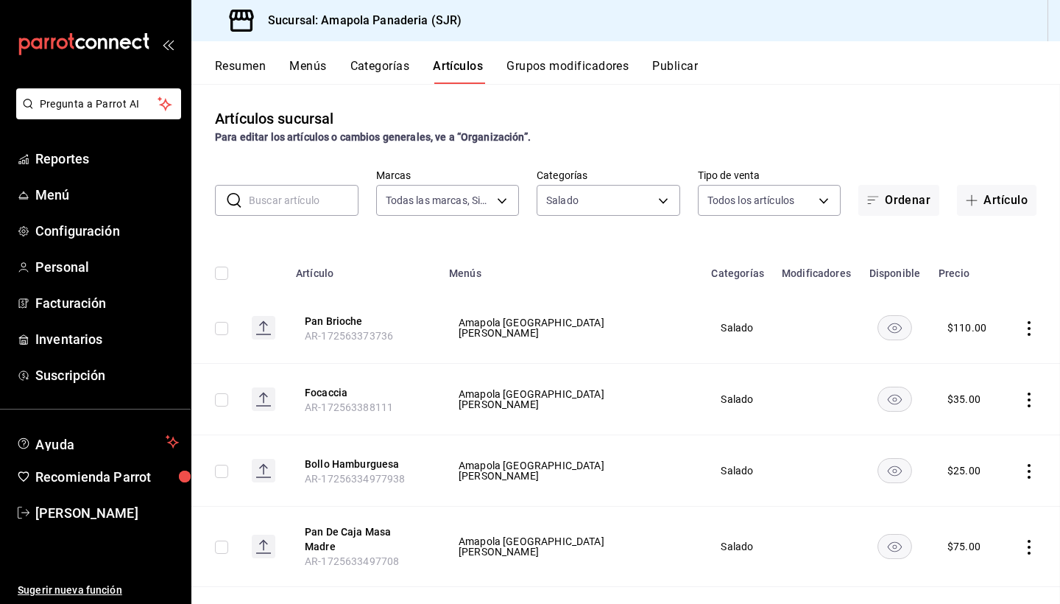
click at [714, 99] on main "Artículos sucursal Para editar los artículos o cambios generales, ve a “Organiz…" at bounding box center [625, 344] width 869 height 520
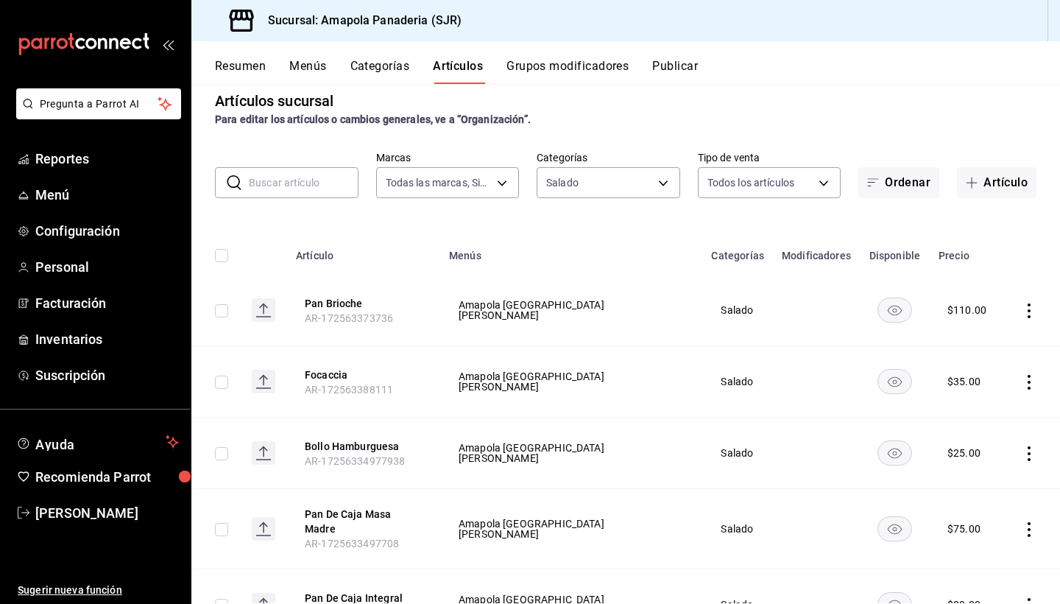
scroll to position [18, 0]
drag, startPoint x: 313, startPoint y: 441, endPoint x: 435, endPoint y: 447, distance: 122.4
click at [435, 447] on th "Bollo Hamburguesa AR-17256334977938" at bounding box center [363, 452] width 153 height 71
drag, startPoint x: 431, startPoint y: 447, endPoint x: 299, endPoint y: 446, distance: 132.5
click at [299, 446] on tr "Bollo Hamburguesa AR-17256334977938 Amapola [GEOGRAPHIC_DATA][PERSON_NAME] Sala…" at bounding box center [625, 452] width 869 height 71
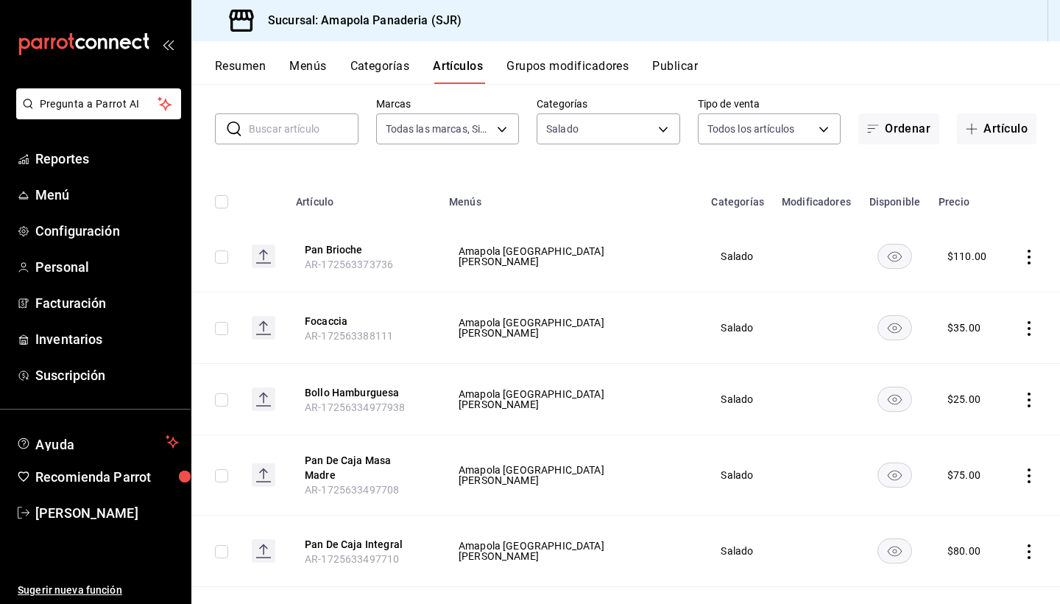
scroll to position [75, 0]
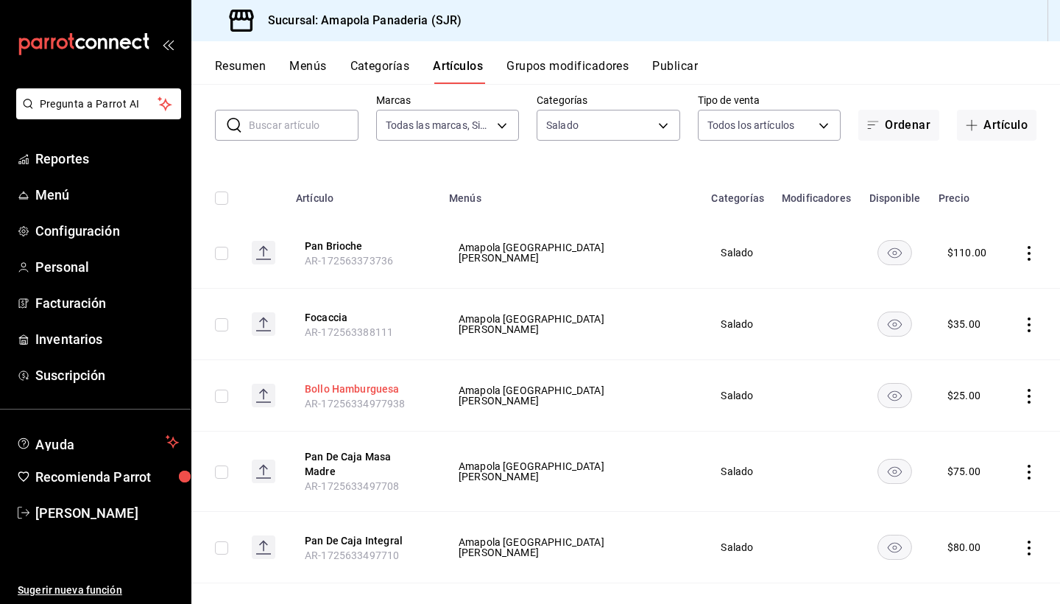
click at [409, 390] on button "Bollo Hamburguesa" at bounding box center [364, 388] width 118 height 15
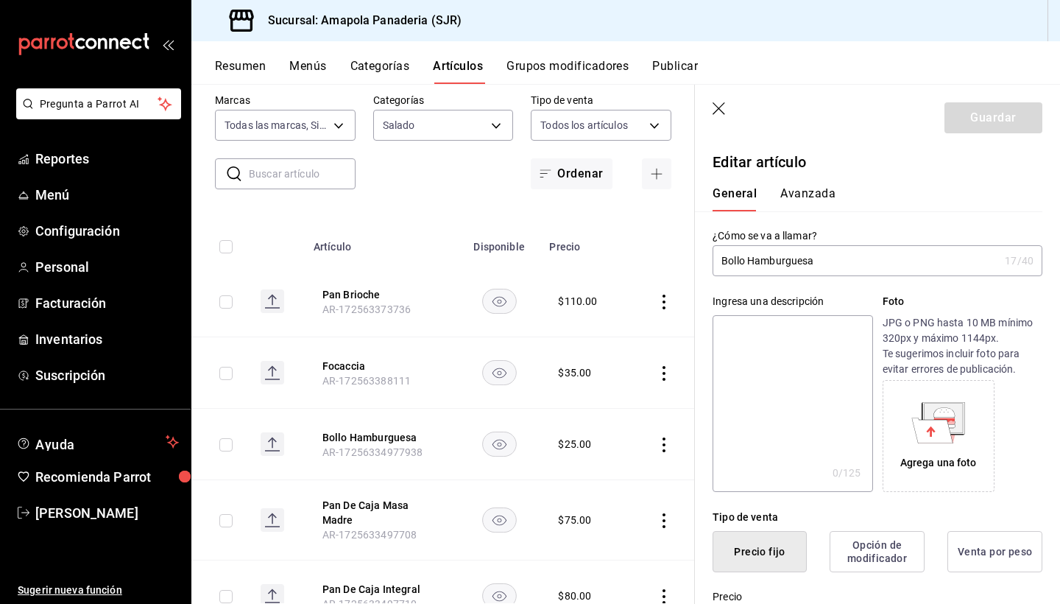
click at [768, 258] on input "Bollo Hamburguesa" at bounding box center [856, 260] width 286 height 29
click at [717, 107] on icon "button" at bounding box center [719, 108] width 13 height 13
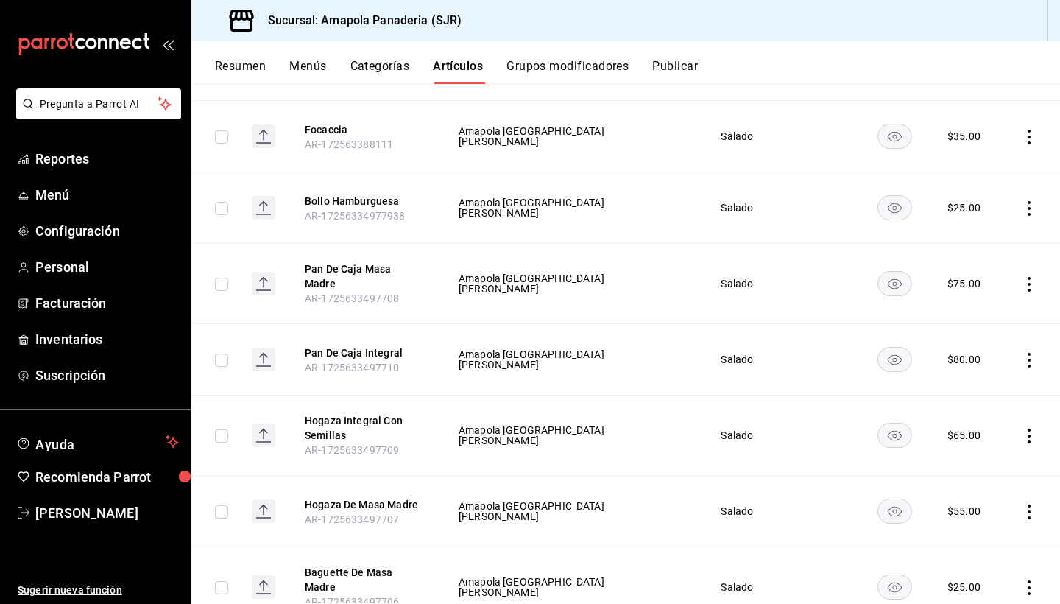
scroll to position [264, 0]
drag, startPoint x: 931, startPoint y: 280, endPoint x: 990, endPoint y: 278, distance: 58.9
click at [768, 278] on td "$ 75.00" at bounding box center [967, 283] width 74 height 80
drag, startPoint x: 926, startPoint y: 505, endPoint x: 966, endPoint y: 509, distance: 40.7
click at [768, 471] on div "$ 55.00" at bounding box center [967, 510] width 39 height 15
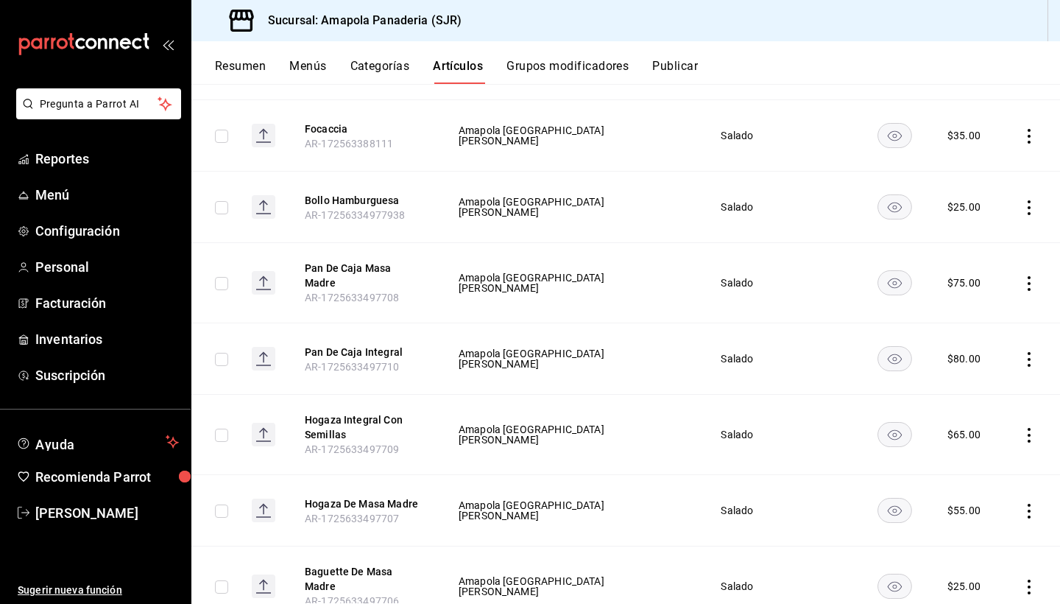
click at [768, 289] on div "$ 75.00" at bounding box center [967, 282] width 39 height 15
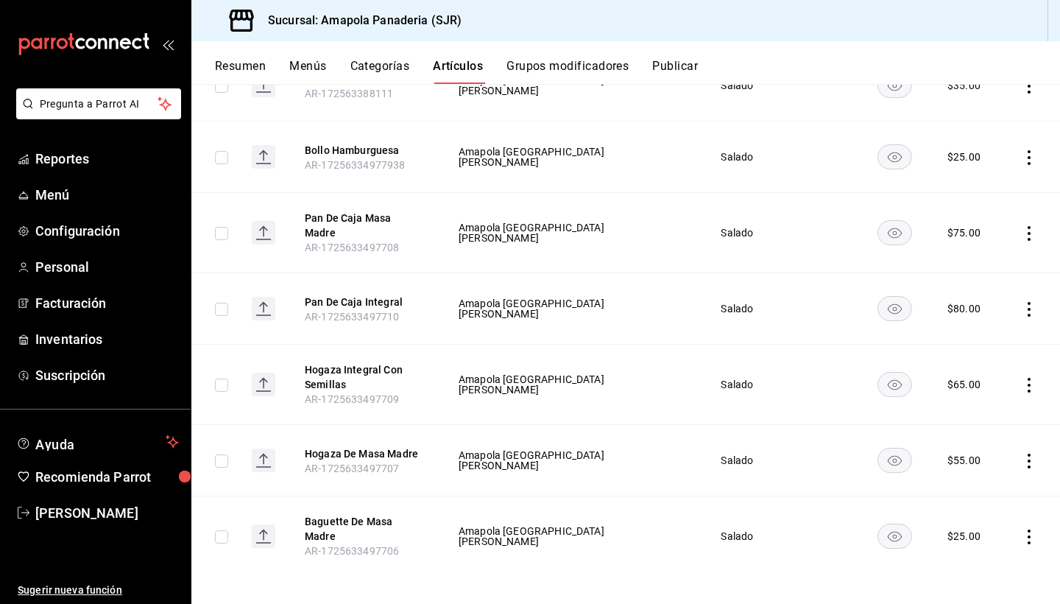
scroll to position [315, 0]
click at [768, 233] on icon "actions" at bounding box center [1029, 232] width 15 height 15
click at [768, 267] on span "Editar" at bounding box center [985, 265] width 38 height 15
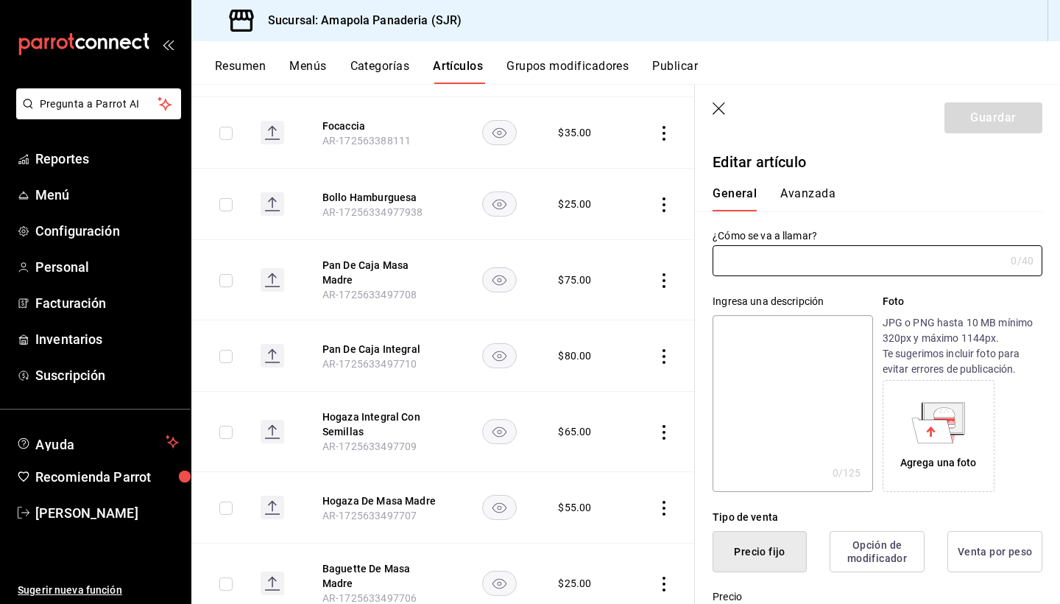
type input "Pan De Caja Masa Madre"
type textarea "Pan De Caja Masa Madre"
type textarea "x"
type input "AR-1725633497708"
type textarea "x"
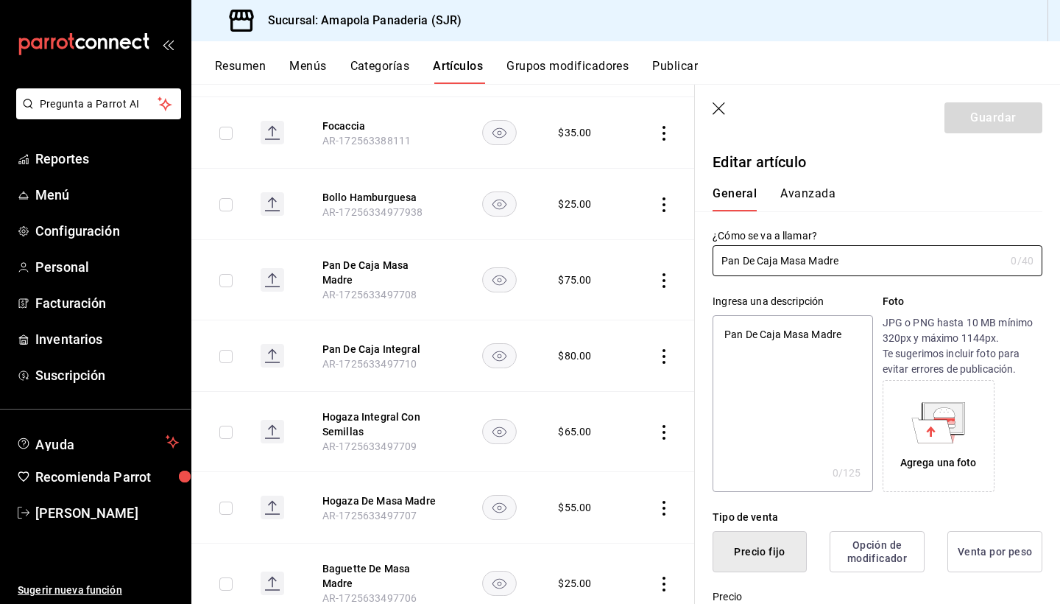
type input "$75.00"
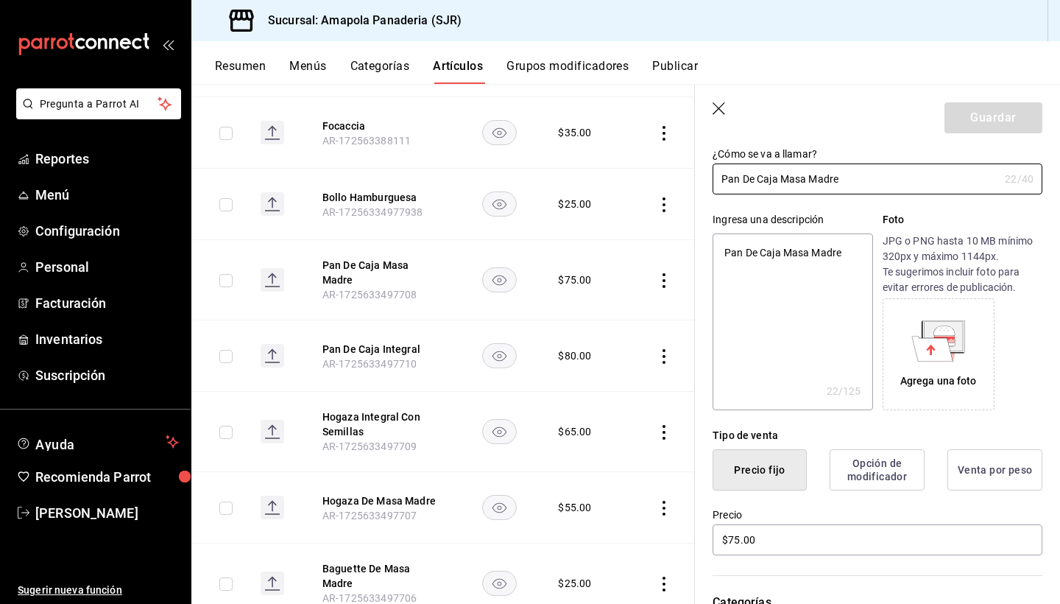
scroll to position [243, 0]
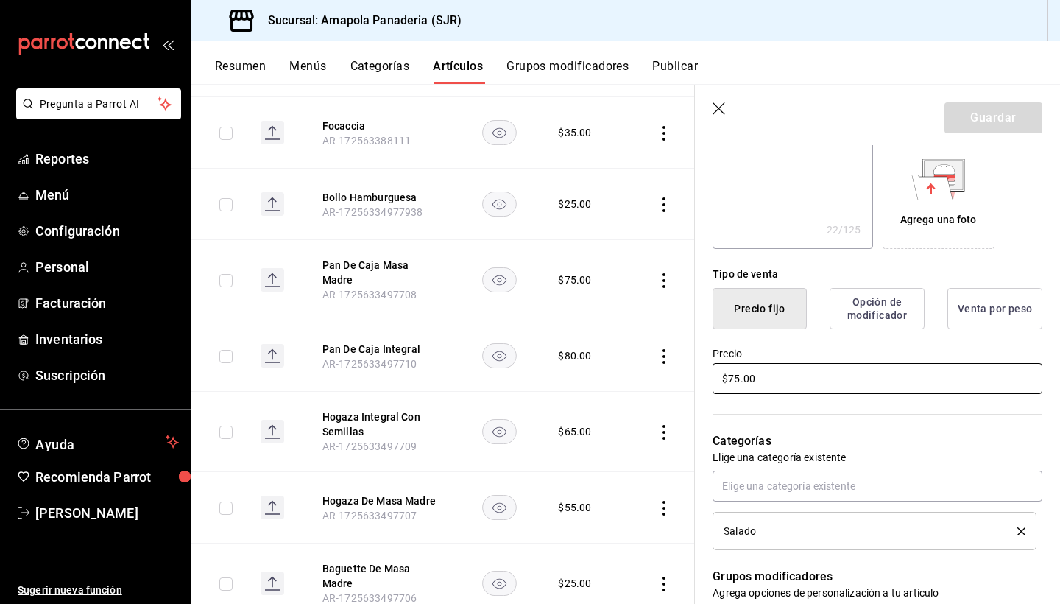
click at [735, 363] on input "$75.00" at bounding box center [878, 378] width 330 height 31
click at [735, 381] on input "$75.00" at bounding box center [878, 378] width 330 height 31
type textarea "x"
type input "$7.00"
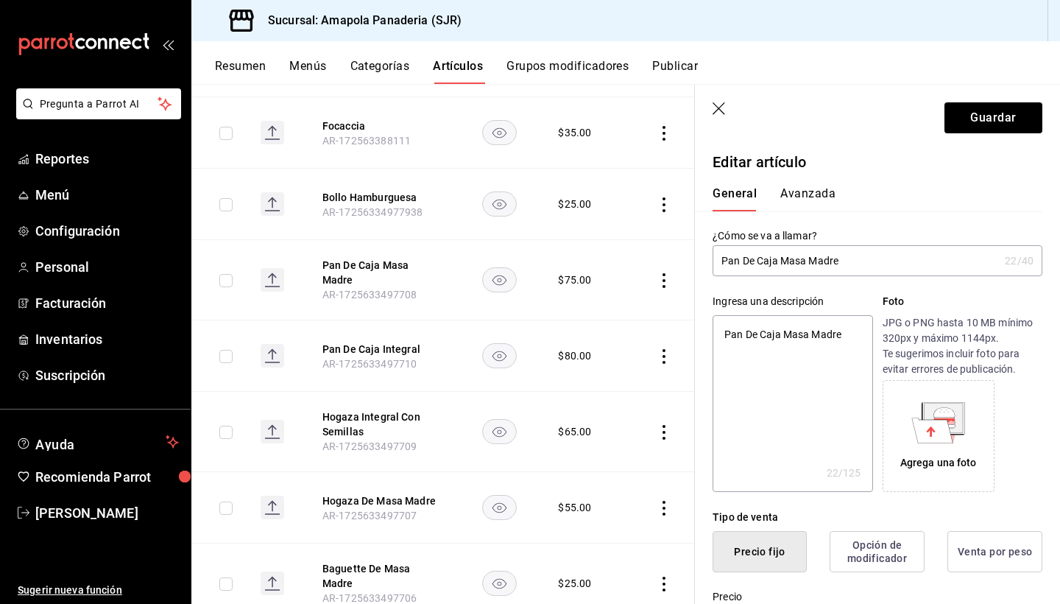
scroll to position [0, 0]
click at [768, 264] on input "Pan De Caja Masa Madre" at bounding box center [856, 260] width 286 height 29
click at [768, 123] on button "Guardar" at bounding box center [994, 117] width 98 height 31
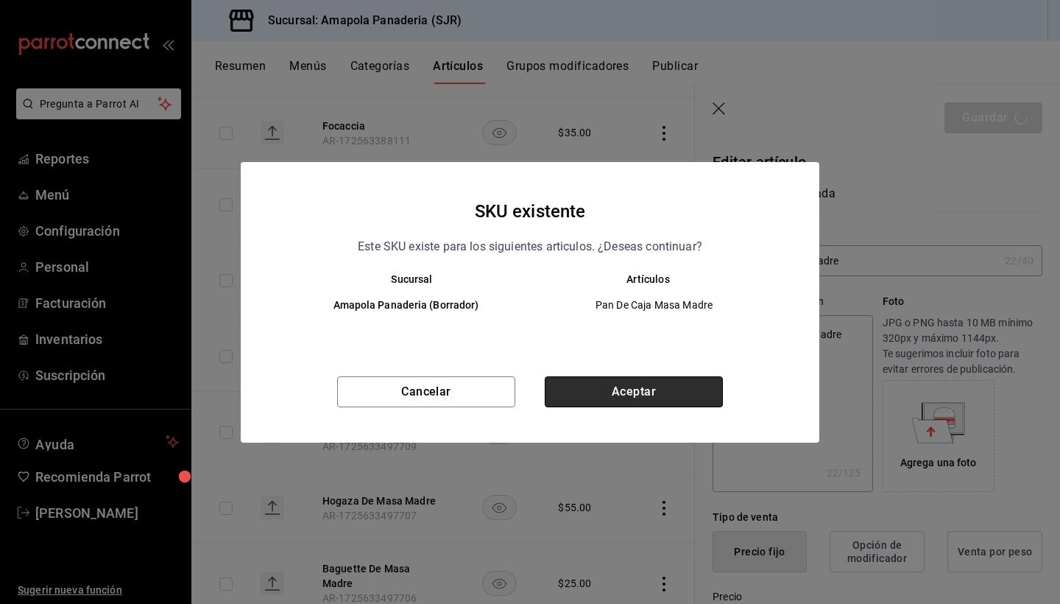
click at [614, 398] on button "Aceptar" at bounding box center [634, 391] width 178 height 31
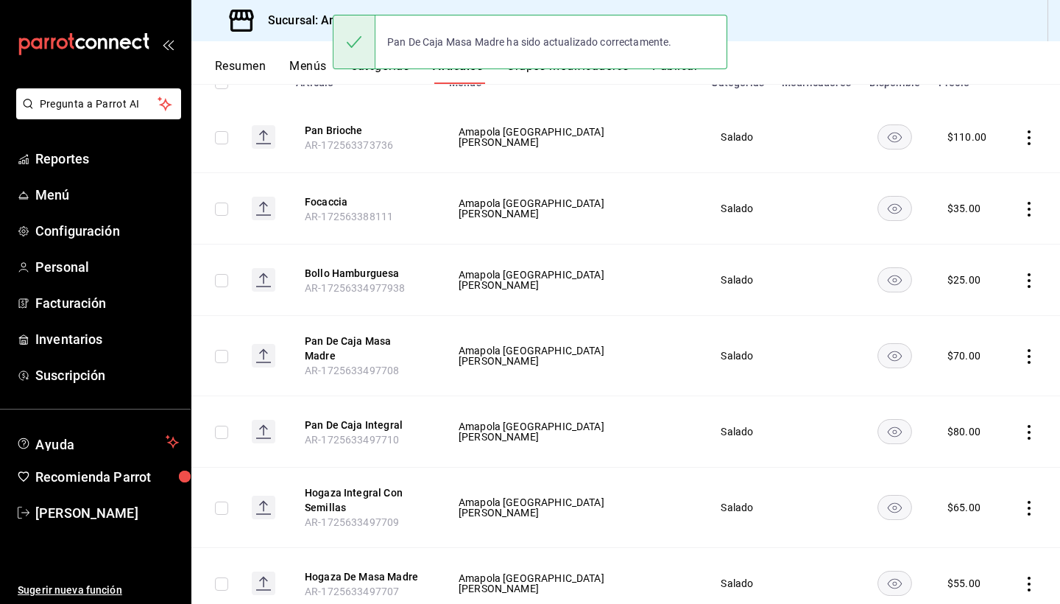
scroll to position [223, 0]
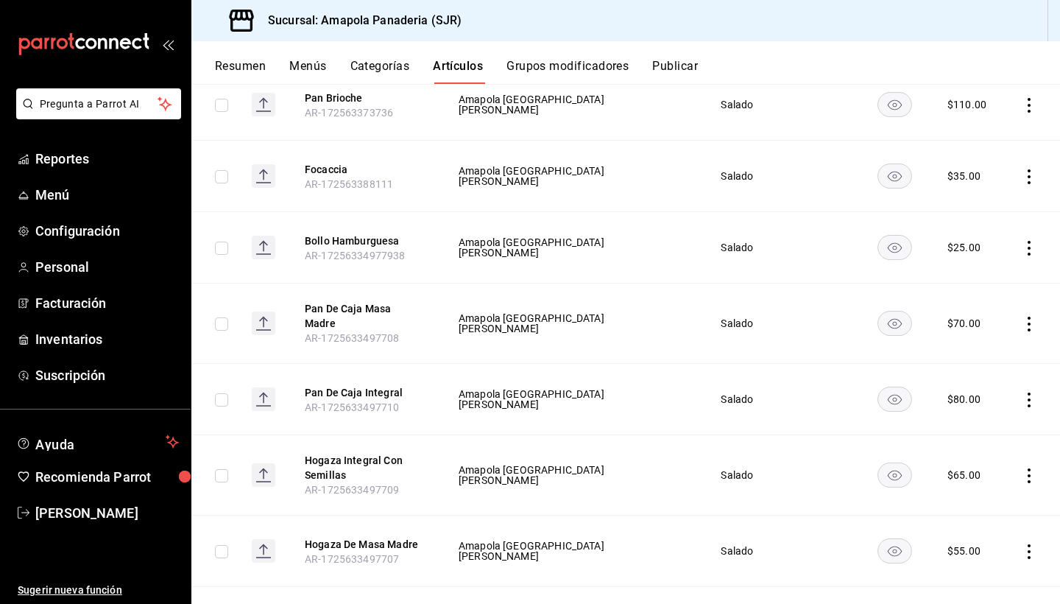
click at [768, 396] on icon "actions" at bounding box center [1029, 399] width 15 height 15
click at [768, 435] on span "Editar" at bounding box center [985, 433] width 38 height 15
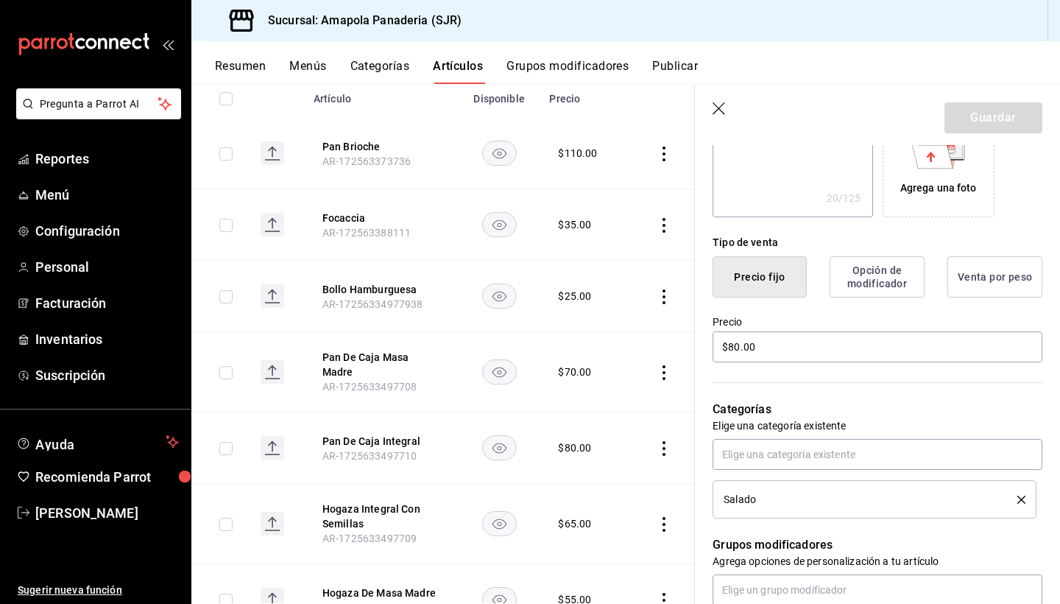
scroll to position [273, 0]
click at [744, 350] on input "$80.00" at bounding box center [878, 348] width 330 height 31
click at [714, 100] on header "Guardar" at bounding box center [877, 115] width 365 height 60
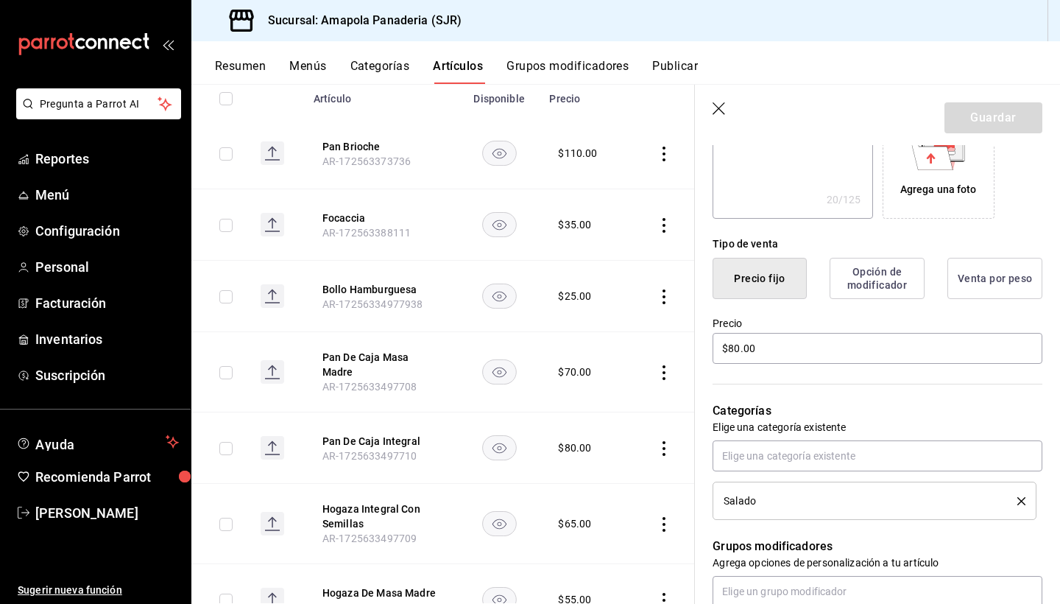
click at [717, 108] on icon "button" at bounding box center [720, 109] width 15 height 15
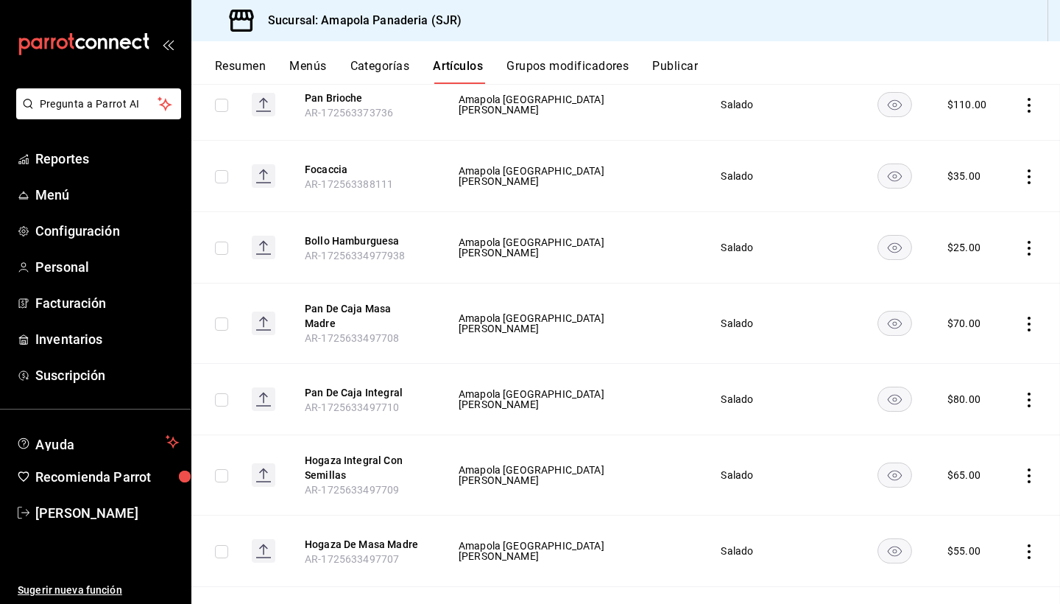
click at [719, 108] on td "Salado" at bounding box center [737, 104] width 71 height 71
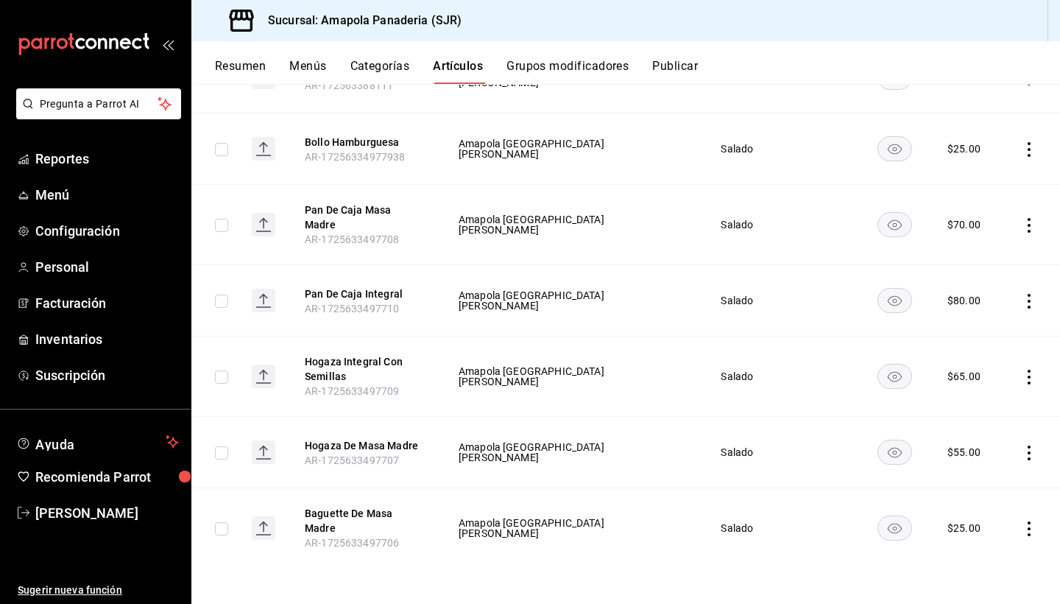
scroll to position [322, 0]
click at [768, 449] on icon "actions" at bounding box center [1029, 452] width 15 height 15
click at [768, 471] on span "Editar" at bounding box center [985, 486] width 38 height 15
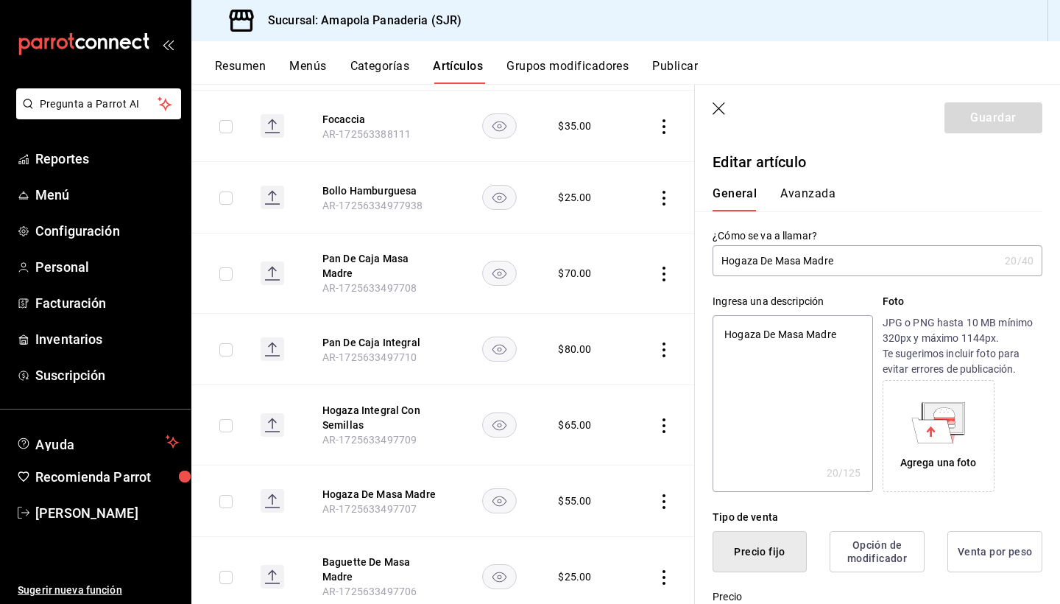
click at [768, 259] on input "Hogaza De Masa Madre" at bounding box center [856, 260] width 286 height 29
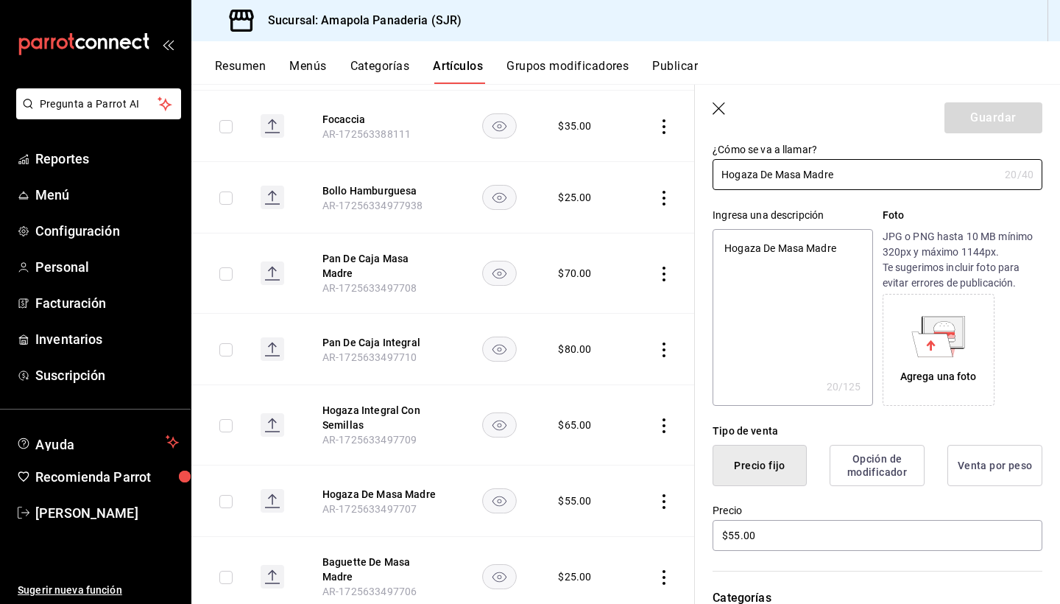
scroll to position [124, 0]
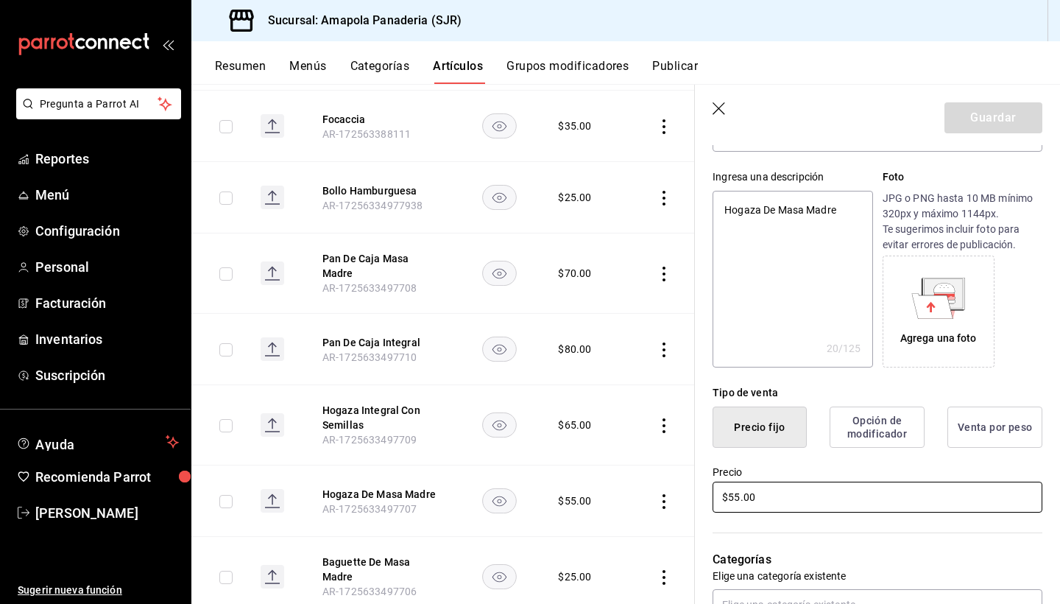
click at [768, 471] on input "$55.00" at bounding box center [878, 497] width 330 height 31
click at [768, 118] on button "Guardar" at bounding box center [994, 117] width 98 height 31
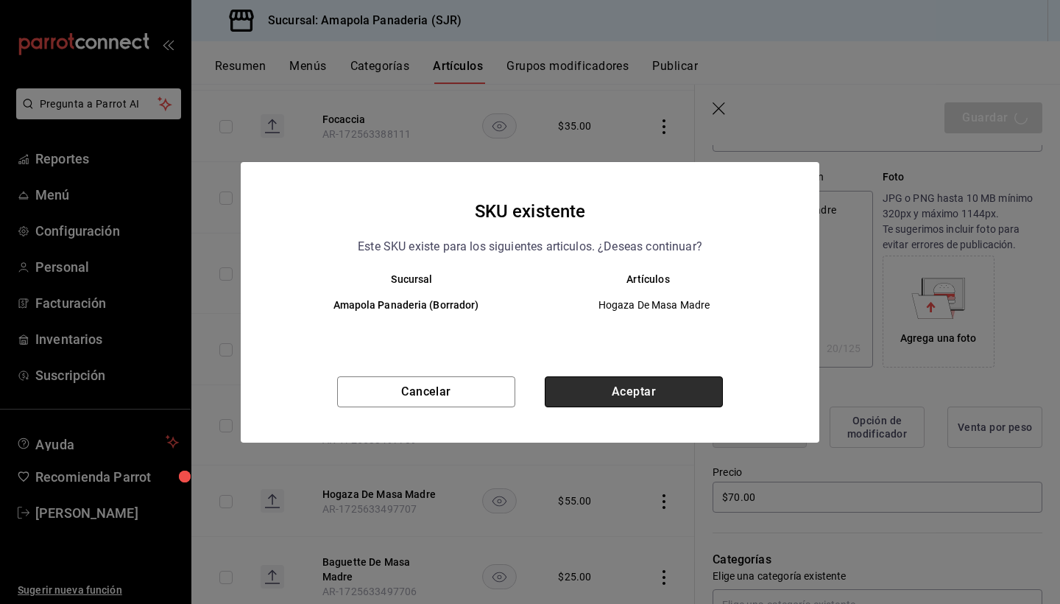
click at [599, 386] on button "Aceptar" at bounding box center [634, 391] width 178 height 31
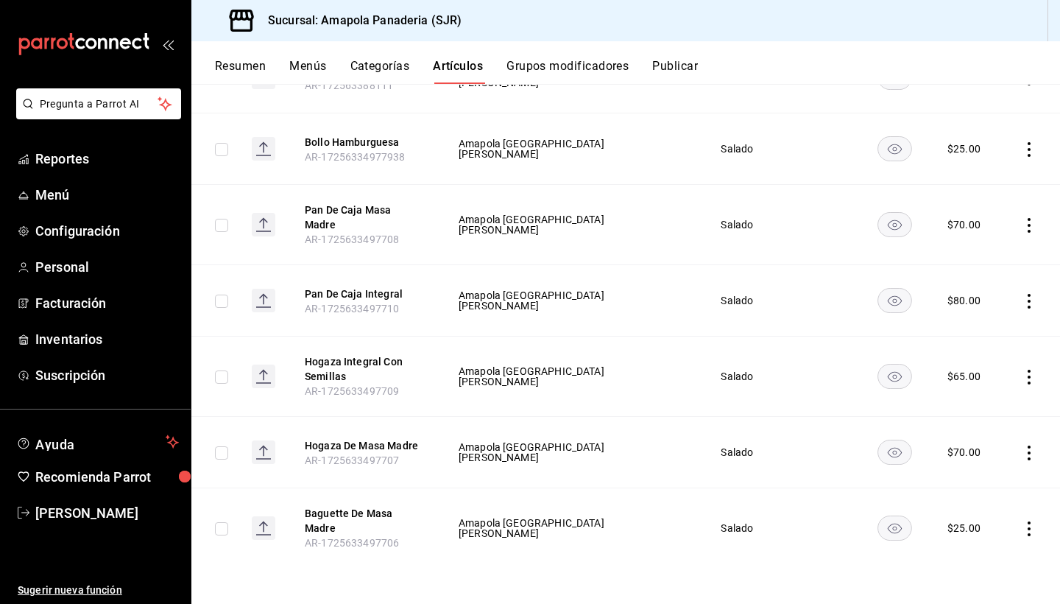
scroll to position [322, 0]
drag, startPoint x: 928, startPoint y: 372, endPoint x: 992, endPoint y: 372, distance: 63.3
click at [768, 372] on td "$ 65.00" at bounding box center [967, 376] width 74 height 80
click at [768, 374] on icon "actions" at bounding box center [1029, 377] width 15 height 15
click at [768, 413] on span "Editar" at bounding box center [985, 410] width 38 height 15
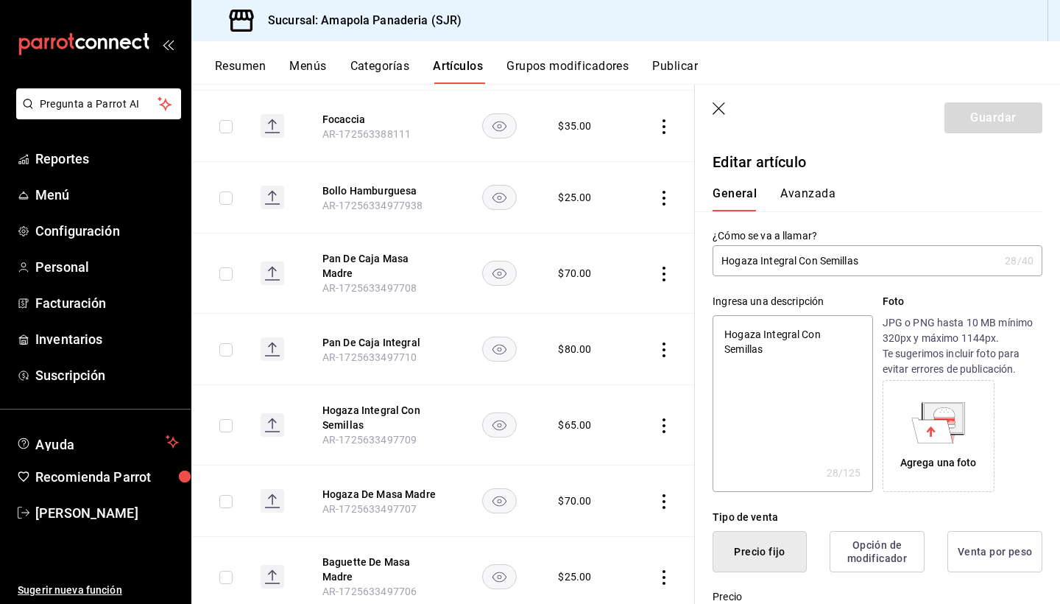
click at [768, 264] on input "Hogaza Integral Con Semillas" at bounding box center [856, 260] width 286 height 29
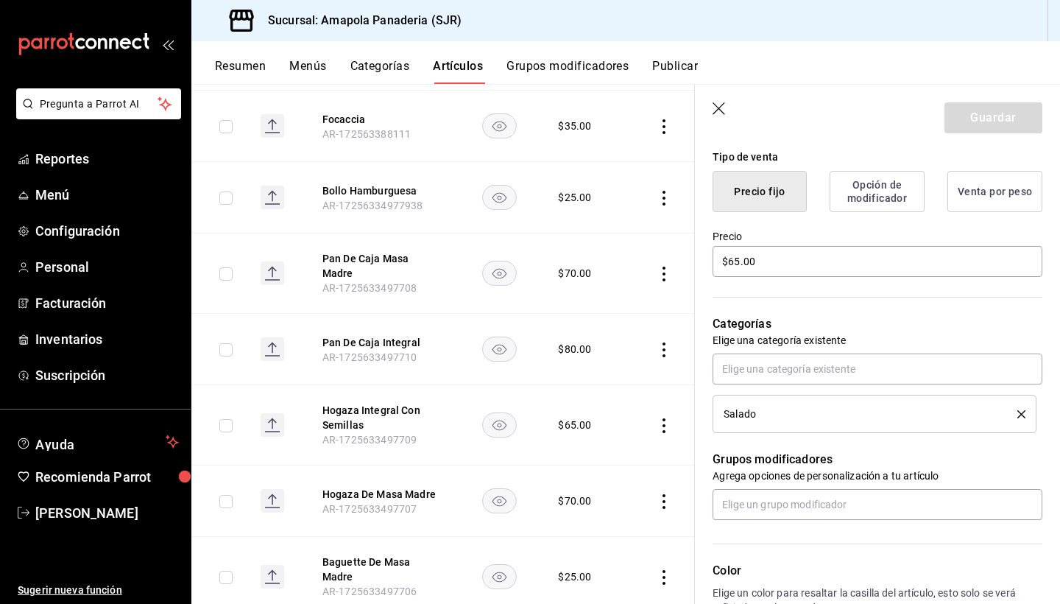
scroll to position [387, 0]
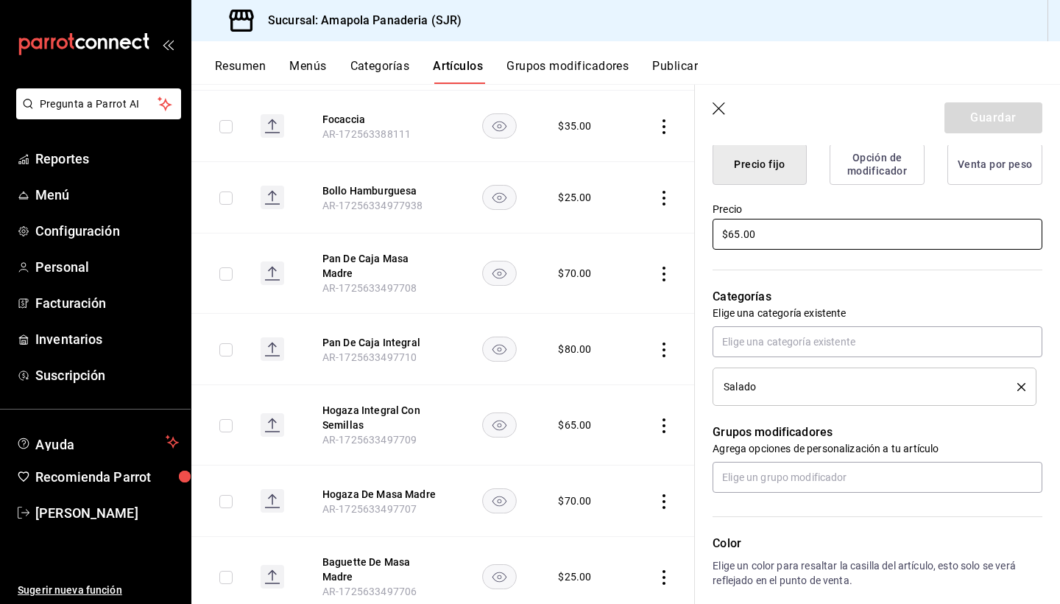
click at [735, 233] on input "$65.00" at bounding box center [878, 234] width 330 height 31
click at [768, 116] on button "Guardar" at bounding box center [994, 117] width 98 height 31
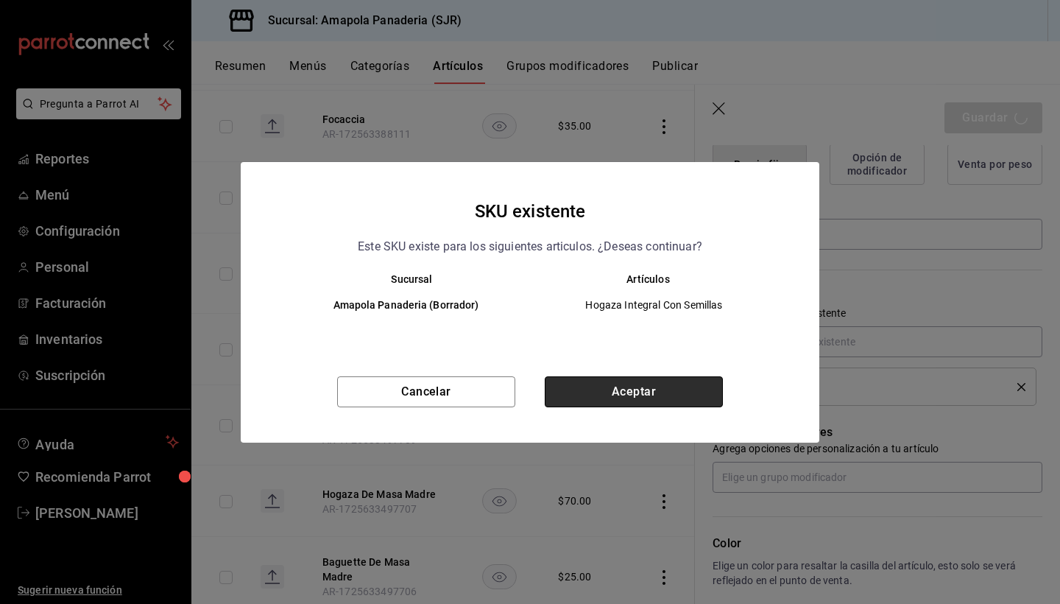
click at [605, 398] on button "Aceptar" at bounding box center [634, 391] width 178 height 31
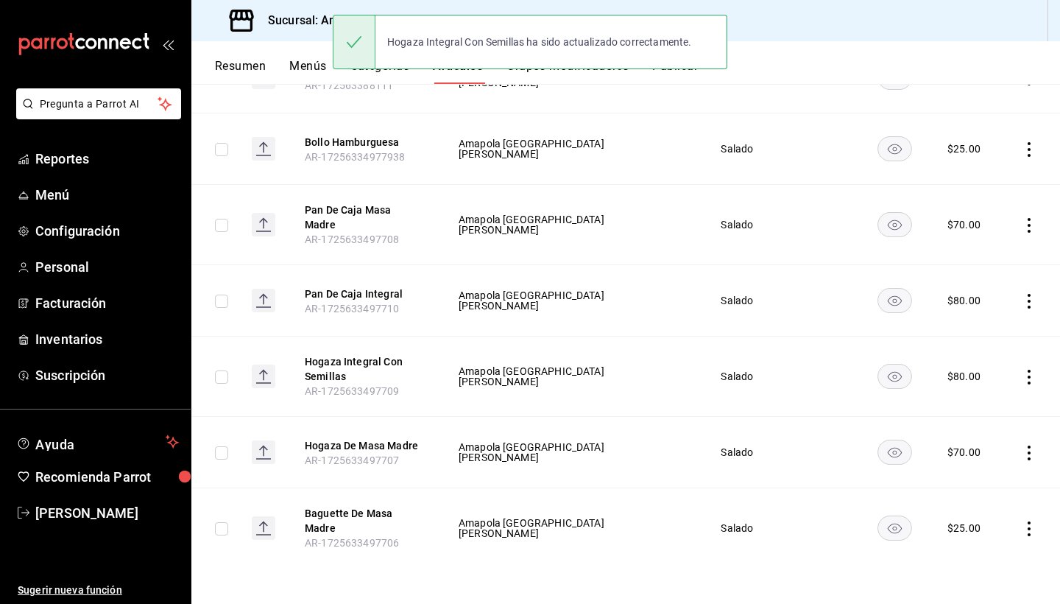
scroll to position [322, 0]
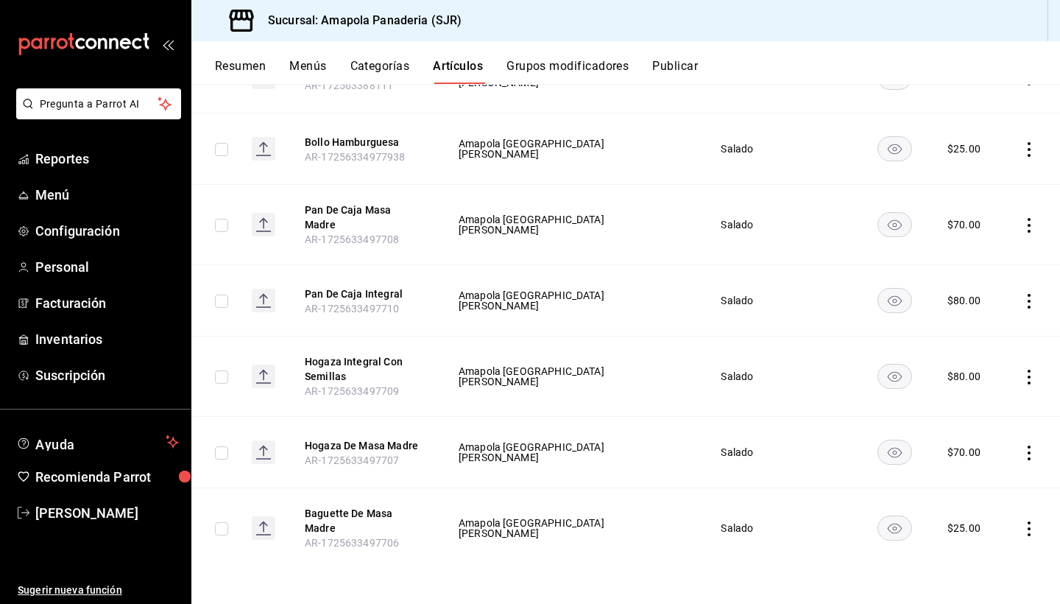
click at [768, 471] on icon "actions" at bounding box center [1029, 528] width 15 height 15
click at [768, 471] on span "Editar" at bounding box center [985, 504] width 38 height 15
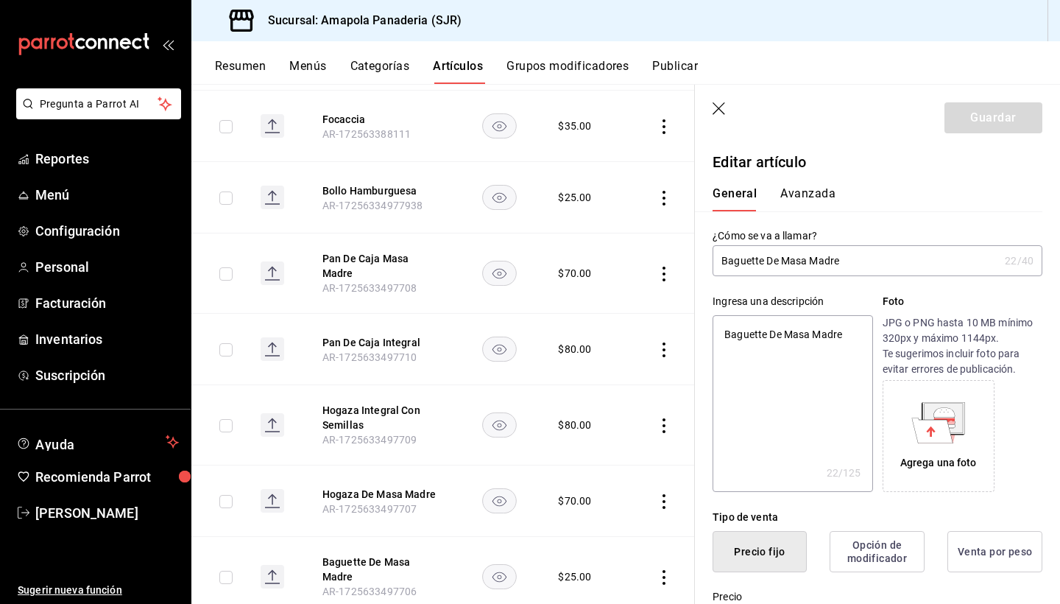
click at [768, 272] on input "Baguette De Masa Madre" at bounding box center [856, 260] width 286 height 29
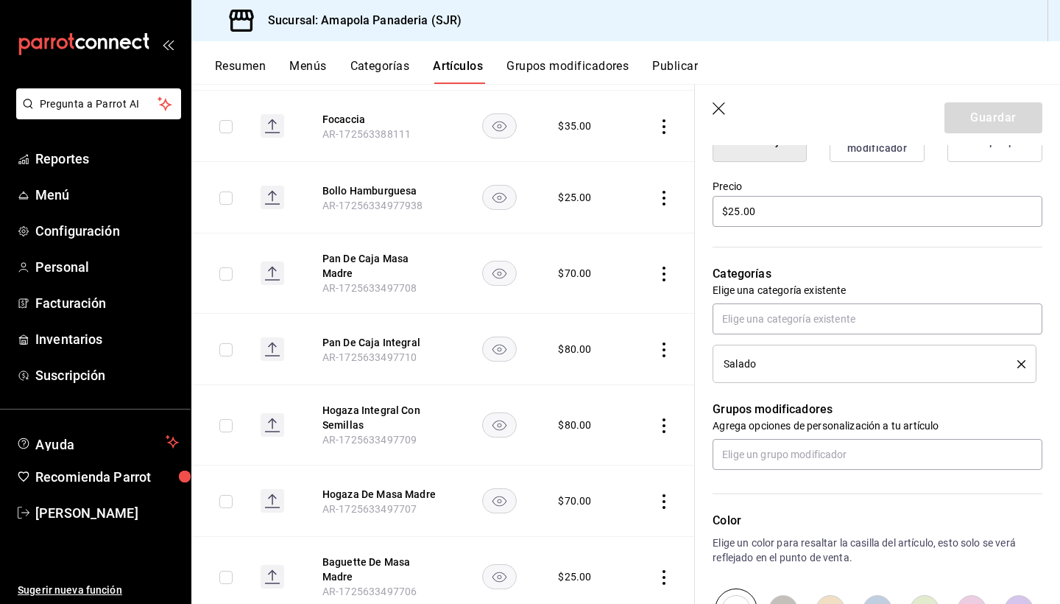
scroll to position [398, 0]
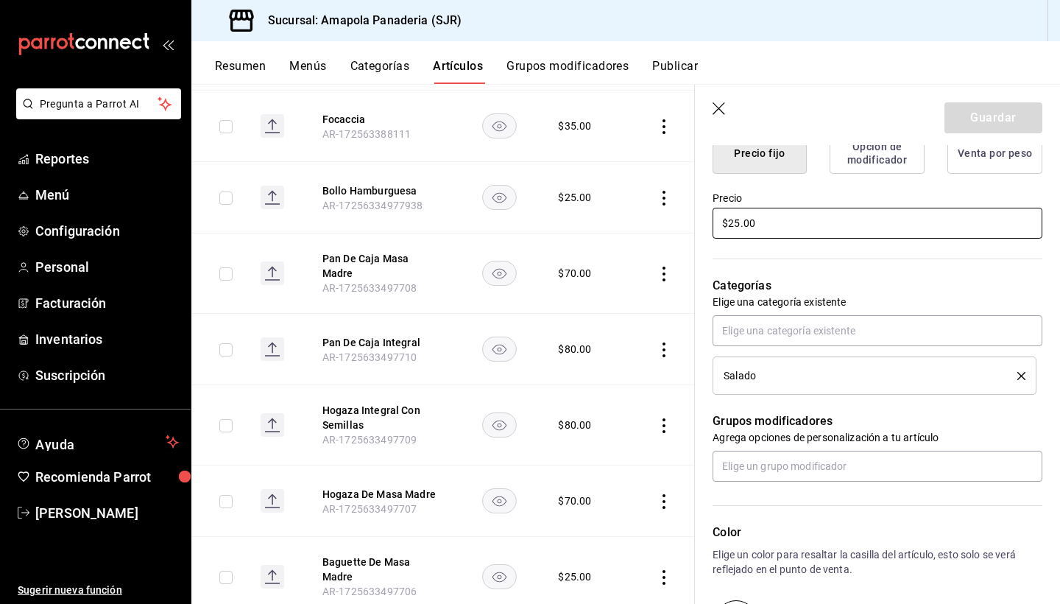
click at [762, 216] on input "$25.00" at bounding box center [878, 223] width 330 height 31
click at [768, 112] on button "Guardar" at bounding box center [994, 117] width 98 height 31
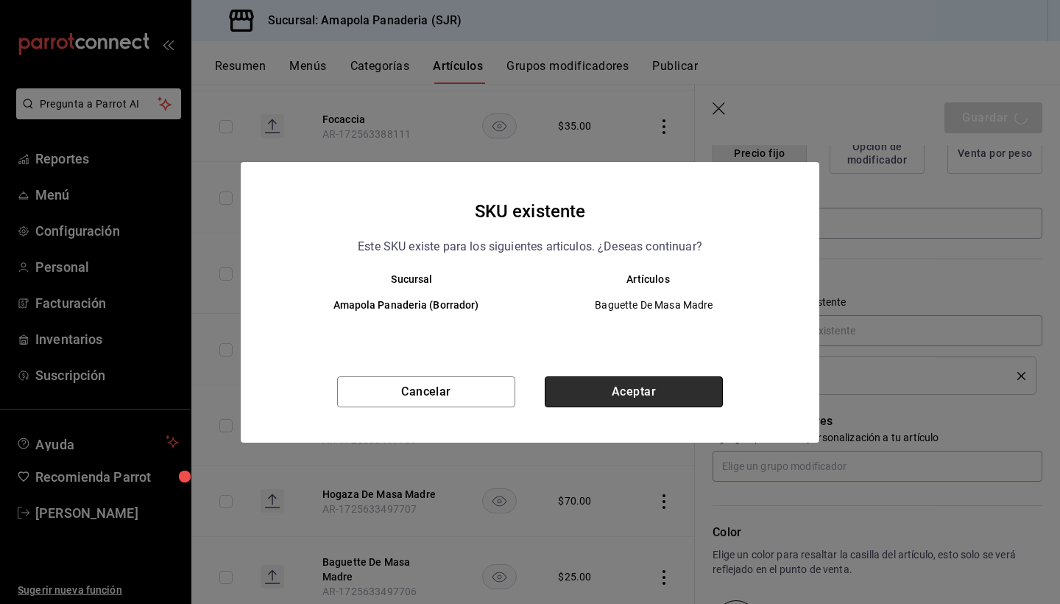
click at [613, 387] on button "Aceptar" at bounding box center [634, 391] width 178 height 31
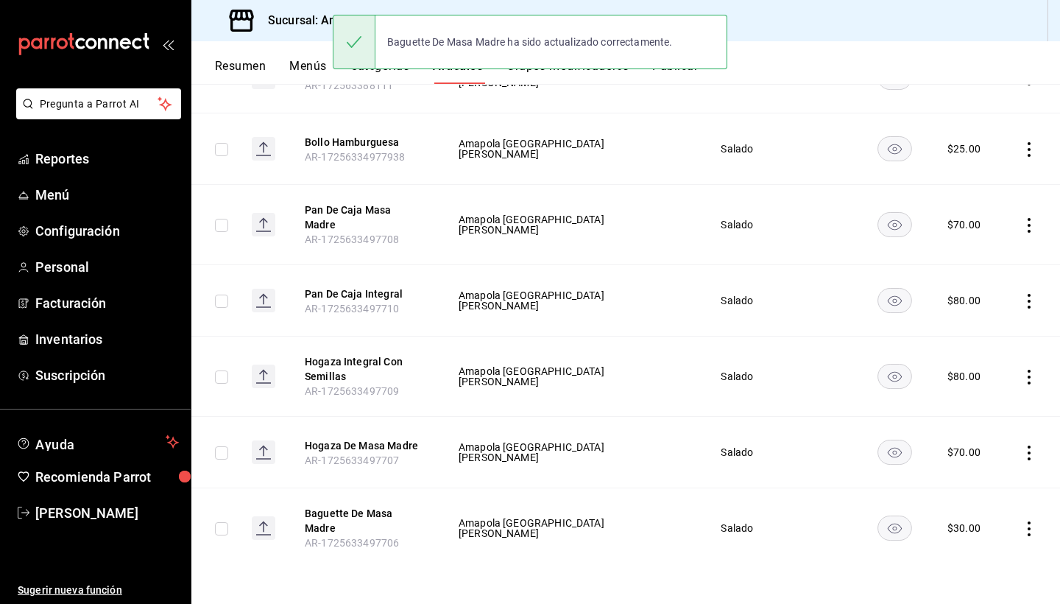
click at [268, 373] on rect at bounding box center [264, 376] width 24 height 24
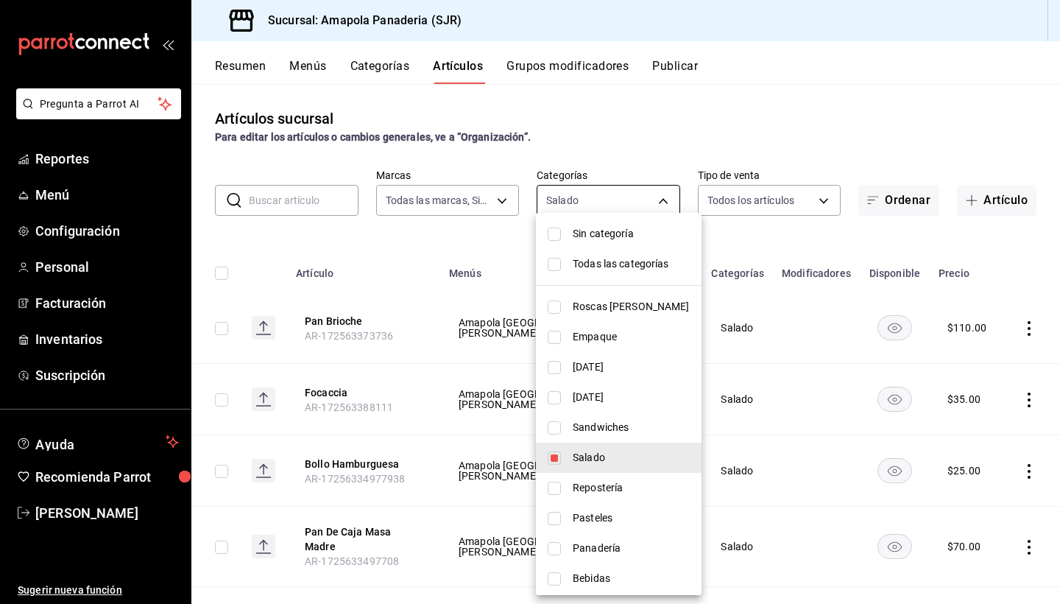
click at [652, 194] on body "Pregunta a Parrot AI Reportes Menú Configuración Personal Facturación Inventari…" at bounding box center [530, 302] width 1060 height 604
click at [616, 456] on span "Salado" at bounding box center [631, 457] width 117 height 15
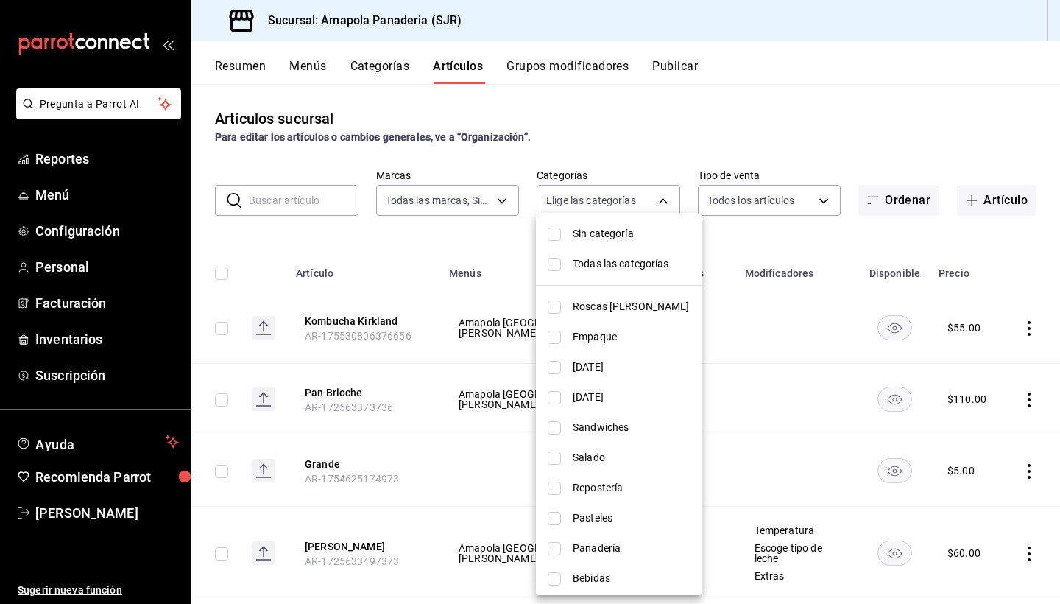
click at [616, 471] on span "Repostería" at bounding box center [631, 487] width 117 height 15
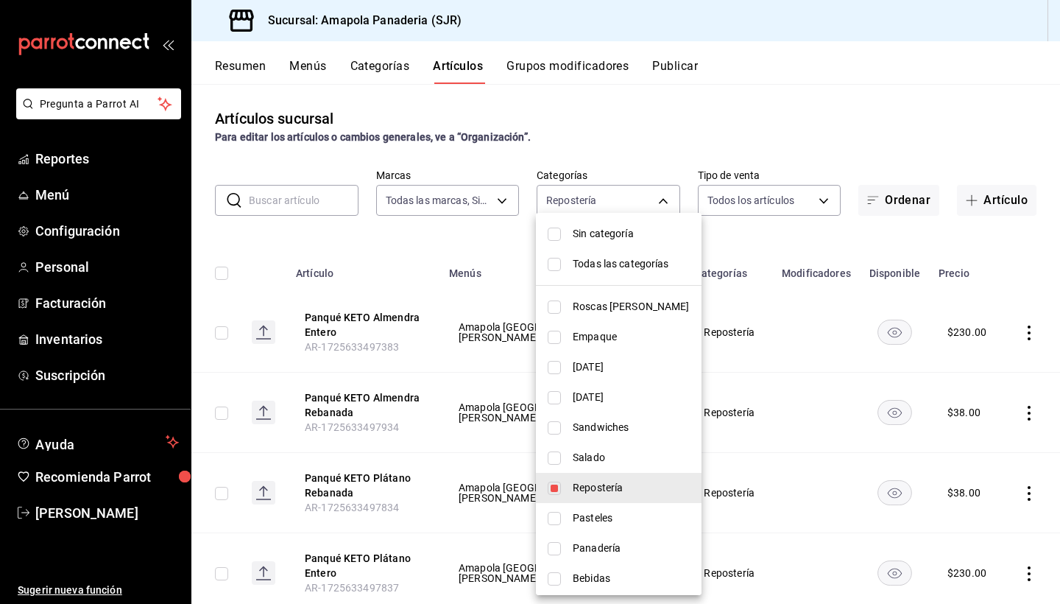
click at [762, 266] on div at bounding box center [530, 302] width 1060 height 604
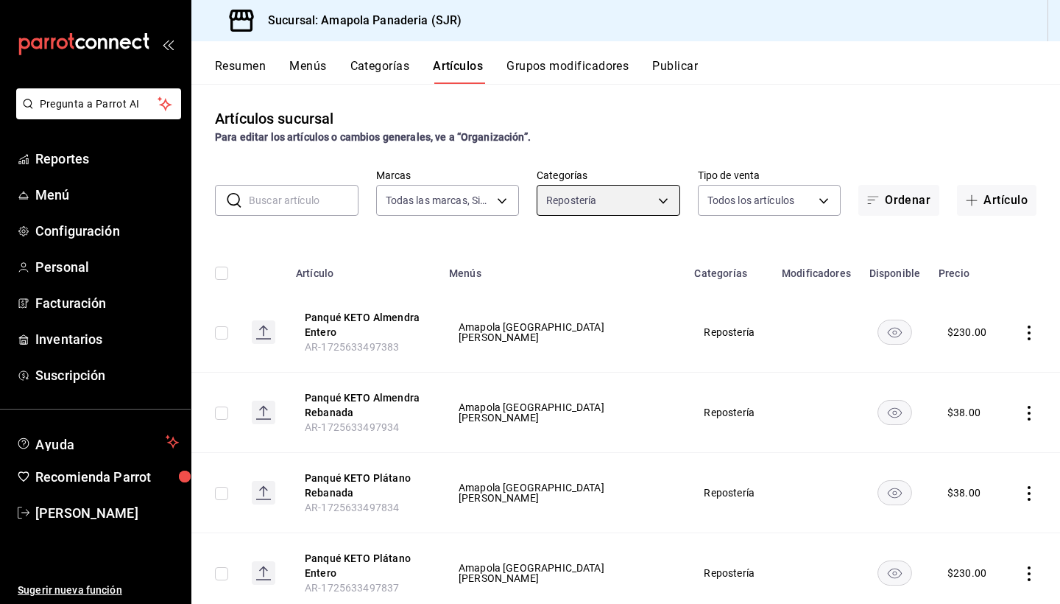
scroll to position [39, 0]
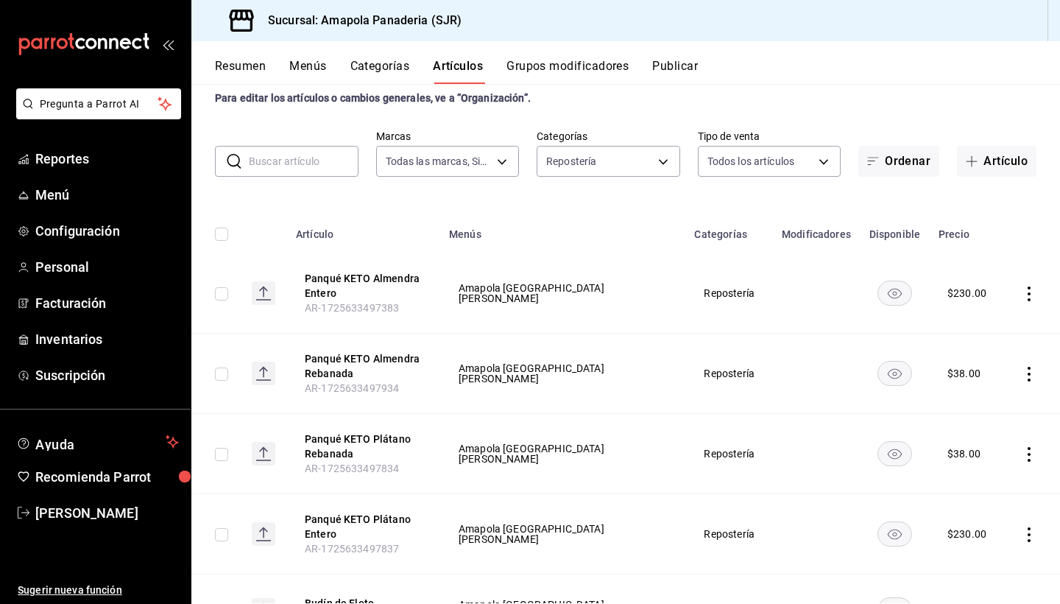
click at [768, 286] on td at bounding box center [1032, 293] width 56 height 80
click at [768, 294] on icon "actions" at bounding box center [1029, 293] width 3 height 15
click at [768, 330] on li "Editar" at bounding box center [972, 328] width 88 height 30
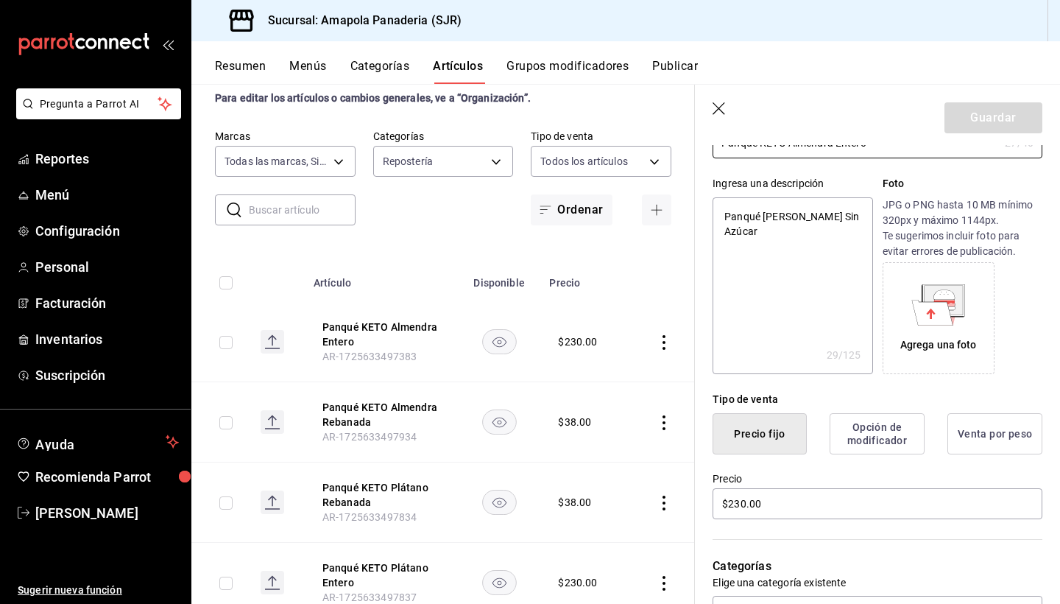
scroll to position [192, 0]
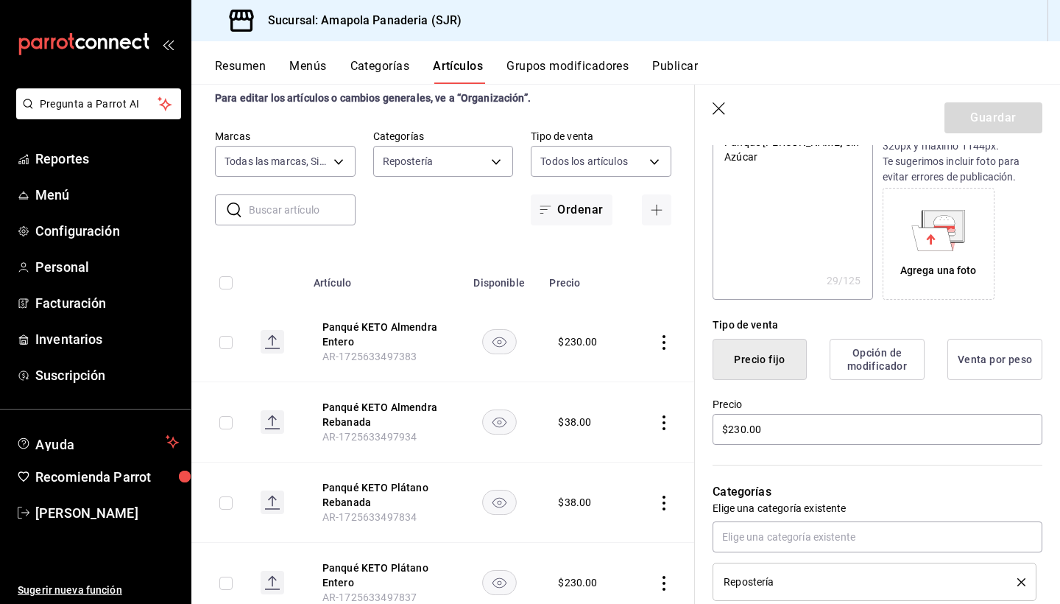
click at [768, 445] on div "Precio $230.00" at bounding box center [878, 422] width 330 height 49
click at [768, 442] on input "$230.00" at bounding box center [878, 429] width 330 height 31
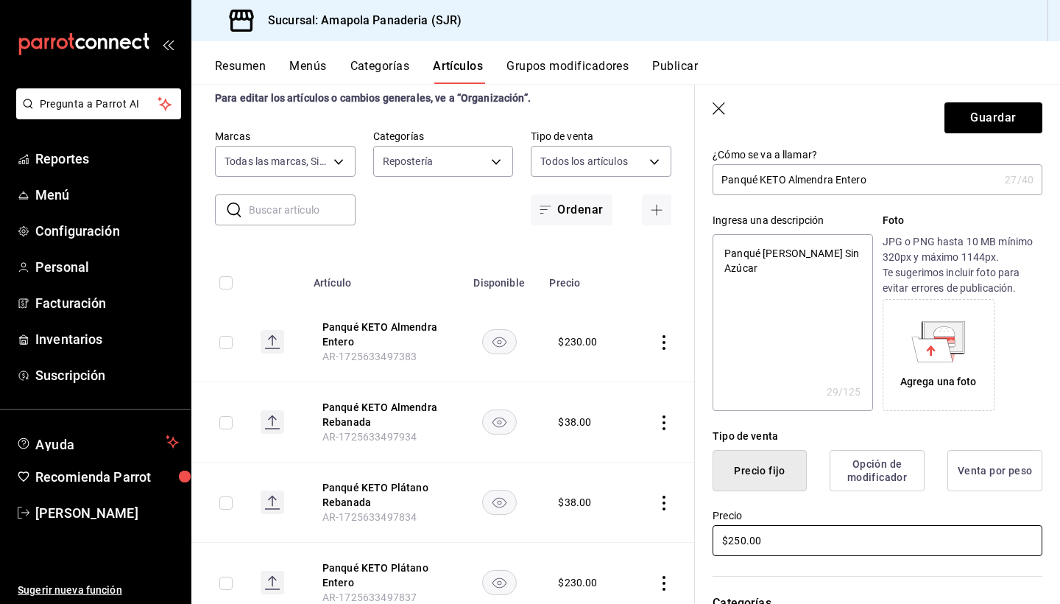
scroll to position [6, 0]
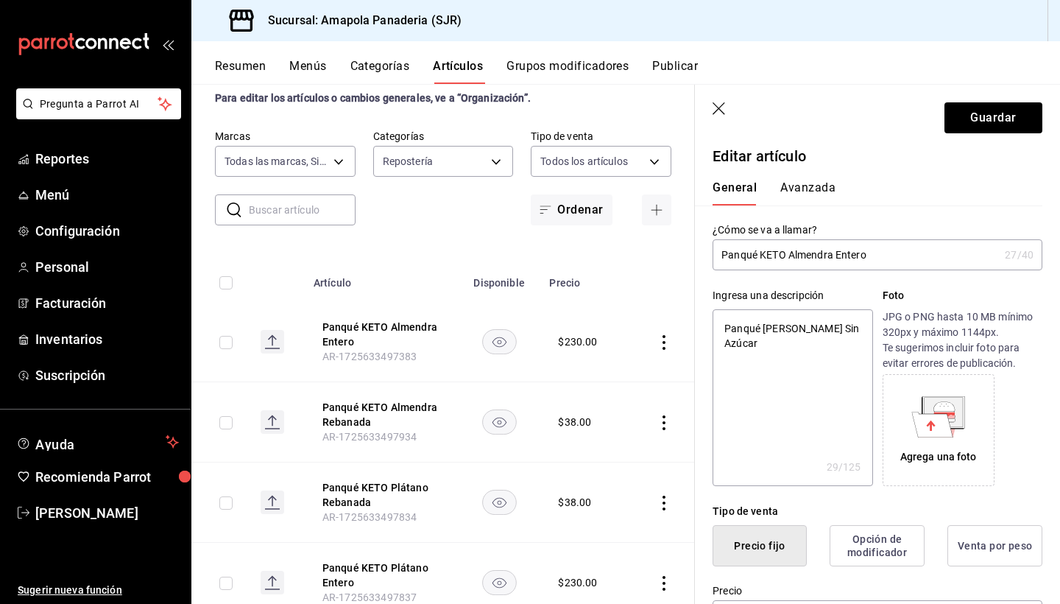
click at [768, 257] on input "Panqué KETO Almendra Entero" at bounding box center [856, 254] width 286 height 29
click at [768, 114] on button "Guardar" at bounding box center [994, 117] width 98 height 31
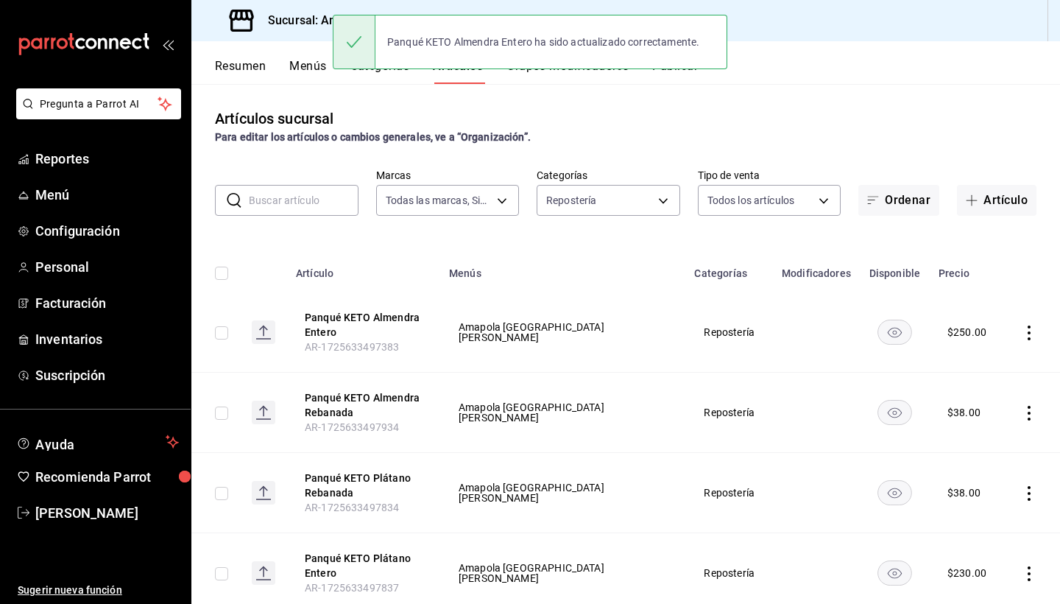
click at [768, 403] on td at bounding box center [1032, 413] width 56 height 80
click at [768, 415] on icon "actions" at bounding box center [1029, 413] width 15 height 15
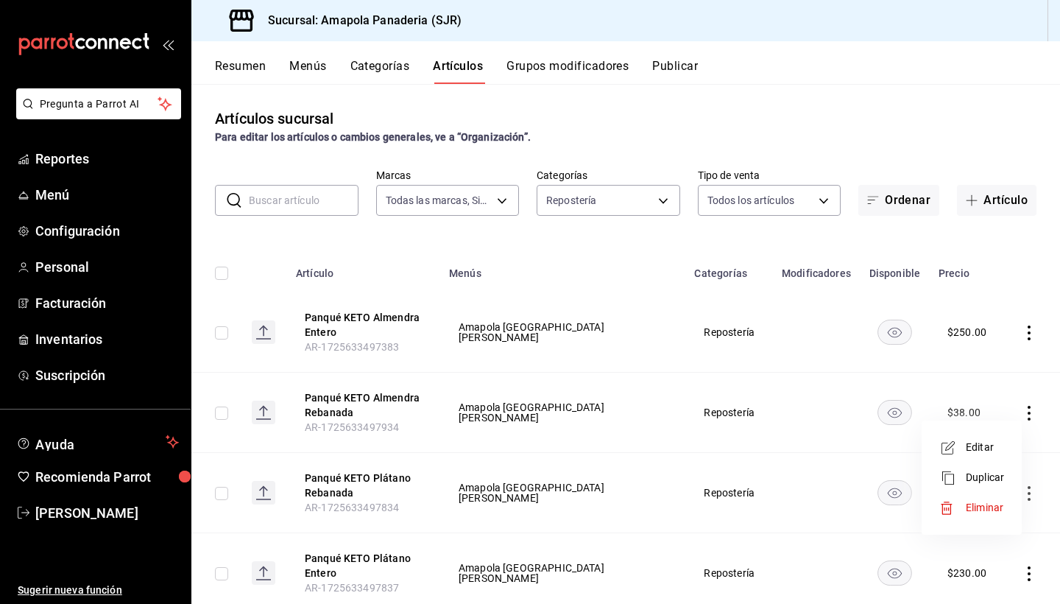
click at [768, 448] on span "Editar" at bounding box center [985, 447] width 38 height 15
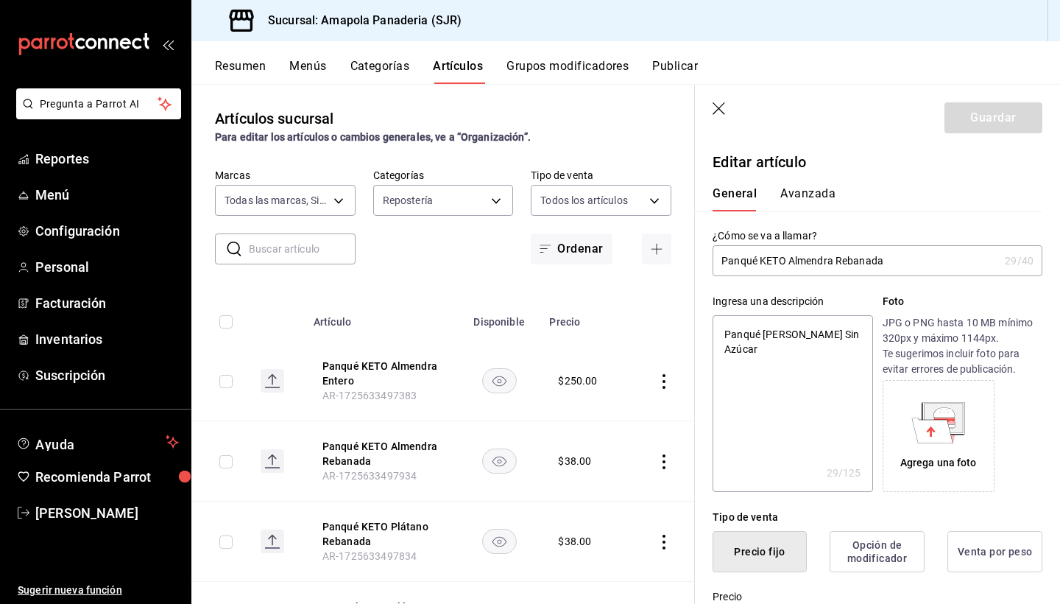
click at [768, 265] on input "Panqué KETO Almendra Rebanada" at bounding box center [856, 260] width 286 height 29
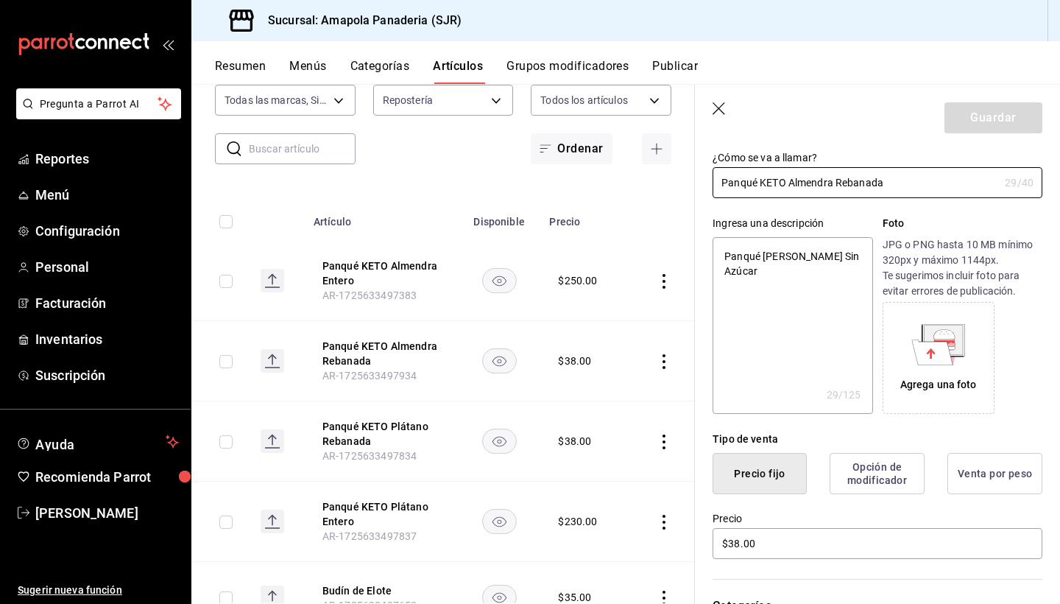
scroll to position [79, 0]
click at [761, 471] on input "$38.00" at bounding box center [878, 542] width 330 height 31
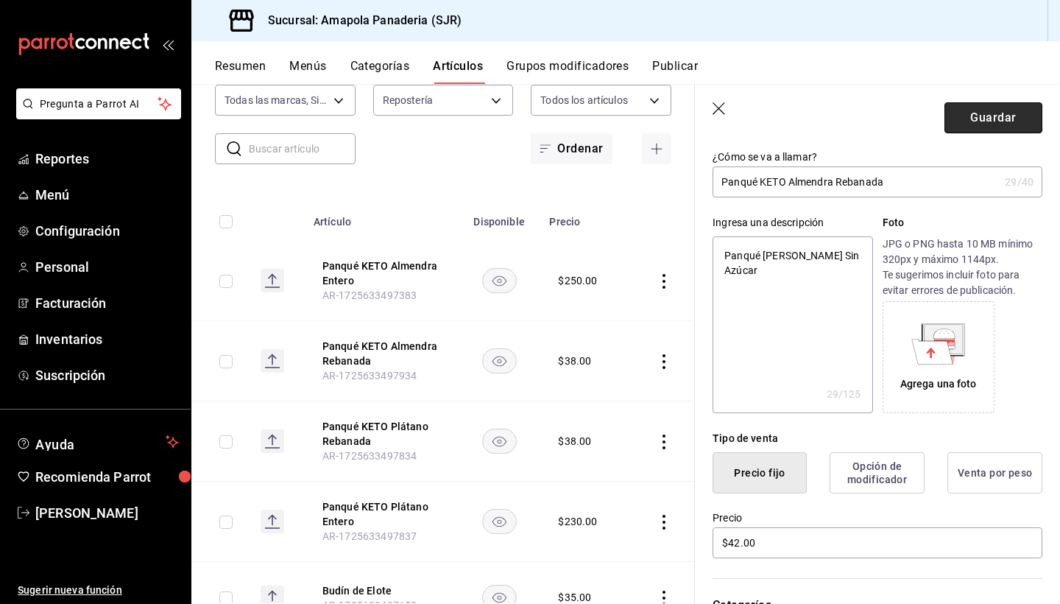
click at [768, 114] on button "Guardar" at bounding box center [994, 117] width 98 height 31
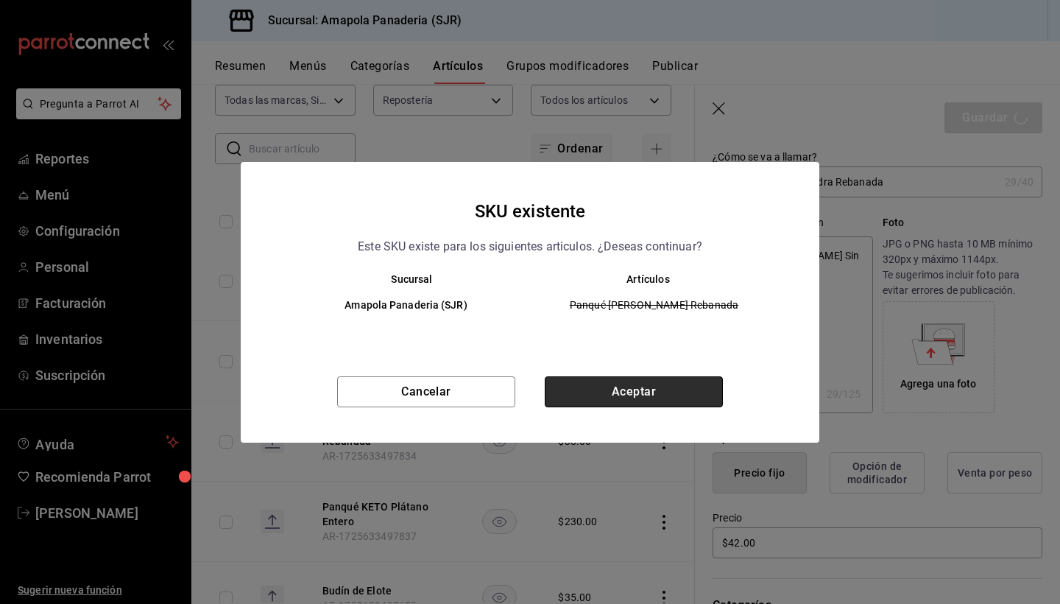
click at [691, 393] on button "Aceptar" at bounding box center [634, 391] width 178 height 31
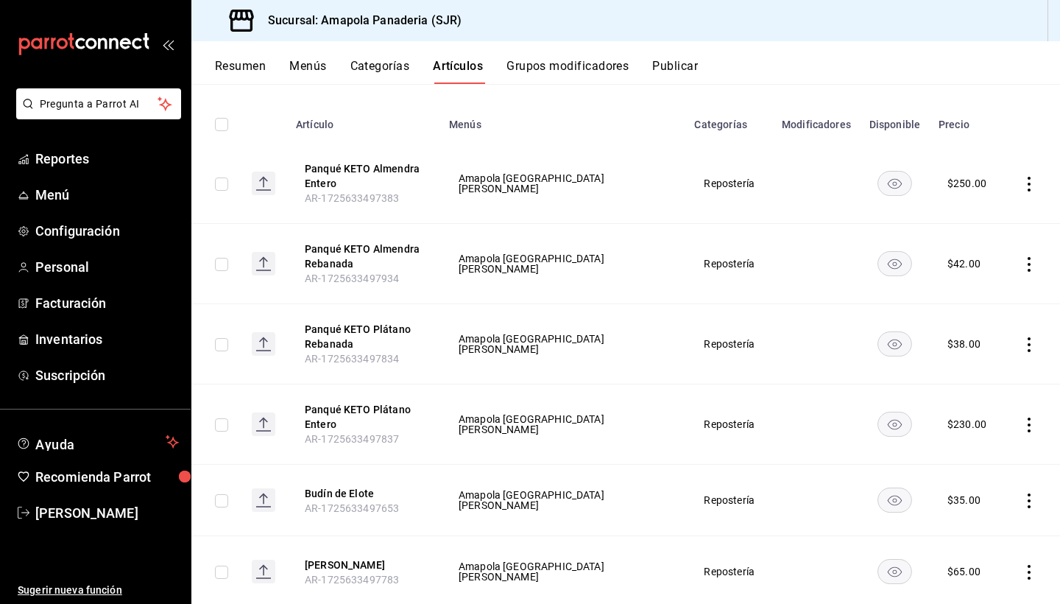
scroll to position [166, 0]
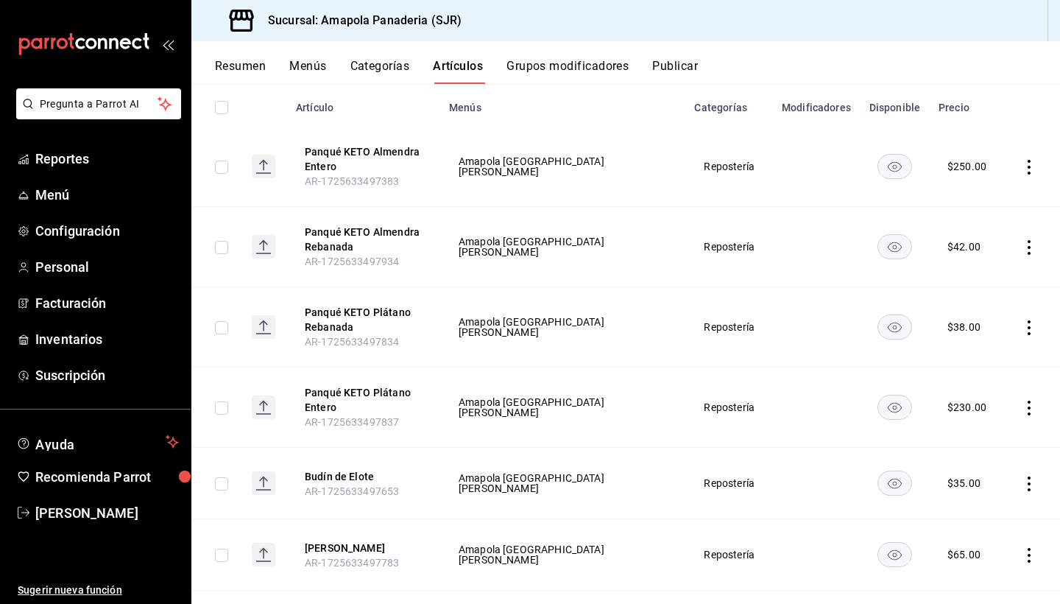
click at [768, 409] on icon "actions" at bounding box center [1029, 408] width 3 height 15
click at [768, 448] on span "Editar" at bounding box center [985, 441] width 38 height 15
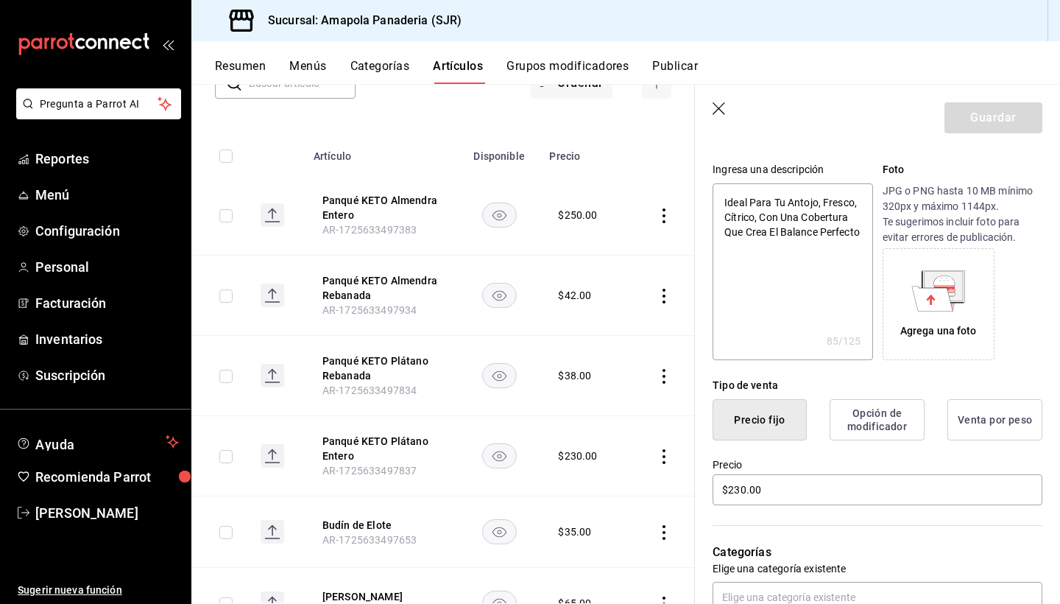
scroll to position [155, 0]
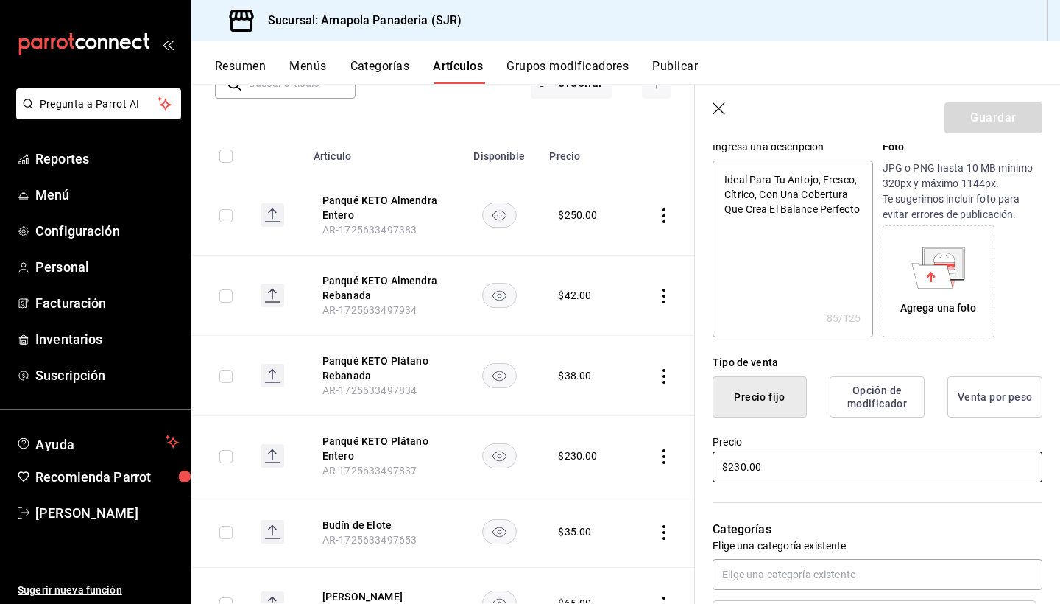
click at [768, 466] on input "$230.00" at bounding box center [878, 466] width 330 height 31
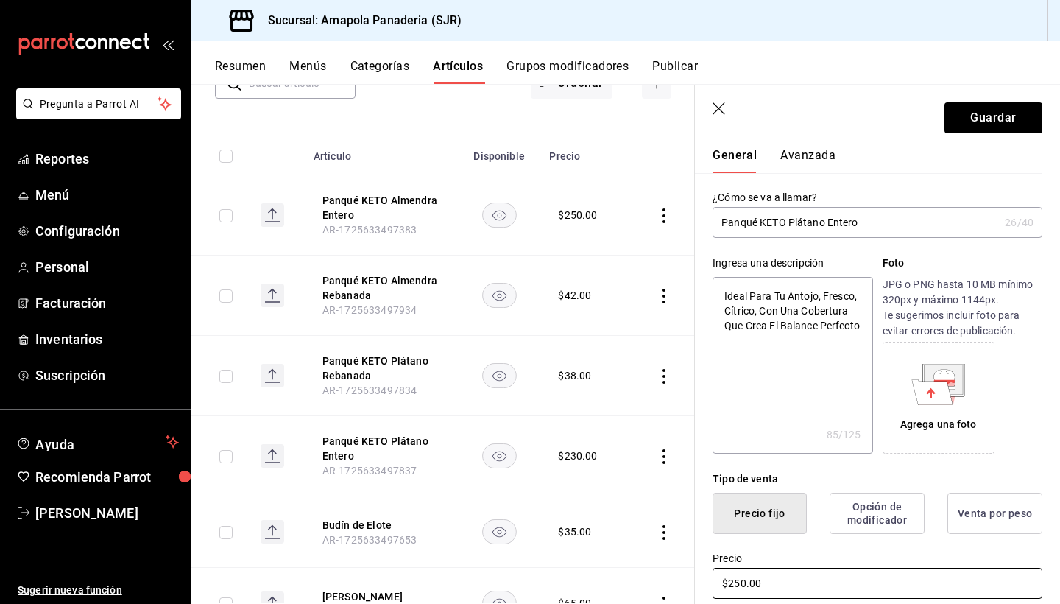
scroll to position [16, 0]
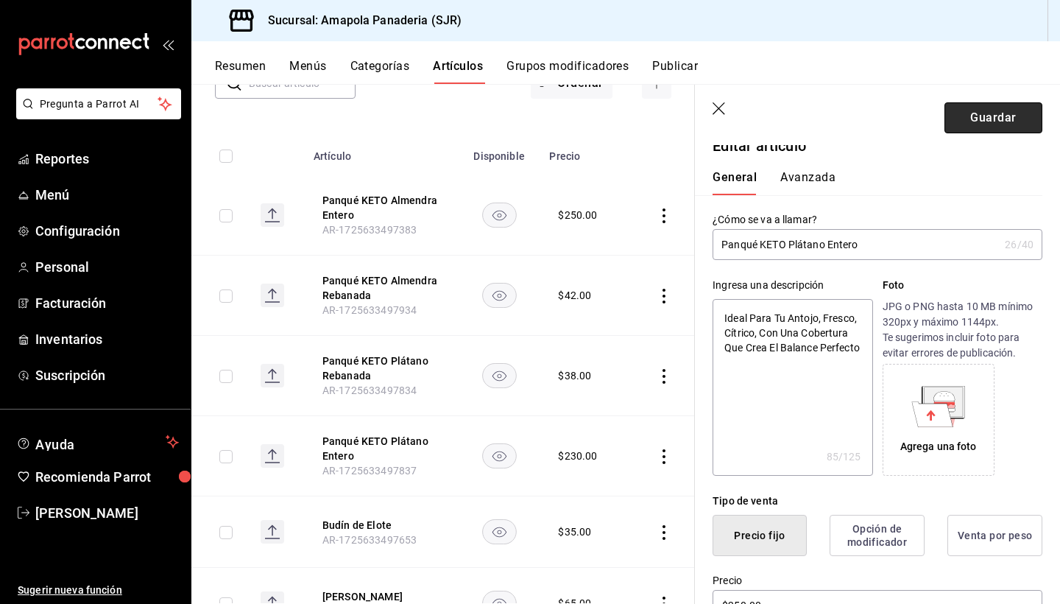
click at [768, 107] on button "Guardar" at bounding box center [994, 117] width 98 height 31
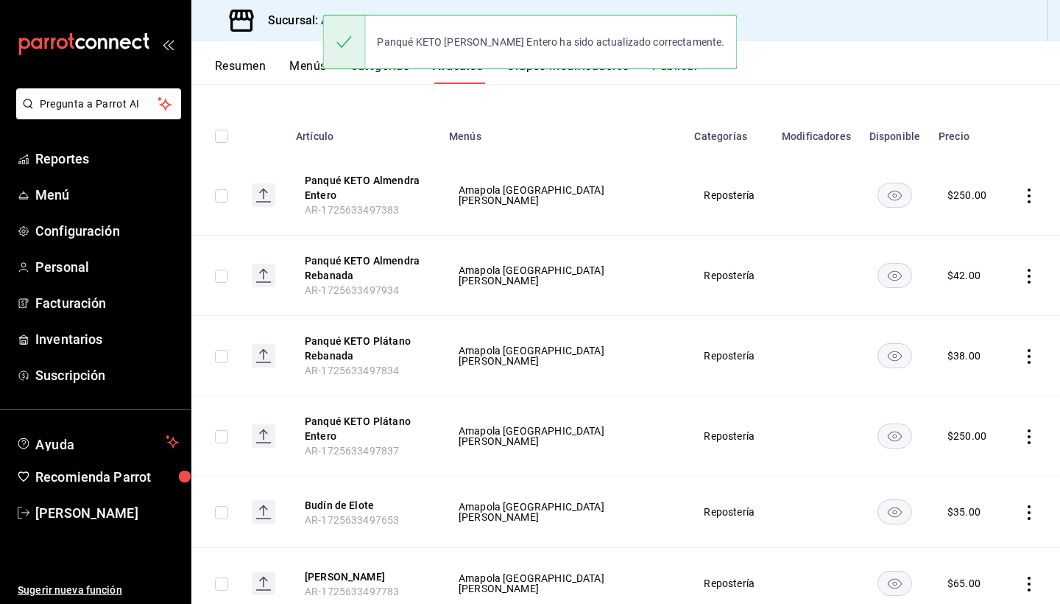
scroll to position [149, 0]
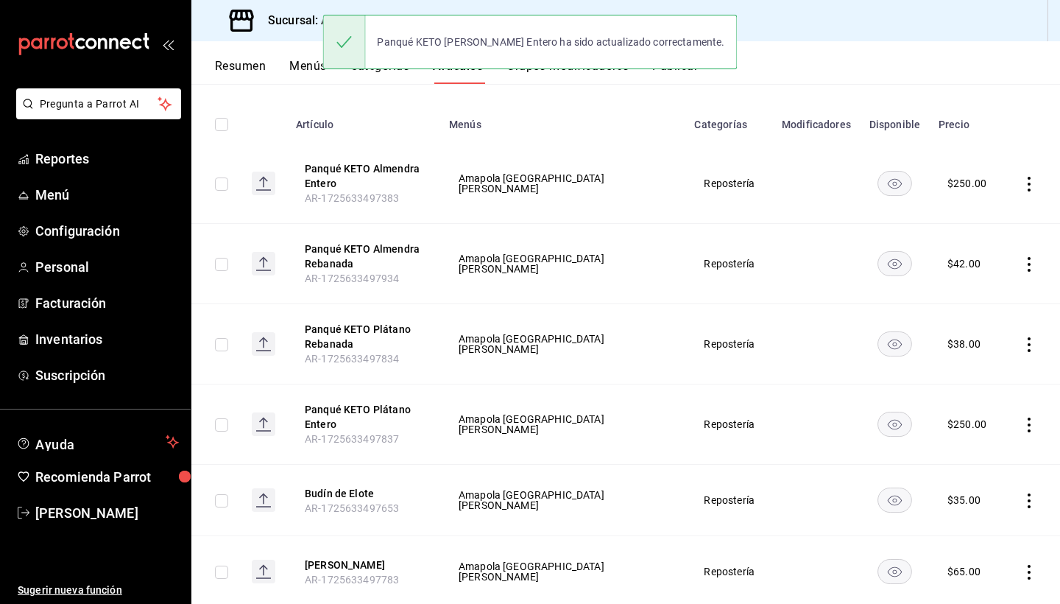
click at [768, 343] on icon "actions" at bounding box center [1029, 344] width 15 height 15
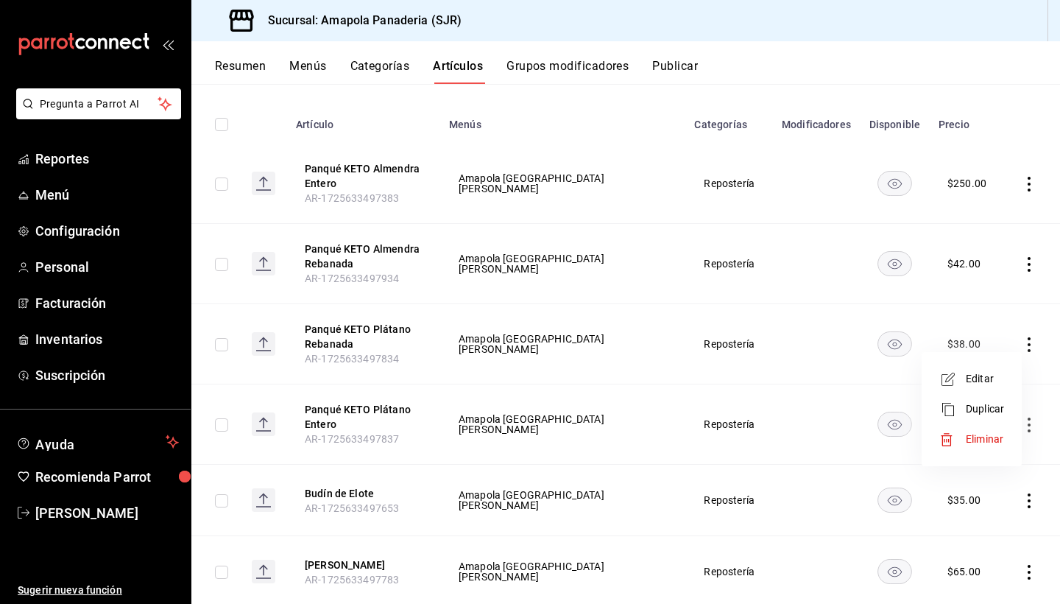
click at [768, 382] on li "Editar" at bounding box center [972, 379] width 88 height 30
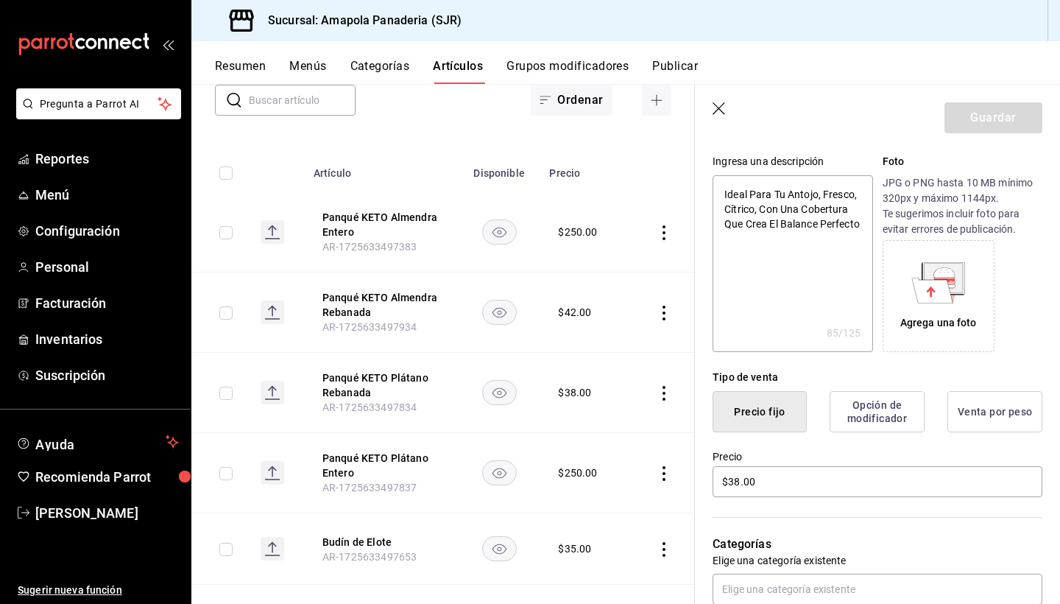
scroll to position [153, 0]
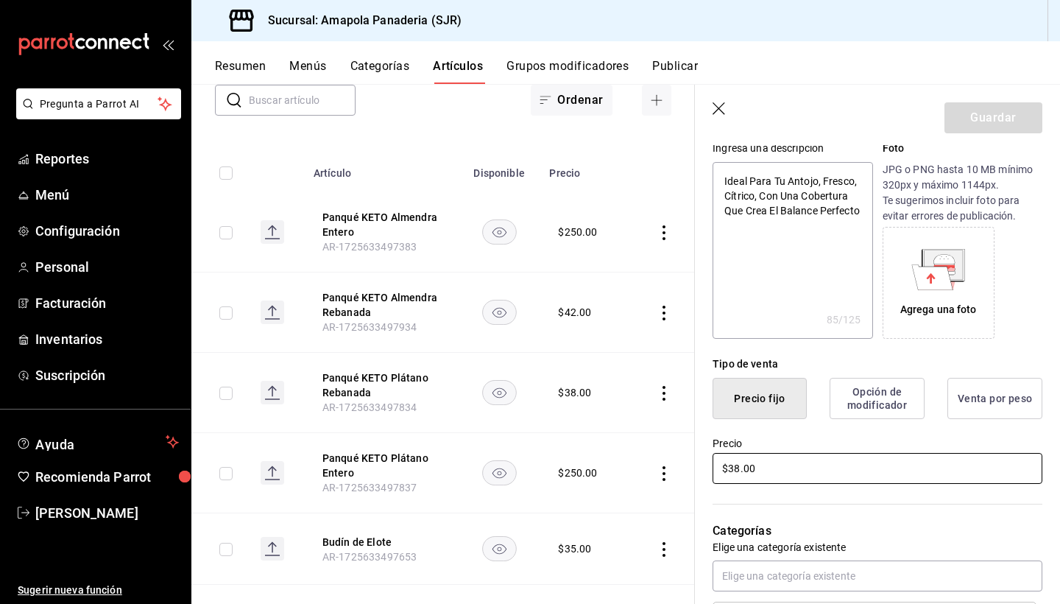
click at [739, 471] on input "$38.00" at bounding box center [878, 468] width 330 height 31
click at [731, 471] on input "$38.00" at bounding box center [878, 468] width 330 height 31
click at [768, 116] on button "Guardar" at bounding box center [994, 117] width 98 height 31
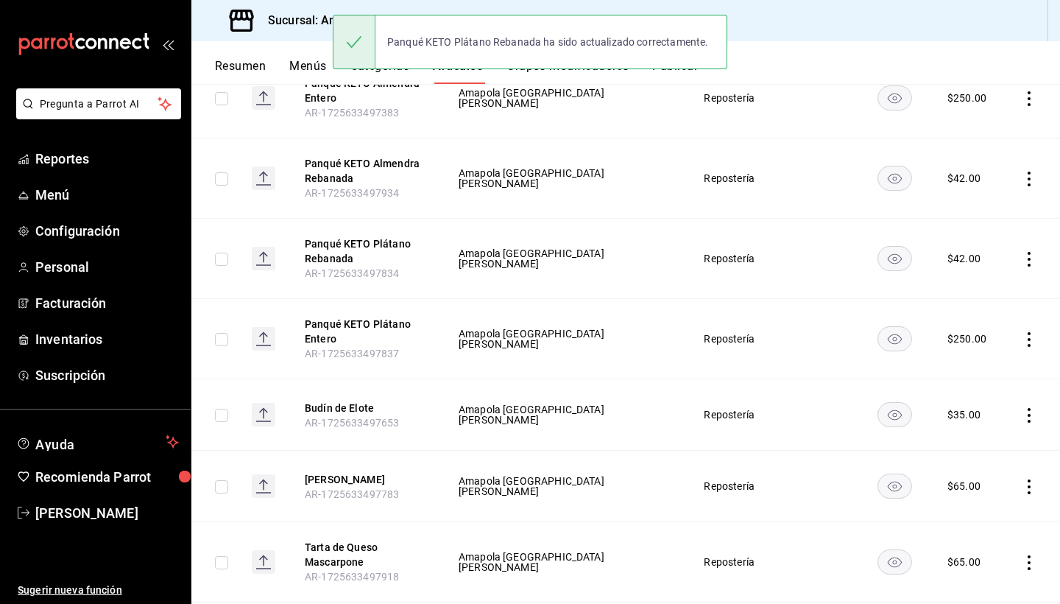
scroll to position [243, 0]
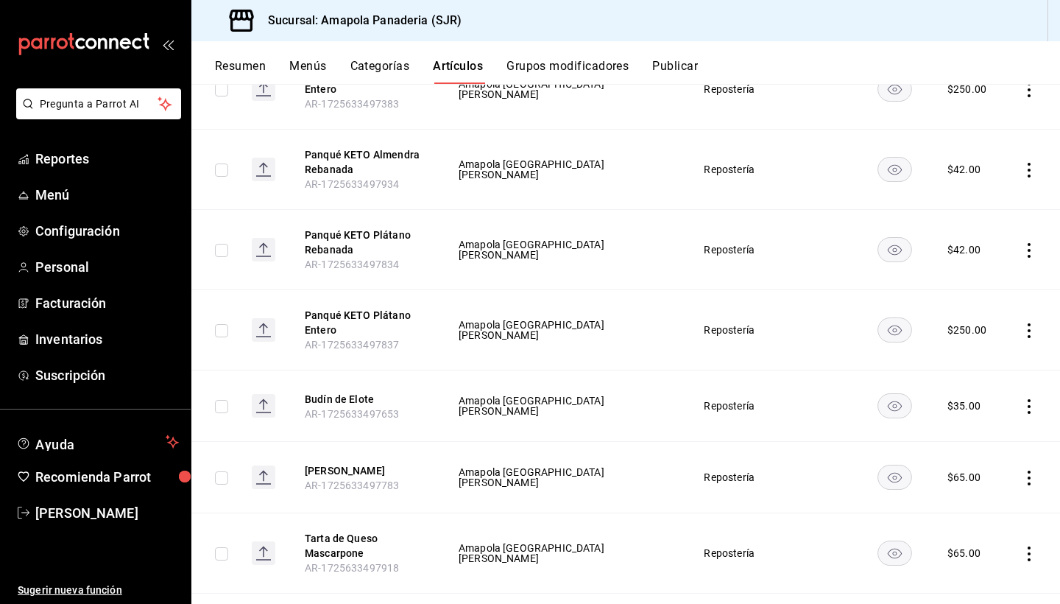
click at [768, 405] on icon "actions" at bounding box center [1029, 406] width 15 height 15
click at [768, 438] on span "Editar" at bounding box center [985, 440] width 38 height 15
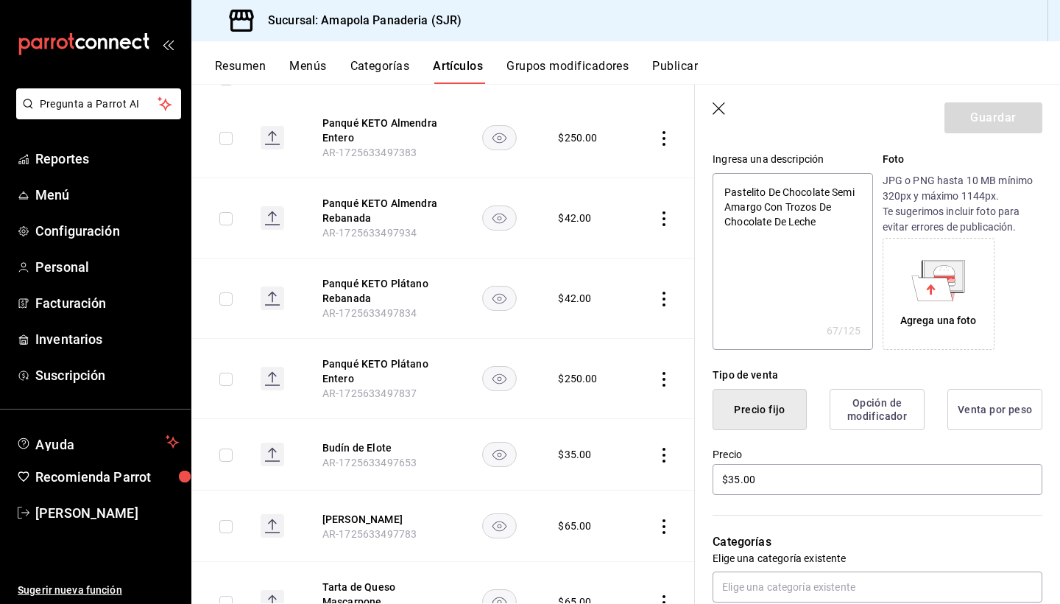
scroll to position [147, 0]
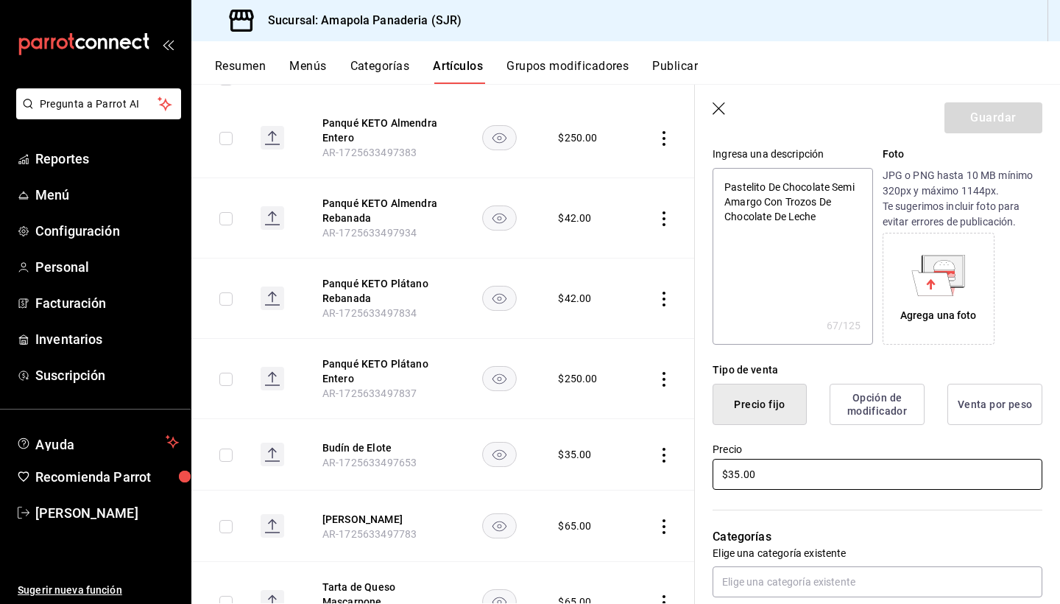
click at [731, 471] on input "$35.00" at bounding box center [878, 474] width 330 height 31
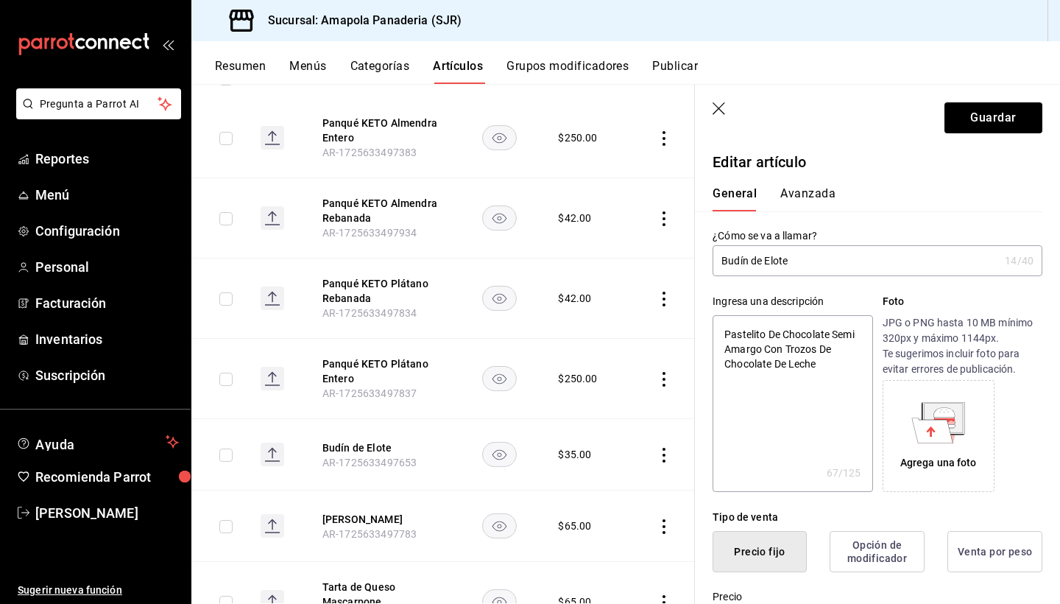
scroll to position [0, 0]
click at [768, 252] on input "Budín de Elote" at bounding box center [856, 260] width 286 height 29
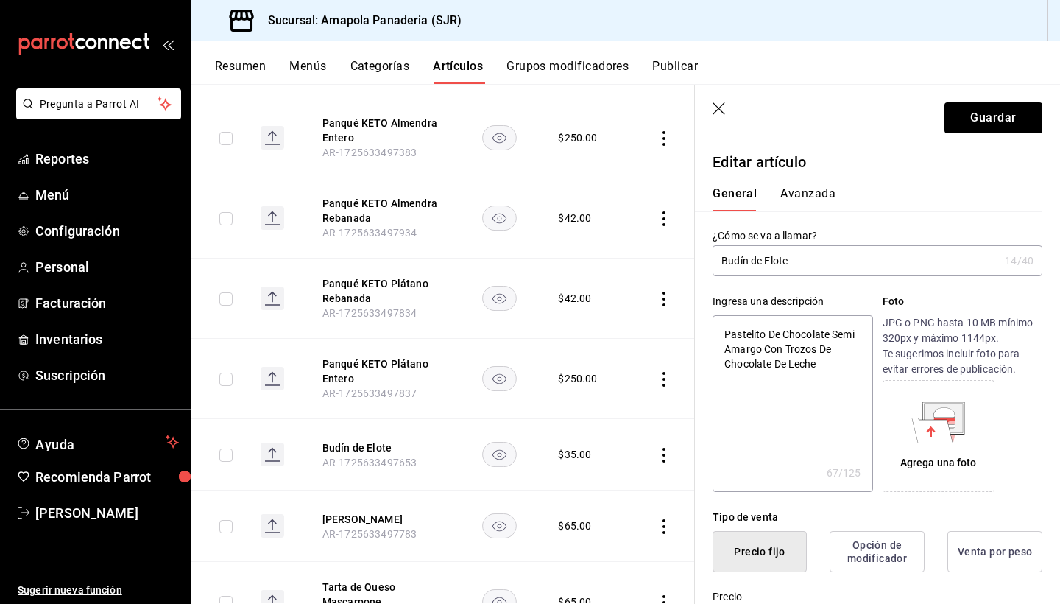
click at [768, 252] on input "Budín de Elote" at bounding box center [856, 260] width 286 height 29
click at [768, 120] on button "Guardar" at bounding box center [994, 117] width 98 height 31
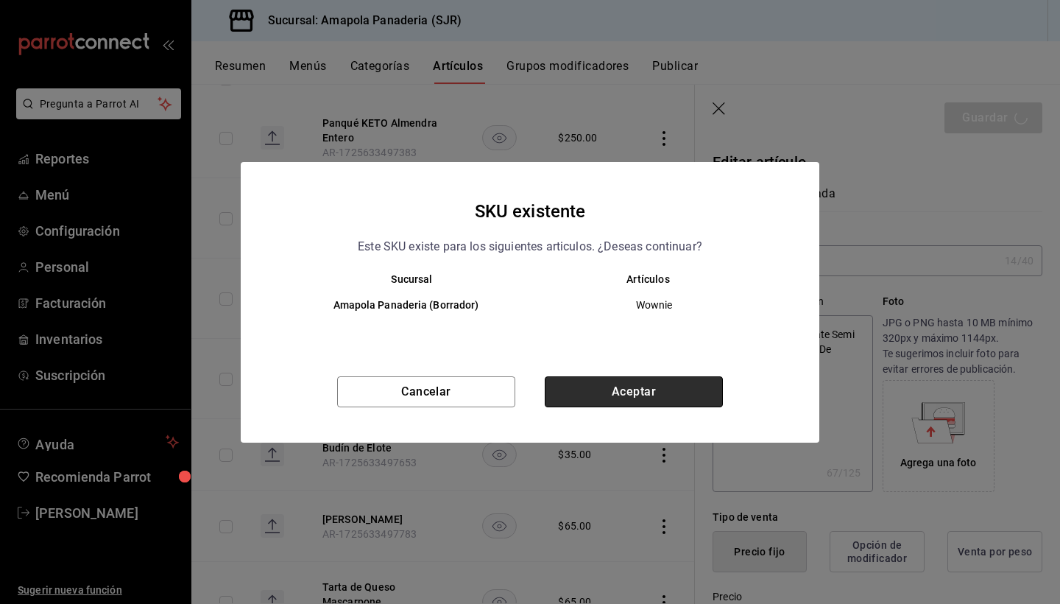
click at [657, 401] on button "Aceptar" at bounding box center [634, 391] width 178 height 31
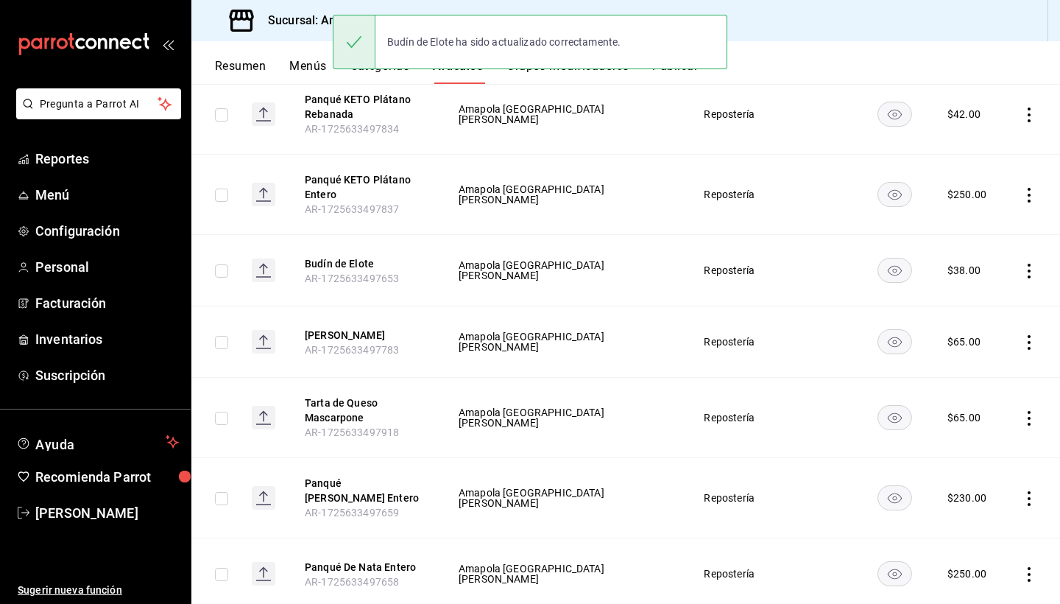
scroll to position [379, 0]
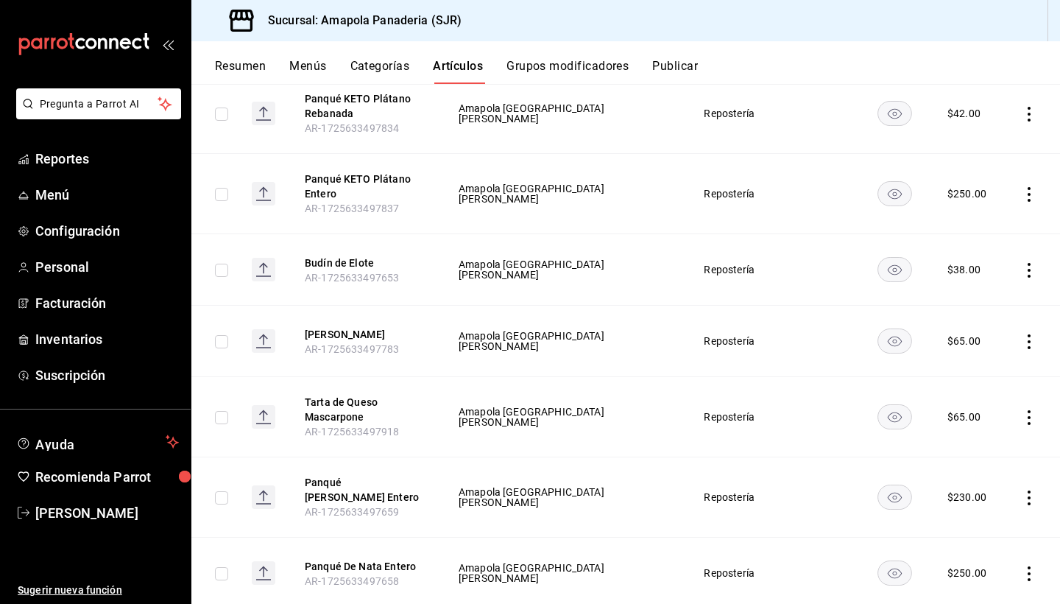
click at [768, 271] on icon "actions" at bounding box center [1029, 270] width 3 height 15
click at [768, 306] on span "Editar" at bounding box center [985, 304] width 38 height 15
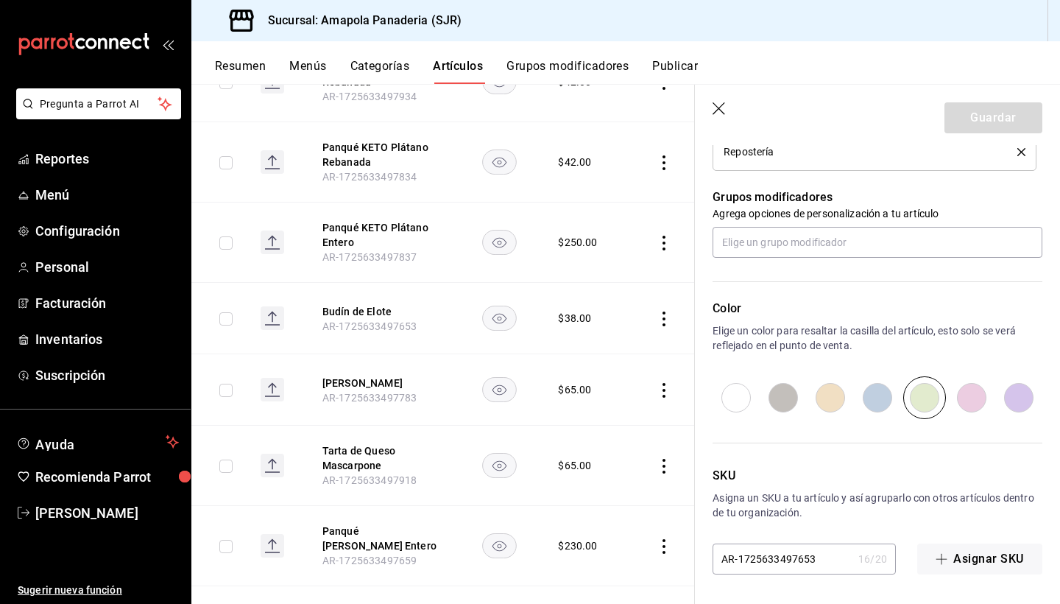
scroll to position [622, 0]
click at [768, 471] on input "AR-1725633497653" at bounding box center [783, 558] width 140 height 29
click at [768, 113] on button "Guardar" at bounding box center [994, 117] width 98 height 31
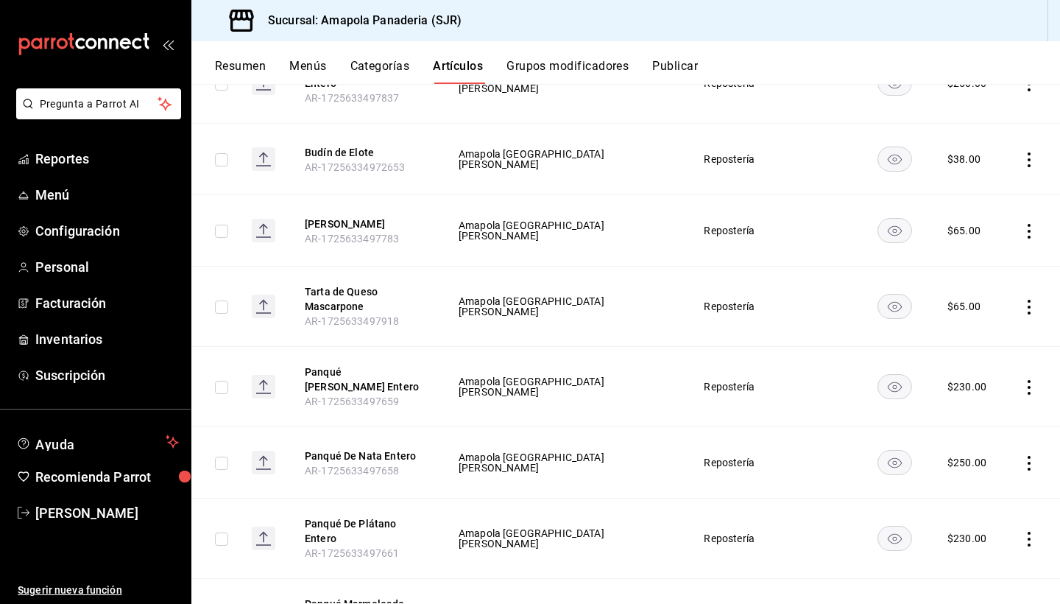
scroll to position [524, 0]
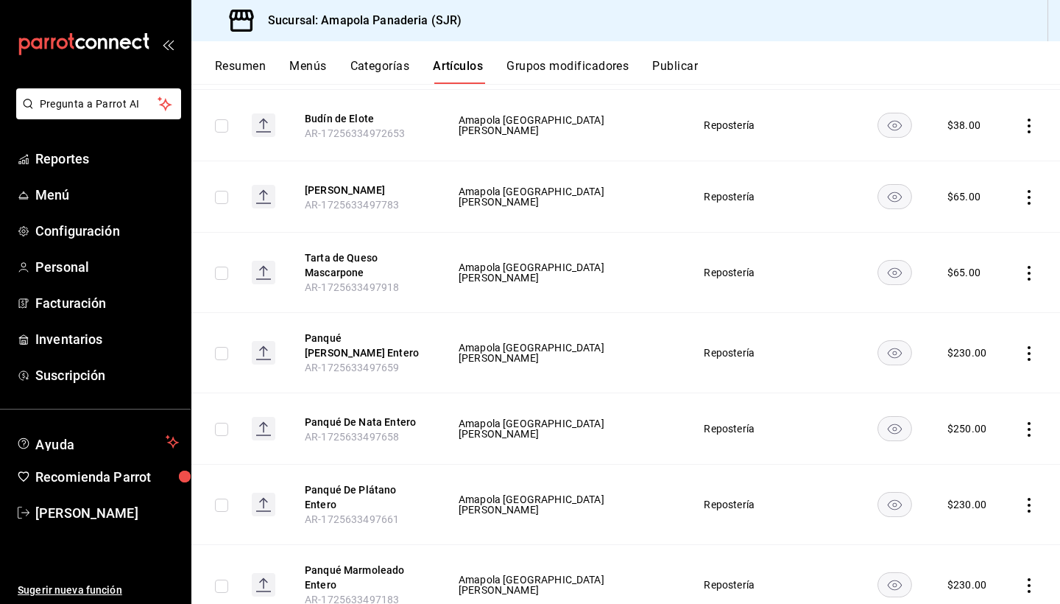
click at [768, 346] on icon "actions" at bounding box center [1029, 353] width 15 height 15
click at [768, 408] on span "Duplicar" at bounding box center [985, 413] width 38 height 15
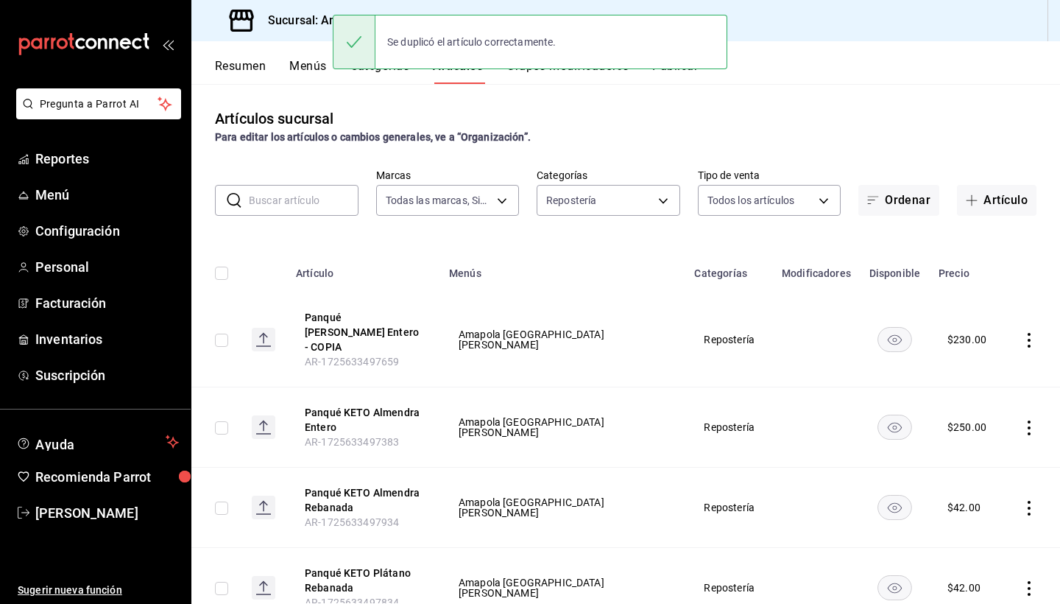
click at [768, 335] on td at bounding box center [1032, 339] width 56 height 95
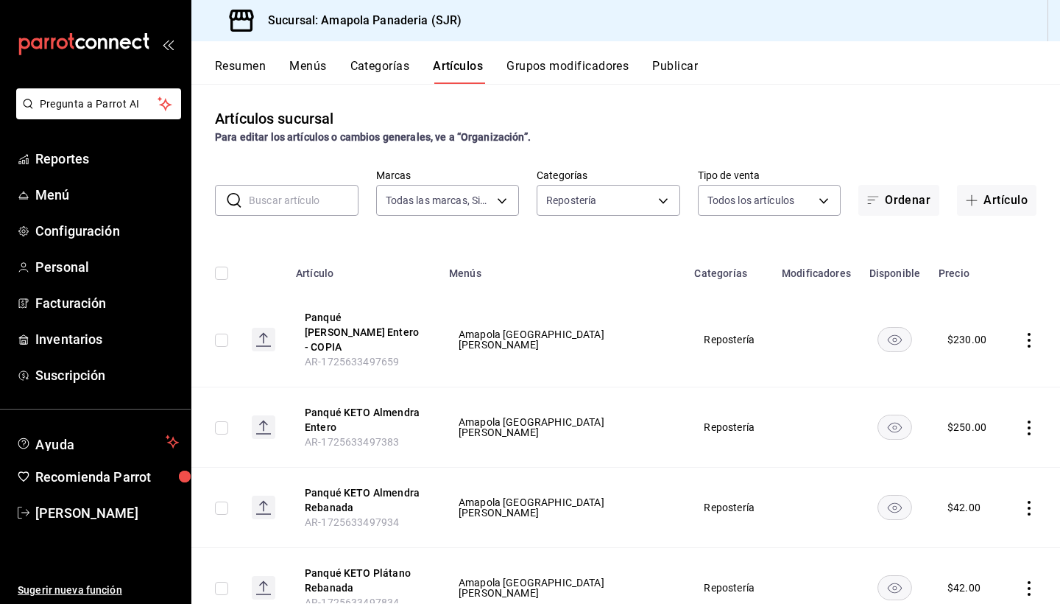
click at [768, 333] on icon "actions" at bounding box center [1029, 340] width 15 height 15
click at [768, 364] on span "Editar" at bounding box center [985, 366] width 38 height 15
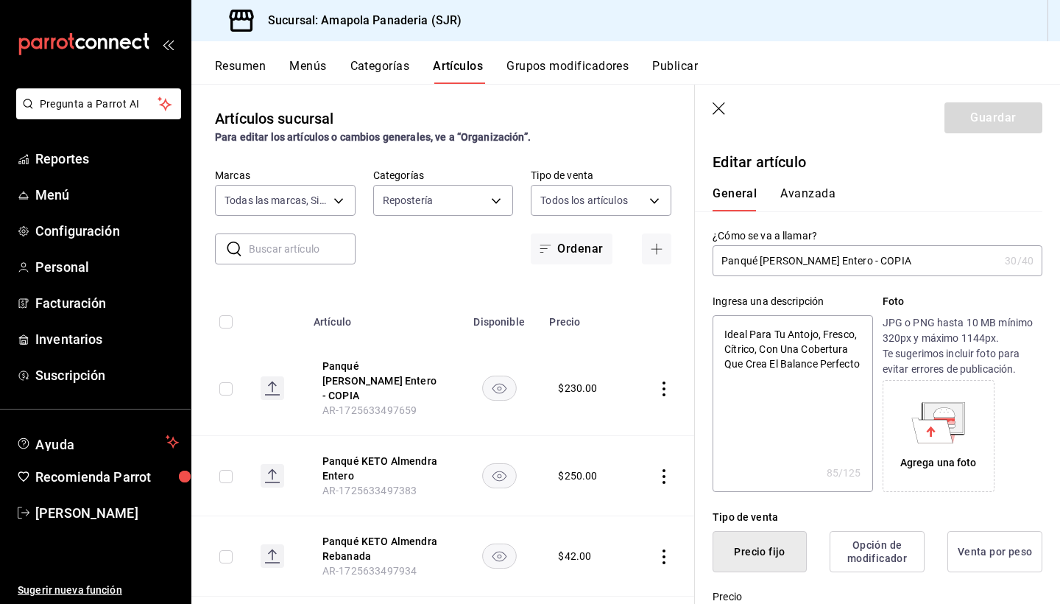
click at [768, 255] on input "Panqué [PERSON_NAME] Entero - COPIA" at bounding box center [856, 260] width 286 height 29
click at [768, 256] on input "Budín de elote COMPLETO" at bounding box center [856, 260] width 286 height 29
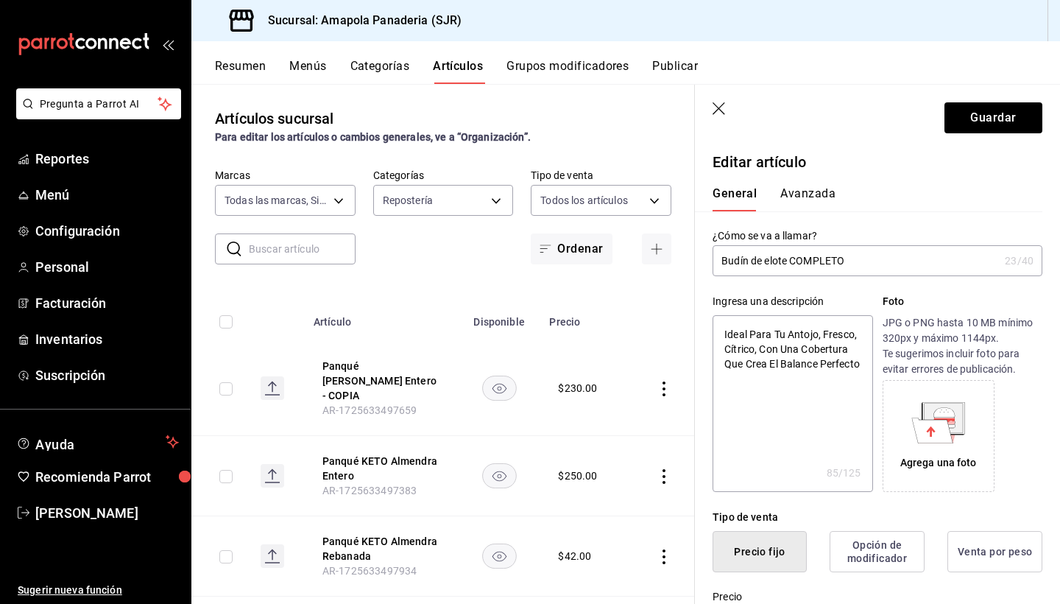
click at [768, 256] on input "Budín de elote COMPLETO" at bounding box center [856, 260] width 286 height 29
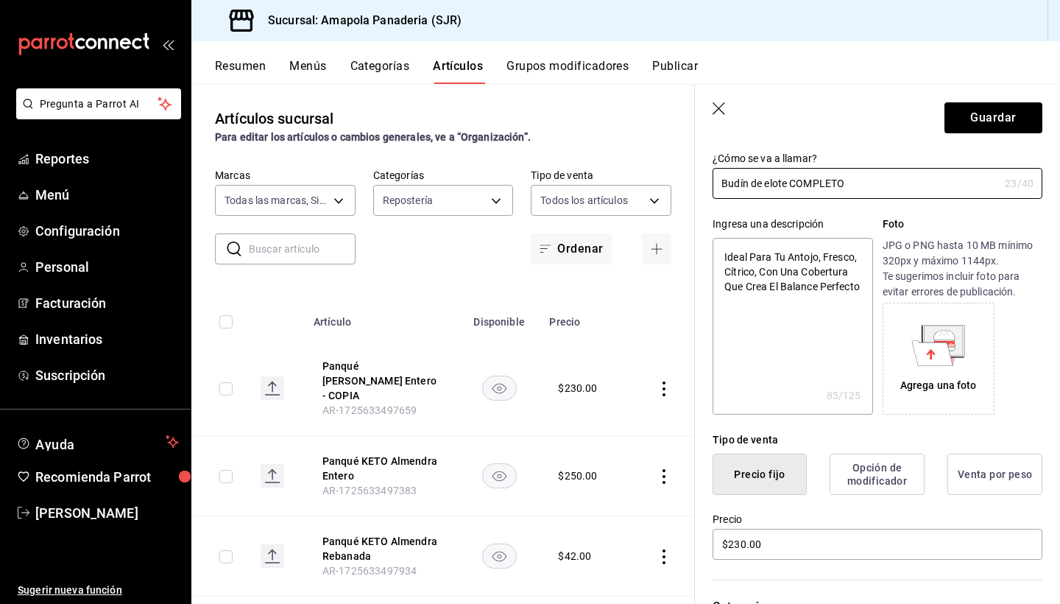
scroll to position [71, 0]
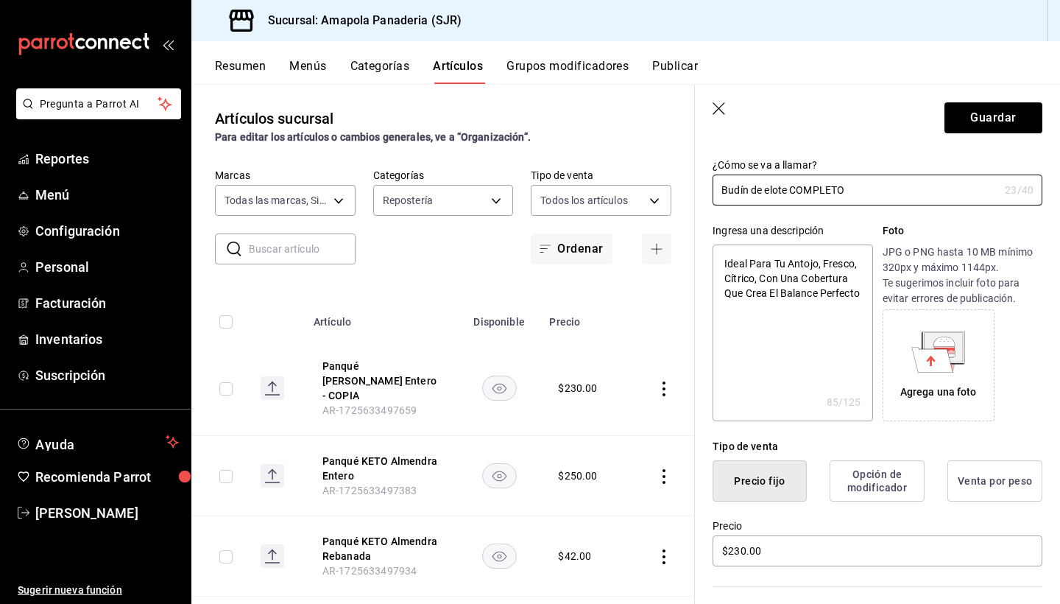
click at [768, 272] on textarea "Ideal Para Tu Antojo, Fresco, Cítrico, Con Una Cobertura Que Crea El Balance Pe…" at bounding box center [793, 332] width 160 height 177
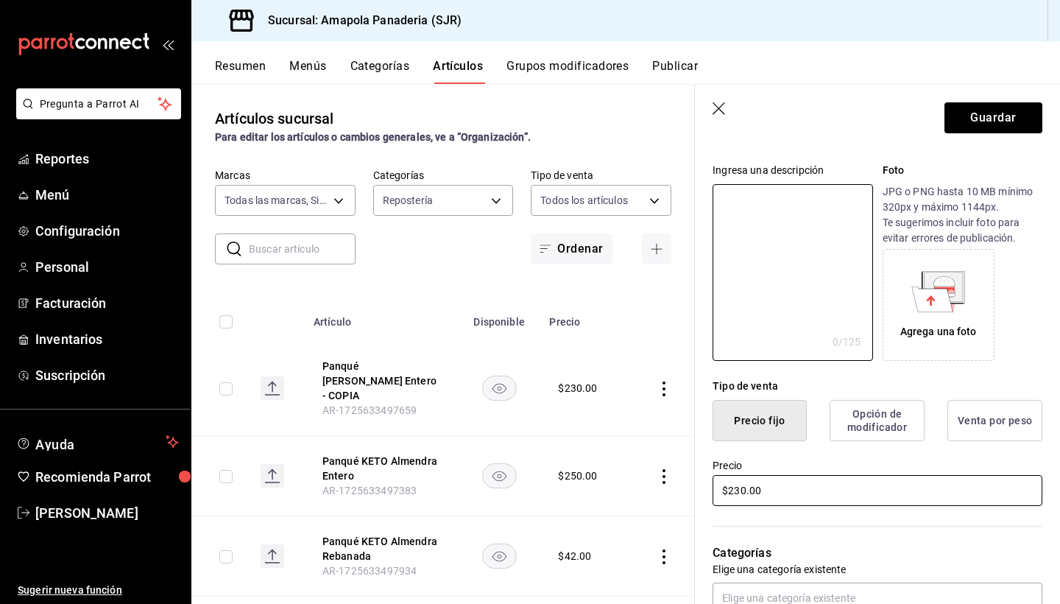
scroll to position [140, 0]
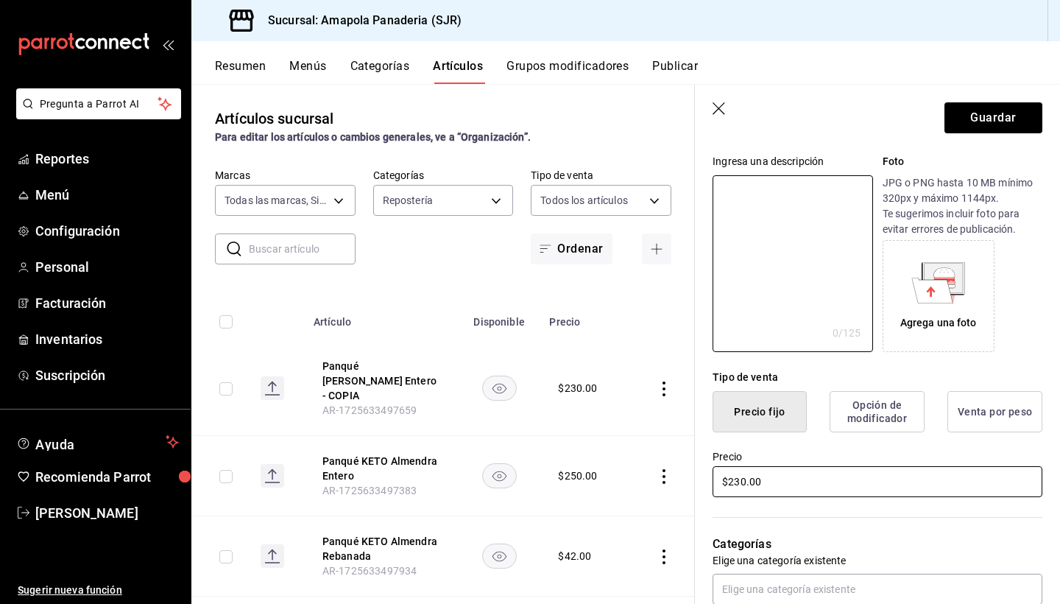
click at [768, 471] on input "$230.00" at bounding box center [878, 481] width 330 height 31
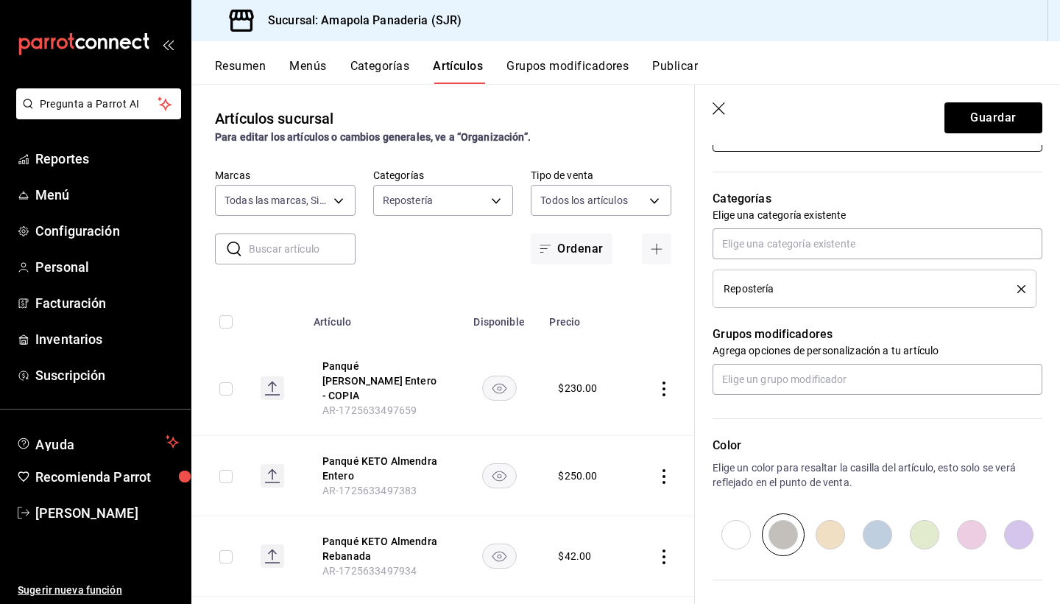
scroll to position [620, 0]
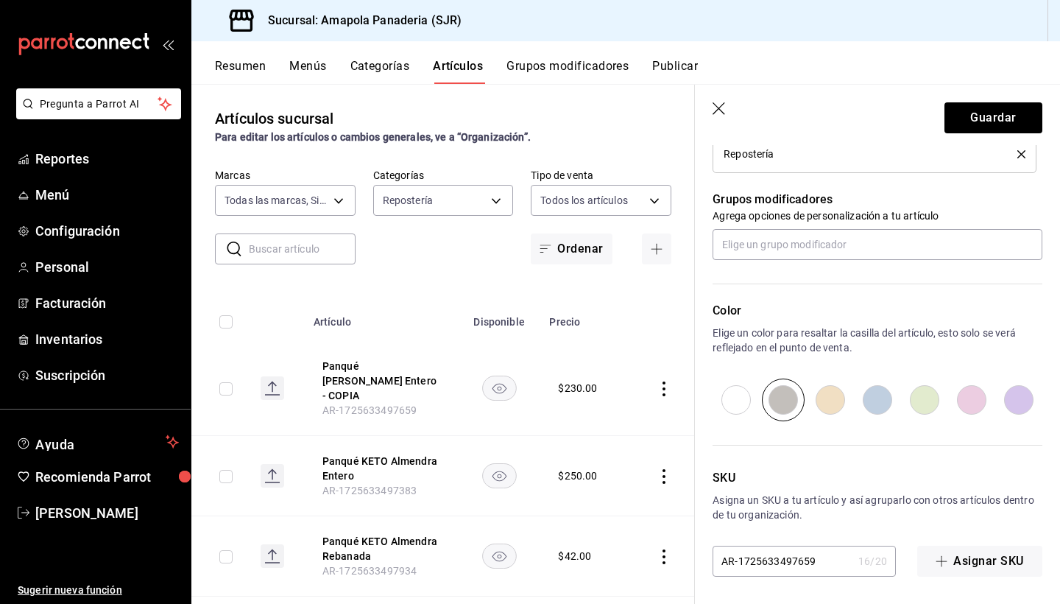
click at [768, 471] on input "AR-1725633497659" at bounding box center [783, 560] width 140 height 29
click at [768, 121] on button "Guardar" at bounding box center [994, 117] width 98 height 31
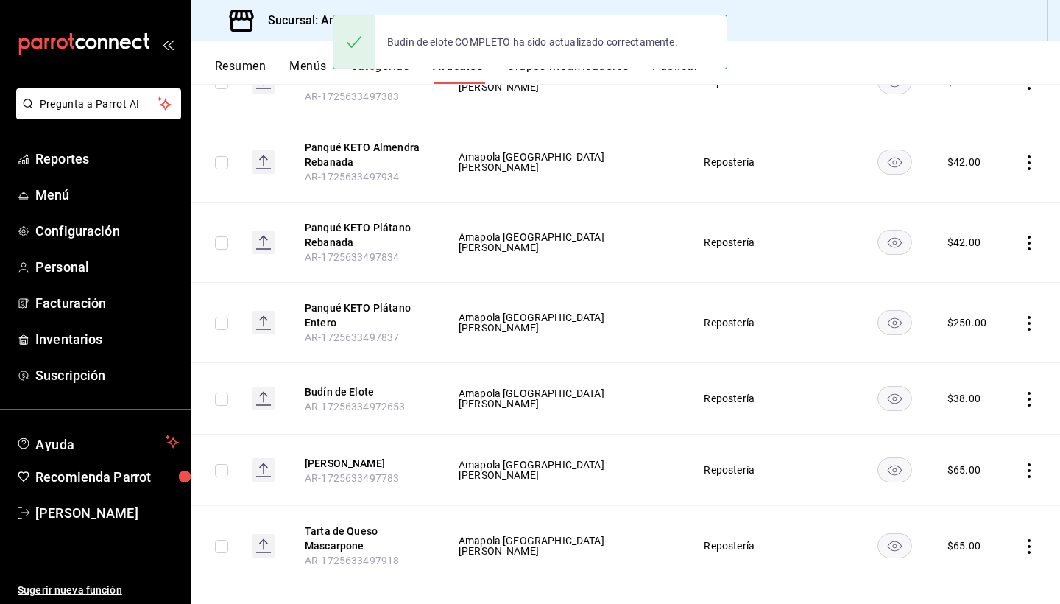
scroll to position [336, 0]
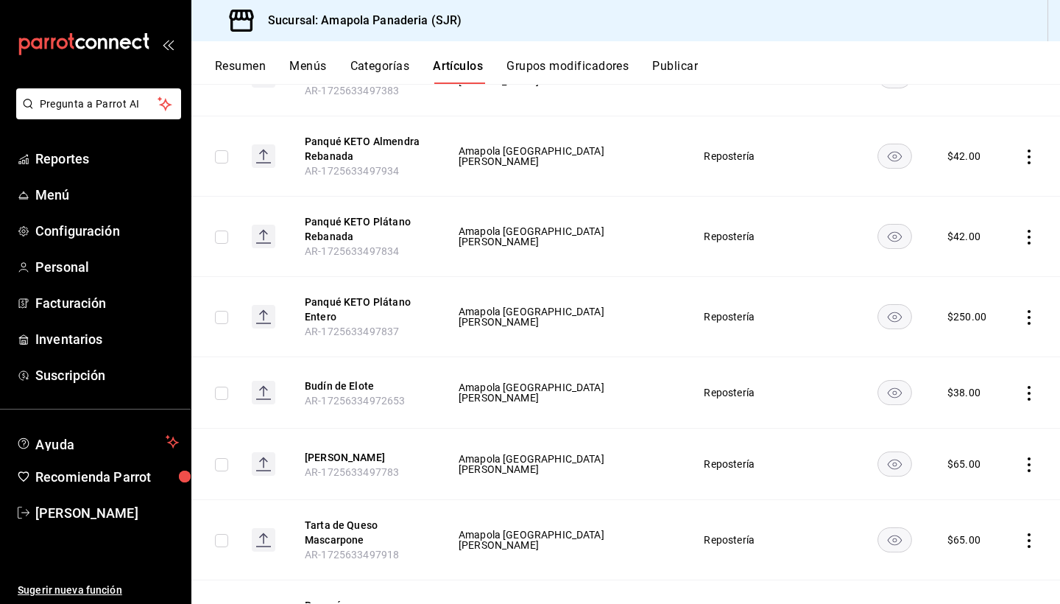
click at [768, 459] on icon "actions" at bounding box center [1029, 464] width 15 height 15
click at [768, 376] on div at bounding box center [530, 302] width 1060 height 604
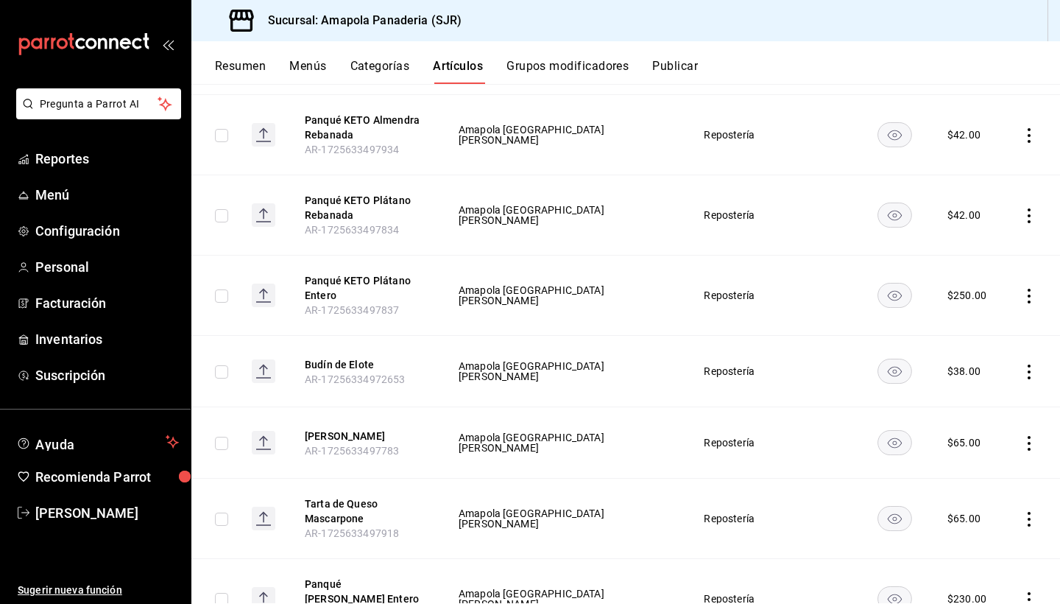
scroll to position [364, 0]
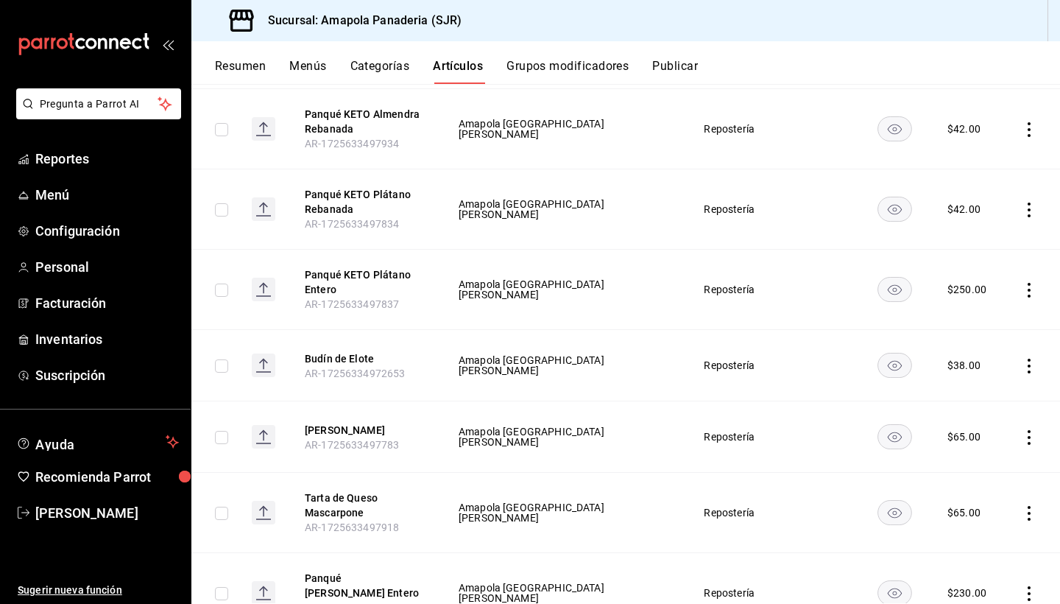
click at [768, 431] on td at bounding box center [1032, 436] width 56 height 71
click at [768, 433] on icon "actions" at bounding box center [1029, 437] width 15 height 15
click at [768, 471] on icon at bounding box center [948, 471] width 13 height 13
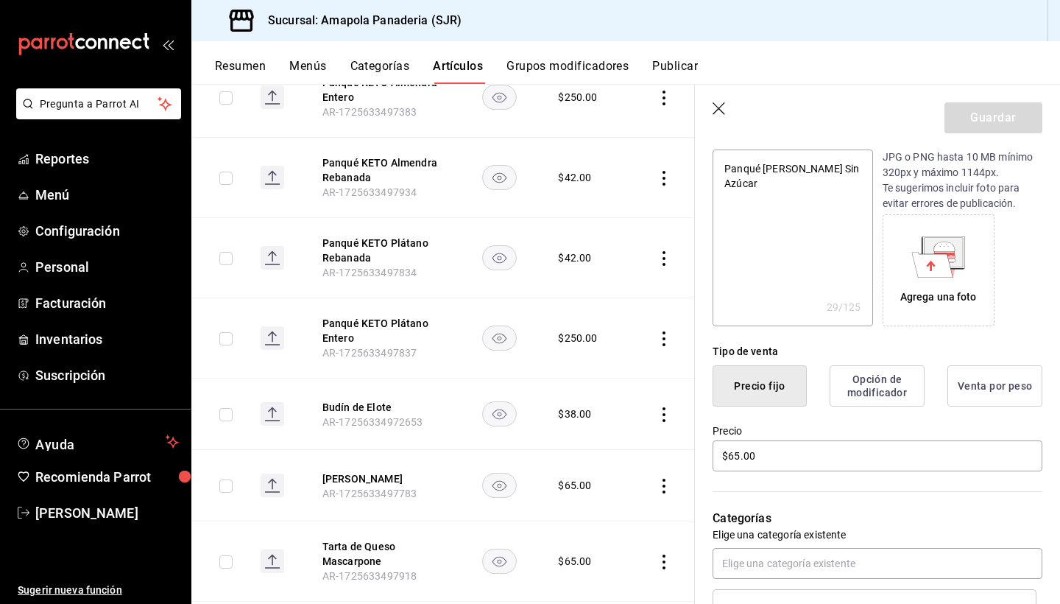
scroll to position [213, 0]
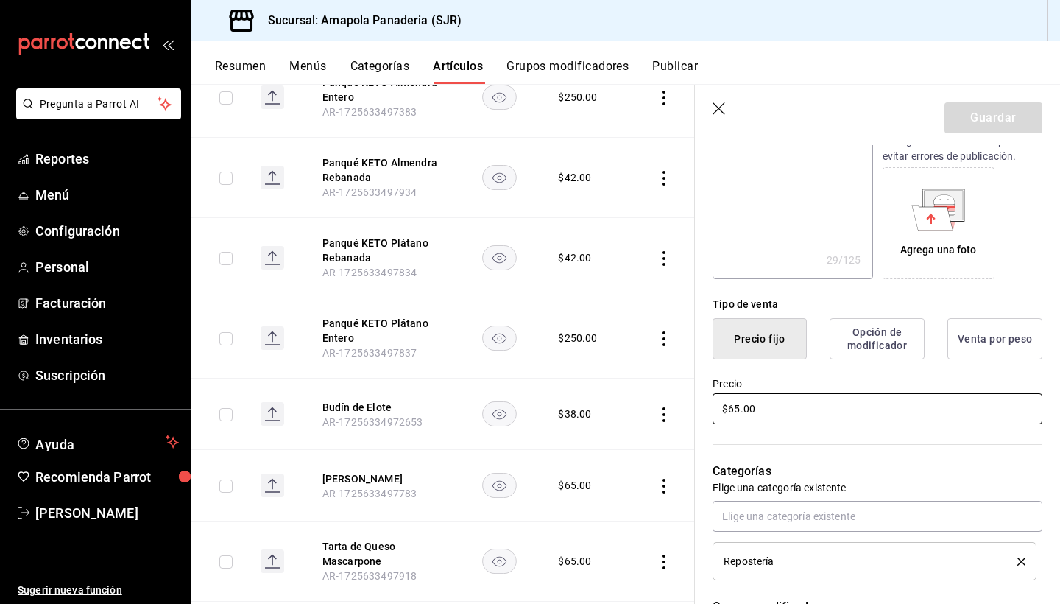
click at [768, 416] on input "$65.00" at bounding box center [878, 408] width 330 height 31
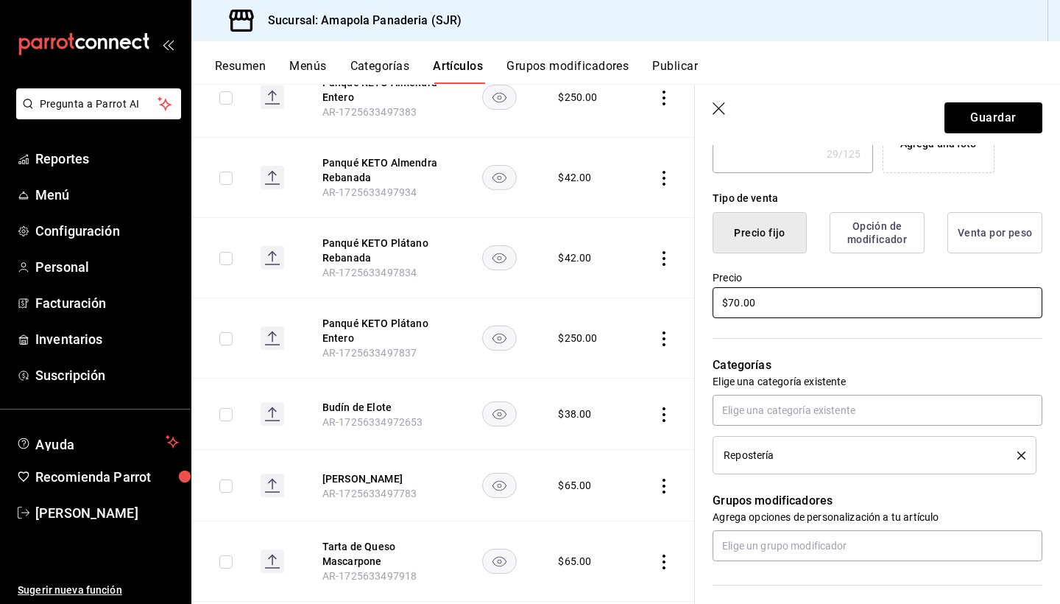
scroll to position [579, 0]
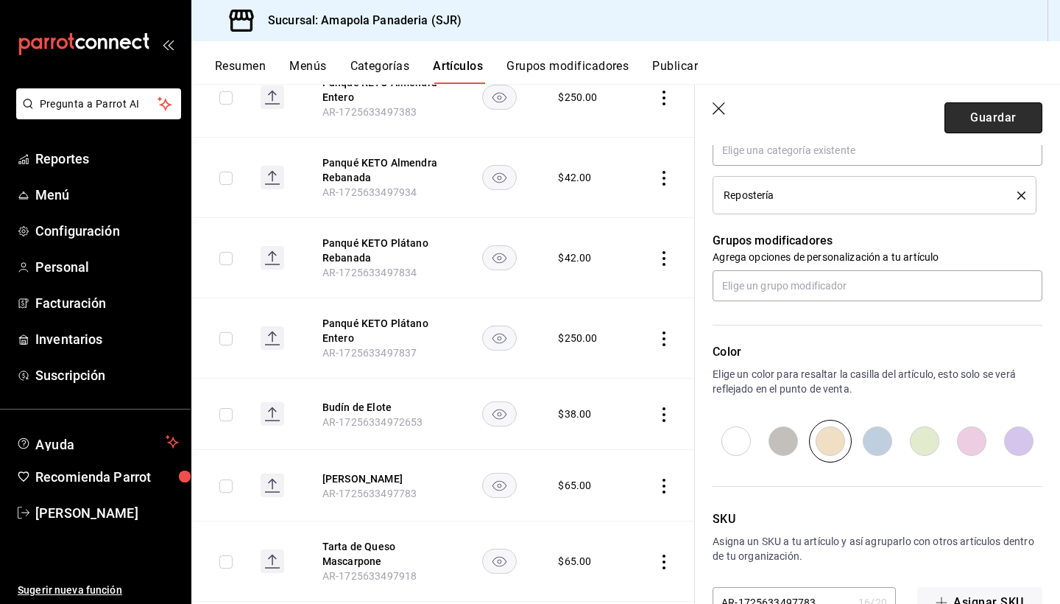
click at [768, 121] on button "Guardar" at bounding box center [994, 117] width 98 height 31
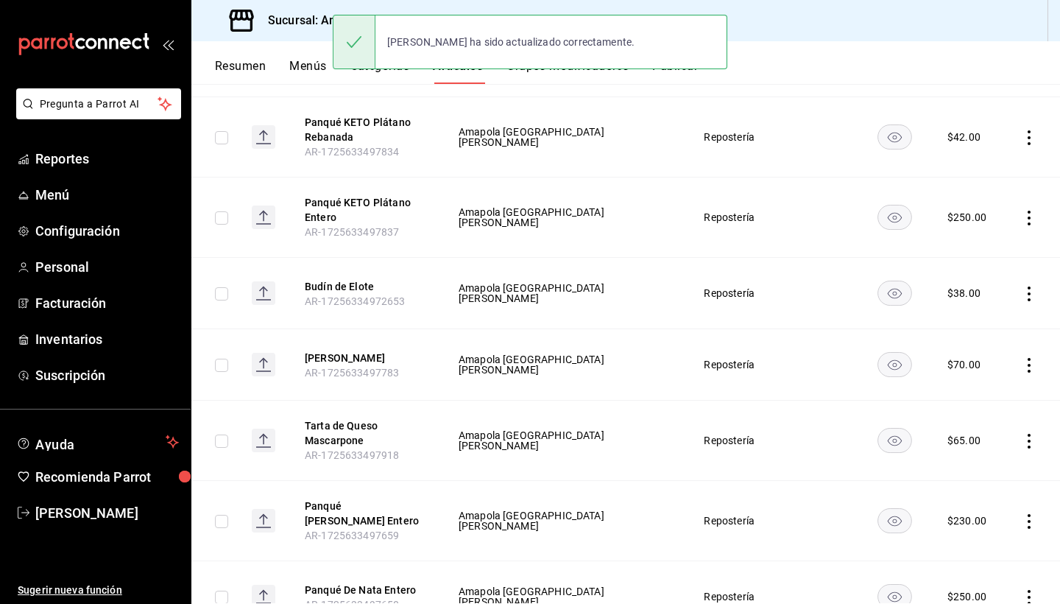
scroll to position [459, 0]
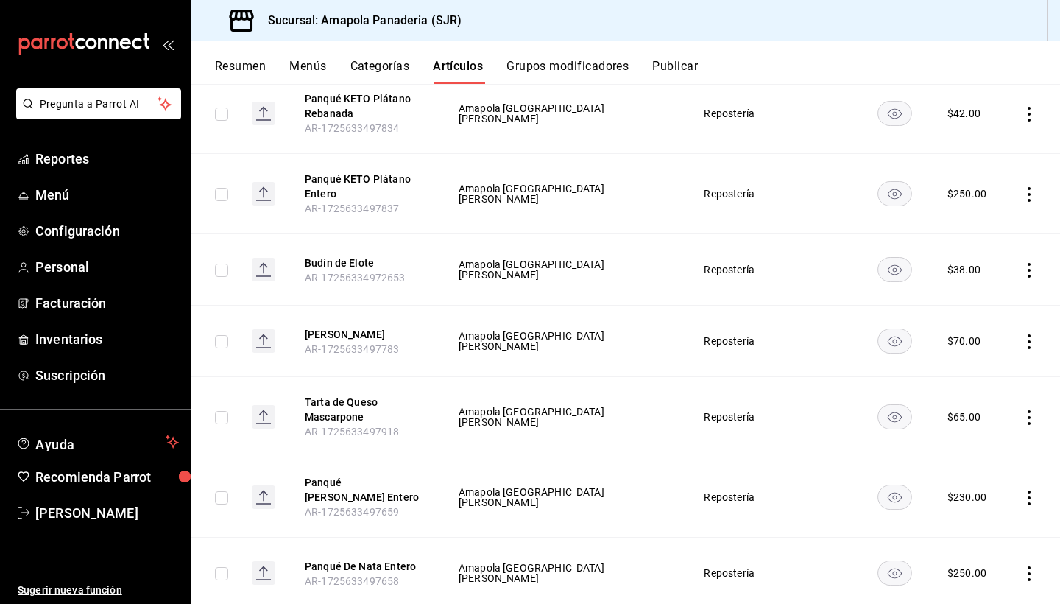
click at [768, 416] on icon "actions" at bounding box center [1029, 417] width 3 height 15
click at [768, 450] on span "Editar" at bounding box center [985, 451] width 38 height 15
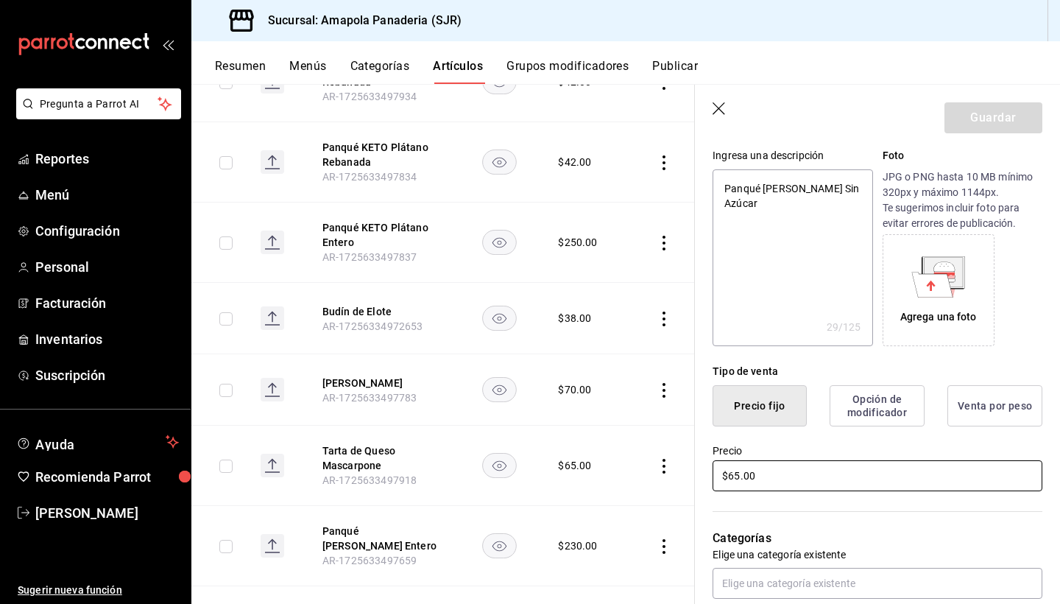
scroll to position [161, 0]
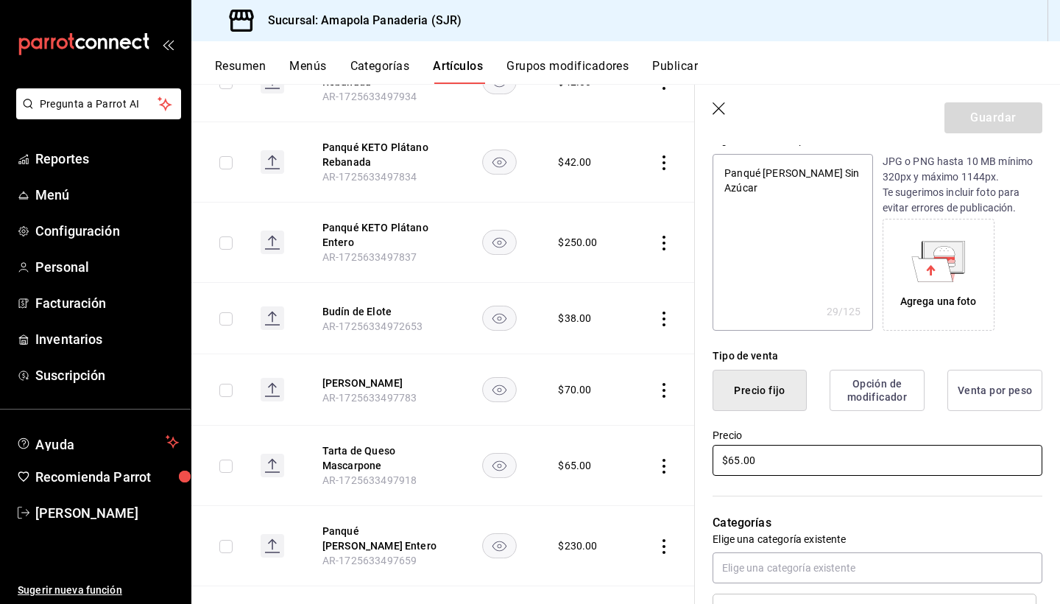
click at [741, 462] on input "$65.00" at bounding box center [878, 460] width 330 height 31
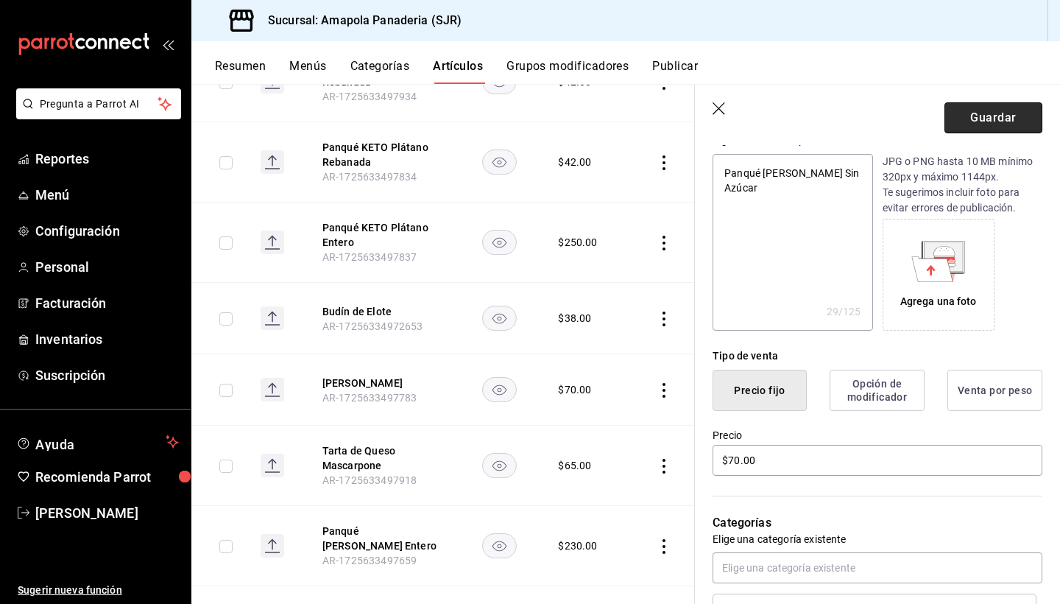
click at [768, 107] on button "Guardar" at bounding box center [994, 117] width 98 height 31
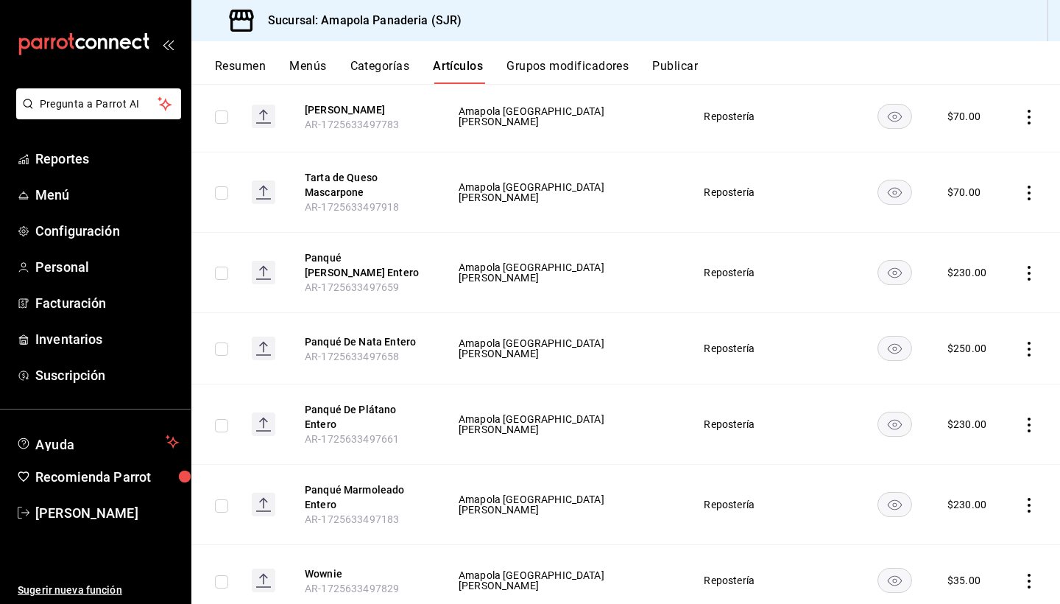
scroll to position [695, 0]
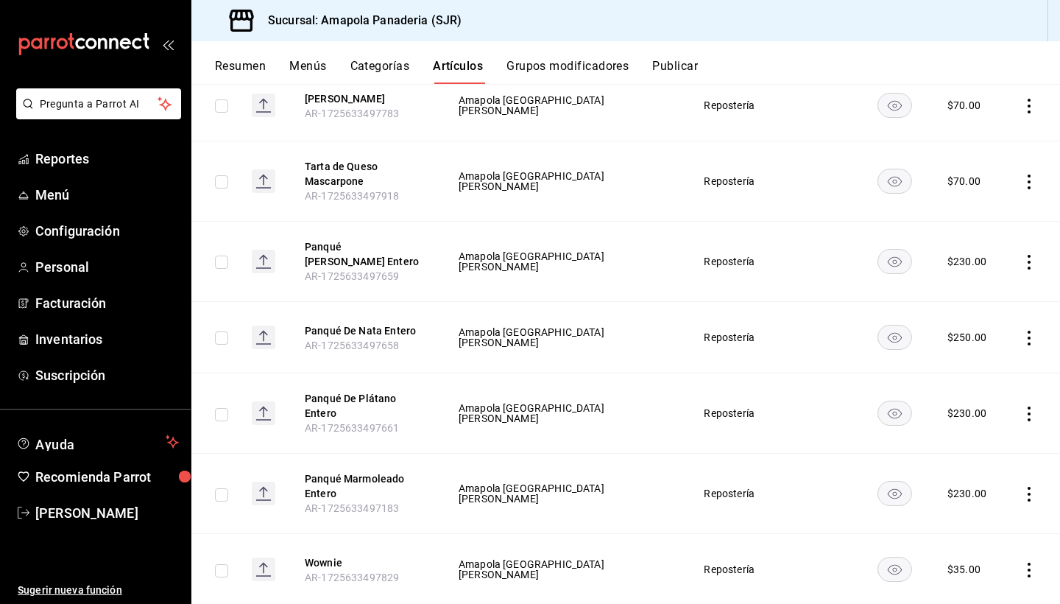
click at [768, 256] on icon "actions" at bounding box center [1029, 262] width 15 height 15
click at [768, 295] on span "Editar" at bounding box center [985, 291] width 38 height 15
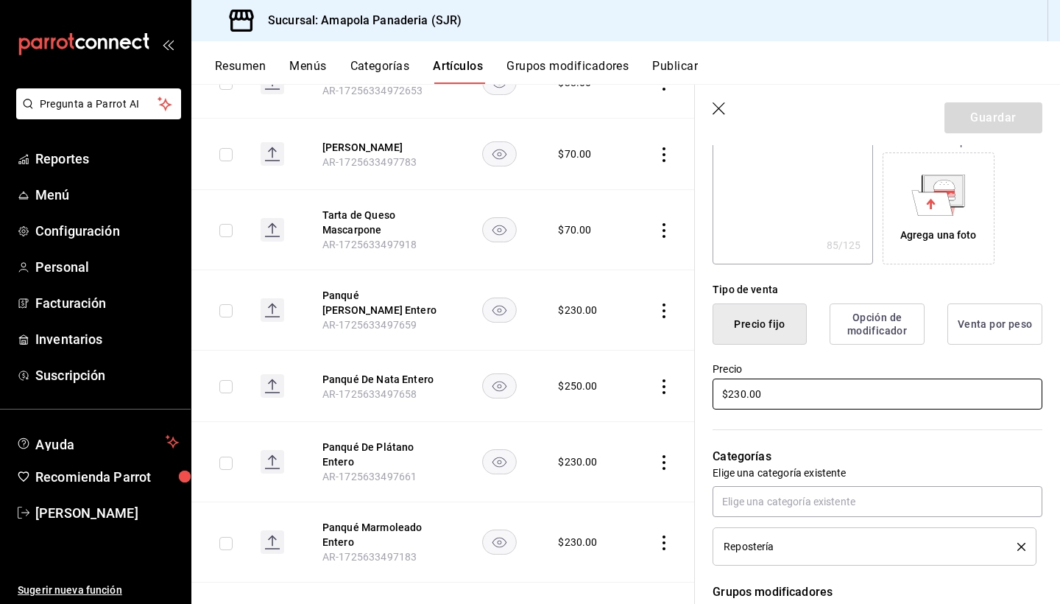
scroll to position [233, 0]
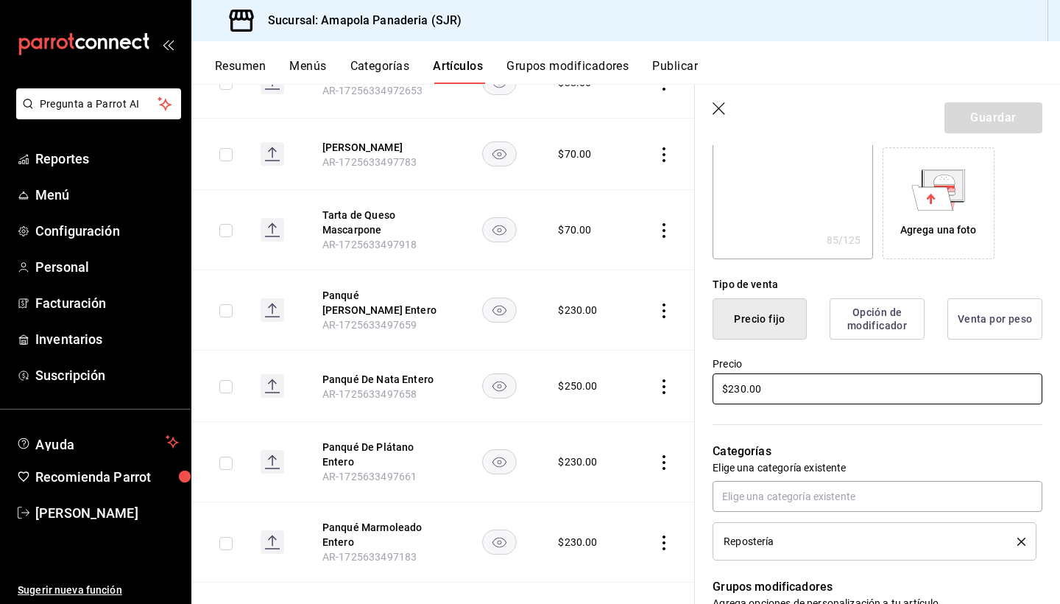
click at [758, 378] on input "$230.00" at bounding box center [878, 388] width 330 height 31
click at [768, 115] on button "Guardar" at bounding box center [994, 117] width 98 height 31
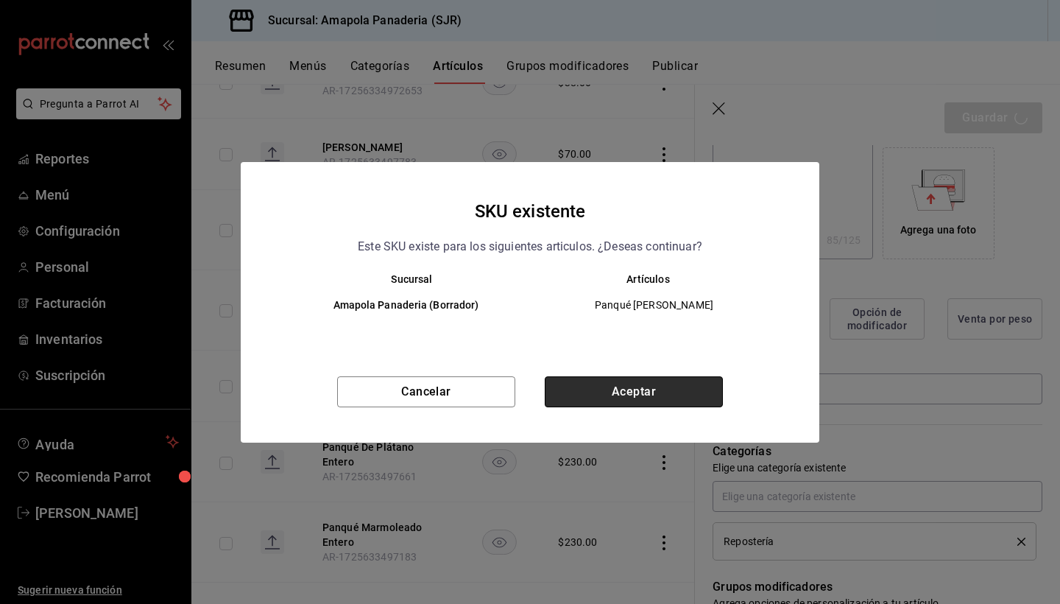
click at [639, 387] on button "Aceptar" at bounding box center [634, 391] width 178 height 31
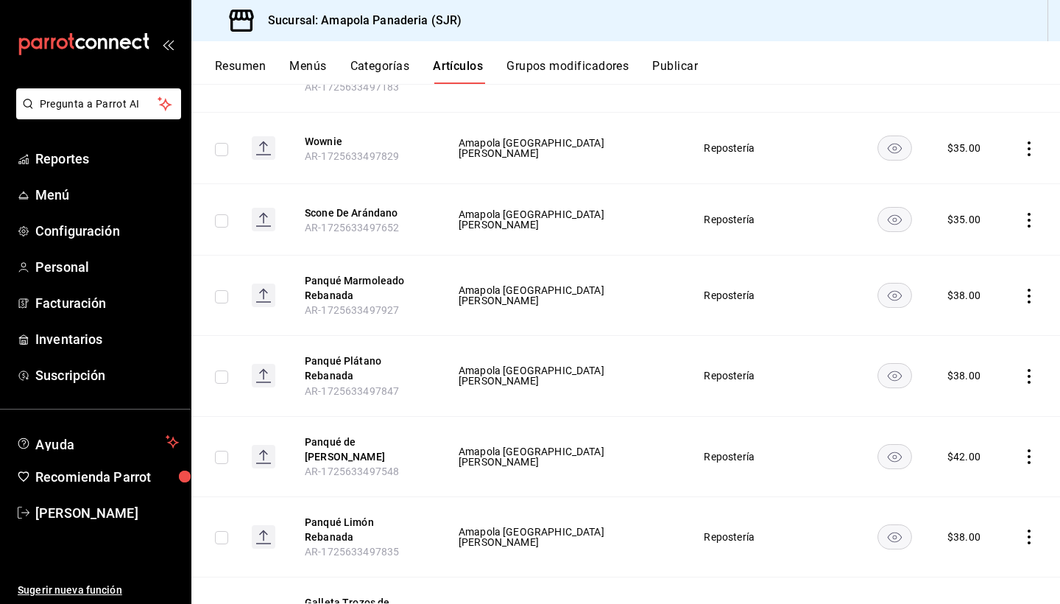
scroll to position [1124, 0]
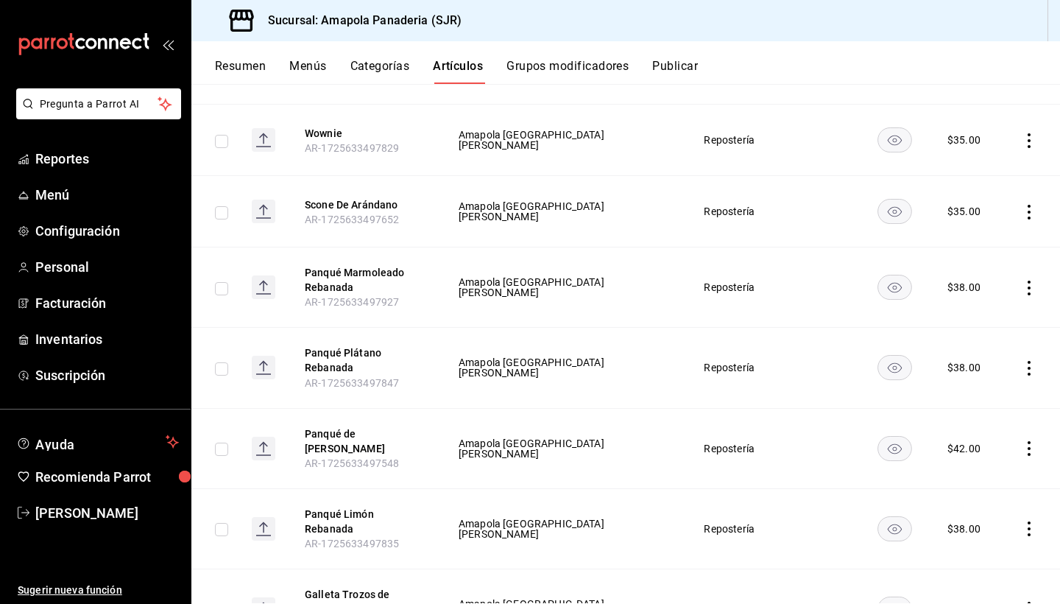
click at [768, 471] on icon "actions" at bounding box center [1029, 528] width 15 height 15
click at [768, 471] on span "Editar" at bounding box center [985, 504] width 38 height 15
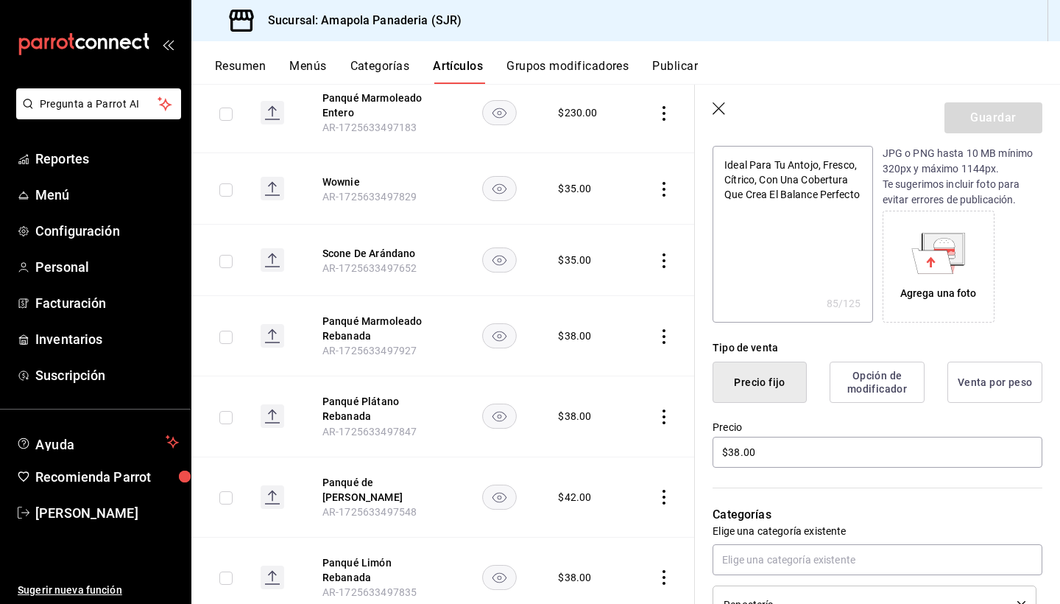
scroll to position [250, 0]
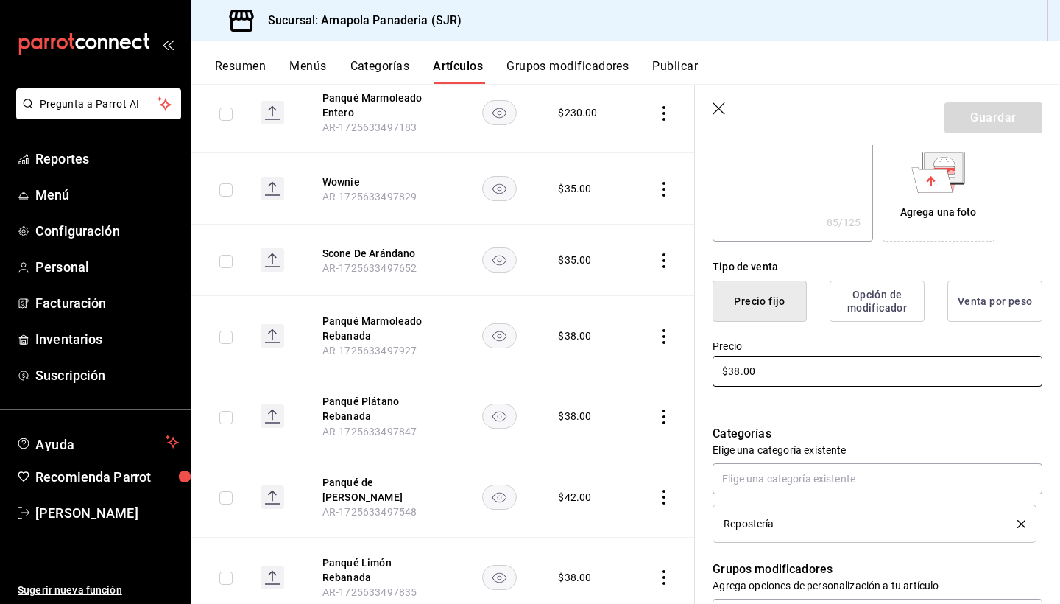
click at [740, 370] on input "$38.00" at bounding box center [878, 371] width 330 height 31
click at [768, 124] on button "Guardar" at bounding box center [994, 117] width 98 height 31
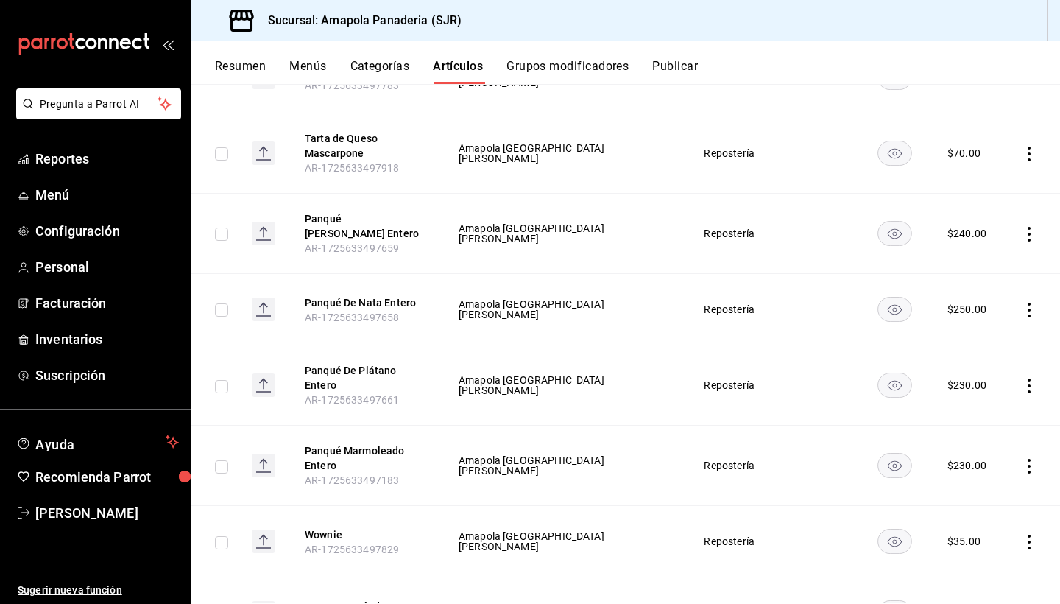
scroll to position [728, 0]
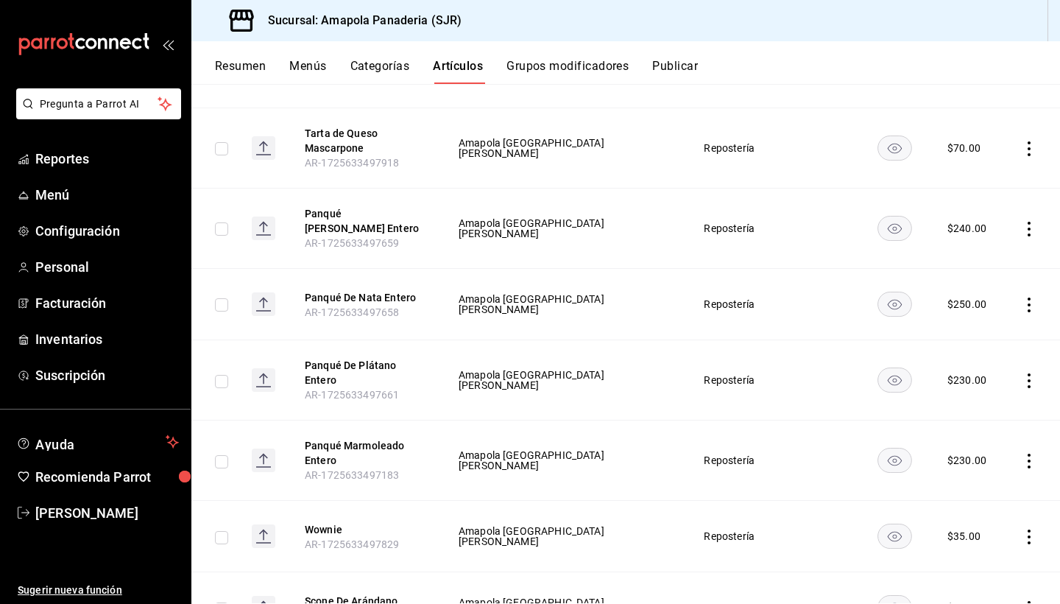
click at [768, 297] on icon "actions" at bounding box center [1029, 304] width 15 height 15
click at [768, 278] on div at bounding box center [530, 302] width 1060 height 604
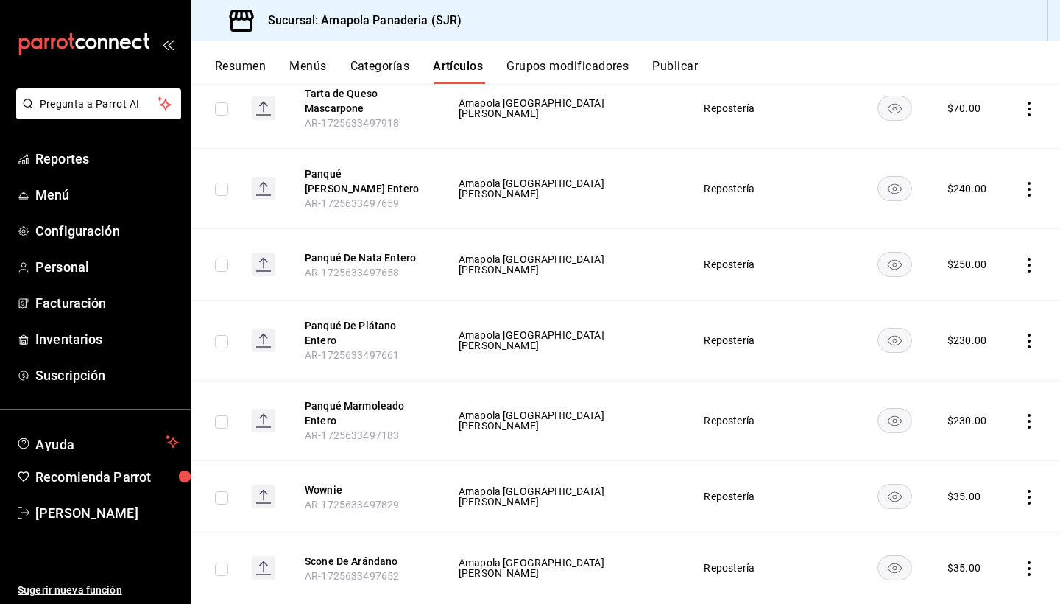
scroll to position [775, 0]
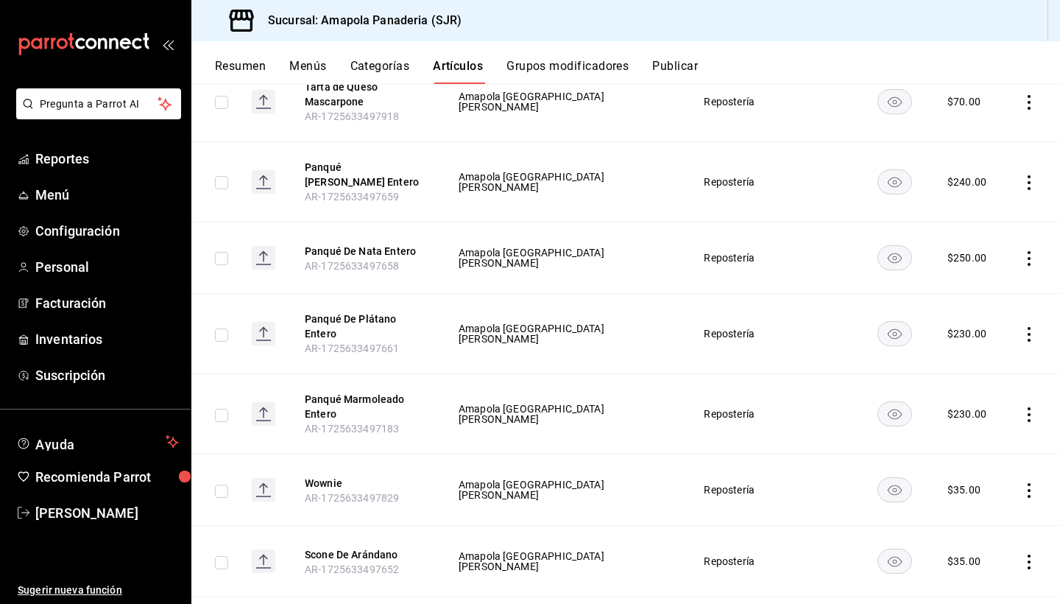
click at [768, 327] on icon "actions" at bounding box center [1029, 334] width 15 height 15
click at [768, 356] on span "Editar" at bounding box center [985, 359] width 38 height 15
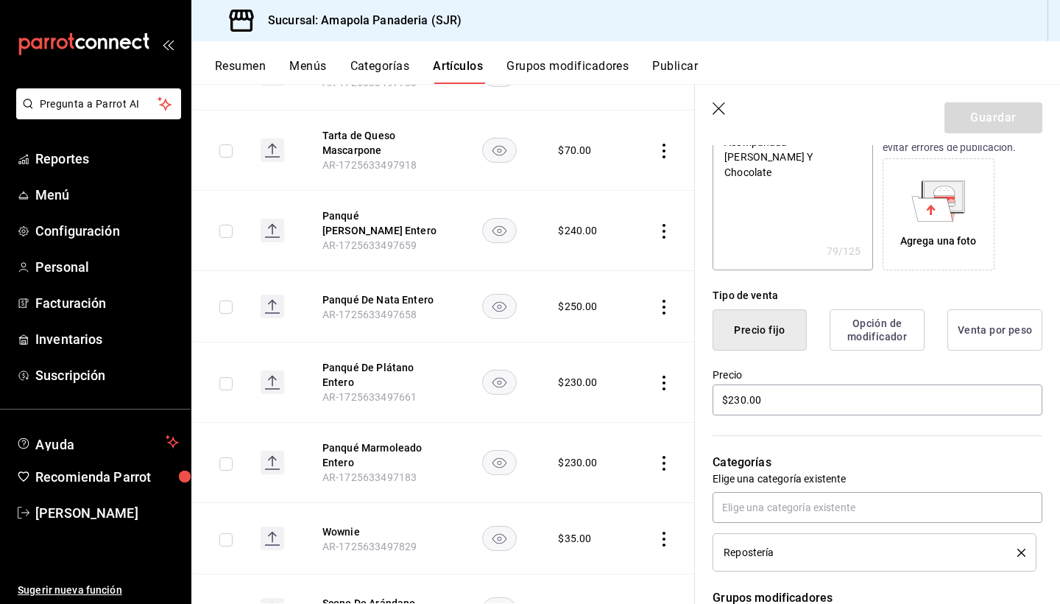
scroll to position [300, 0]
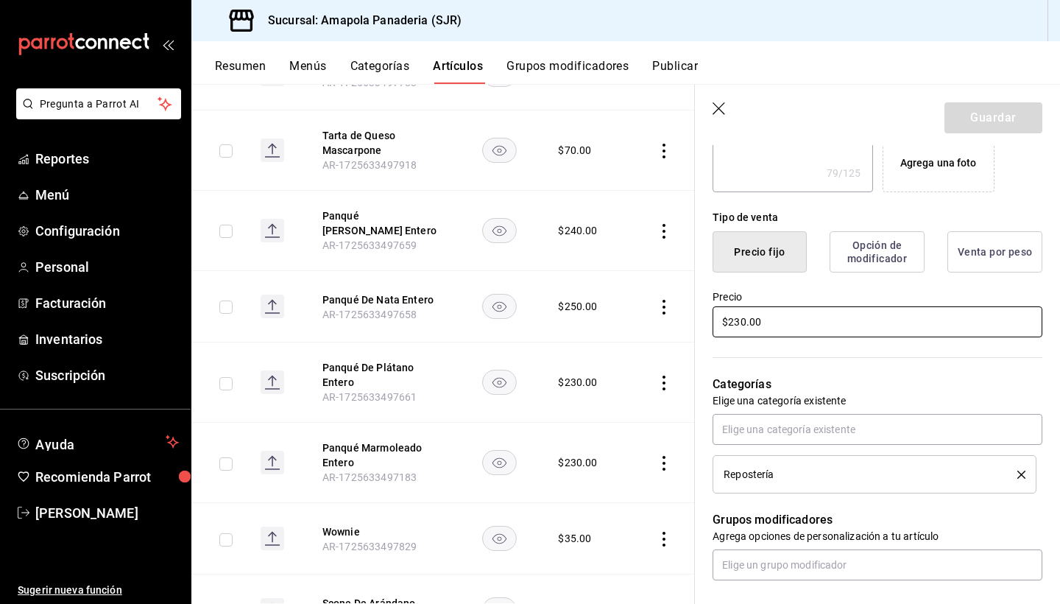
click at [739, 323] on input "$230.00" at bounding box center [878, 321] width 330 height 31
click at [768, 124] on button "Guardar" at bounding box center [994, 117] width 98 height 31
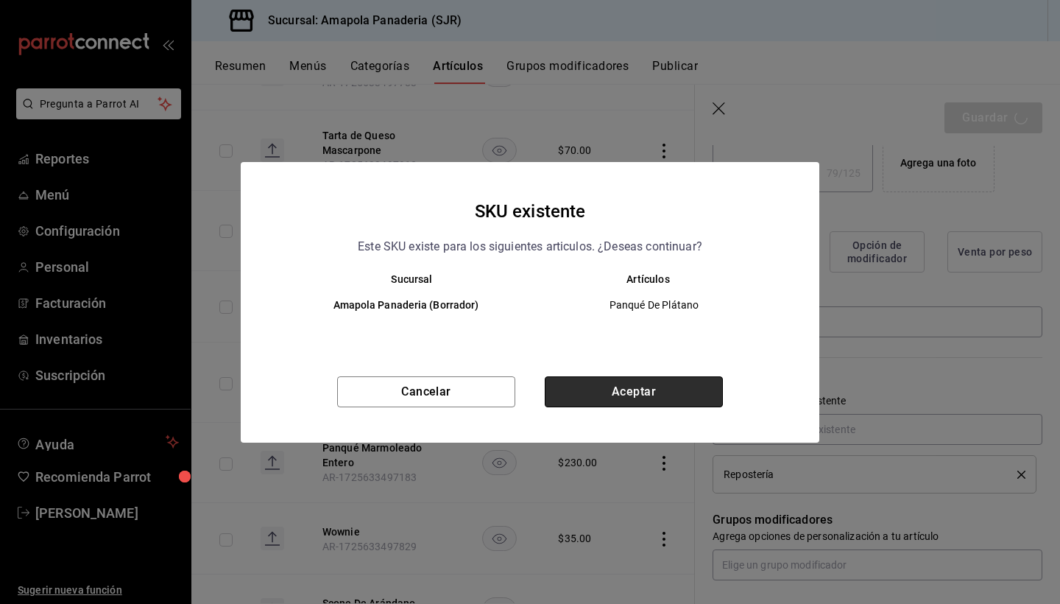
click at [622, 403] on button "Aceptar" at bounding box center [634, 391] width 178 height 31
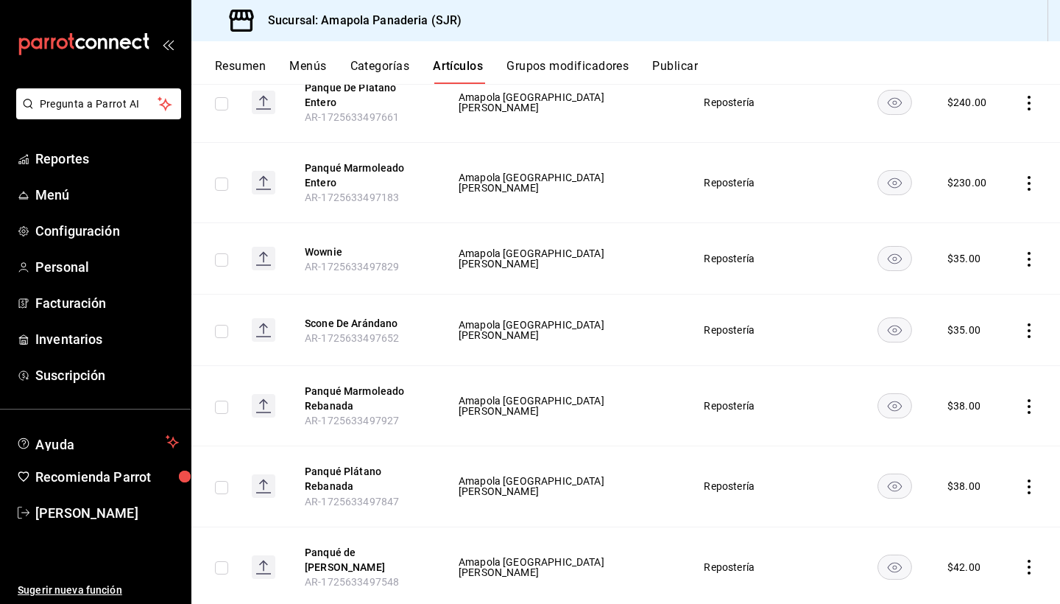
scroll to position [1056, 0]
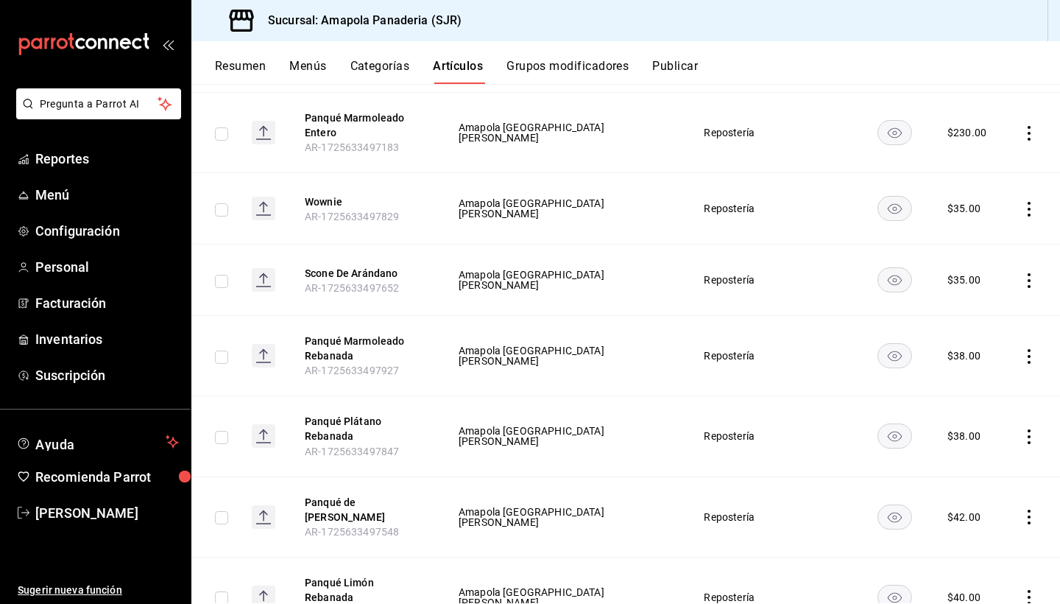
click at [768, 429] on icon "actions" at bounding box center [1029, 436] width 15 height 15
click at [768, 456] on span "Editar" at bounding box center [985, 461] width 38 height 15
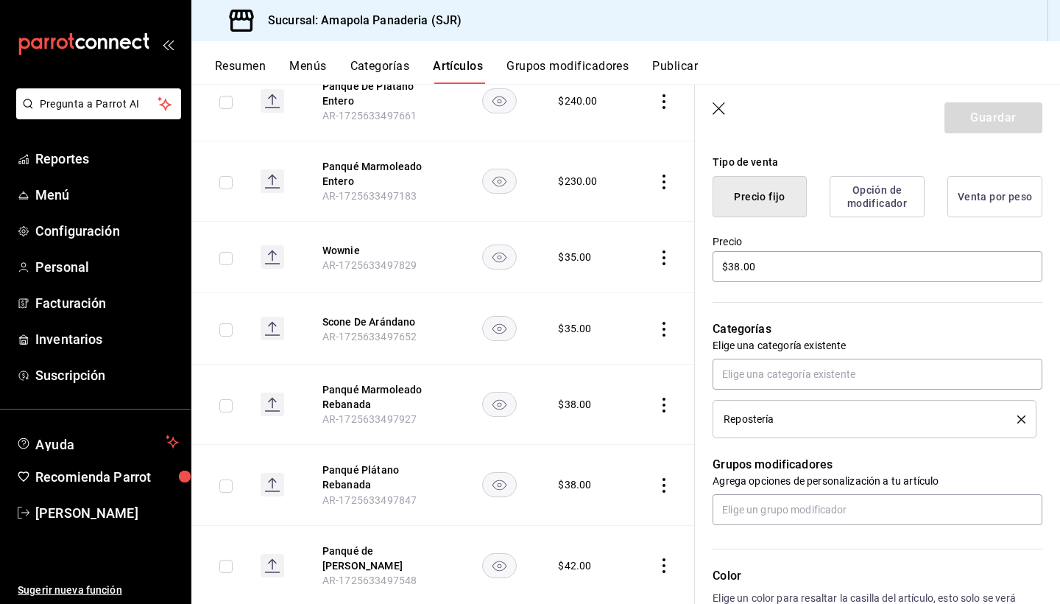
scroll to position [387, 0]
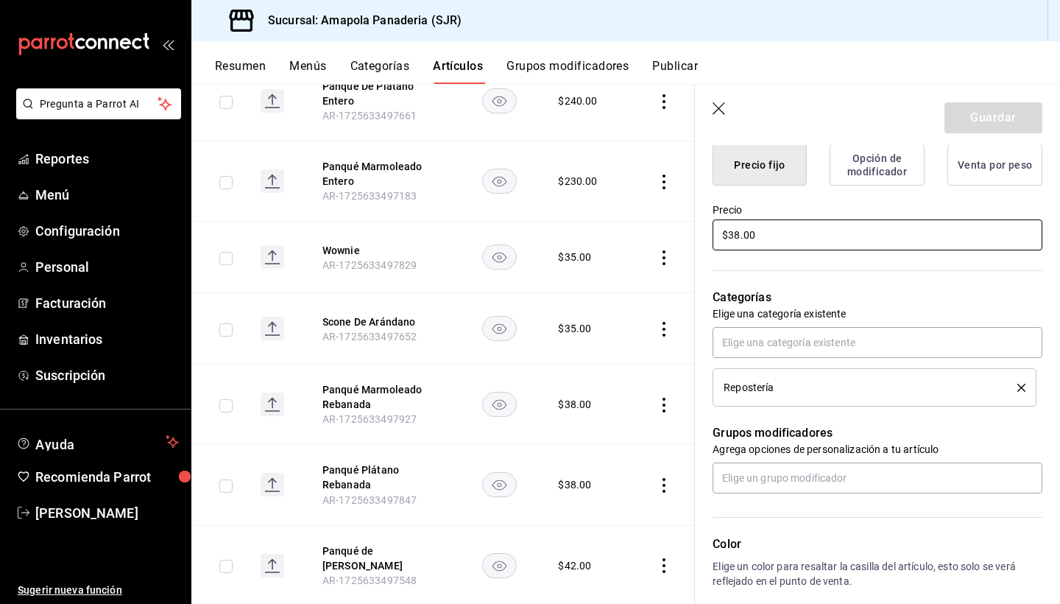
click at [742, 239] on input "$38.00" at bounding box center [878, 234] width 330 height 31
click at [768, 124] on button "Guardar" at bounding box center [994, 117] width 98 height 31
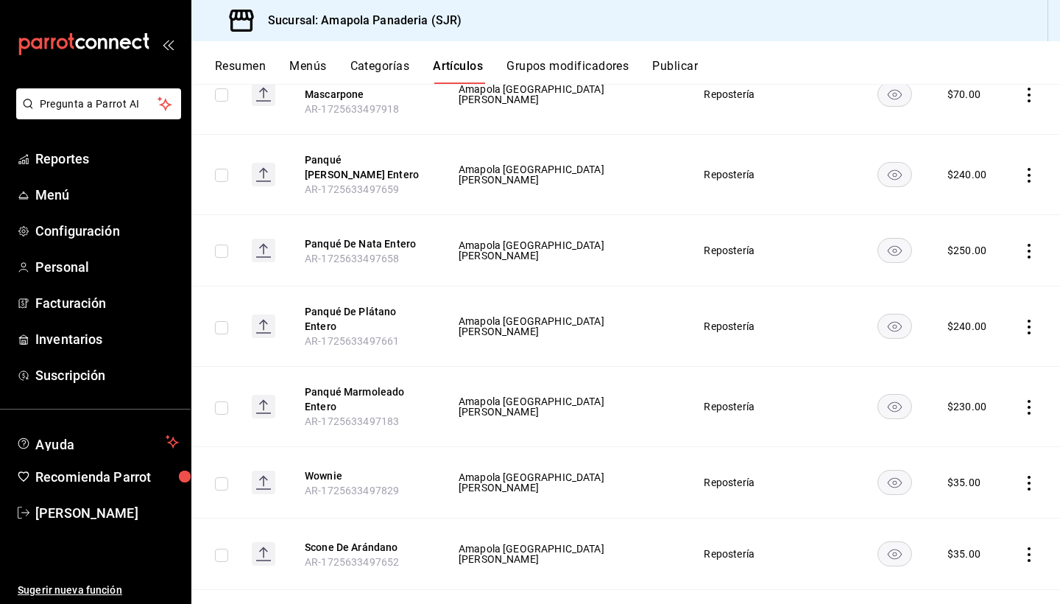
scroll to position [785, 0]
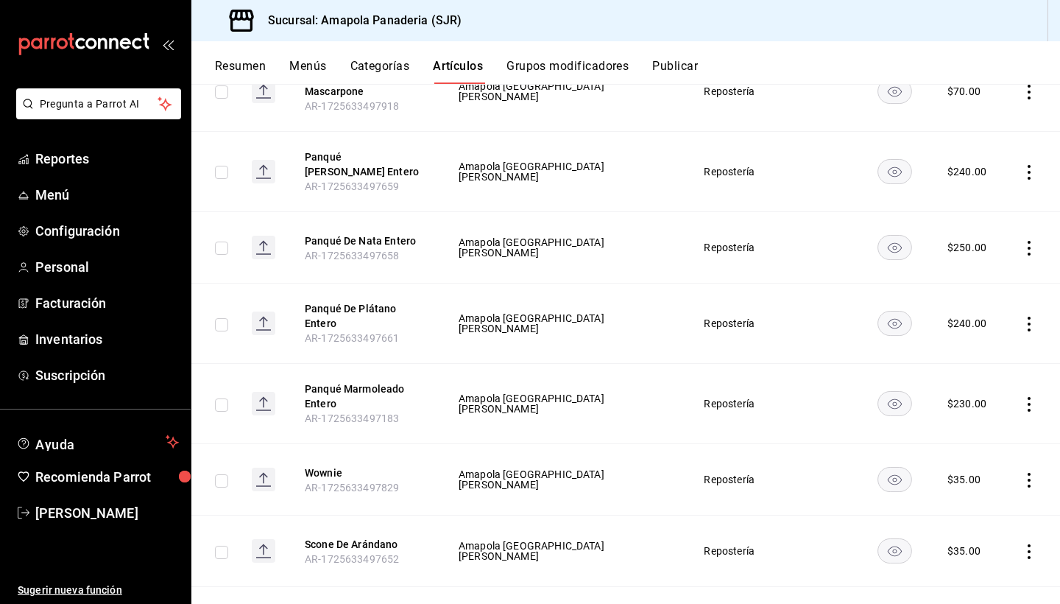
click at [768, 397] on icon "actions" at bounding box center [1029, 404] width 15 height 15
click at [768, 428] on span "Editar" at bounding box center [985, 429] width 38 height 15
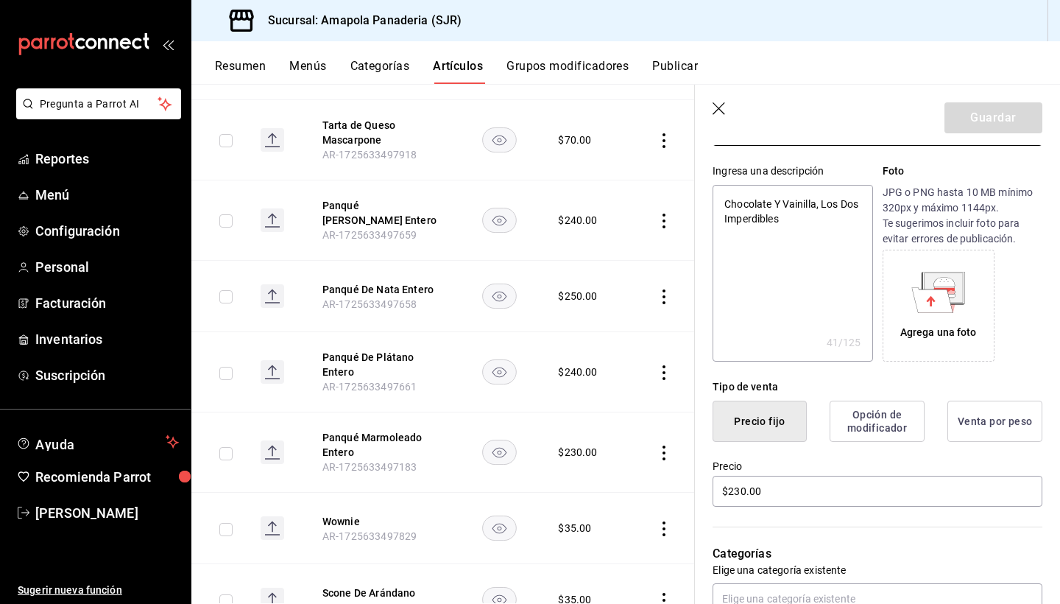
scroll to position [178, 0]
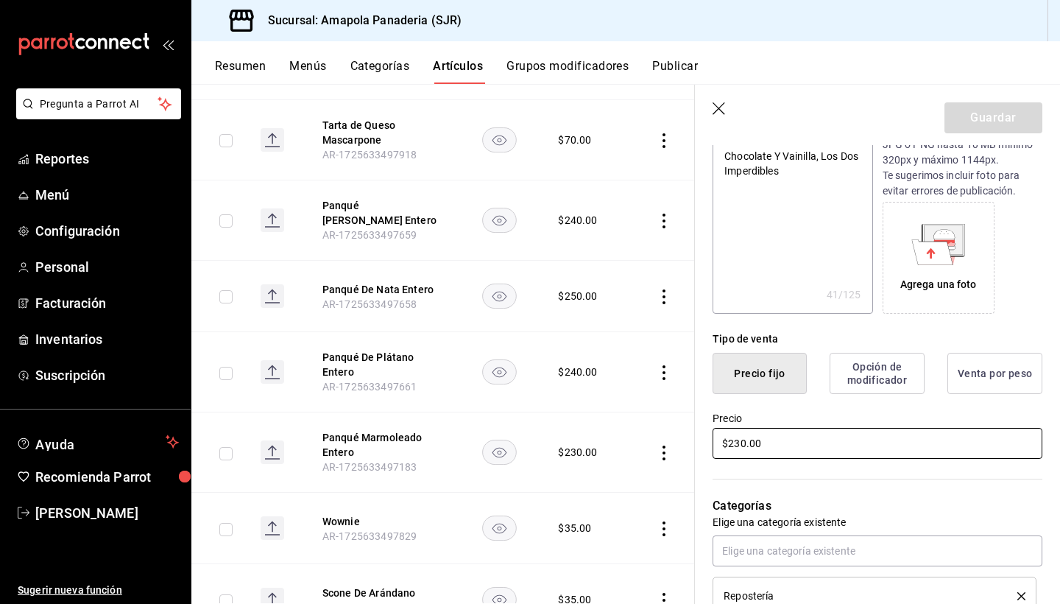
click at [730, 444] on input "$230.00" at bounding box center [878, 443] width 330 height 31
click at [768, 114] on button "Guardar" at bounding box center [994, 117] width 98 height 31
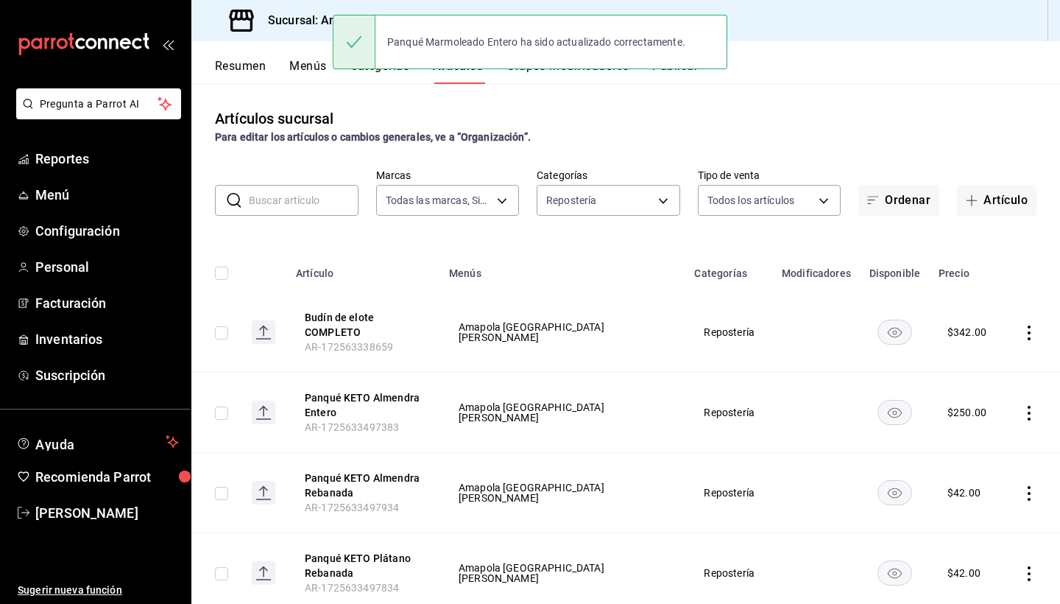
click at [686, 466] on td "Repostería" at bounding box center [730, 493] width 88 height 80
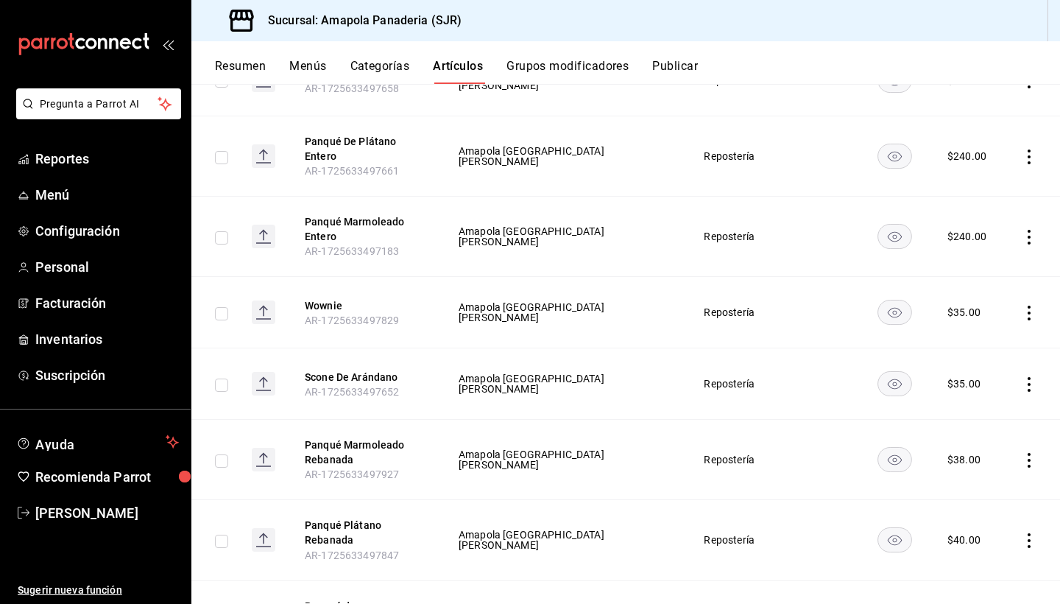
scroll to position [961, 0]
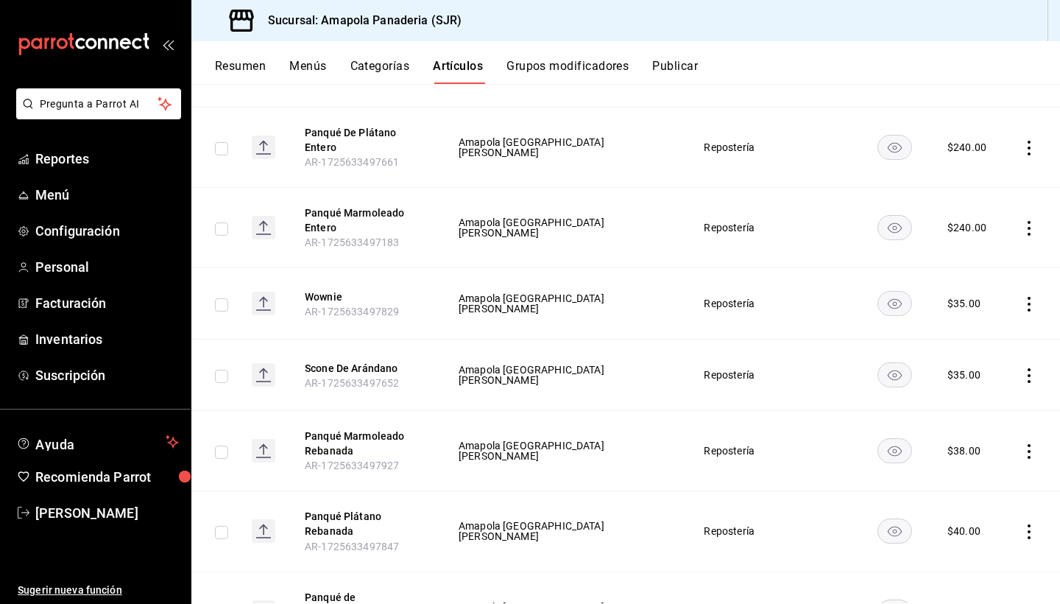
click at [768, 444] on icon "actions" at bounding box center [1029, 451] width 3 height 15
click at [768, 469] on span "Editar" at bounding box center [985, 476] width 38 height 15
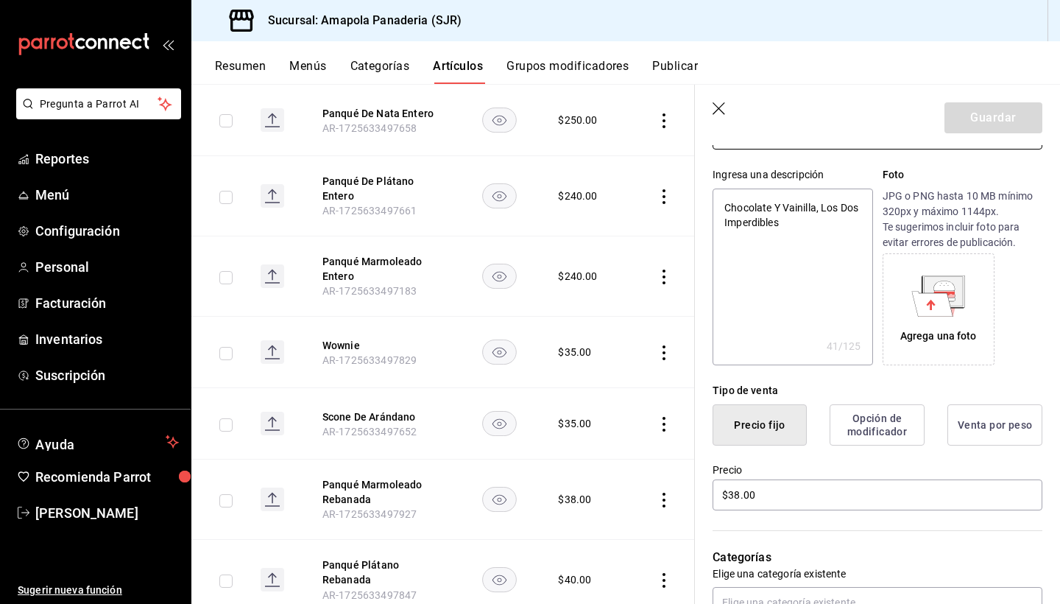
scroll to position [163, 0]
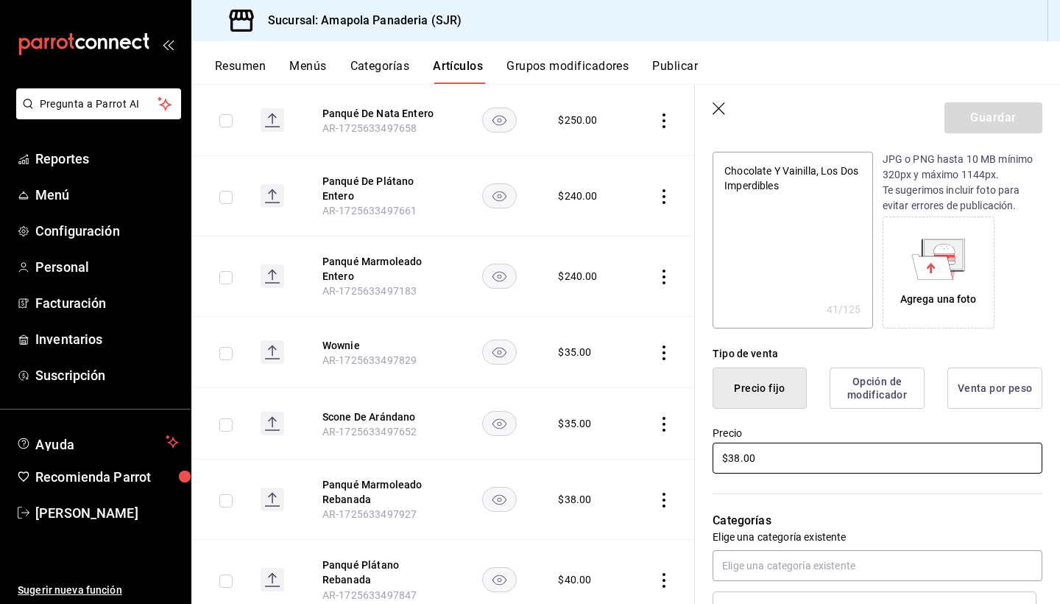
click at [734, 456] on input "$38.00" at bounding box center [878, 458] width 330 height 31
click at [768, 127] on button "Guardar" at bounding box center [994, 117] width 98 height 31
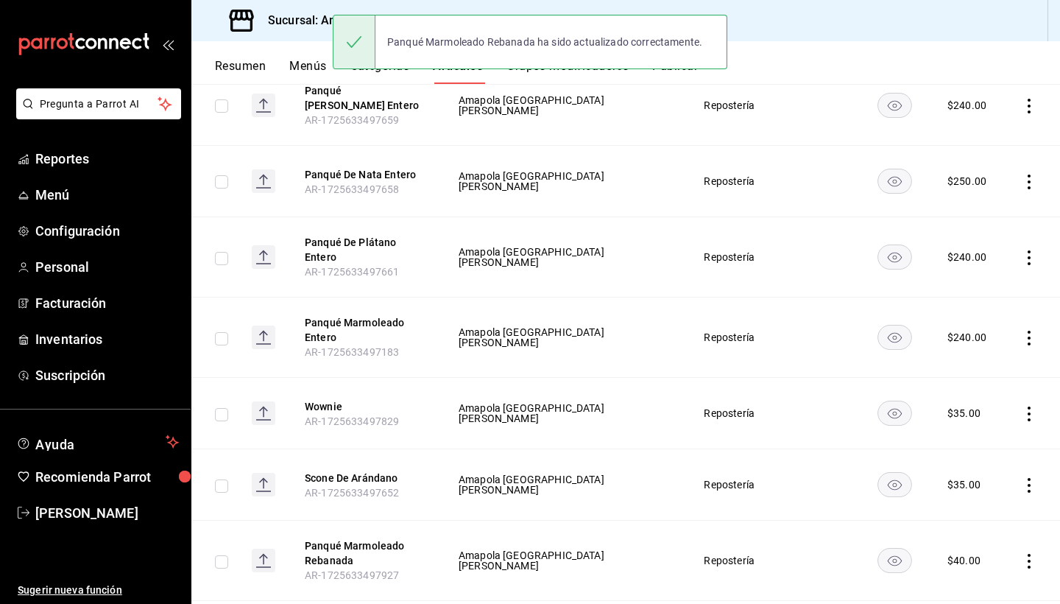
scroll to position [919, 0]
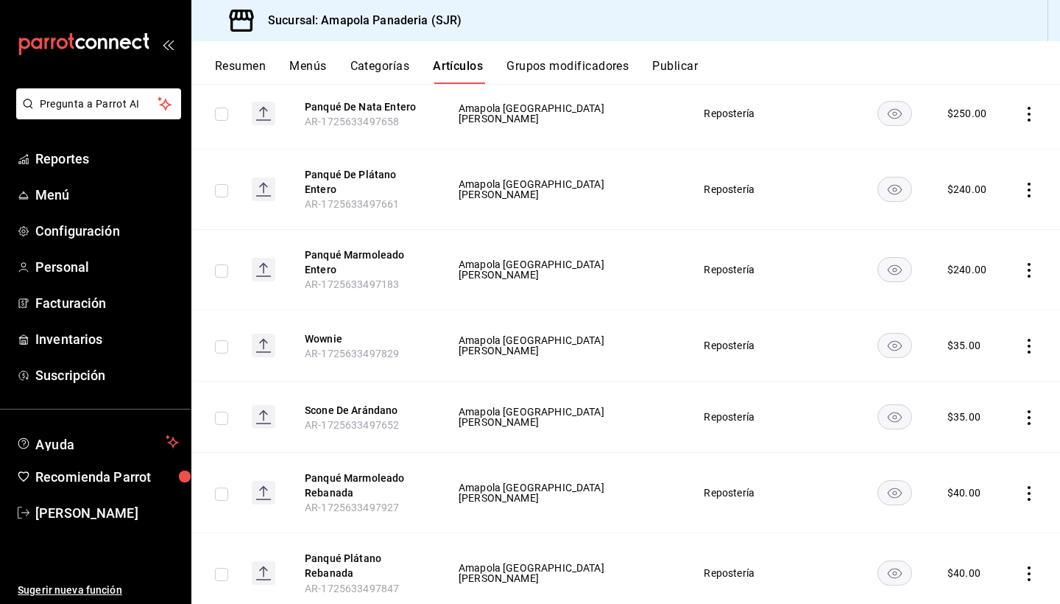
click at [768, 339] on icon "actions" at bounding box center [1029, 346] width 15 height 15
click at [768, 367] on span "Editar" at bounding box center [985, 371] width 38 height 15
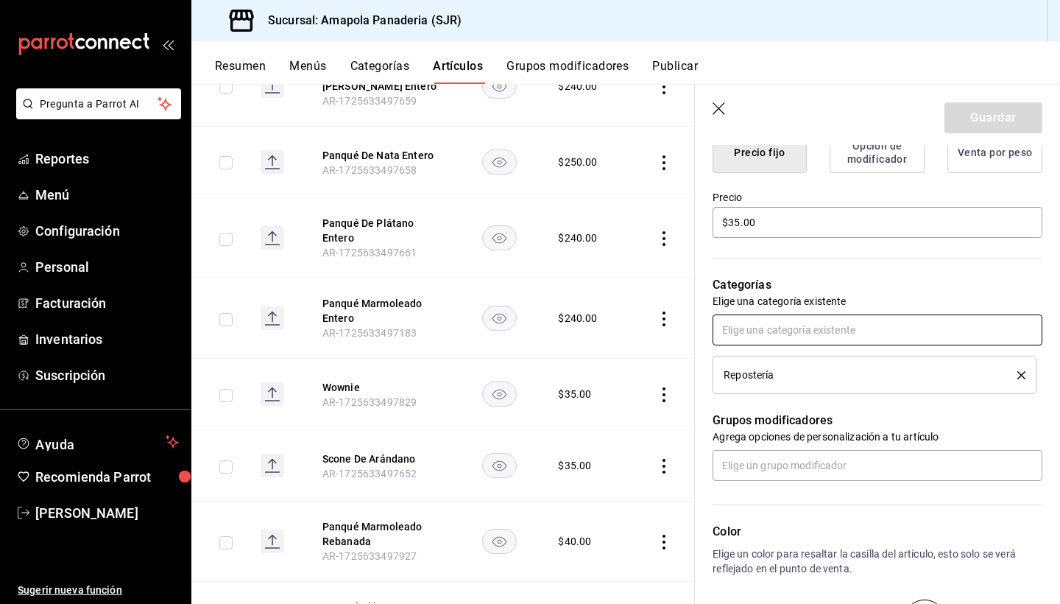
scroll to position [391, 0]
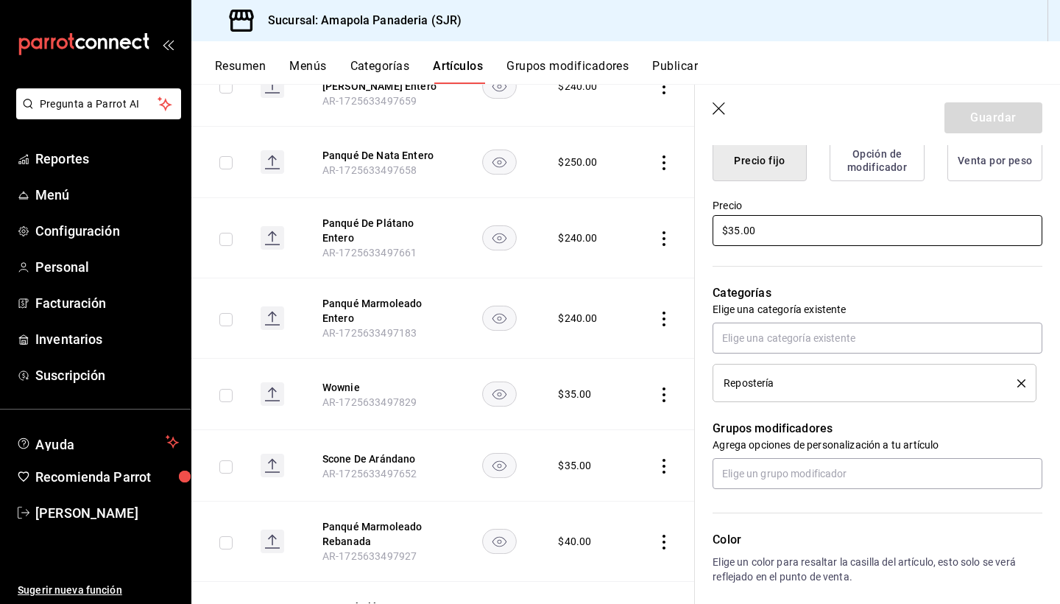
click at [740, 230] on input "$35.00" at bounding box center [878, 230] width 330 height 31
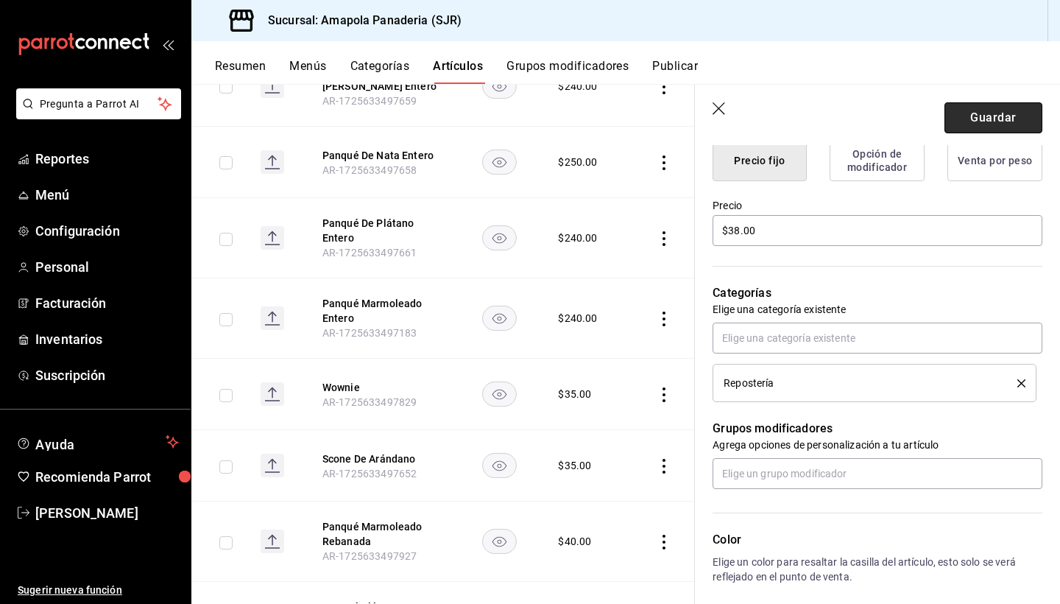
click at [768, 109] on button "Guardar" at bounding box center [994, 117] width 98 height 31
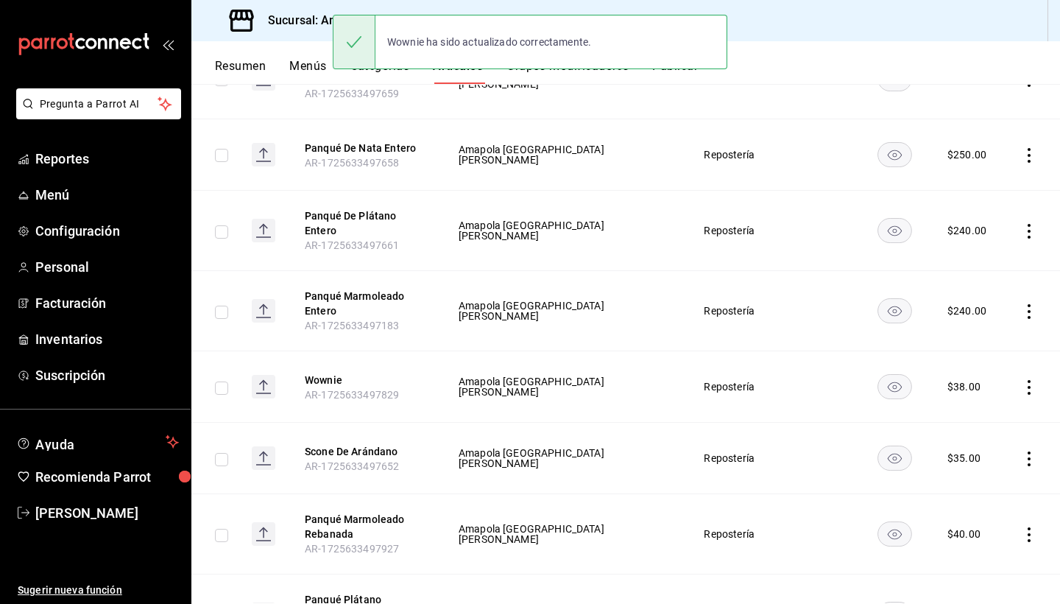
scroll to position [901, 0]
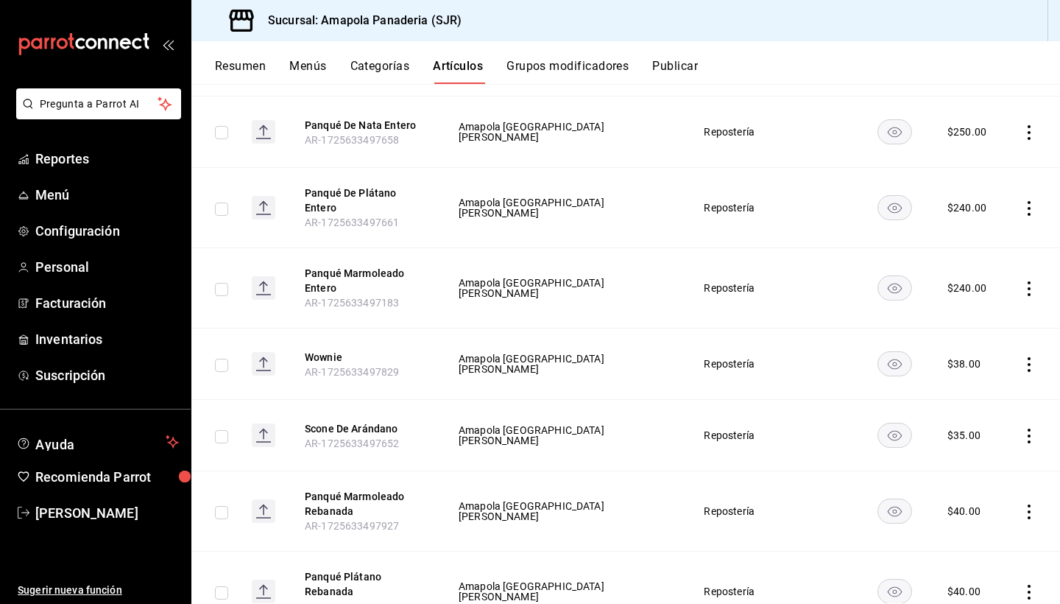
click at [768, 357] on icon "actions" at bounding box center [1029, 364] width 3 height 15
click at [768, 417] on li "Duplicar" at bounding box center [972, 420] width 88 height 30
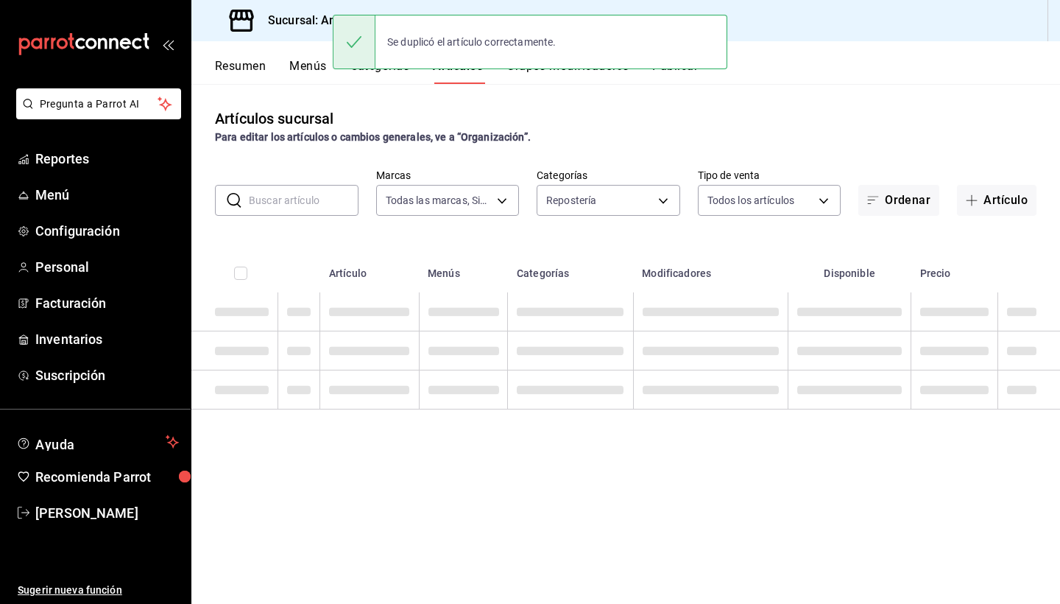
scroll to position [0, 0]
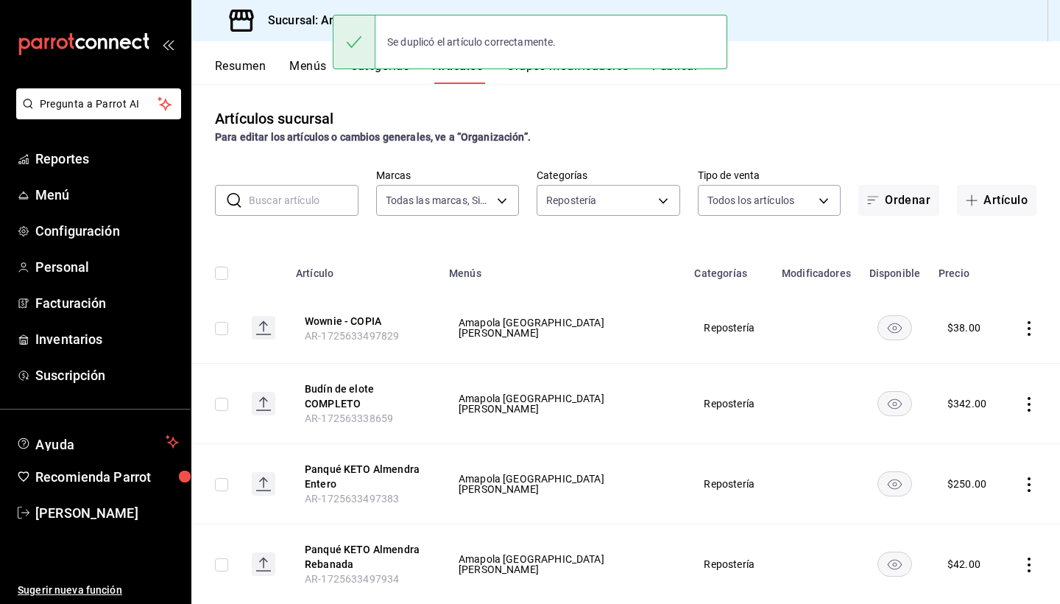
click at [768, 322] on icon "actions" at bounding box center [1029, 328] width 15 height 15
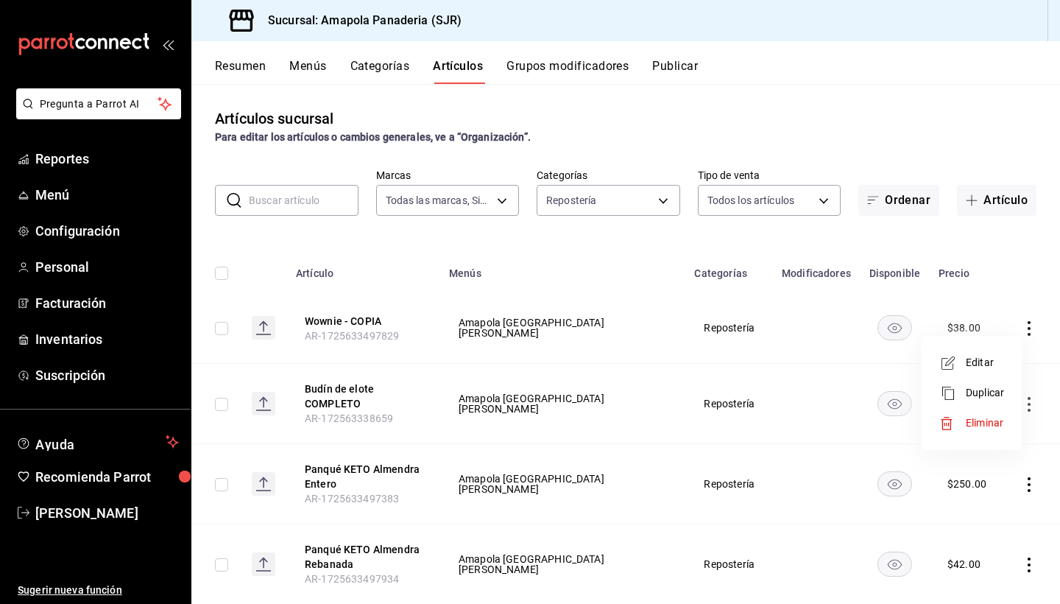
click at [768, 364] on span "Editar" at bounding box center [985, 362] width 38 height 15
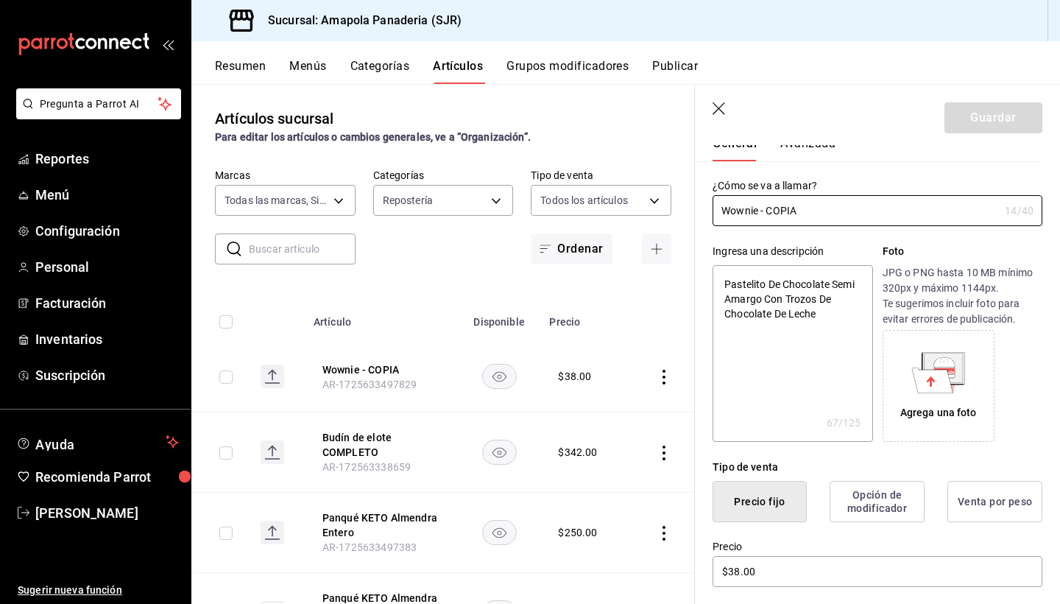
scroll to position [52, 0]
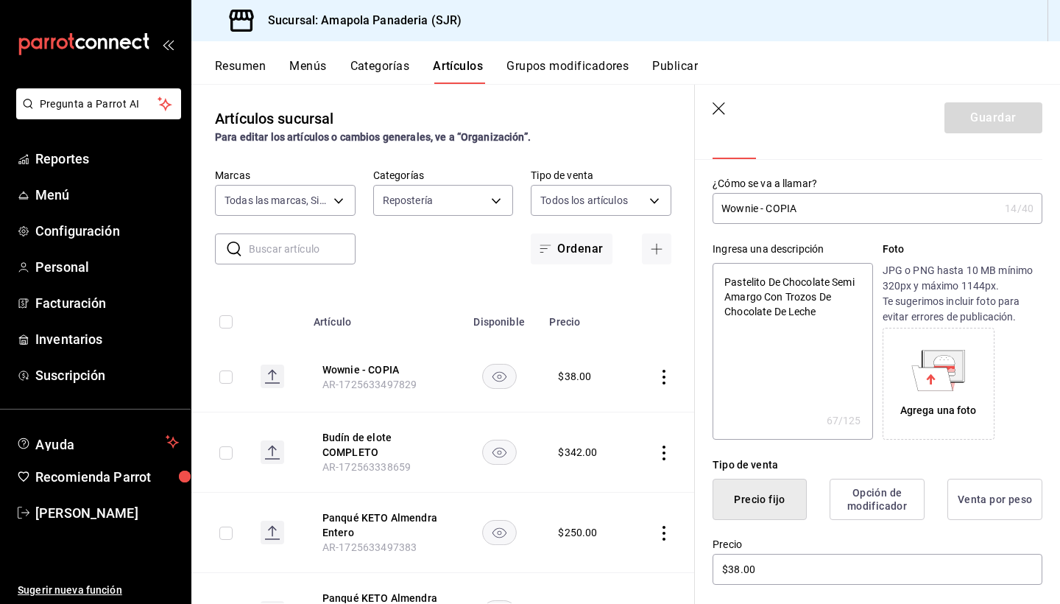
drag, startPoint x: 818, startPoint y: 208, endPoint x: 759, endPoint y: 206, distance: 58.9
click at [760, 206] on input "Wownie - COPIA" at bounding box center [856, 208] width 286 height 29
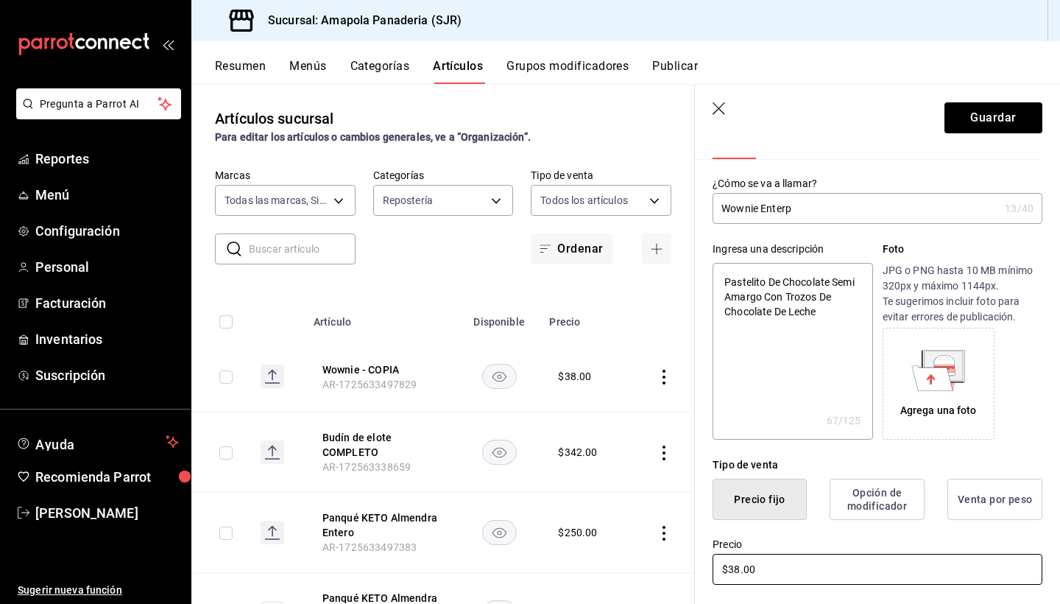
click at [736, 471] on input "$38.00" at bounding box center [878, 569] width 330 height 31
click at [768, 216] on input "Wownie Enterp" at bounding box center [856, 208] width 286 height 29
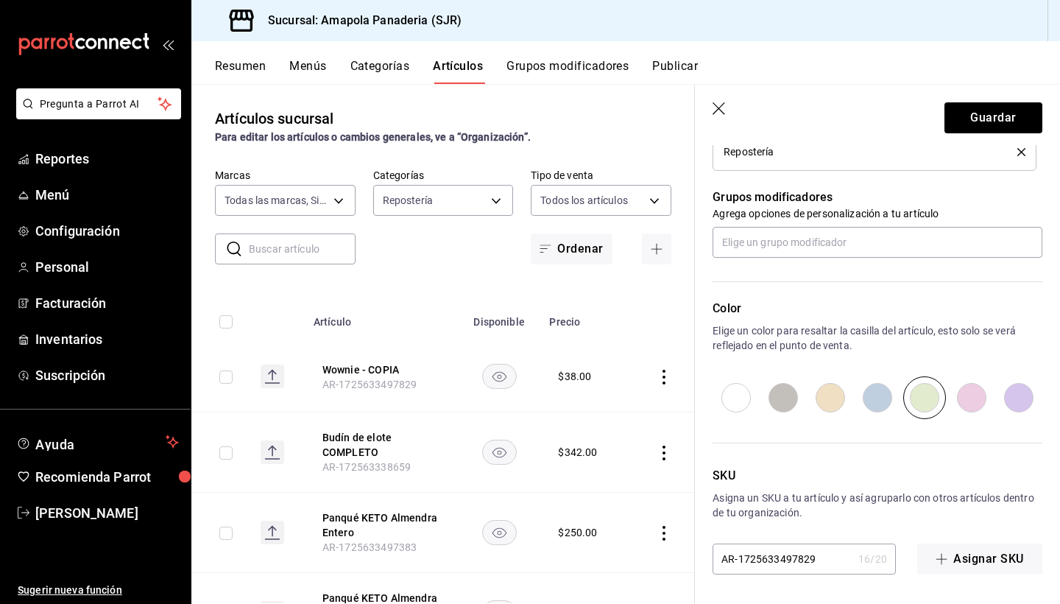
scroll to position [622, 0]
click at [768, 471] on input "AR-1725633497829" at bounding box center [783, 558] width 140 height 29
click at [768, 114] on button "Guardar" at bounding box center [994, 117] width 98 height 31
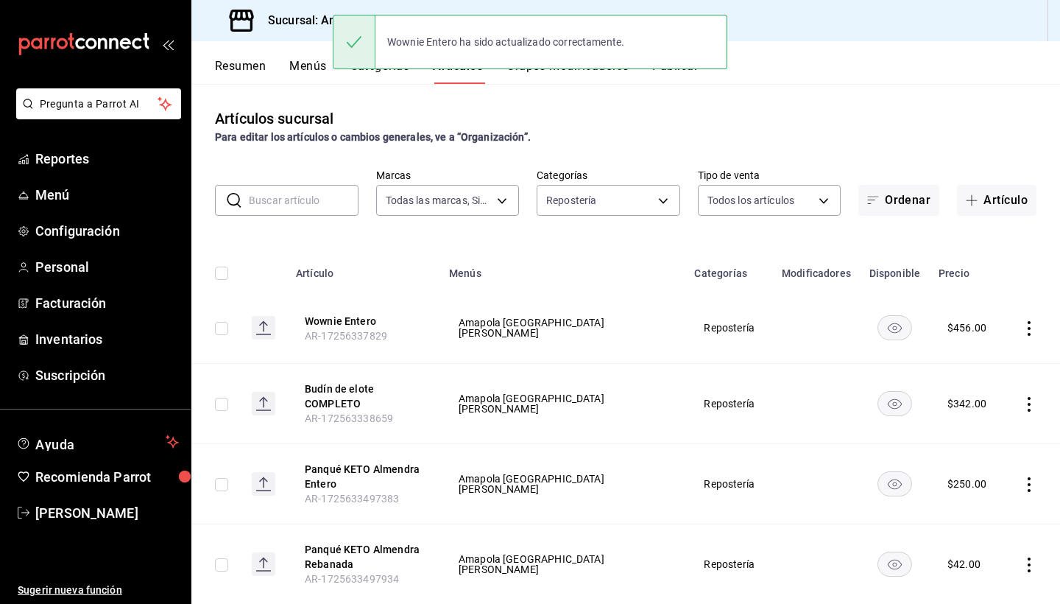
click at [768, 402] on icon "actions" at bounding box center [1029, 404] width 15 height 15
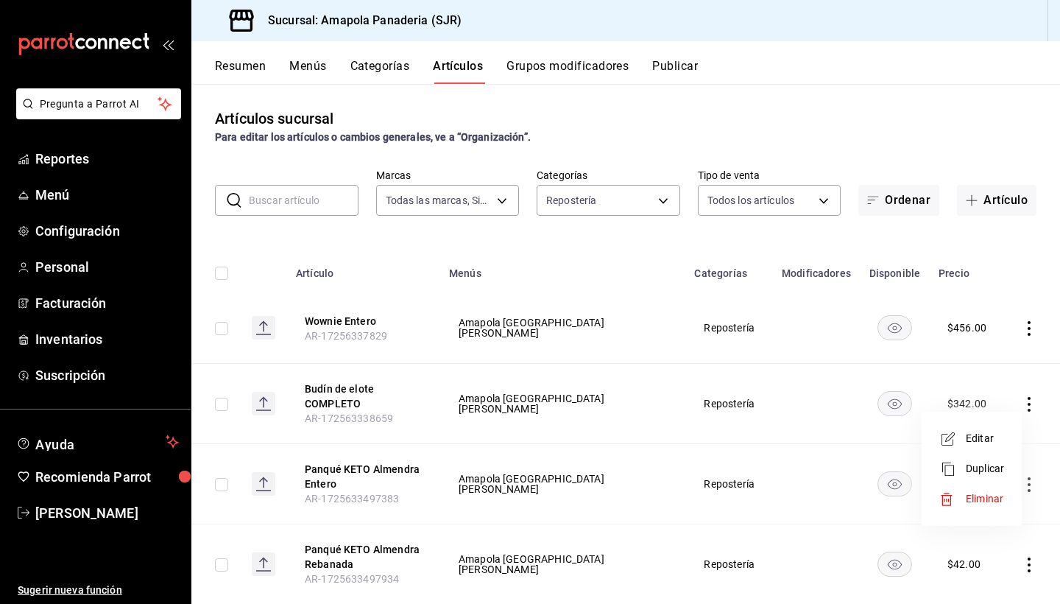
click at [768, 442] on span "Editar" at bounding box center [985, 438] width 38 height 15
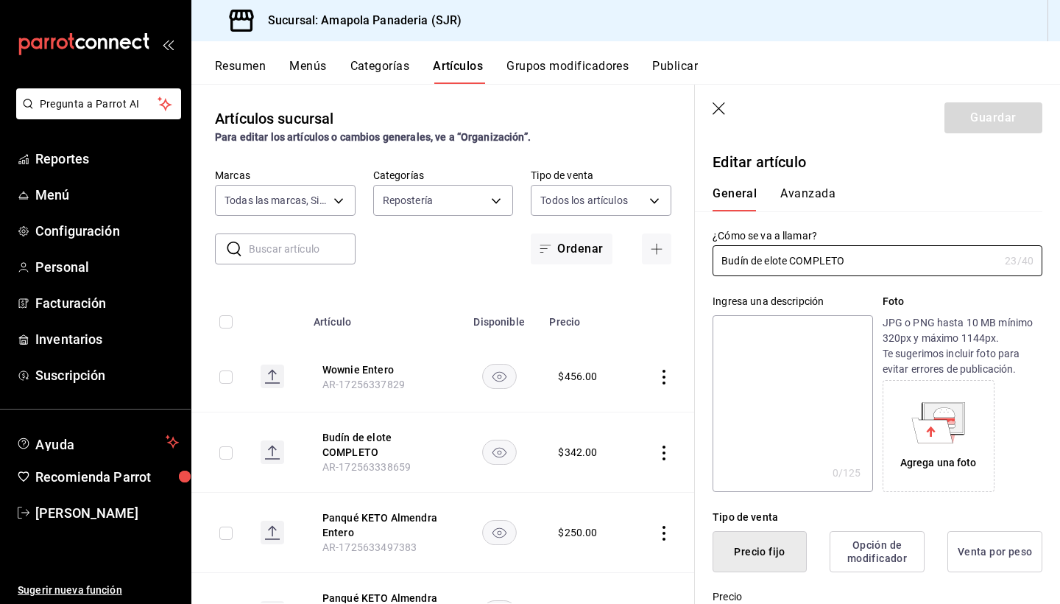
scroll to position [22, 0]
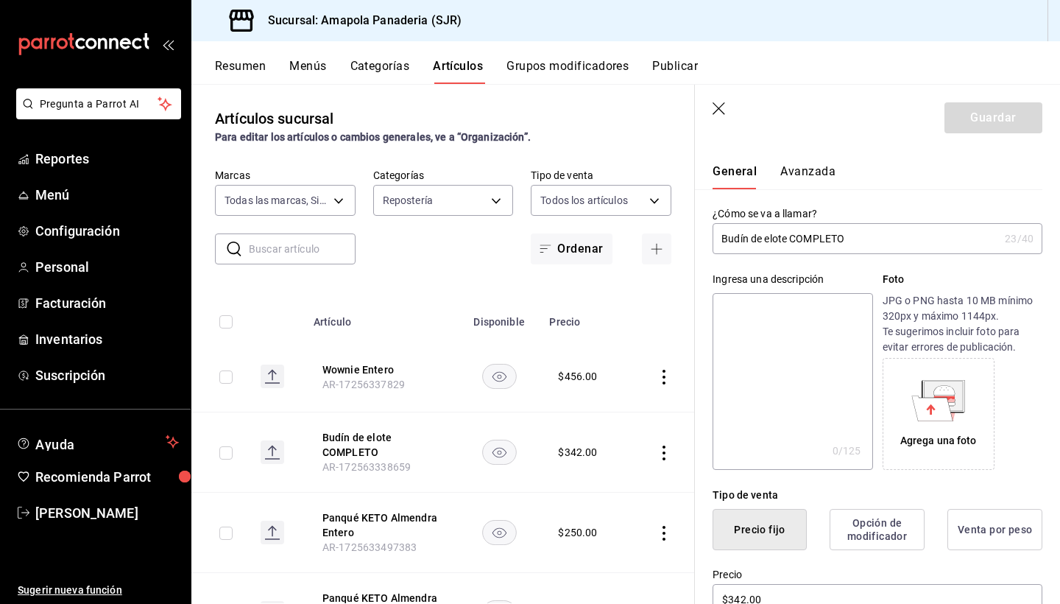
click at [768, 236] on input "Budín de elote COMPLETO" at bounding box center [856, 238] width 286 height 29
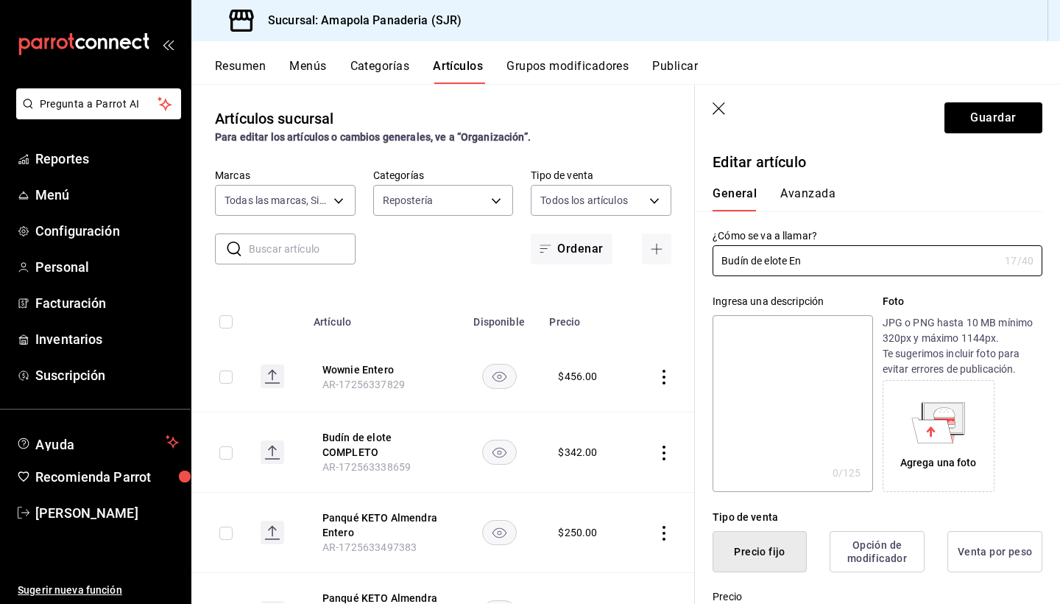
scroll to position [22, 0]
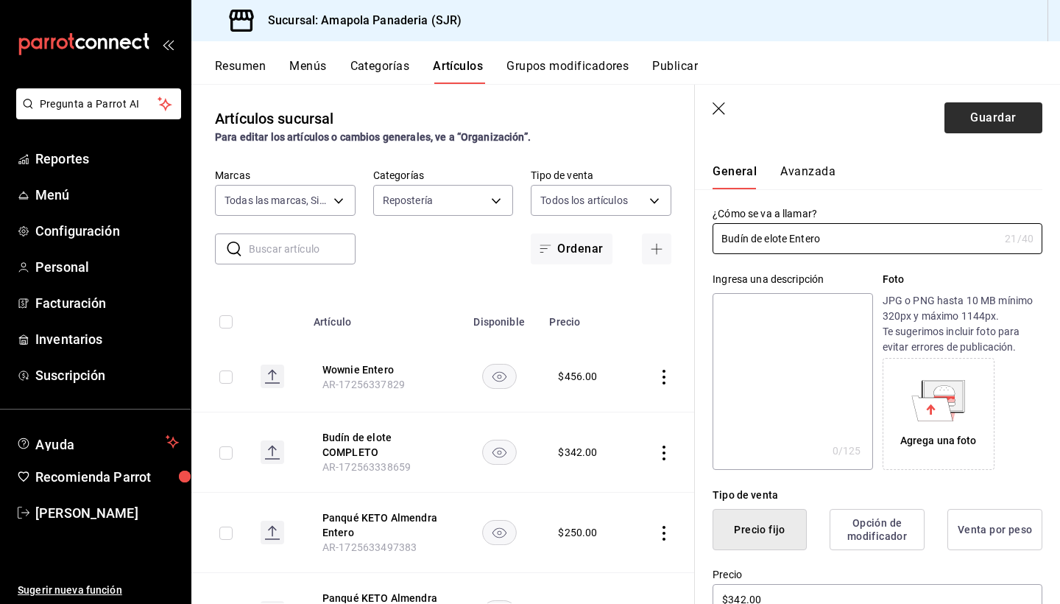
type input "Budín de elote Entero"
click at [968, 124] on button "Guardar" at bounding box center [994, 117] width 98 height 31
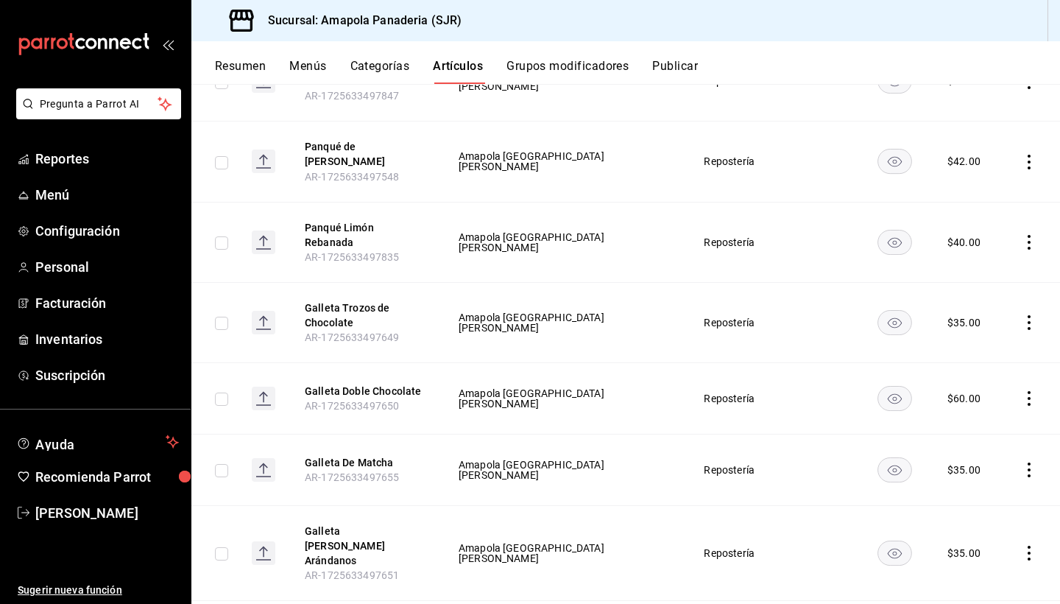
scroll to position [1479, 0]
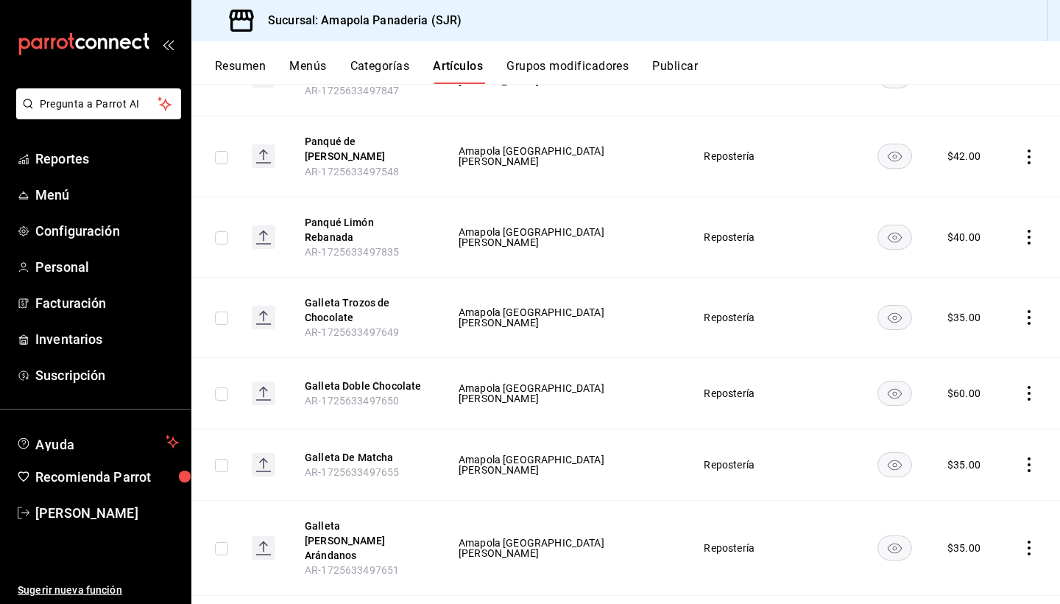
click at [1028, 310] on icon "actions" at bounding box center [1029, 317] width 15 height 15
click at [997, 328] on span "Editar" at bounding box center [985, 333] width 38 height 15
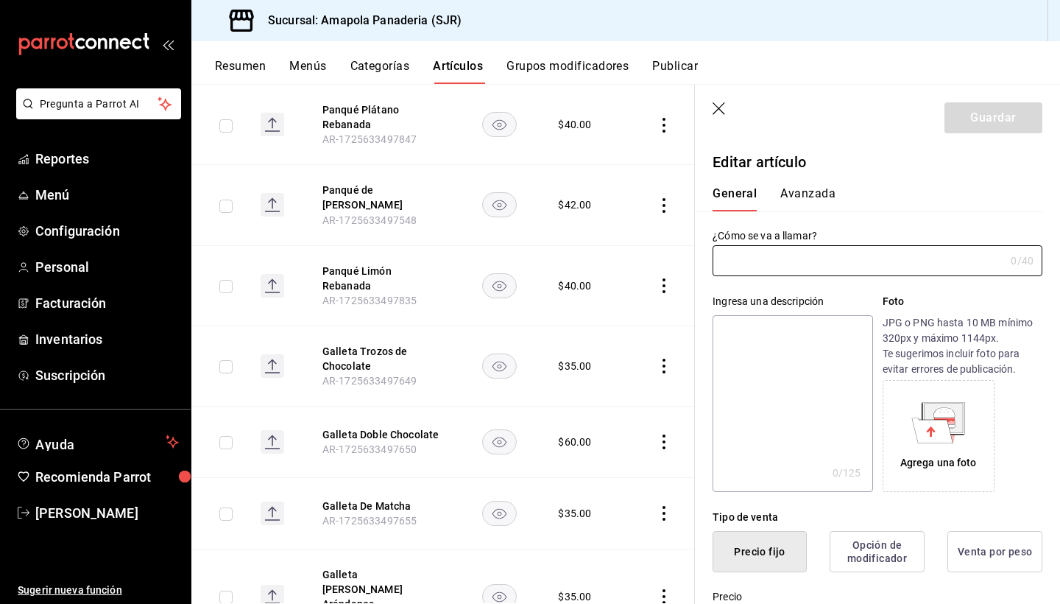
type input "Galleta Trozos de Chocolate"
type textarea "Nuestra Favorita. Horneada Al Día Con Verdaderos Trozos De Chocolate"
type textarea "x"
type input "$35.00"
radio input "false"
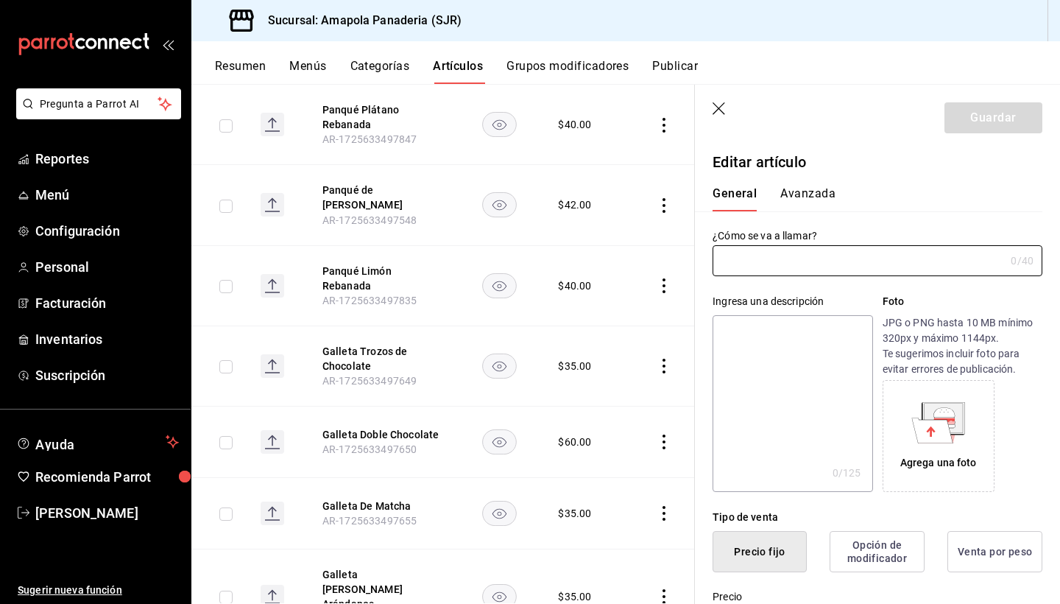
radio input "true"
type input "AR-1725633497649"
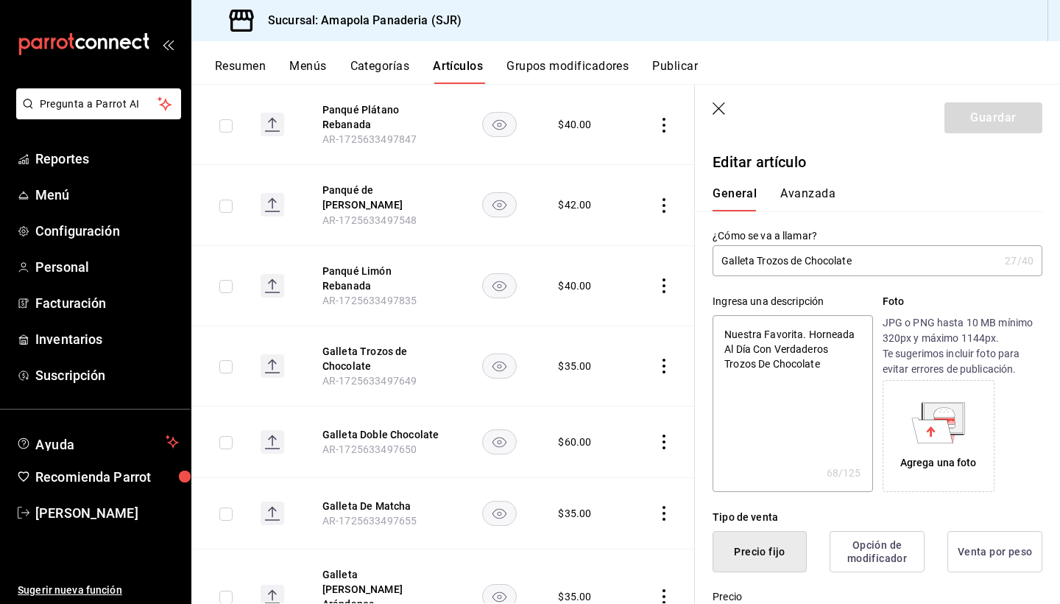
click at [807, 265] on input "Galleta Trozos de Chocolate" at bounding box center [856, 260] width 286 height 29
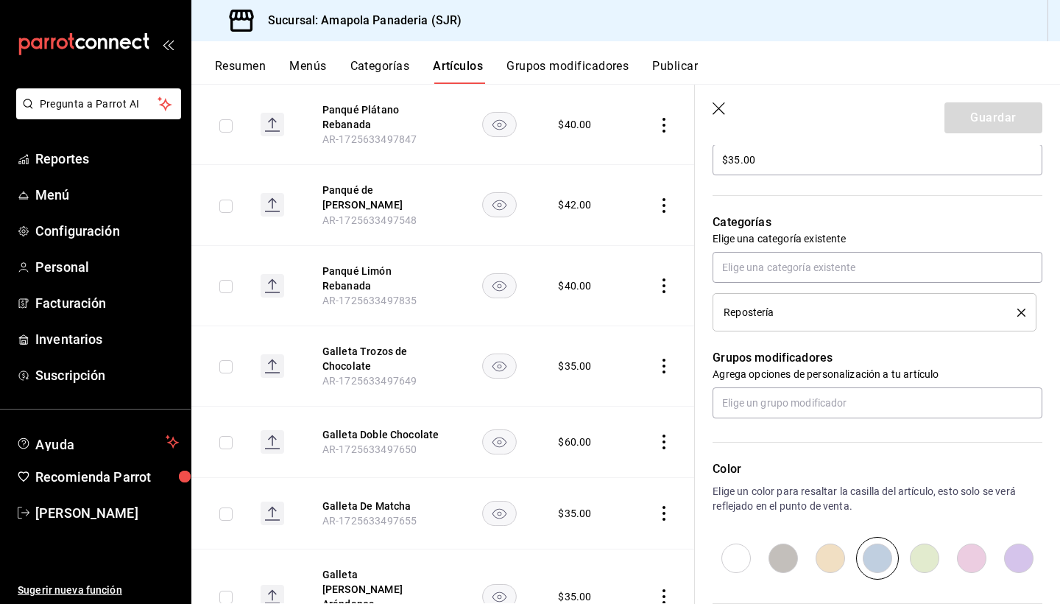
scroll to position [459, 0]
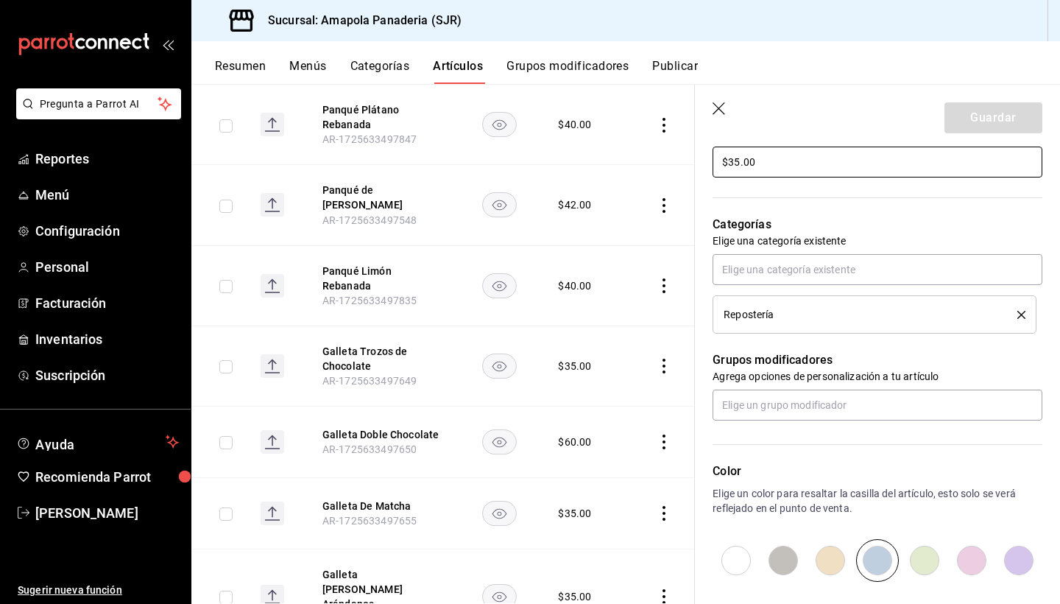
click at [747, 156] on input "$35.00" at bounding box center [878, 162] width 330 height 31
type textarea "x"
type input "$2.00"
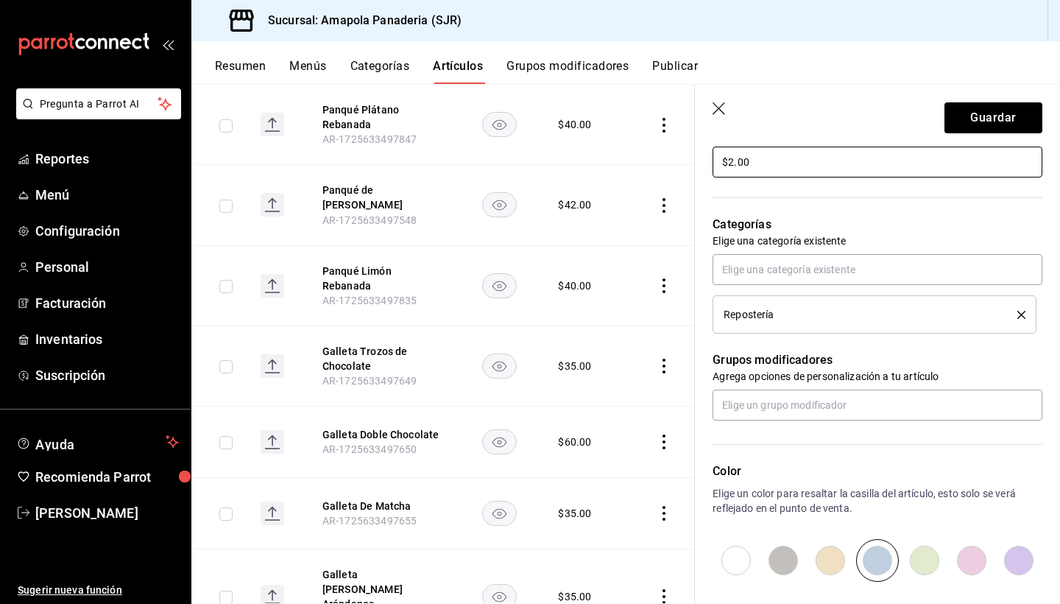
type textarea "x"
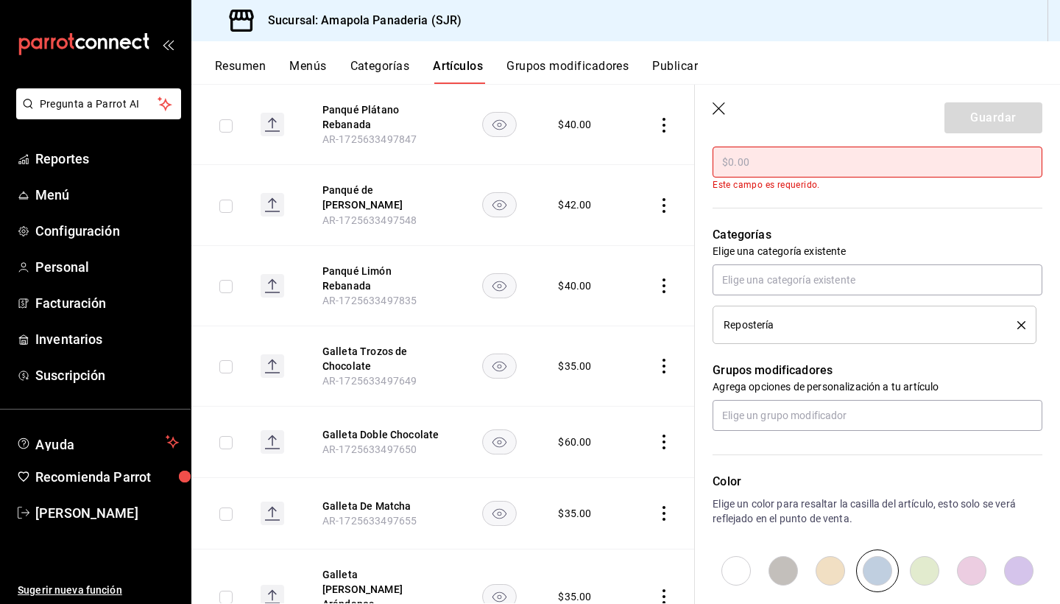
type textarea "x"
type input "$3.00"
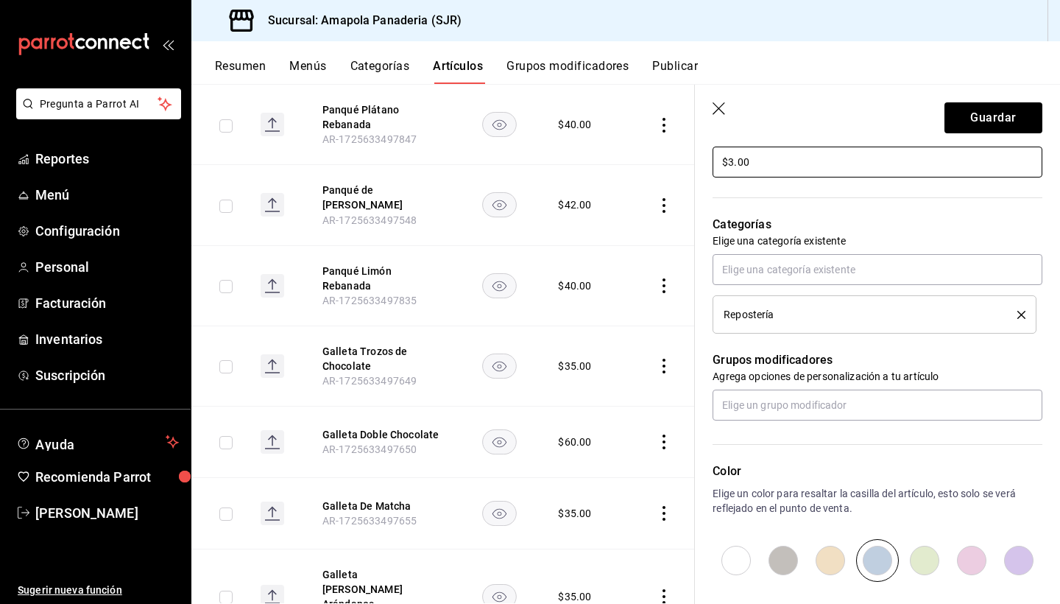
type textarea "x"
type input "$38.00"
click at [998, 110] on button "Guardar" at bounding box center [994, 117] width 98 height 31
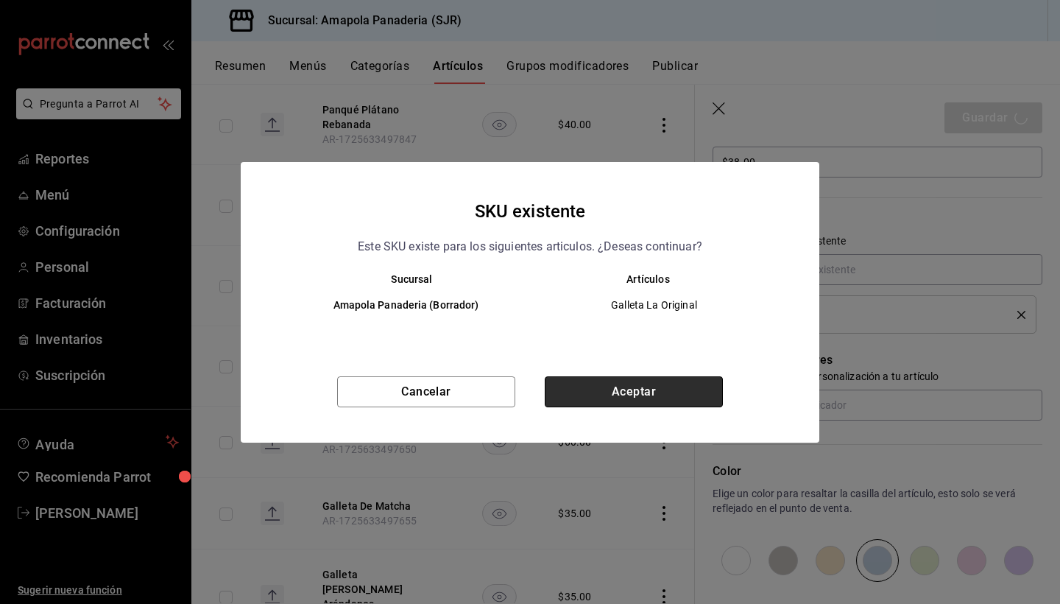
click at [691, 402] on button "Aceptar" at bounding box center [634, 391] width 178 height 31
type textarea "x"
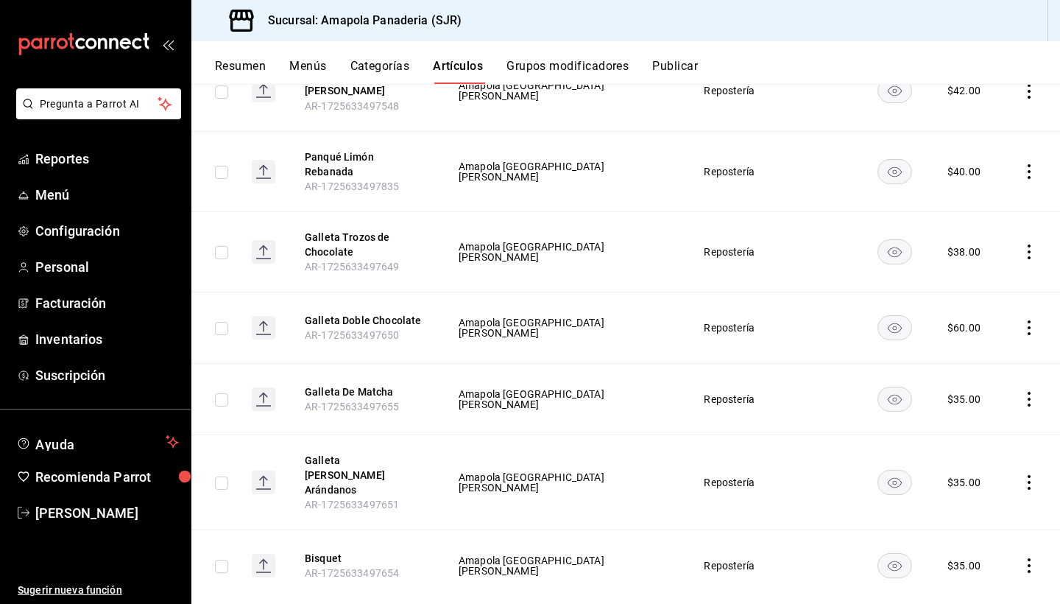
click at [1029, 392] on icon "actions" at bounding box center [1029, 399] width 3 height 15
click at [992, 408] on span "Editar" at bounding box center [985, 415] width 38 height 15
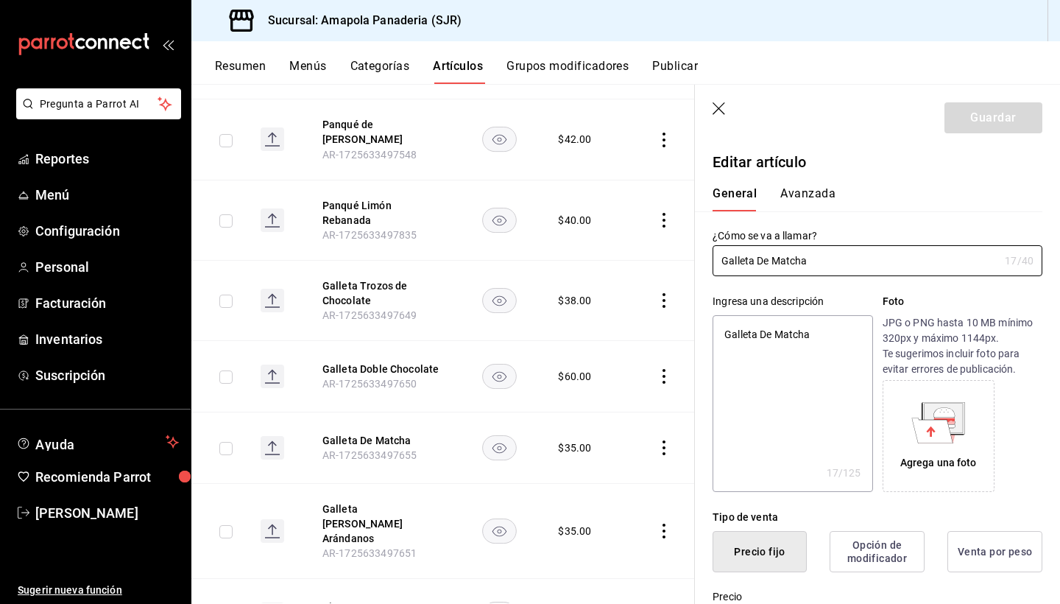
type textarea "x"
type input "$35.00"
radio input "false"
radio input "true"
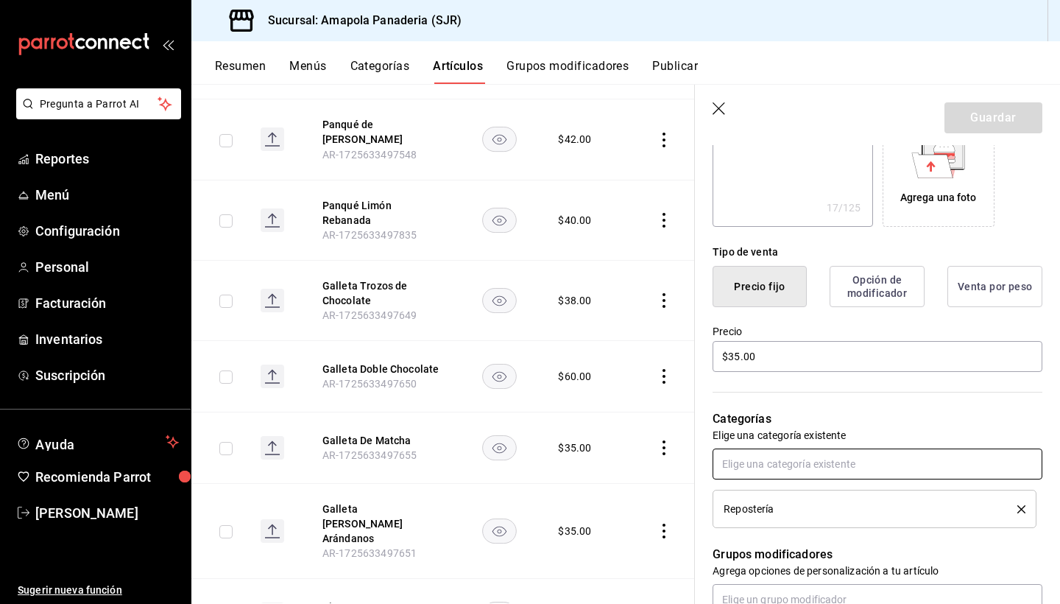
scroll to position [339, 0]
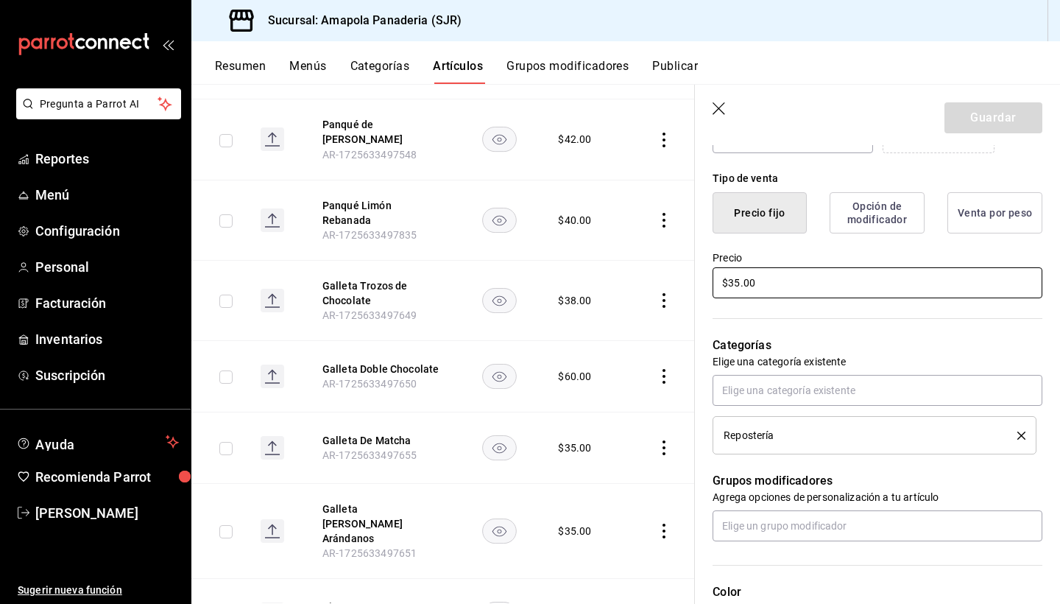
click at [751, 287] on input "$35.00" at bounding box center [878, 282] width 330 height 31
type textarea "x"
type input "$3.00"
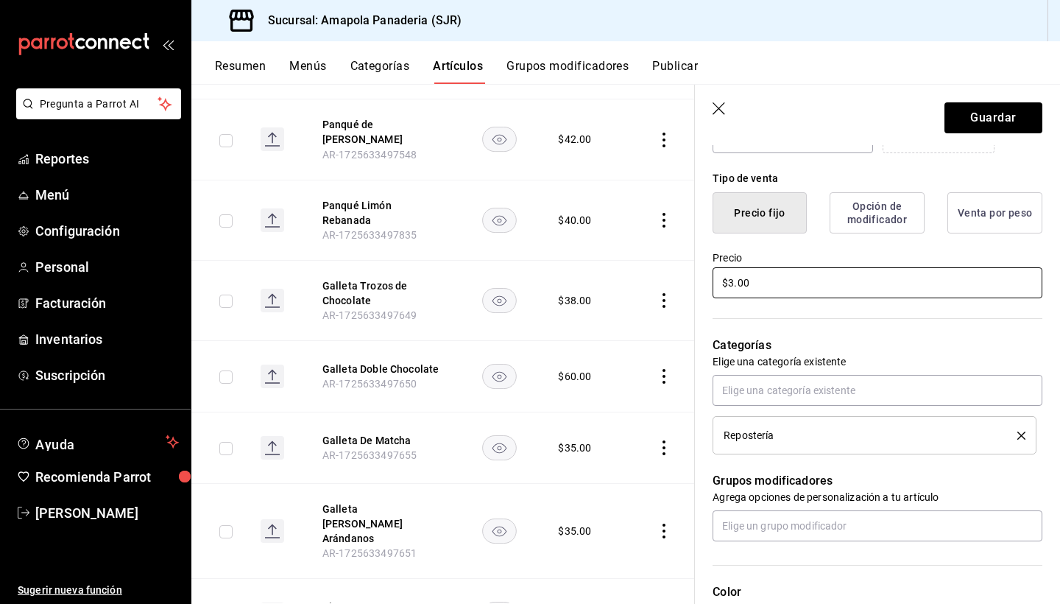
type textarea "x"
type input "$38.00"
click at [1015, 125] on button "Guardar" at bounding box center [994, 117] width 98 height 31
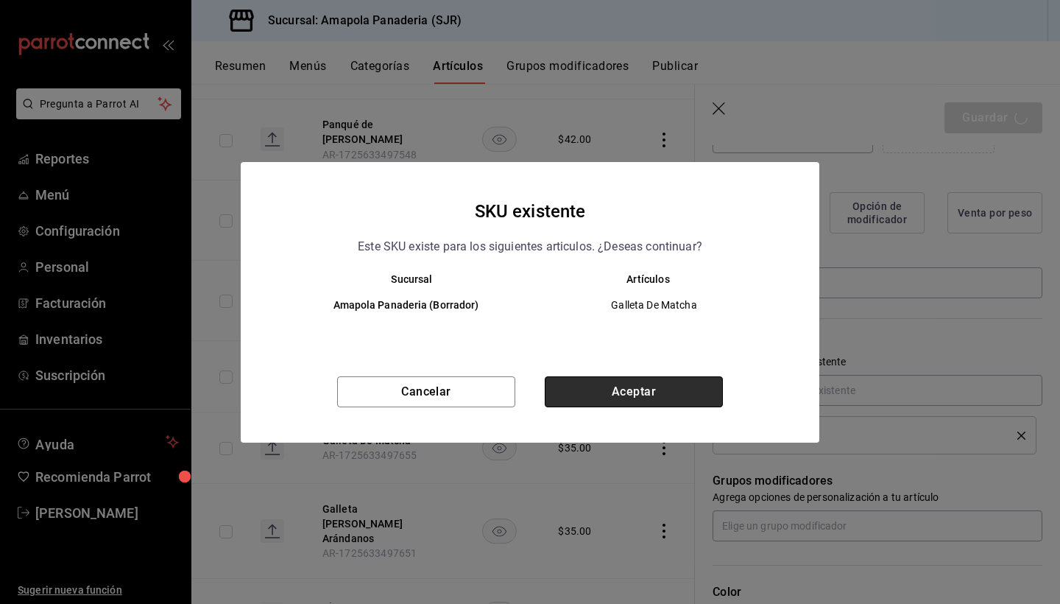
click at [675, 383] on button "Aceptar" at bounding box center [634, 391] width 178 height 31
type textarea "x"
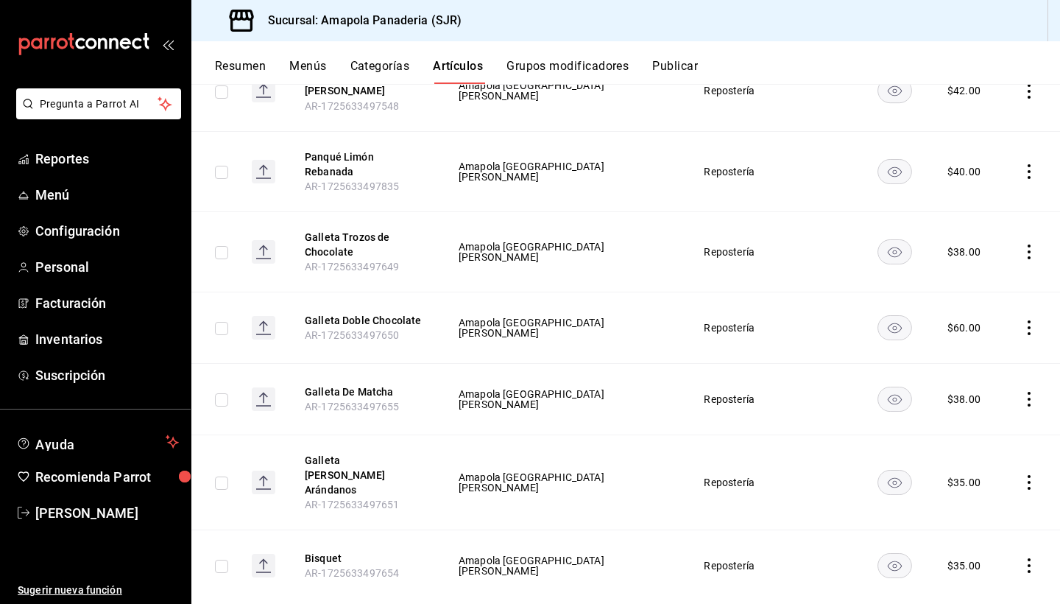
click at [1027, 475] on icon "actions" at bounding box center [1029, 482] width 15 height 15
click at [677, 342] on div at bounding box center [530, 302] width 1060 height 604
click at [1024, 475] on icon "actions" at bounding box center [1029, 482] width 15 height 15
click at [972, 482] on li "Editar" at bounding box center [972, 491] width 88 height 30
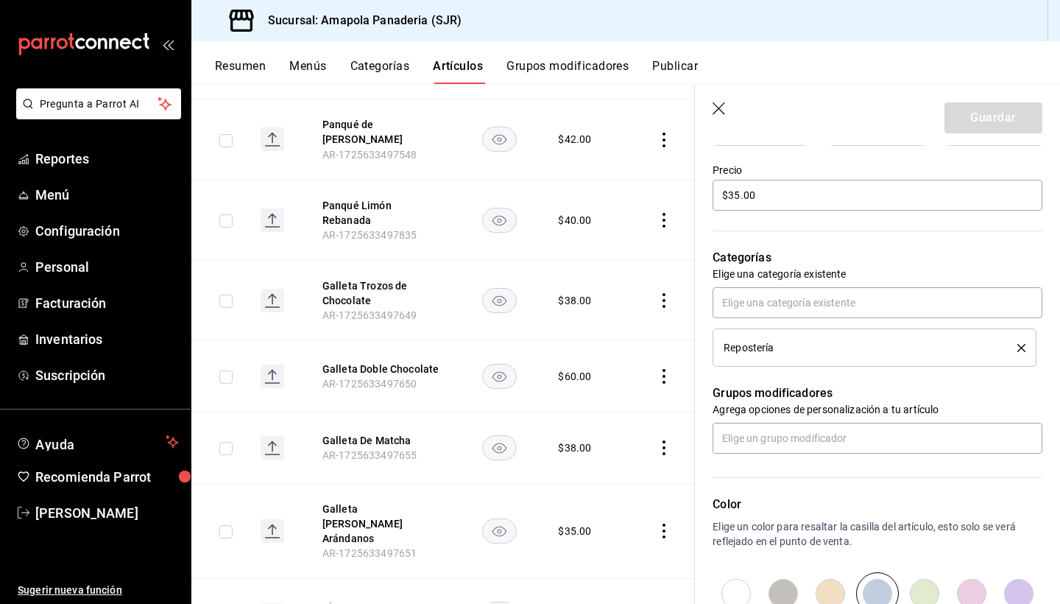
scroll to position [392, 0]
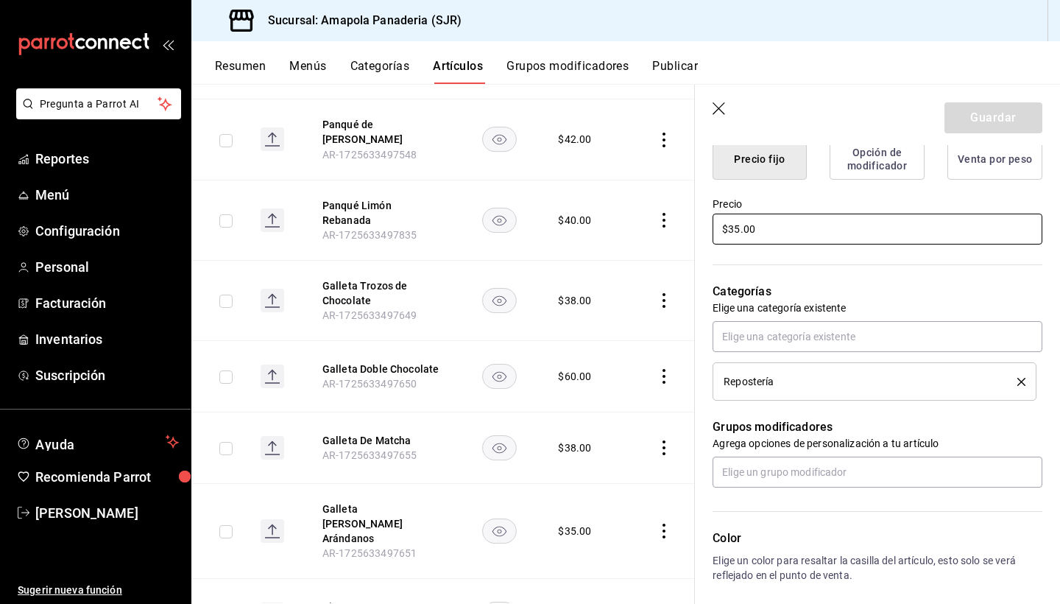
click at [836, 227] on input "$35.00" at bounding box center [878, 229] width 330 height 31
type textarea "x"
type input "$35.00"
type textarea "x"
type input "$35.00"
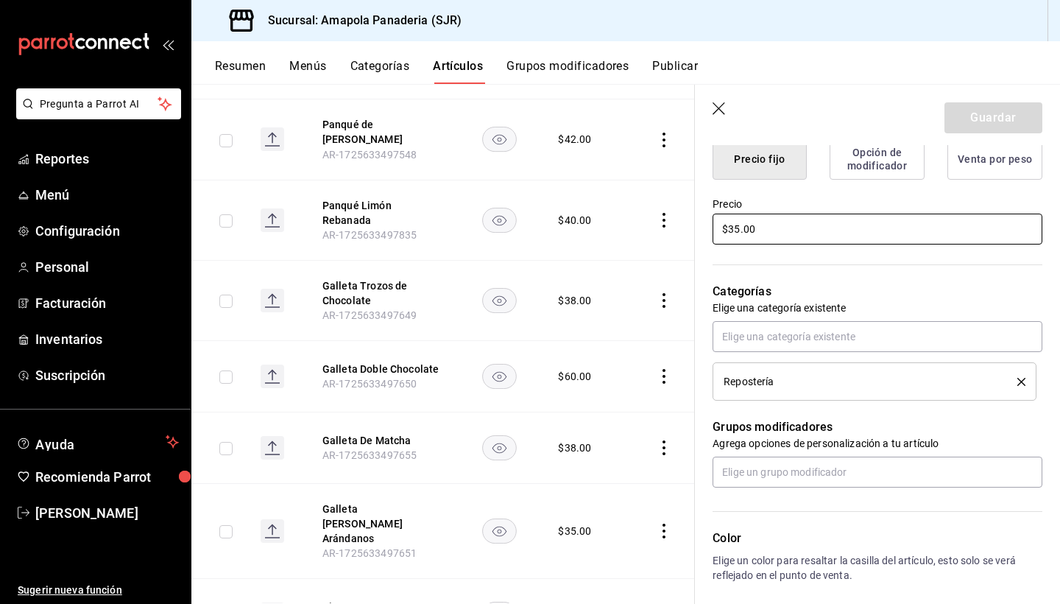
type textarea "x"
type input "$35.00"
type textarea "x"
type input "$3.00"
type textarea "x"
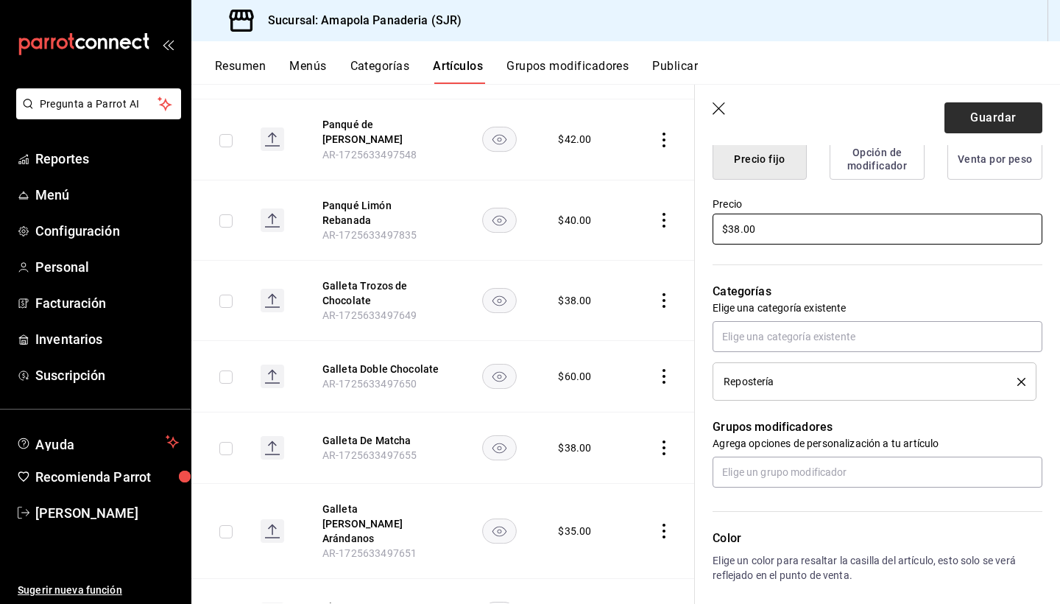
type input "$38.00"
click at [992, 114] on button "Guardar" at bounding box center [994, 117] width 98 height 31
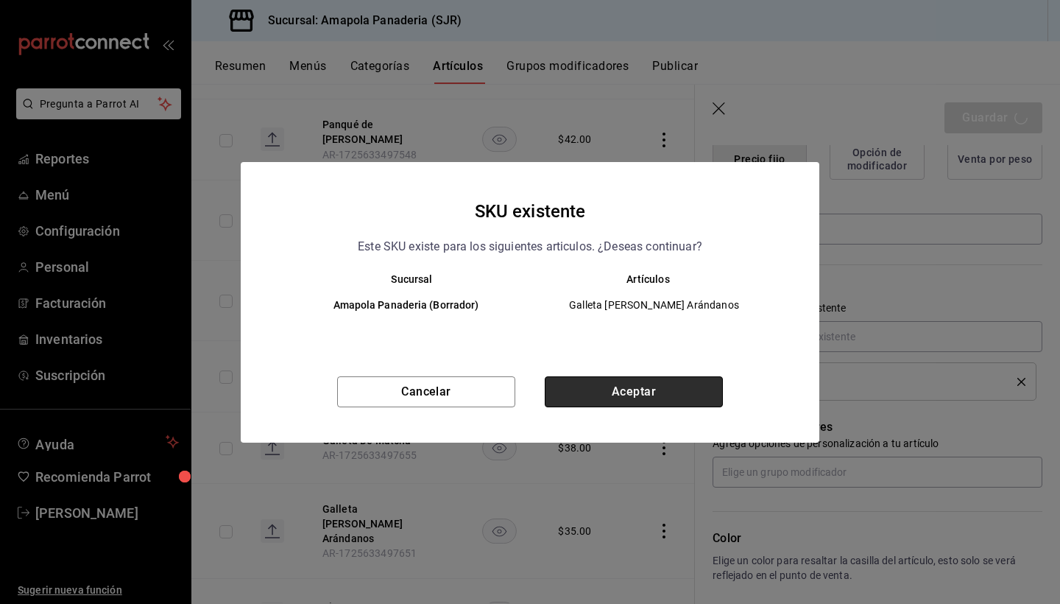
click at [676, 384] on button "Aceptar" at bounding box center [634, 391] width 178 height 31
type textarea "x"
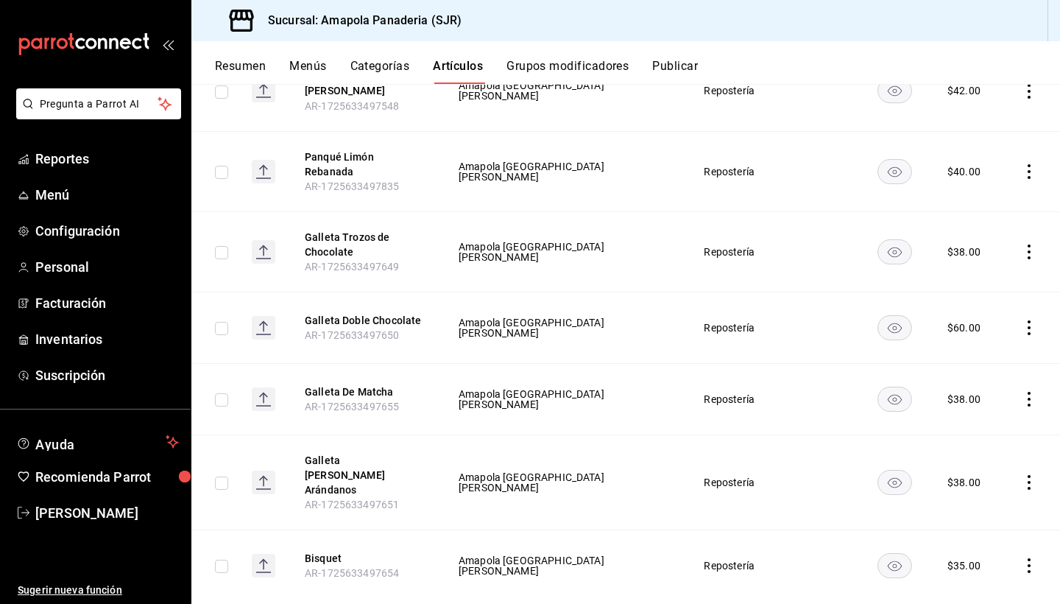
click at [1030, 558] on icon "actions" at bounding box center [1029, 565] width 15 height 15
click at [1003, 510] on span "Editar" at bounding box center [985, 504] width 38 height 15
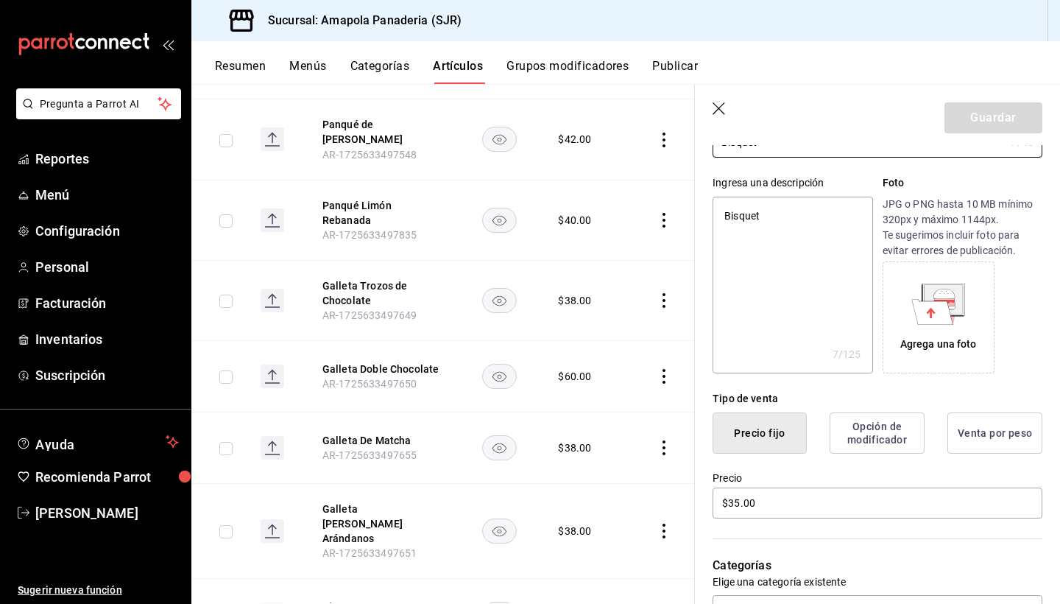
scroll to position [138, 0]
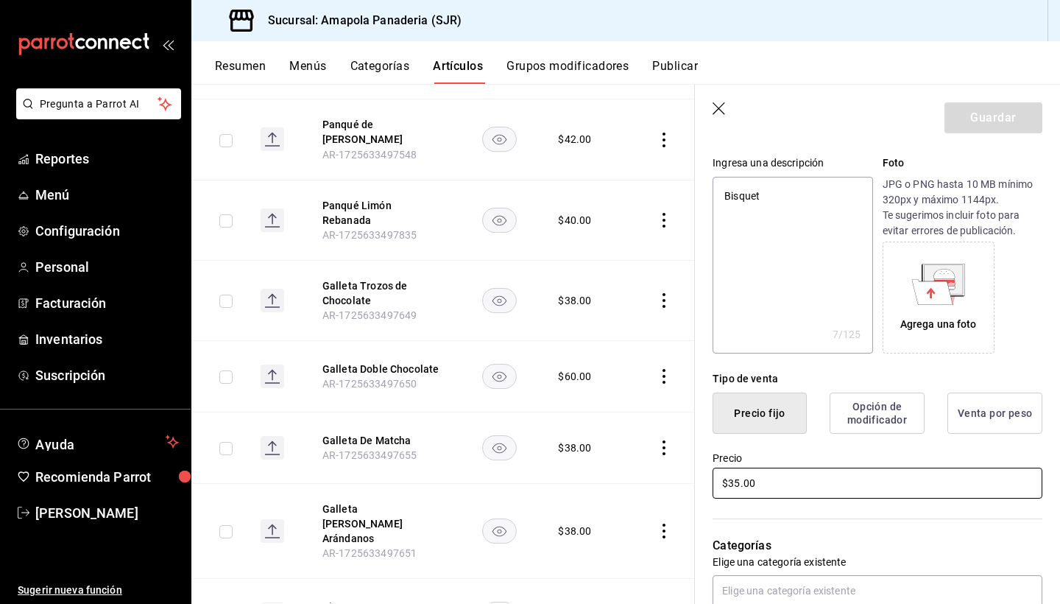
click at [746, 477] on input "$35.00" at bounding box center [878, 483] width 330 height 31
type textarea "x"
type input "$3.00"
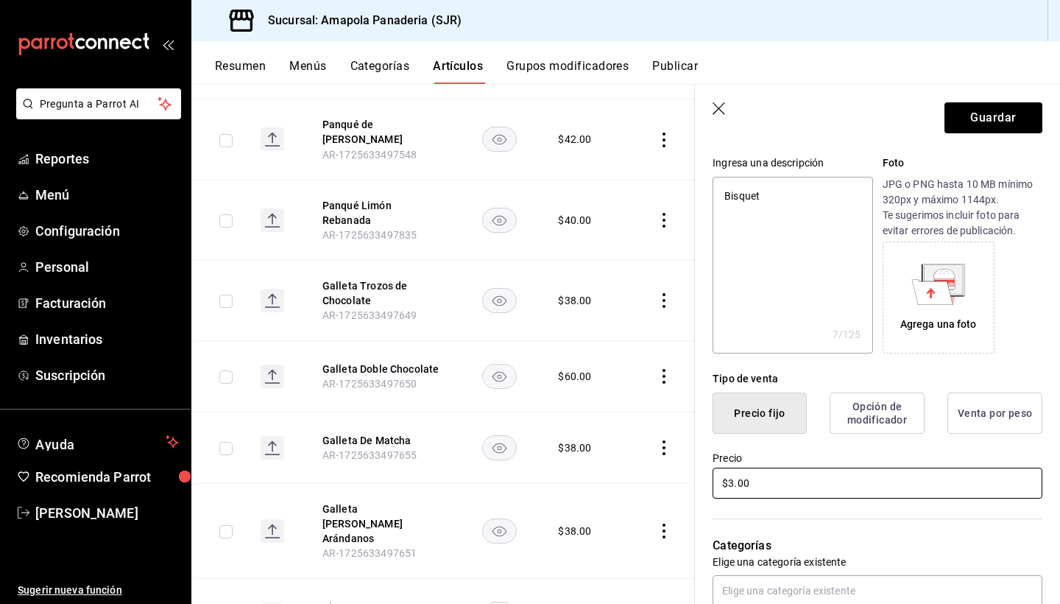
type textarea "x"
type input "$38.00"
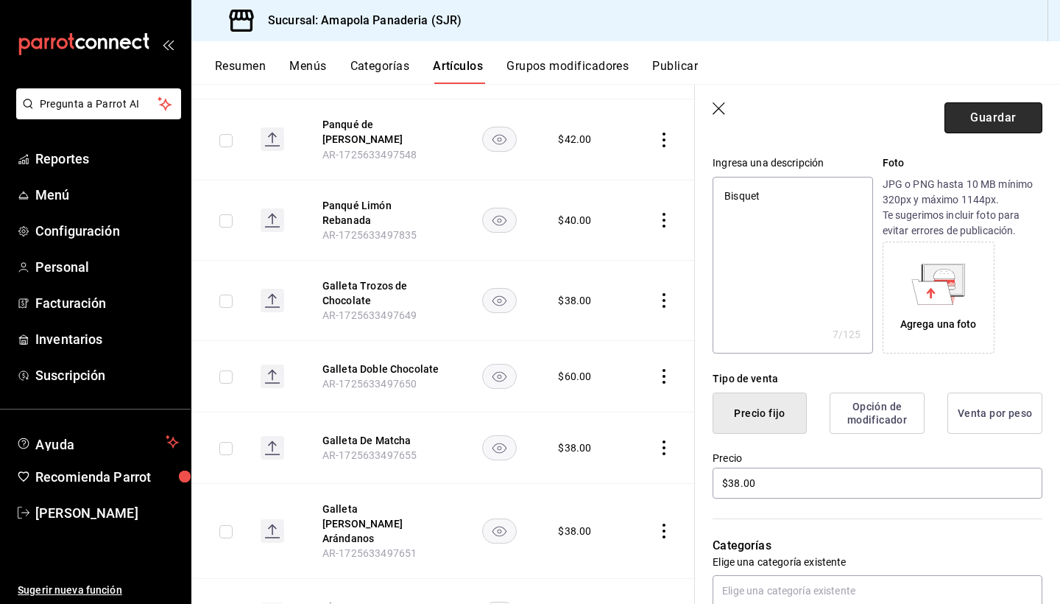
click at [983, 122] on button "Guardar" at bounding box center [994, 117] width 98 height 31
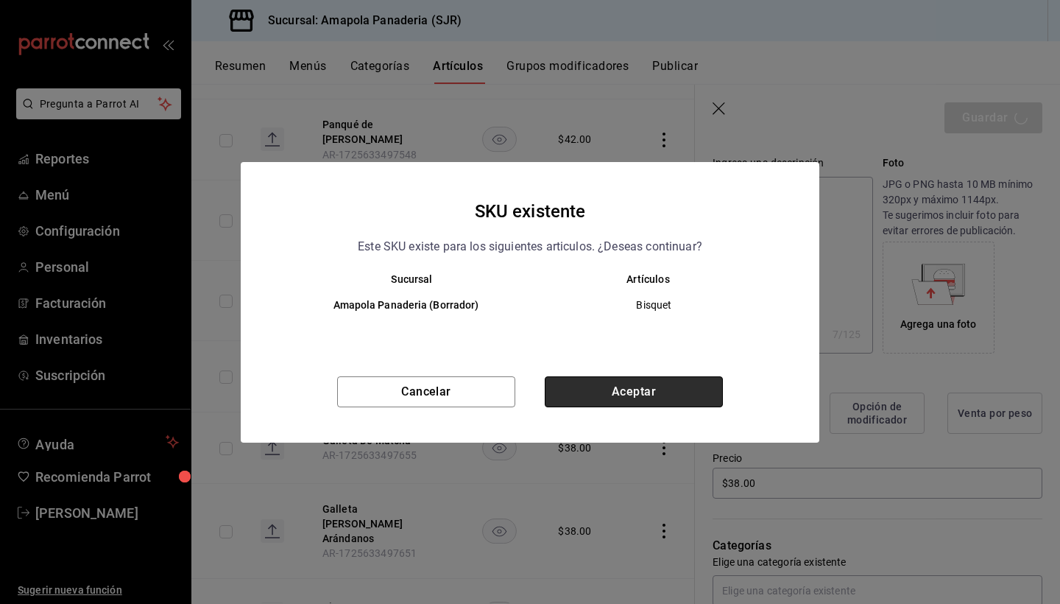
click at [630, 384] on button "Aceptar" at bounding box center [634, 391] width 178 height 31
type textarea "x"
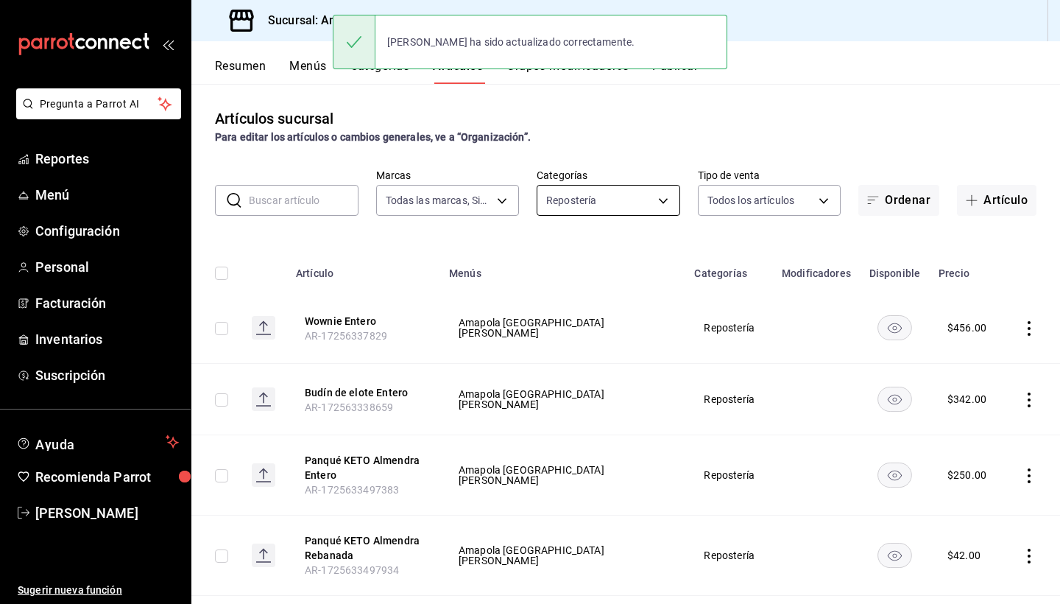
click at [624, 197] on body "Pregunta a Parrot AI Reportes Menú Configuración Personal Facturación Inventari…" at bounding box center [530, 302] width 1060 height 604
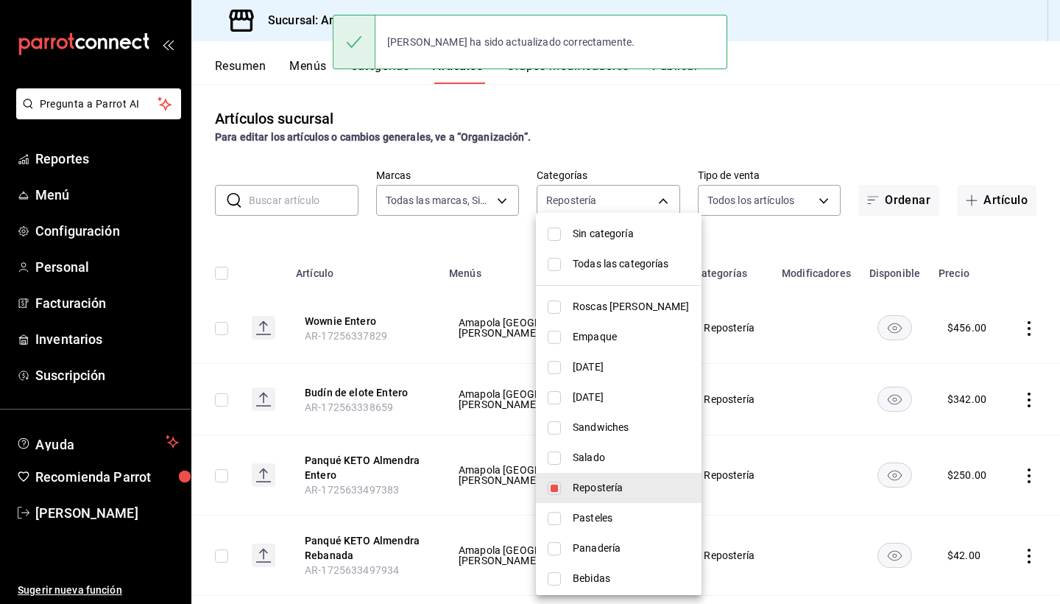
click at [607, 490] on span "Repostería" at bounding box center [631, 487] width 117 height 15
checkbox input "false"
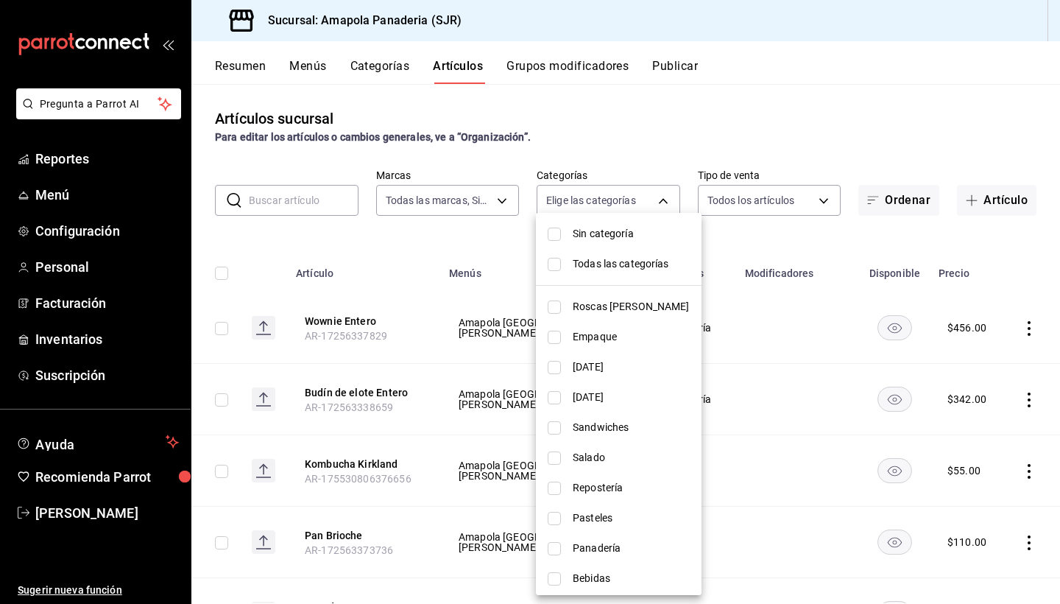
click at [607, 512] on span "Pasteles" at bounding box center [631, 517] width 117 height 15
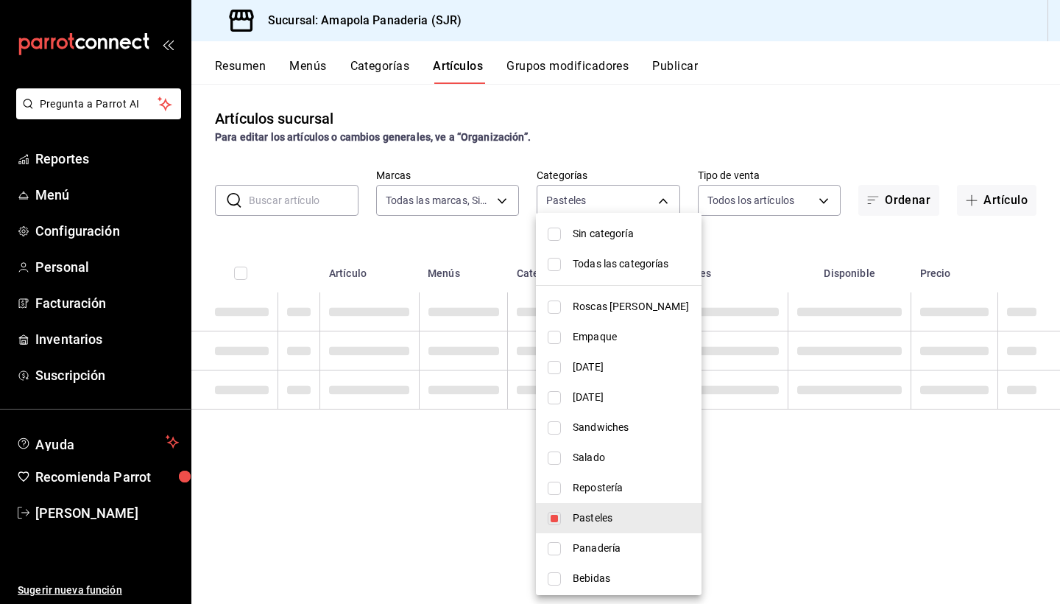
type input "c756feec-b40a-4a63-9bd6-242aa9923203"
checkbox input "true"
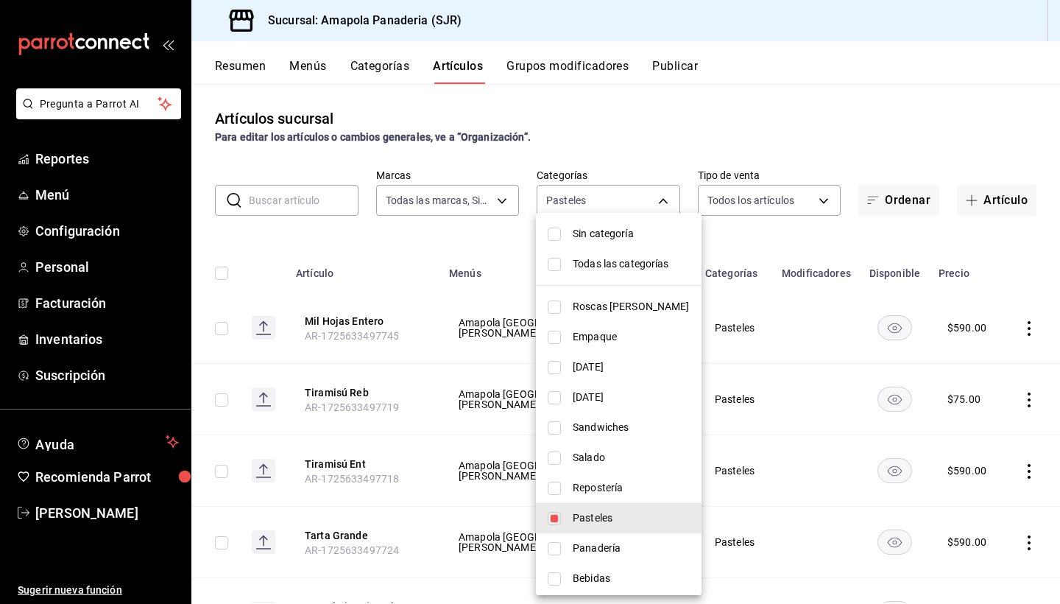
click at [739, 311] on div at bounding box center [530, 302] width 1060 height 604
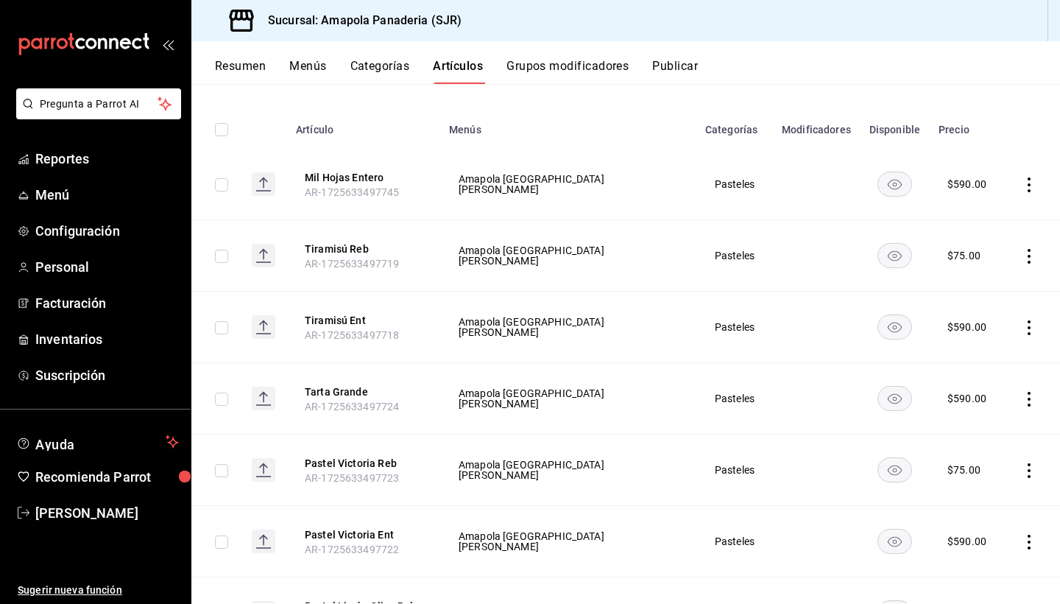
scroll to position [144, 0]
